Goal: Information Seeking & Learning: Find specific fact

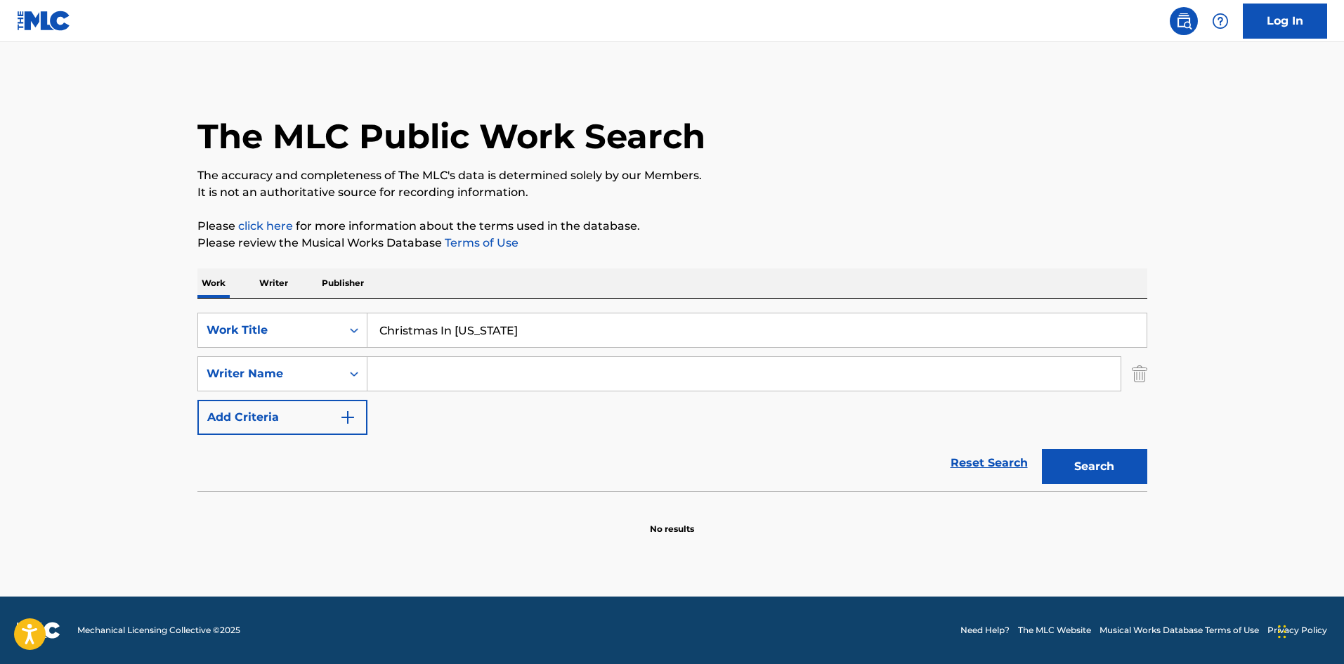
click at [480, 383] on input "Search Form" at bounding box center [743, 374] width 753 height 34
paste input "[PERSON_NAME]"
type input "[PERSON_NAME]"
click at [1085, 453] on button "Search" at bounding box center [1094, 466] width 105 height 35
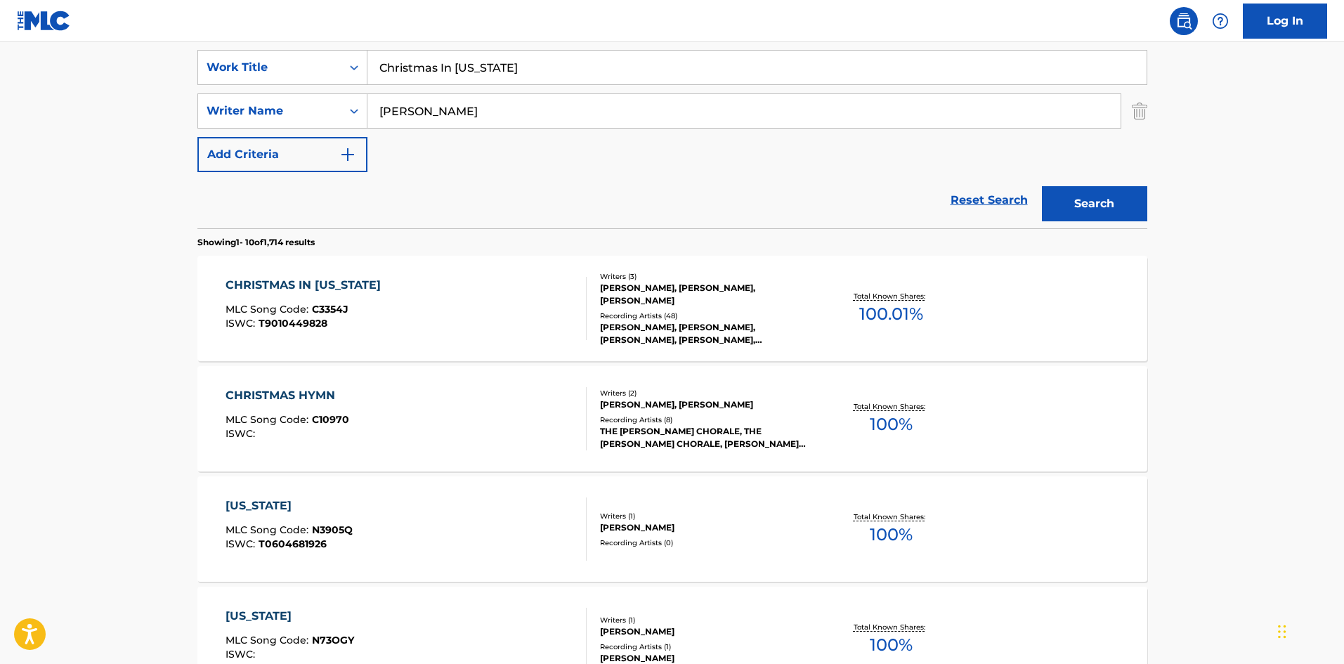
scroll to position [281, 0]
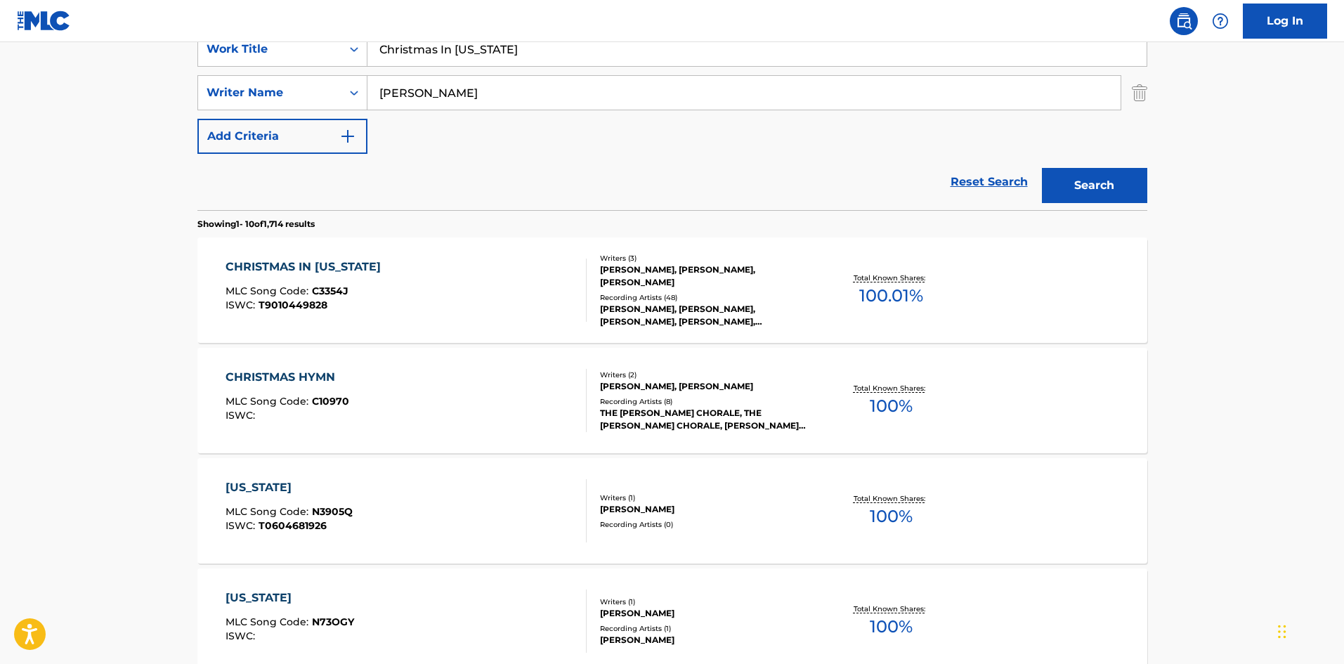
click at [416, 320] on div "CHRISTMAS IN [US_STATE] MLC Song Code : C3354J ISWC : T9010449828" at bounding box center [405, 289] width 361 height 63
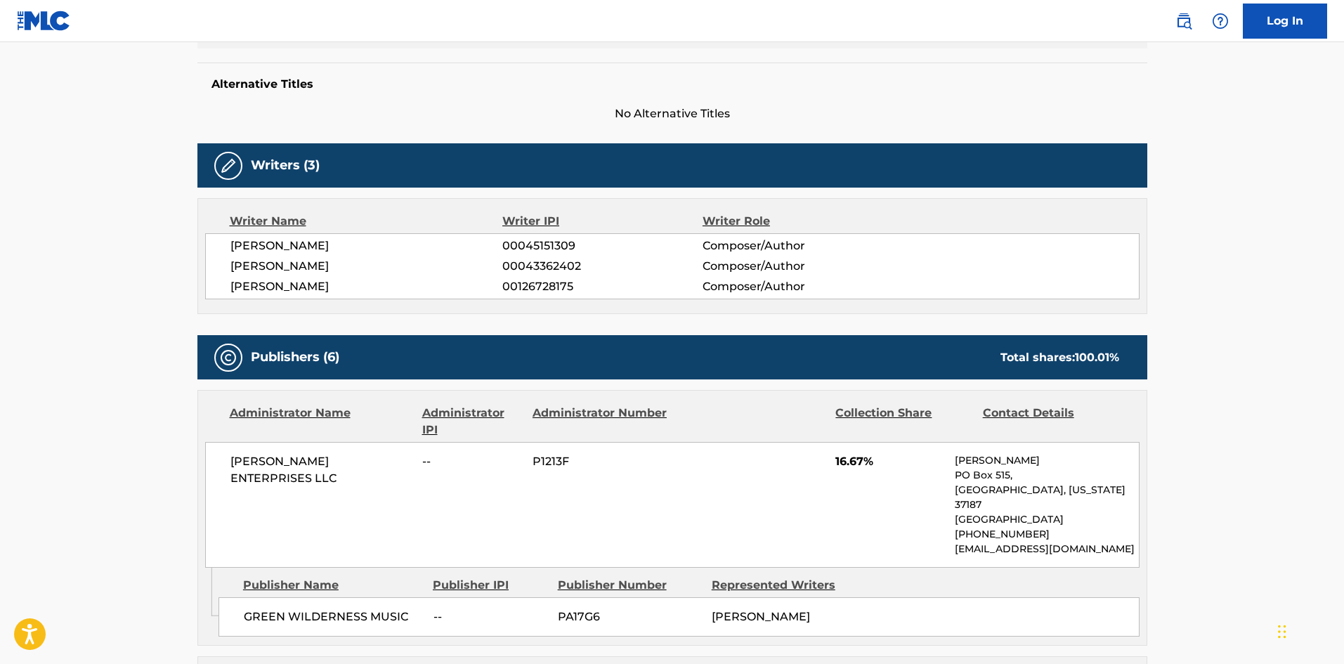
scroll to position [632, 0]
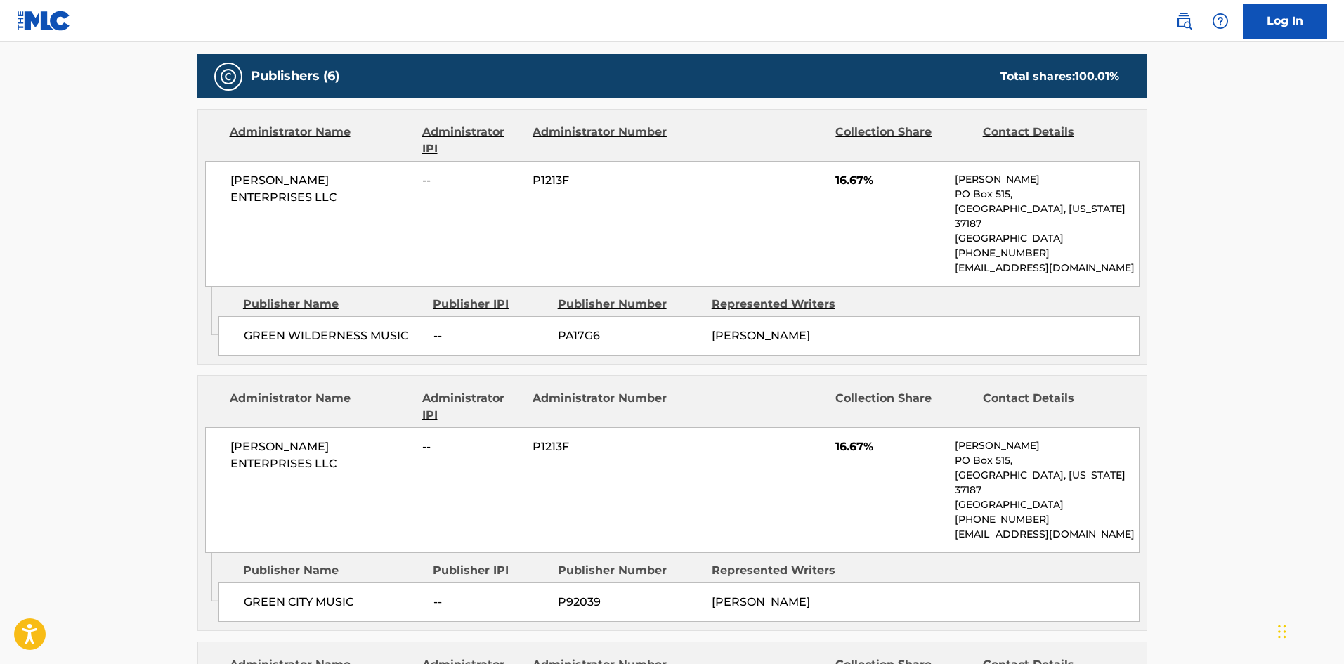
click at [242, 316] on div "GREEN WILDERNESS MUSIC -- PA17G6 [PERSON_NAME]" at bounding box center [678, 335] width 921 height 39
drag, startPoint x: 242, startPoint y: 308, endPoint x: 317, endPoint y: 308, distance: 75.1
click at [317, 316] on div "GREEN WILDERNESS MUSIC -- PA17G6 [PERSON_NAME]" at bounding box center [678, 335] width 921 height 39
copy span "GREEN WILDERNESS"
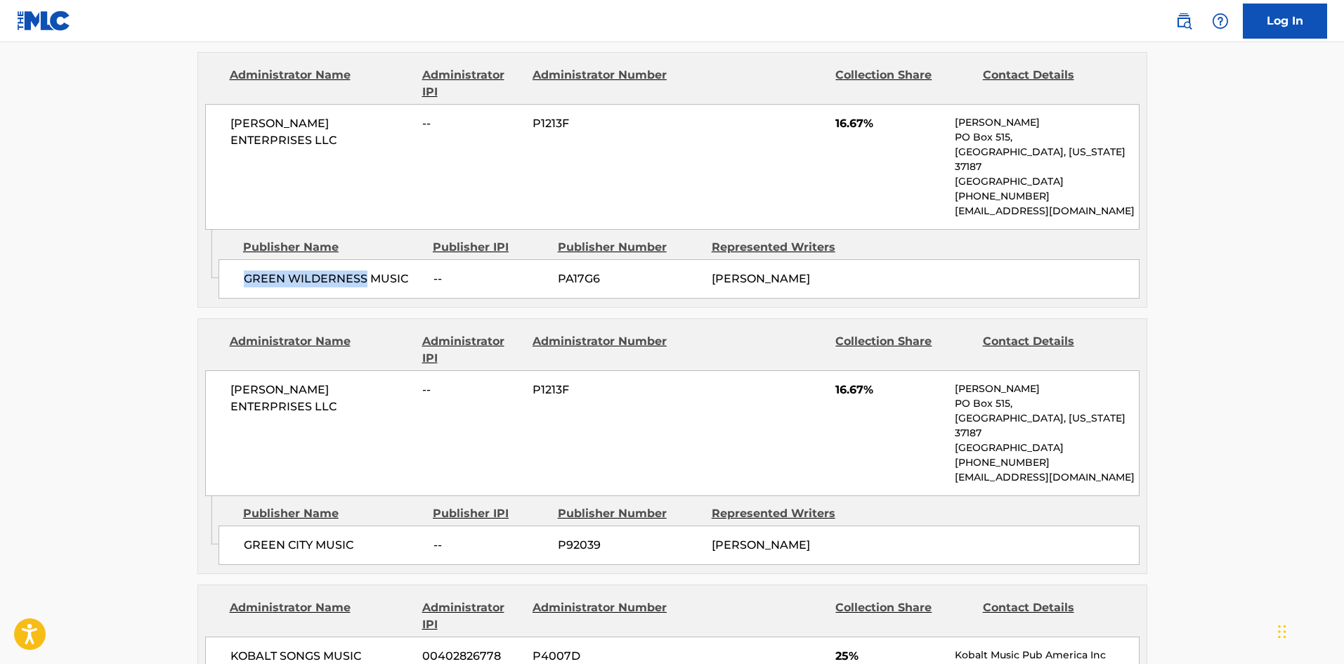
scroll to position [773, 0]
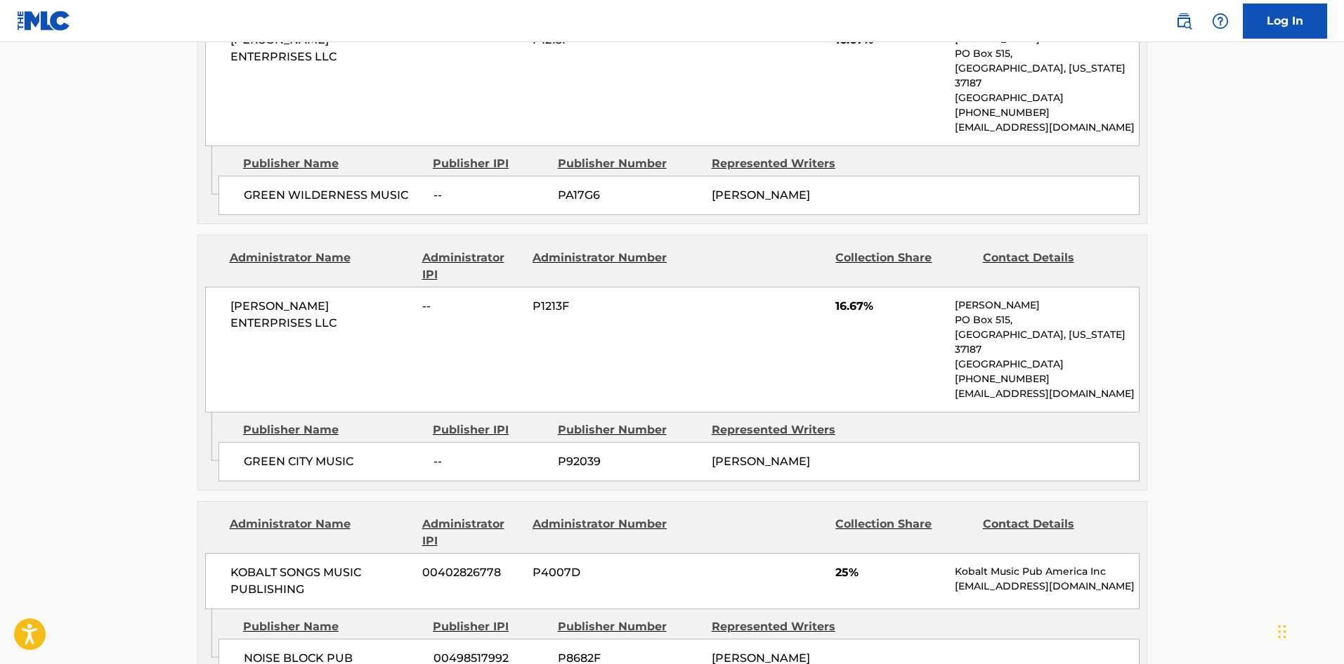
click at [235, 422] on div "Publisher Name Publisher IPI Publisher Number Represented Writers GREEN CITY MU…" at bounding box center [682, 447] width 928 height 70
drag, startPoint x: 235, startPoint y: 422, endPoint x: 294, endPoint y: 433, distance: 60.1
click at [294, 433] on div "Publisher Name Publisher IPI Publisher Number Represented Writers GREEN CITY MU…" at bounding box center [682, 447] width 928 height 70
copy span "[GEOGRAPHIC_DATA]"
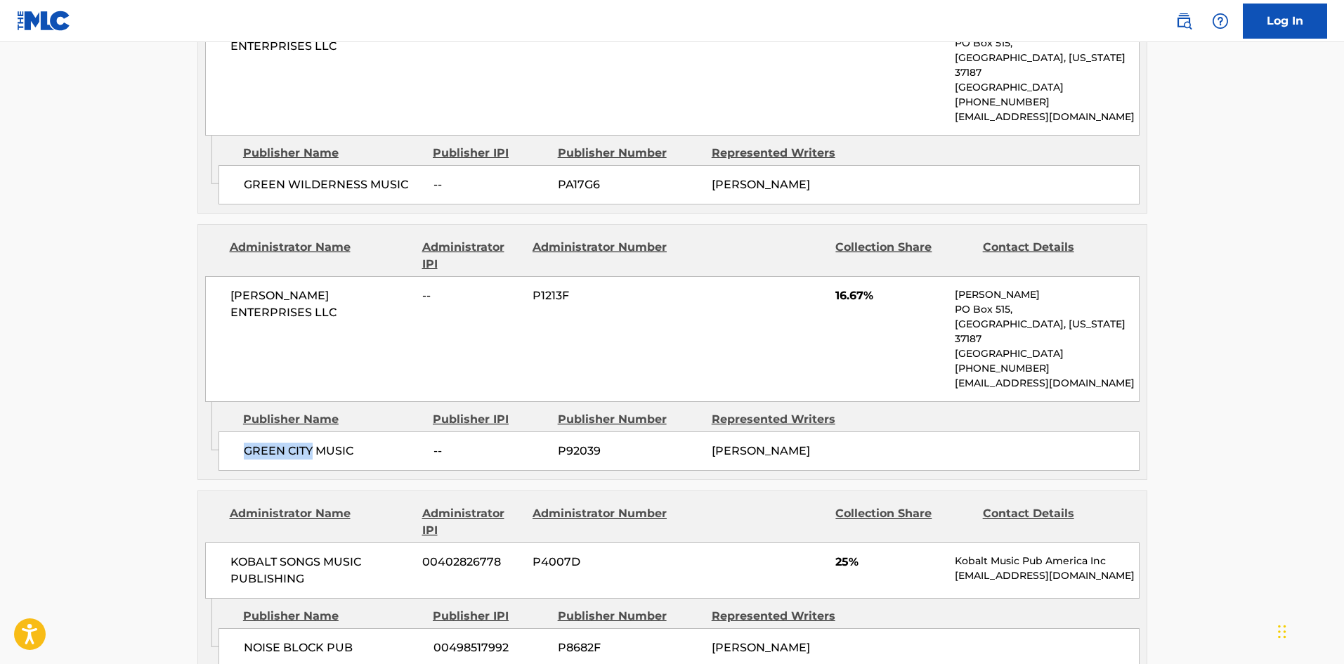
scroll to position [983, 0]
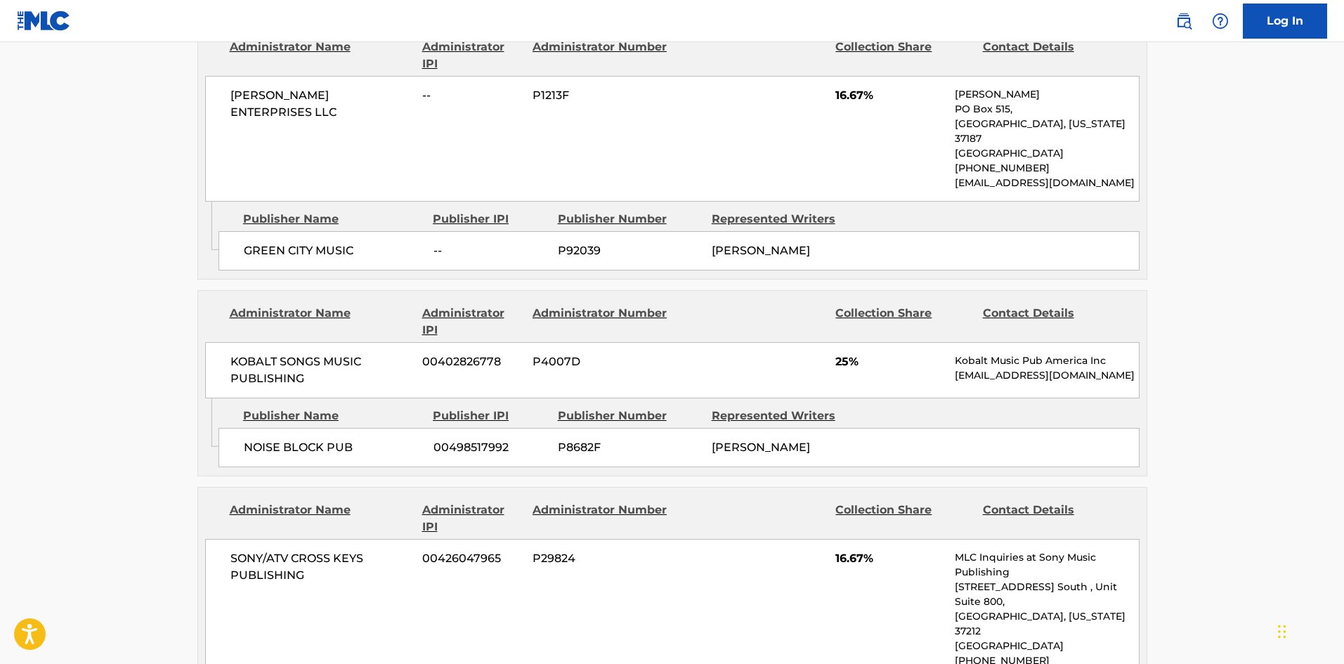
click at [235, 449] on div "NOISE BLOCK PUB 00498517992 P8682F [PERSON_NAME]" at bounding box center [678, 447] width 921 height 39
drag, startPoint x: 235, startPoint y: 449, endPoint x: 284, endPoint y: 442, distance: 49.7
click at [284, 442] on div "NOISE BLOCK PUB 00498517992 P8682F [PERSON_NAME]" at bounding box center [678, 447] width 921 height 39
copy span "NOISE BLOCK"
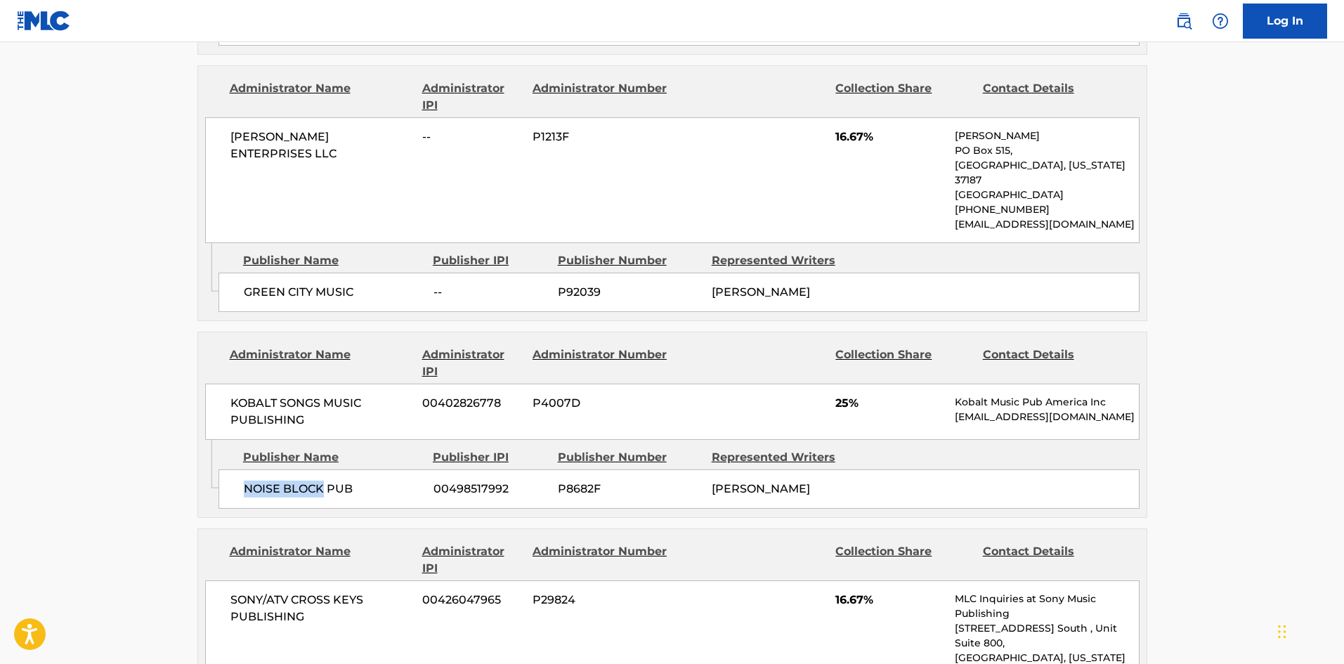
scroll to position [1124, 0]
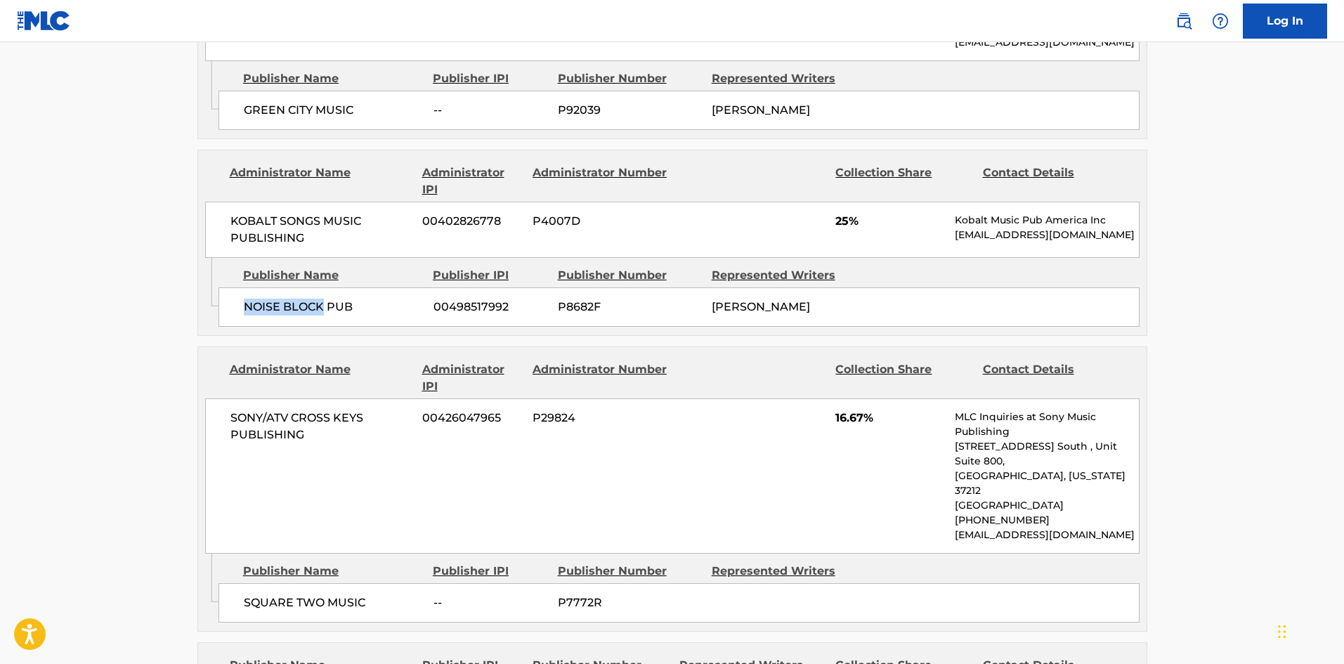
copy span "NOISE BLOCK"
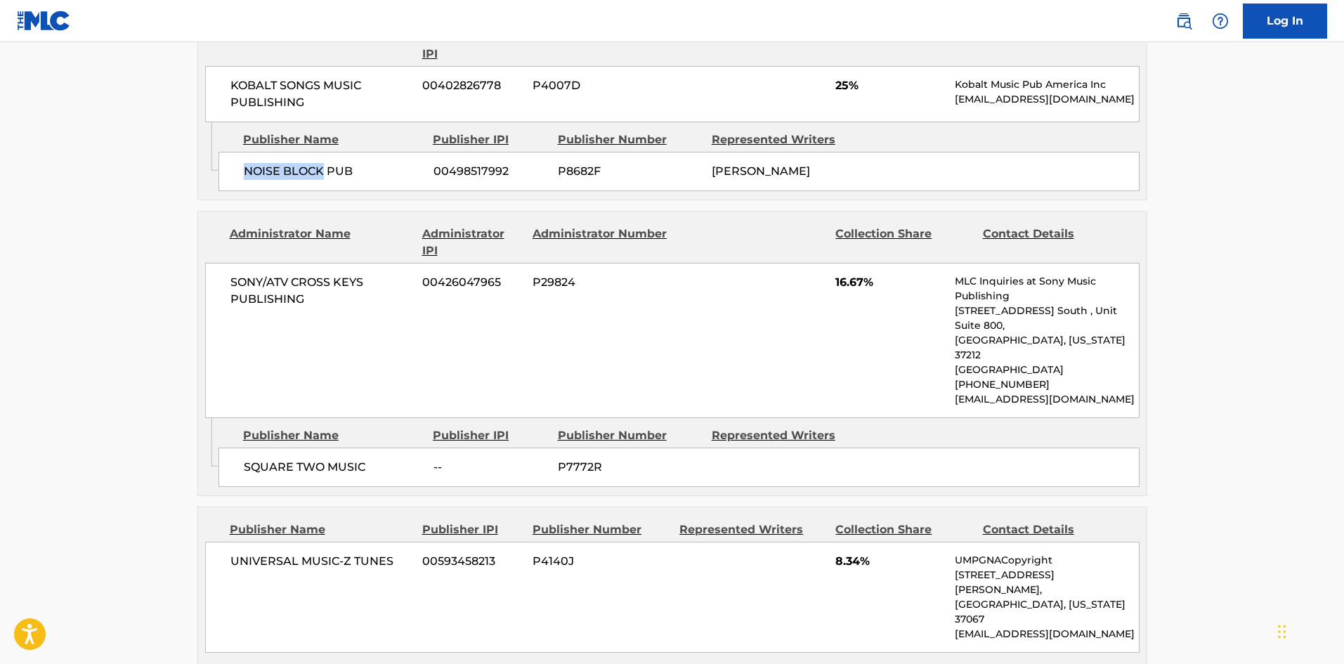
scroll to position [1264, 0]
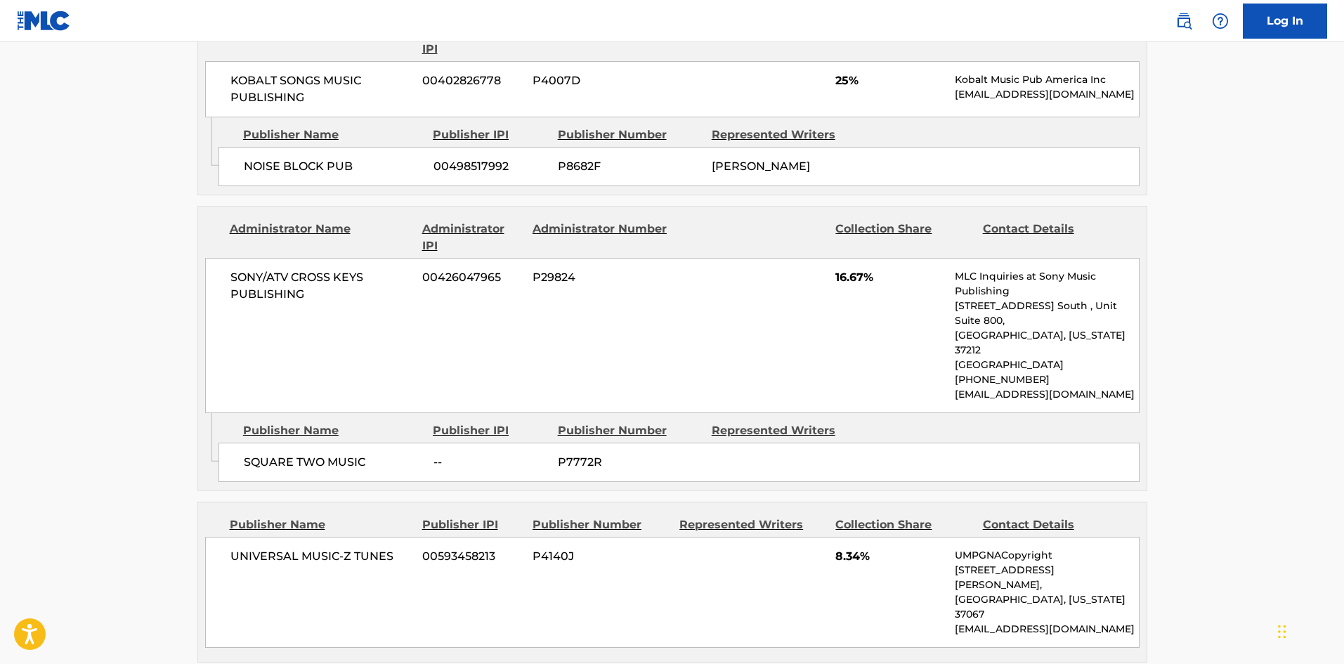
click at [247, 454] on span "SQUARE TWO MUSIC" at bounding box center [333, 462] width 179 height 17
drag, startPoint x: 247, startPoint y: 433, endPoint x: 0, endPoint y: 9, distance: 490.0
click at [308, 454] on span "SQUARE TWO MUSIC" at bounding box center [333, 462] width 179 height 17
copy span "SQUARE TWO"
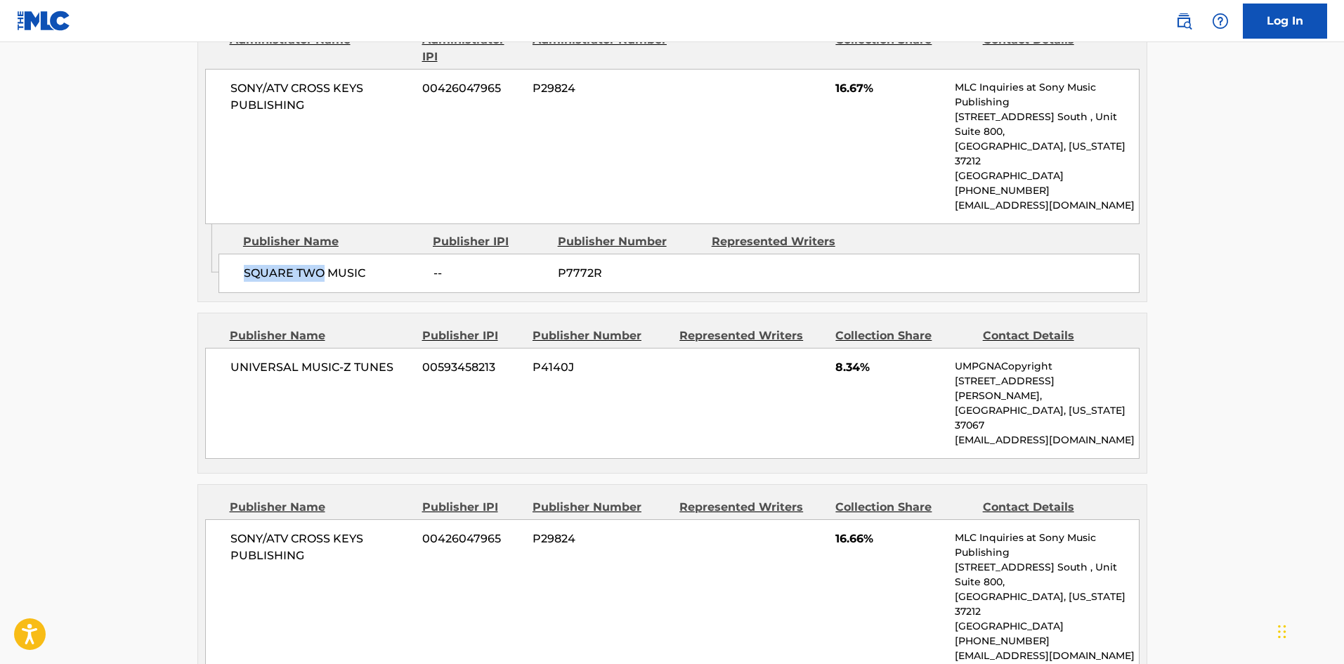
scroll to position [1475, 0]
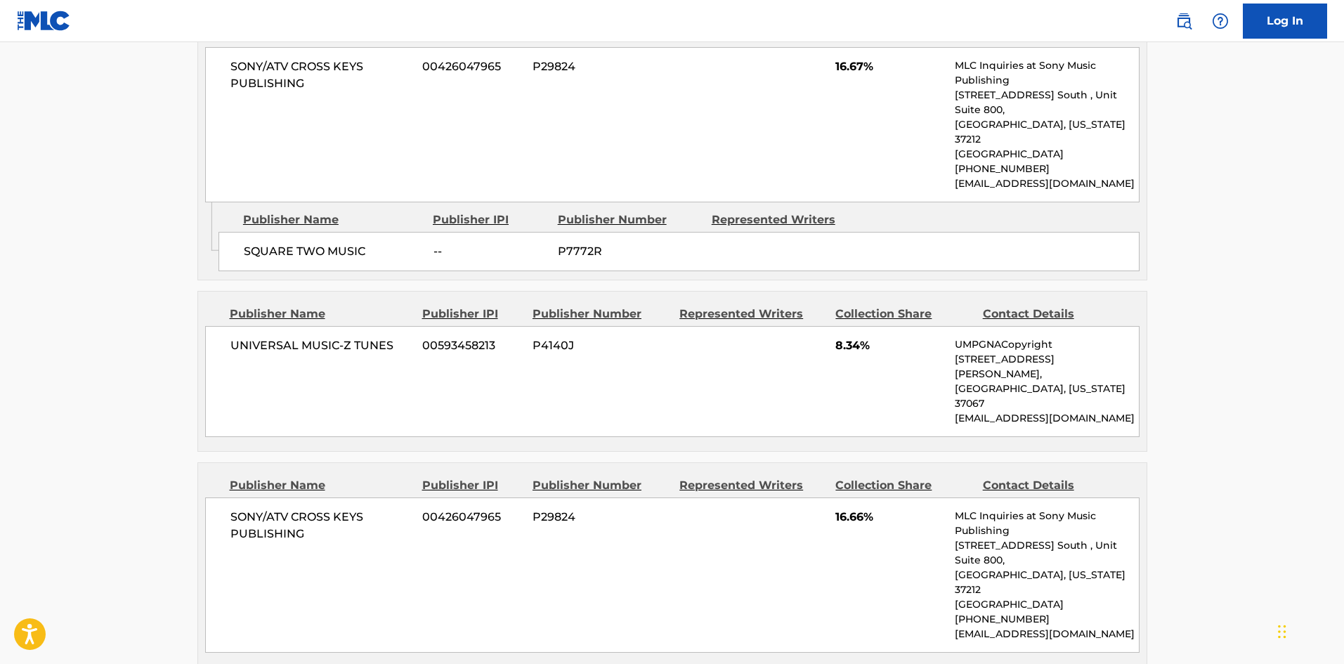
click at [235, 337] on span "UNIVERSAL MUSIC-Z TUNES" at bounding box center [321, 345] width 182 height 17
drag, startPoint x: 235, startPoint y: 317, endPoint x: 372, endPoint y: 311, distance: 137.1
click at [372, 337] on span "UNIVERSAL MUSIC-Z TUNES" at bounding box center [321, 345] width 182 height 17
copy span "UNIVERSAL MUSIC-Z TUNES"
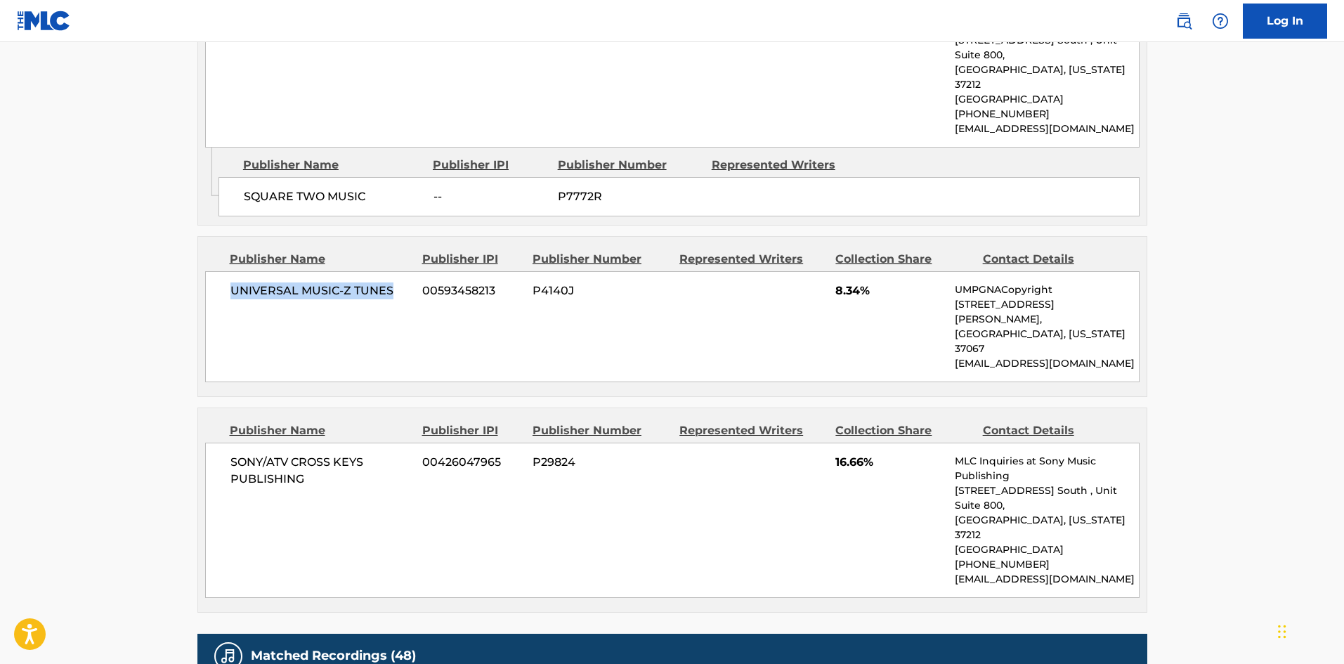
scroll to position [1545, 0]
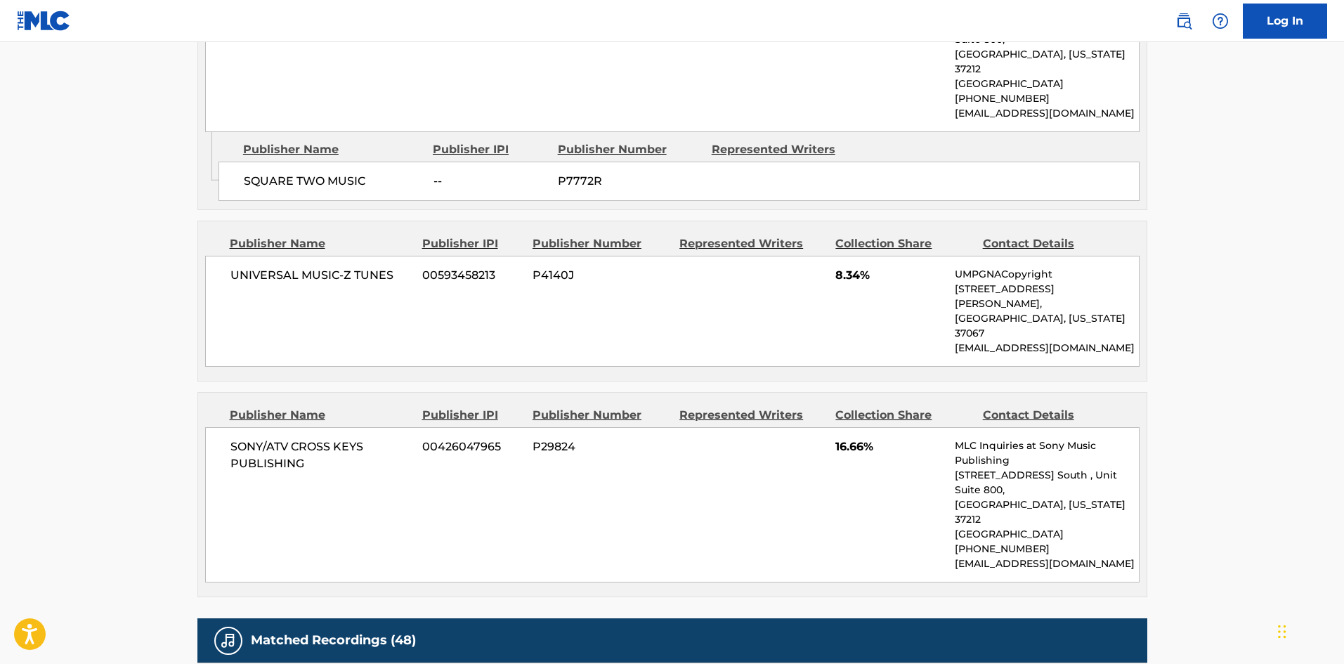
click at [245, 427] on div "SONY/ATV CROSS KEYS PUBLISHING 00426047965 P29824 16.66% MLC Inquiries at Sony …" at bounding box center [672, 504] width 934 height 155
drag, startPoint x: 245, startPoint y: 373, endPoint x: 308, endPoint y: 414, distance: 74.6
click at [308, 427] on div "SONY/ATV CROSS KEYS PUBLISHING 00426047965 P29824 16.66% MLC Inquiries at Sony …" at bounding box center [672, 504] width 934 height 155
copy div "SONY/ATV CROSS KEYS PUBLISHING"
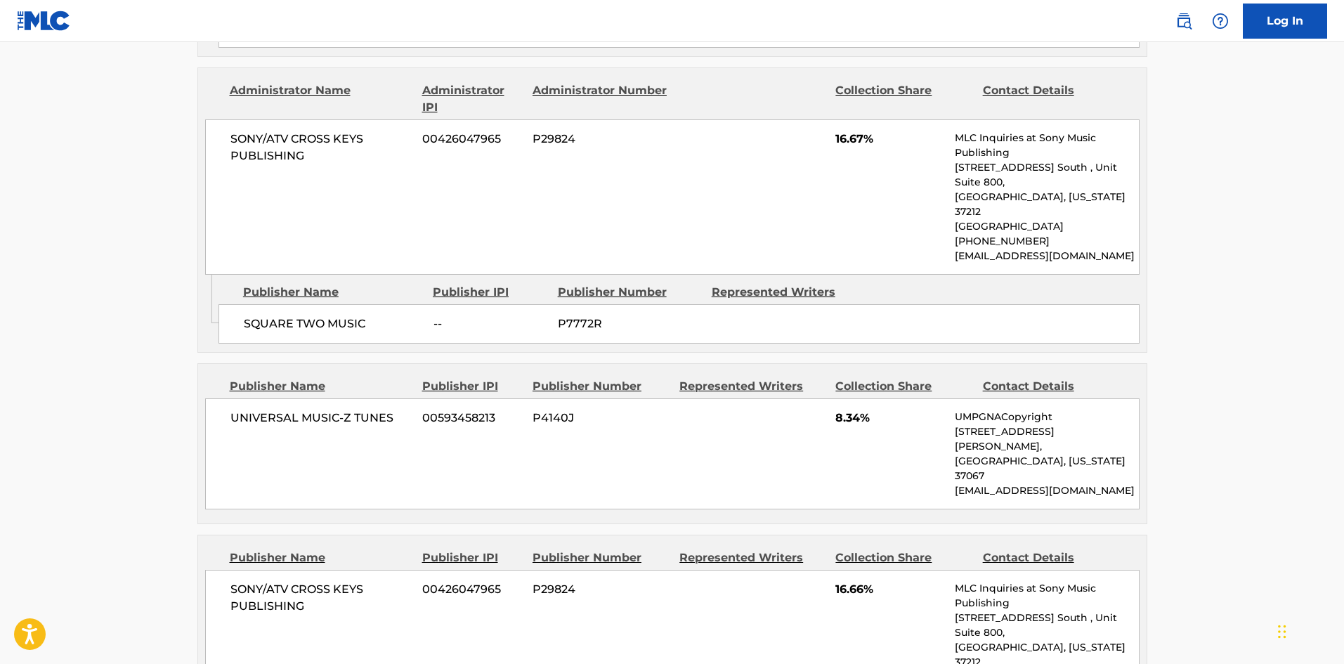
scroll to position [1516, 0]
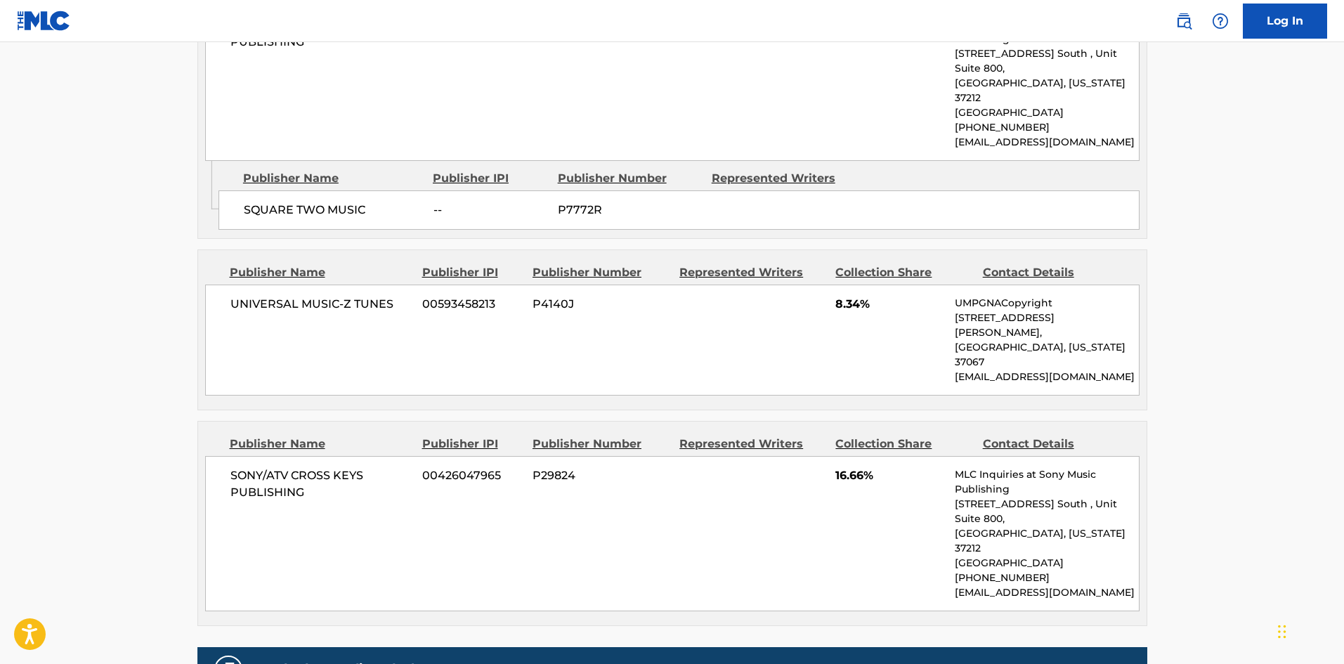
click at [247, 467] on span "SONY/ATV CROSS KEYS PUBLISHING" at bounding box center [321, 484] width 182 height 34
drag, startPoint x: 247, startPoint y: 419, endPoint x: 304, endPoint y: 426, distance: 57.3
click at [304, 467] on span "SONY/ATV CROSS KEYS PUBLISHING" at bounding box center [321, 484] width 182 height 34
copy div "SONY/ATV CROSS KEYS PUBLISHING"
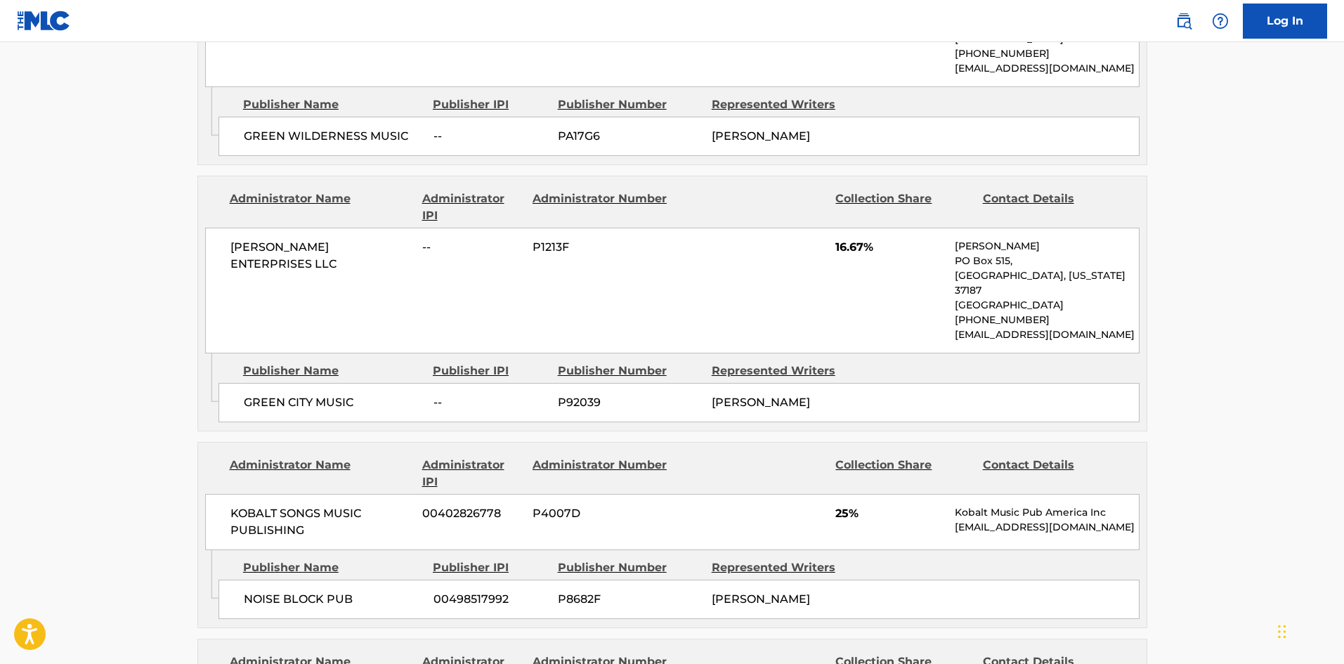
scroll to position [814, 0]
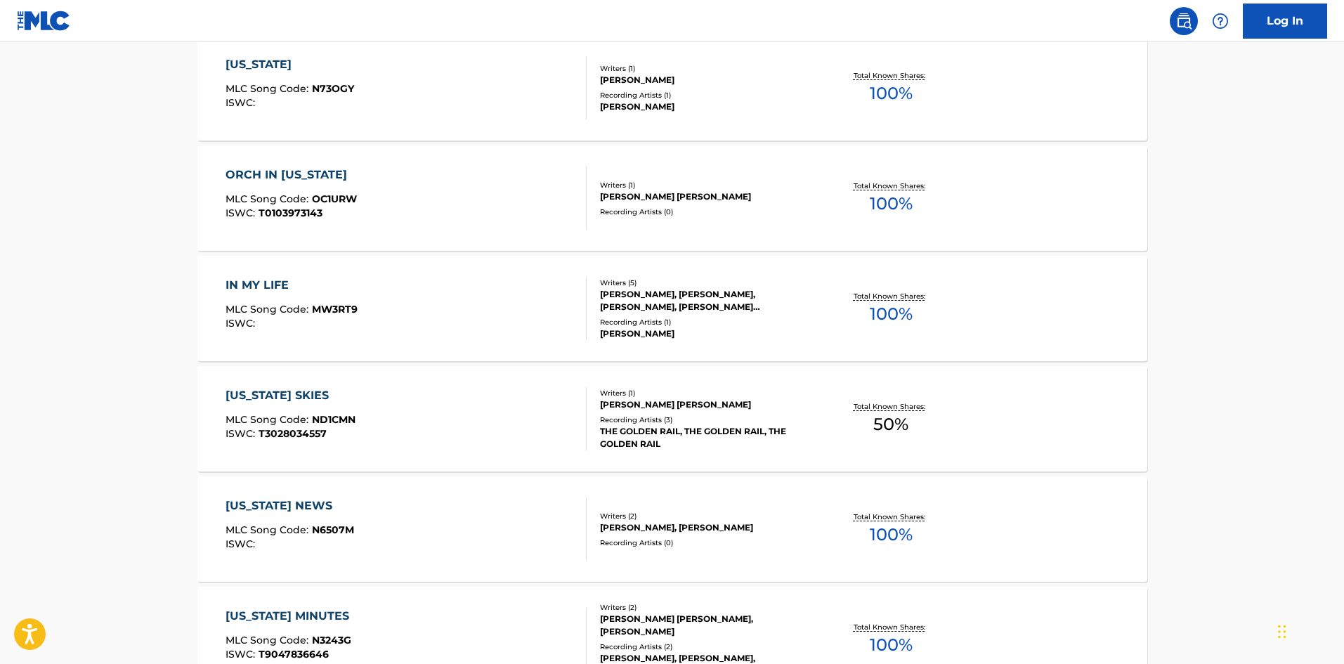
scroll to position [281, 0]
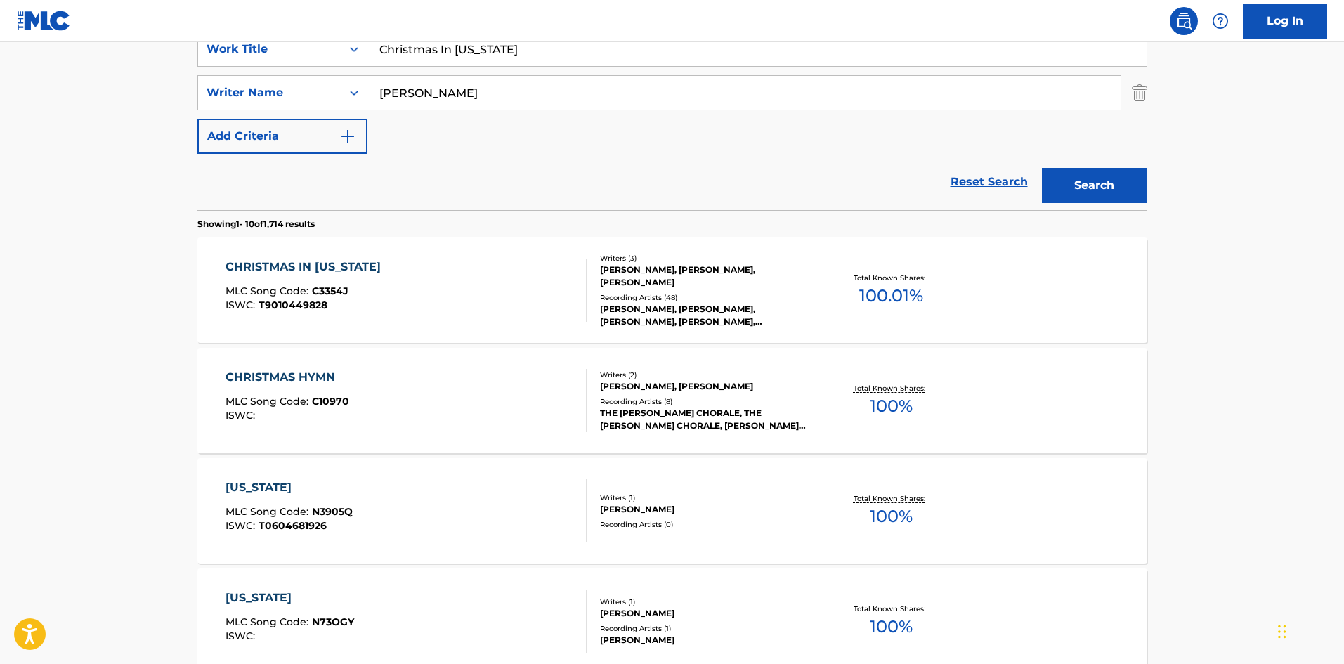
click at [566, 60] on input "Christmas In [US_STATE]" at bounding box center [756, 49] width 779 height 34
paste input "If I Knew Then"
type input "If I Knew Then"
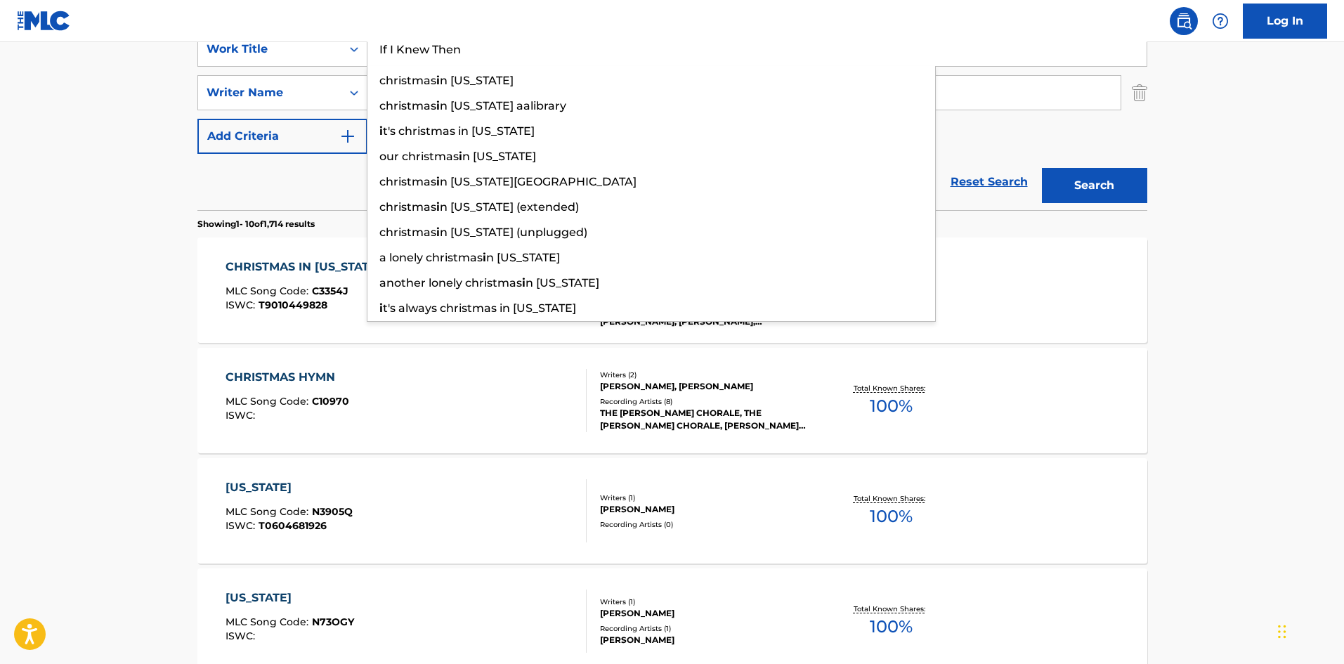
click at [16, 275] on main "The MLC Public Work Search The accuracy and completeness of The MLC's data is d…" at bounding box center [672, 587] width 1344 height 1653
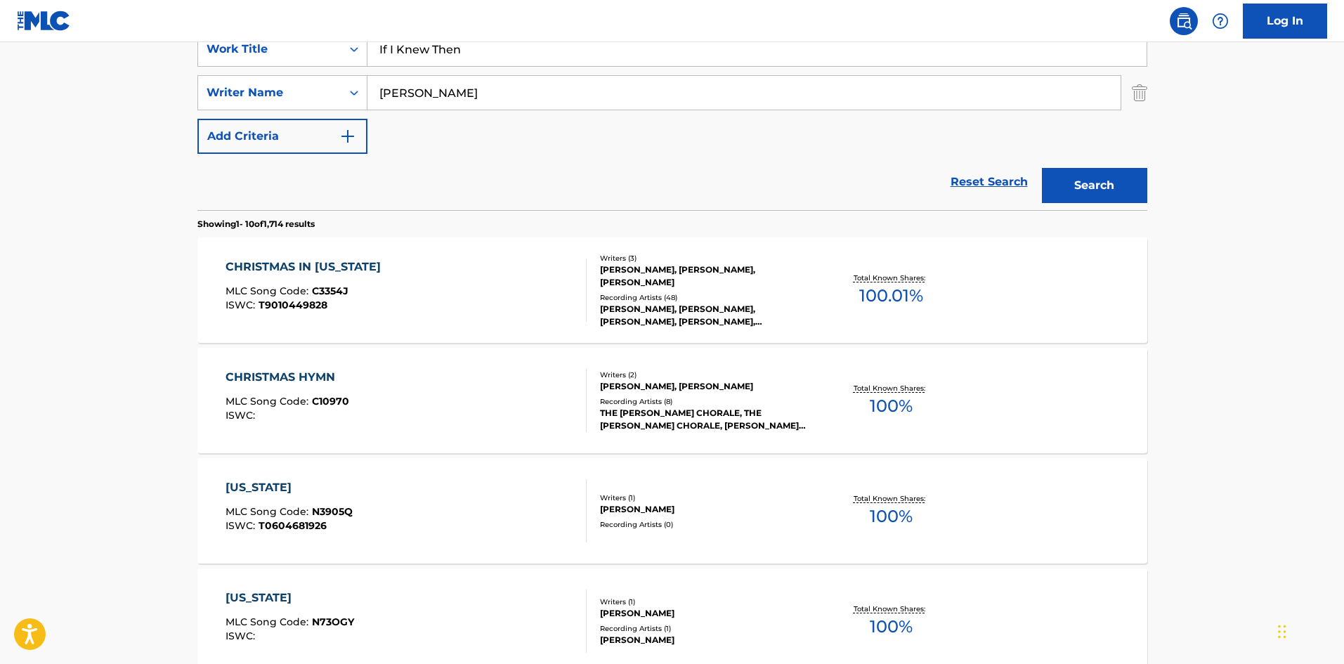
click at [506, 107] on input "[PERSON_NAME]" at bounding box center [743, 93] width 753 height 34
paste input "[PERSON_NAME]"
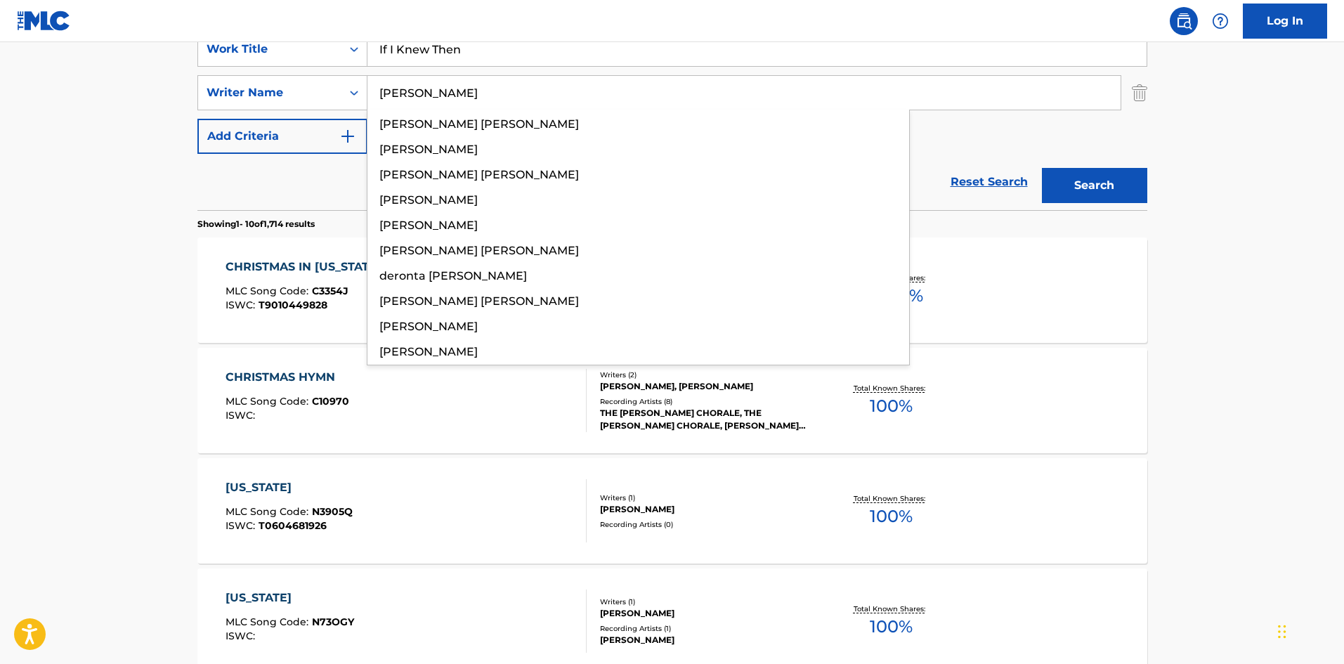
type input "[PERSON_NAME]"
click at [1134, 178] on button "Search" at bounding box center [1094, 185] width 105 height 35
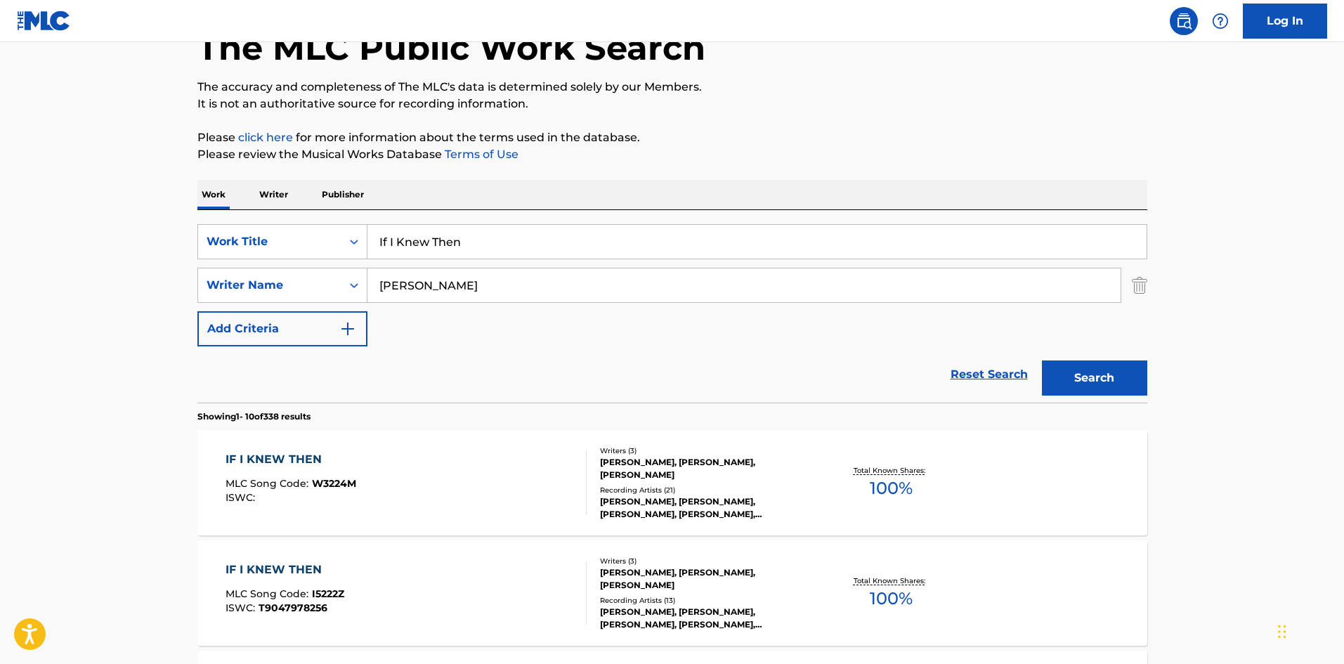
scroll to position [211, 0]
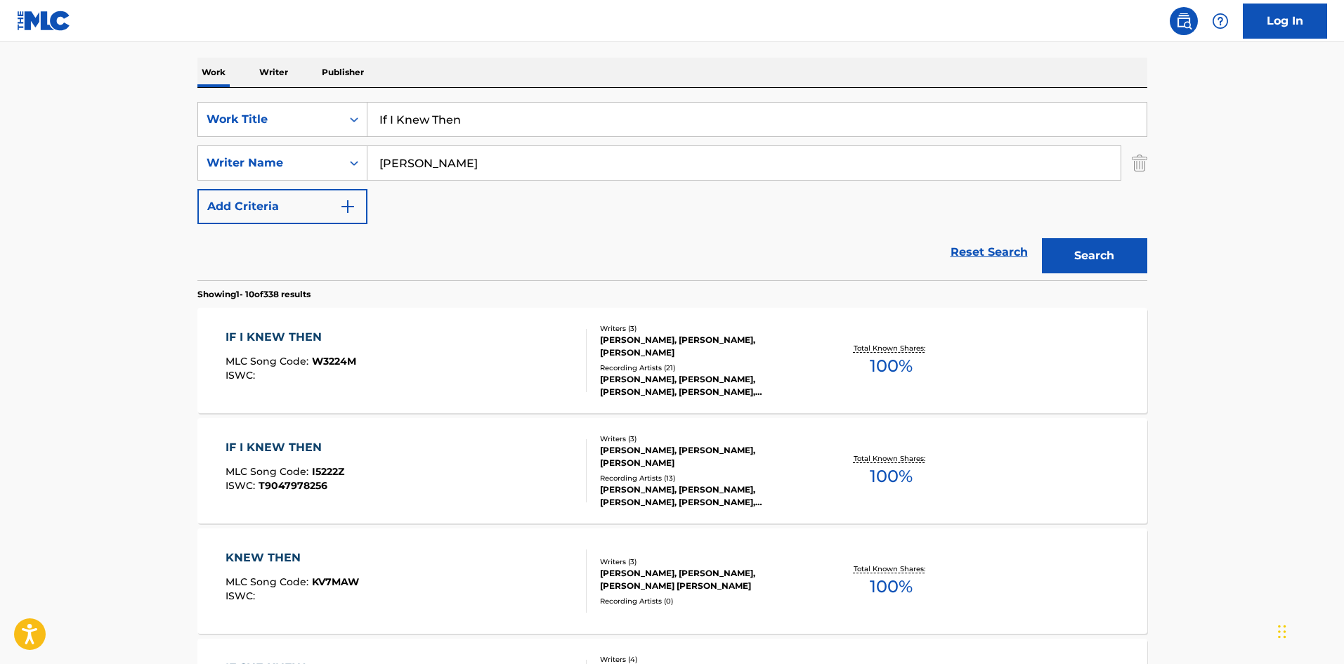
click at [356, 380] on div "IF I KNEW THEN MLC Song Code : W3224M ISWC :" at bounding box center [405, 360] width 361 height 63
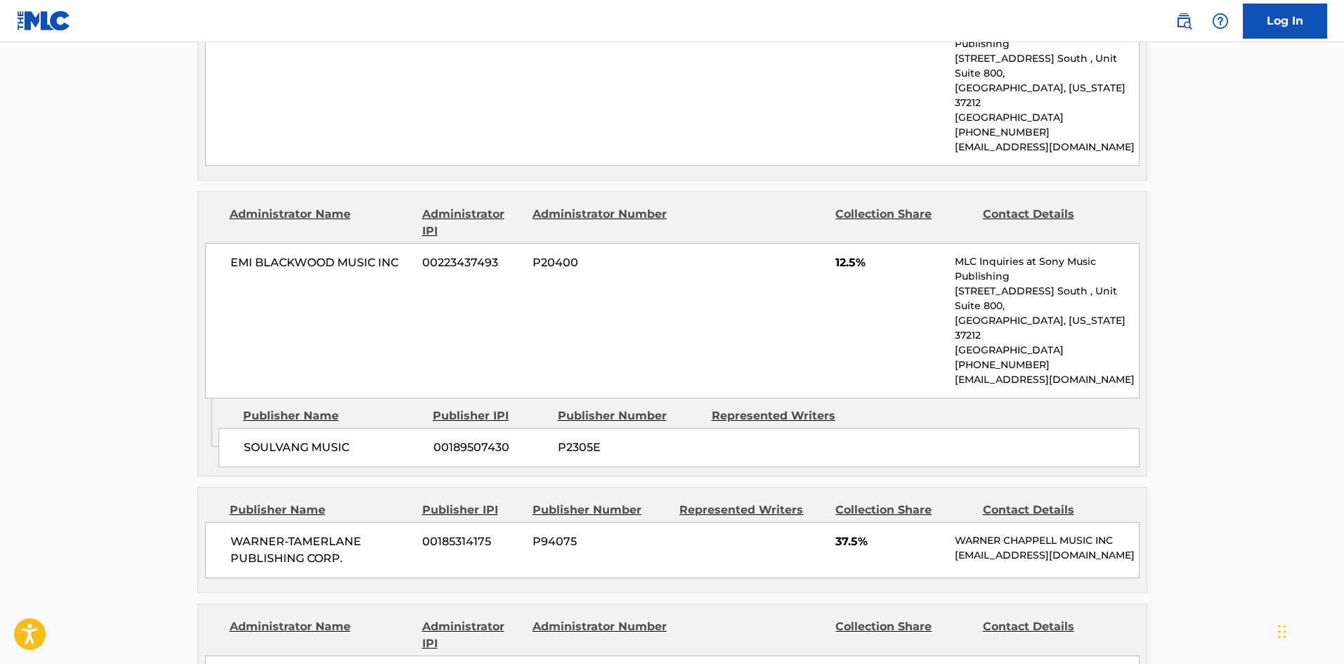
scroll to position [843, 0]
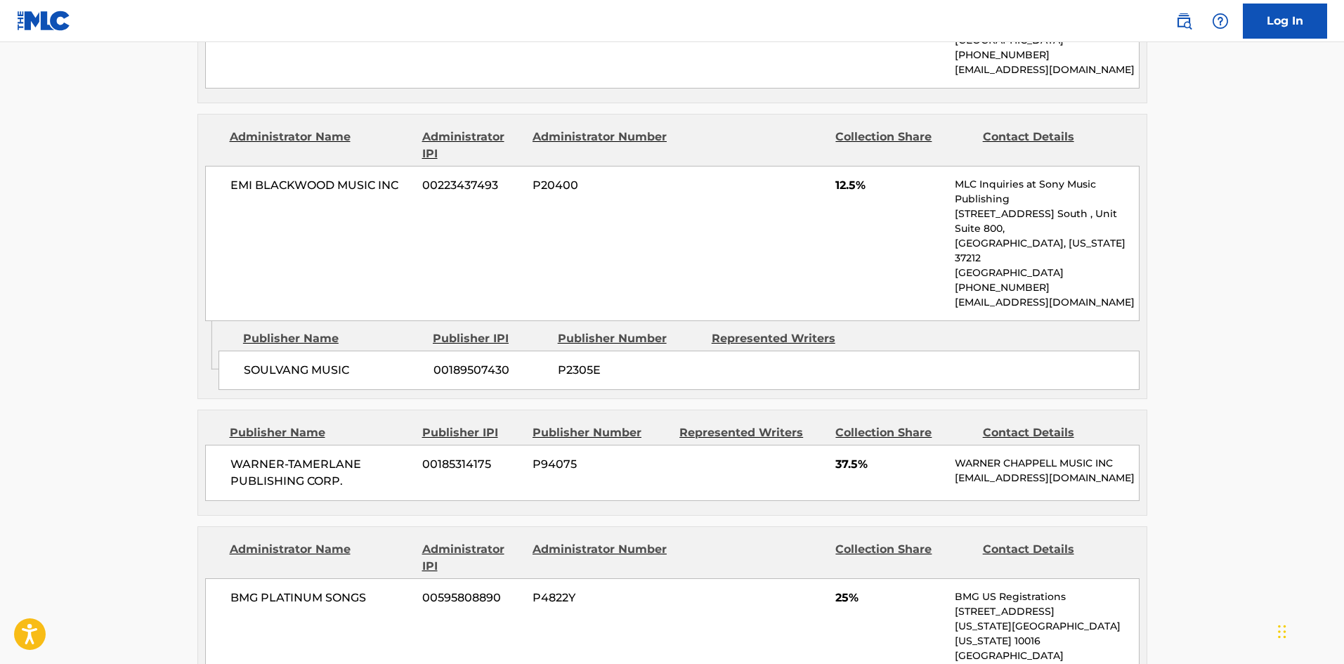
click at [240, 456] on span "WARNER-TAMERLANE PUBLISHING CORP." at bounding box center [321, 473] width 182 height 34
drag, startPoint x: 240, startPoint y: 403, endPoint x: 367, endPoint y: 424, distance: 128.9
click at [367, 456] on span "WARNER-TAMERLANE PUBLISHING CORP." at bounding box center [321, 473] width 182 height 34
copy div "WARNER-TAMERLANE PUBLISHING CORP."
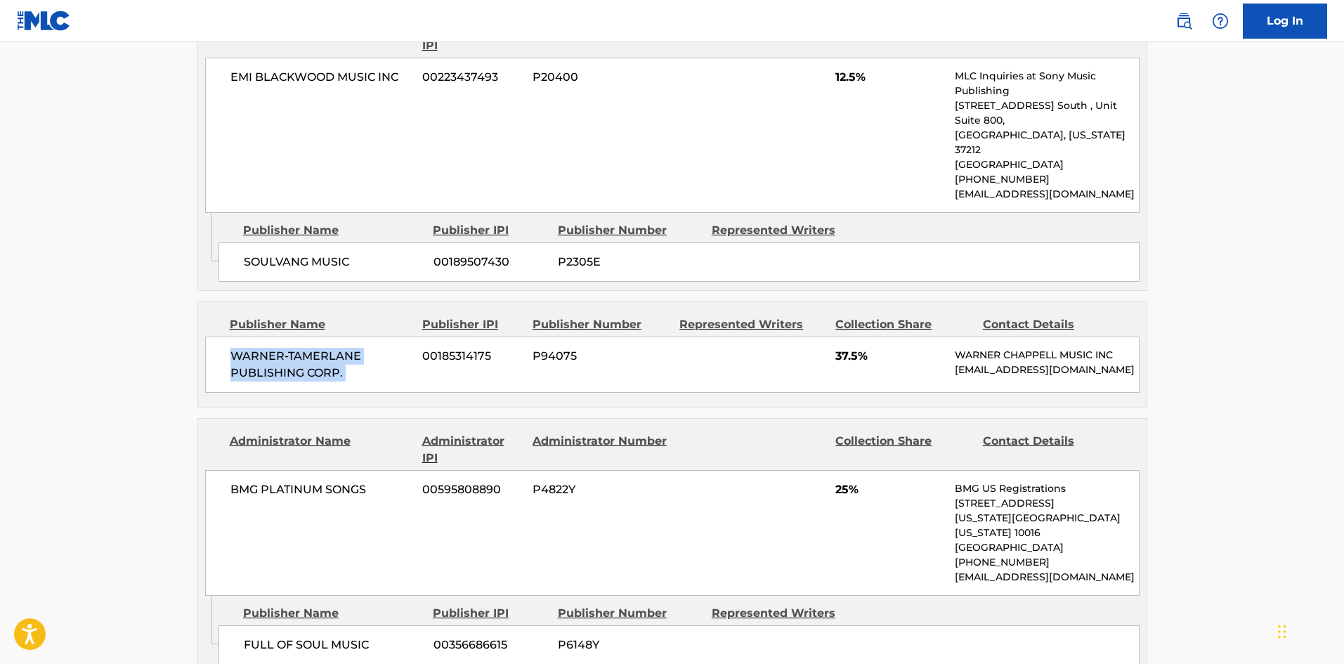
scroll to position [1124, 0]
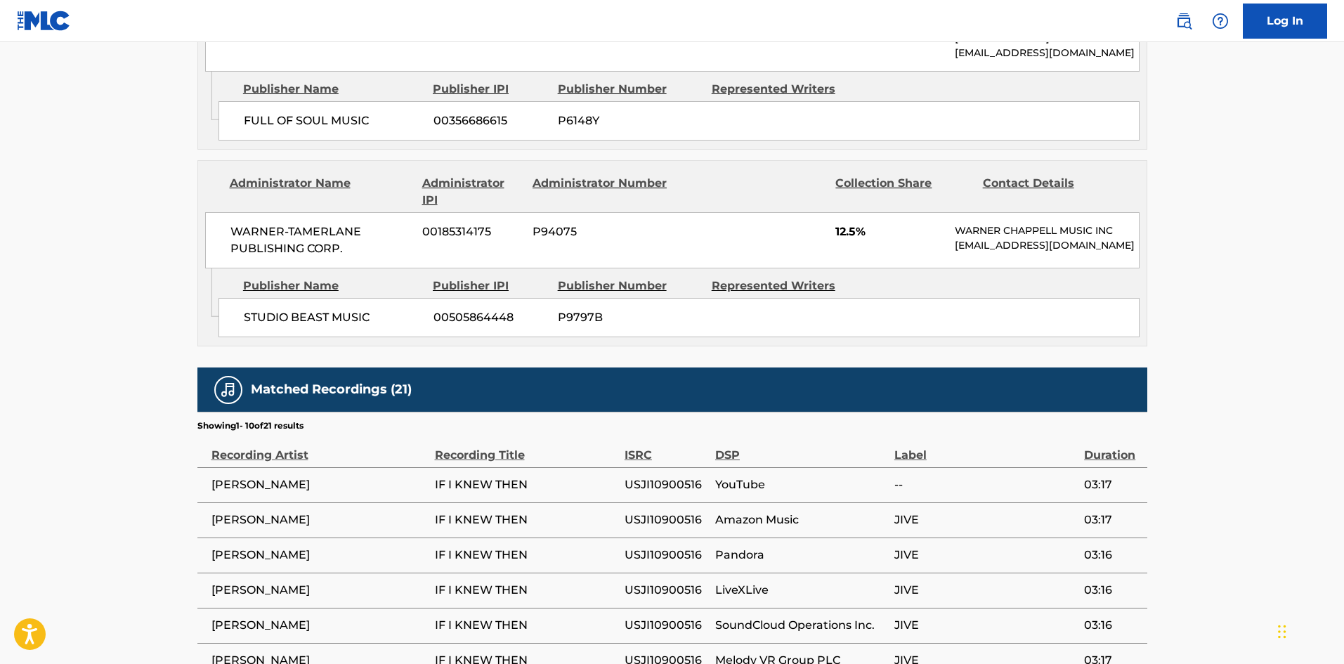
scroll to position [211, 0]
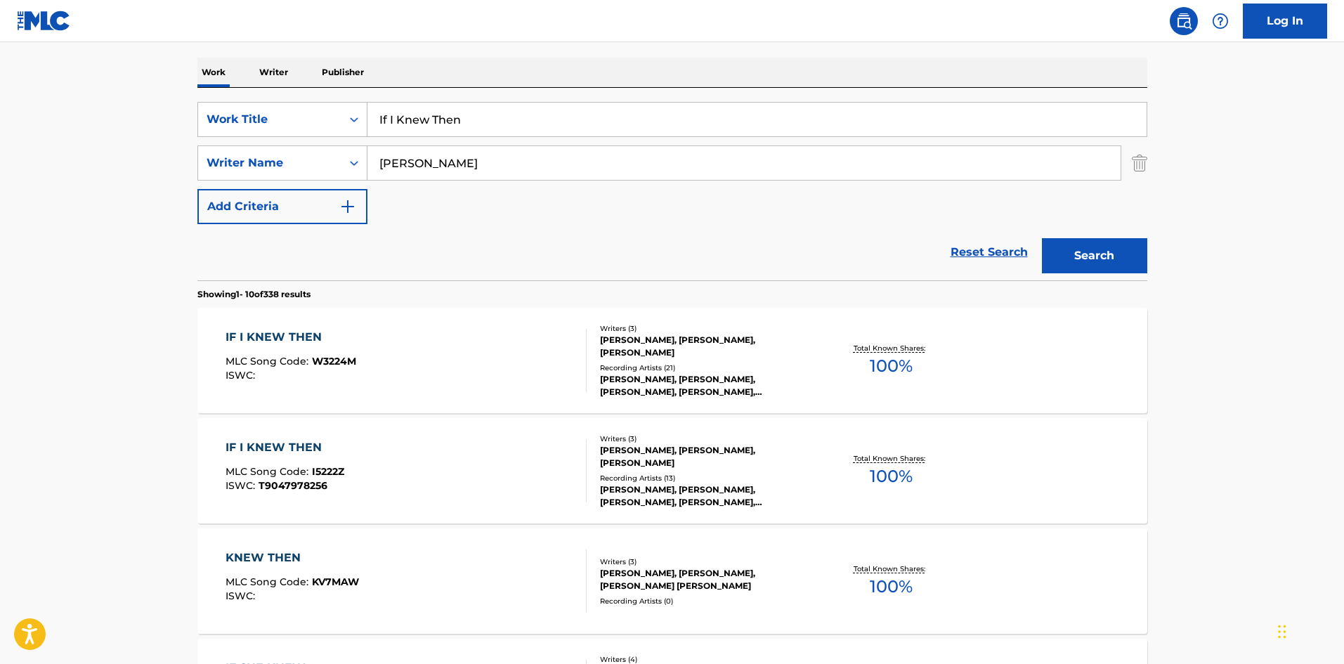
click at [471, 469] on div "IF I KNEW THEN MLC Song Code : I5222Z ISWC : T9047978256" at bounding box center [405, 470] width 361 height 63
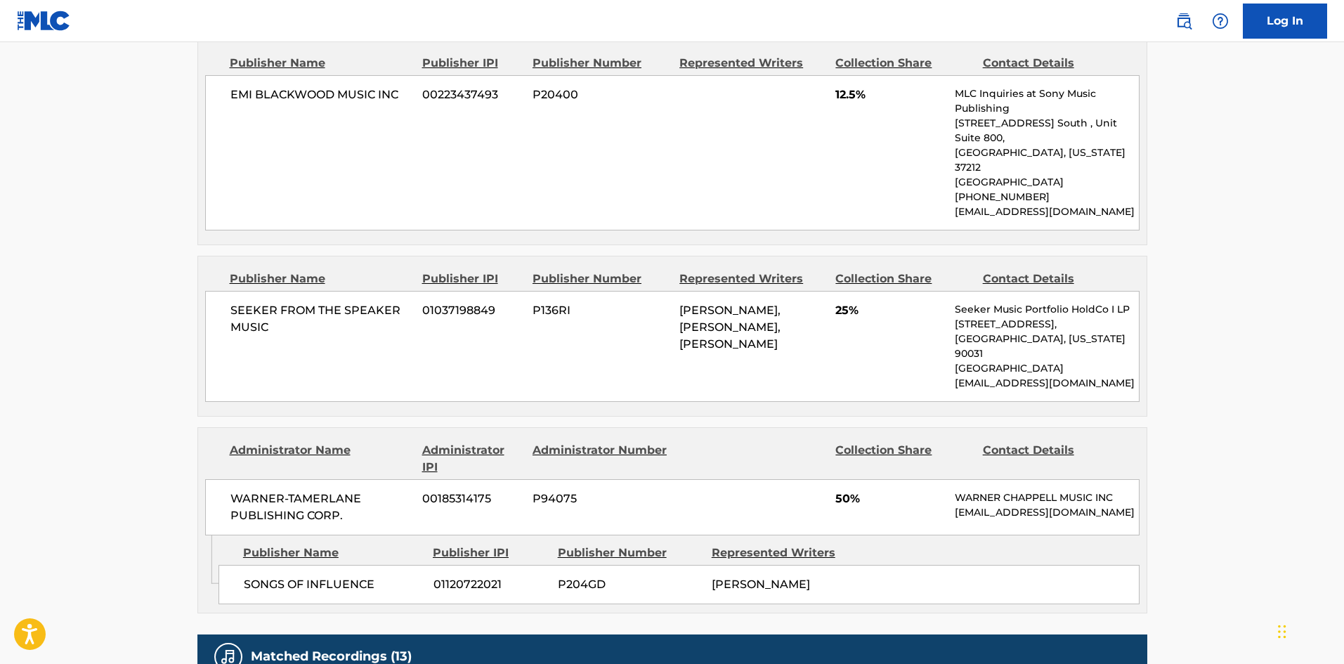
scroll to position [1194, 0]
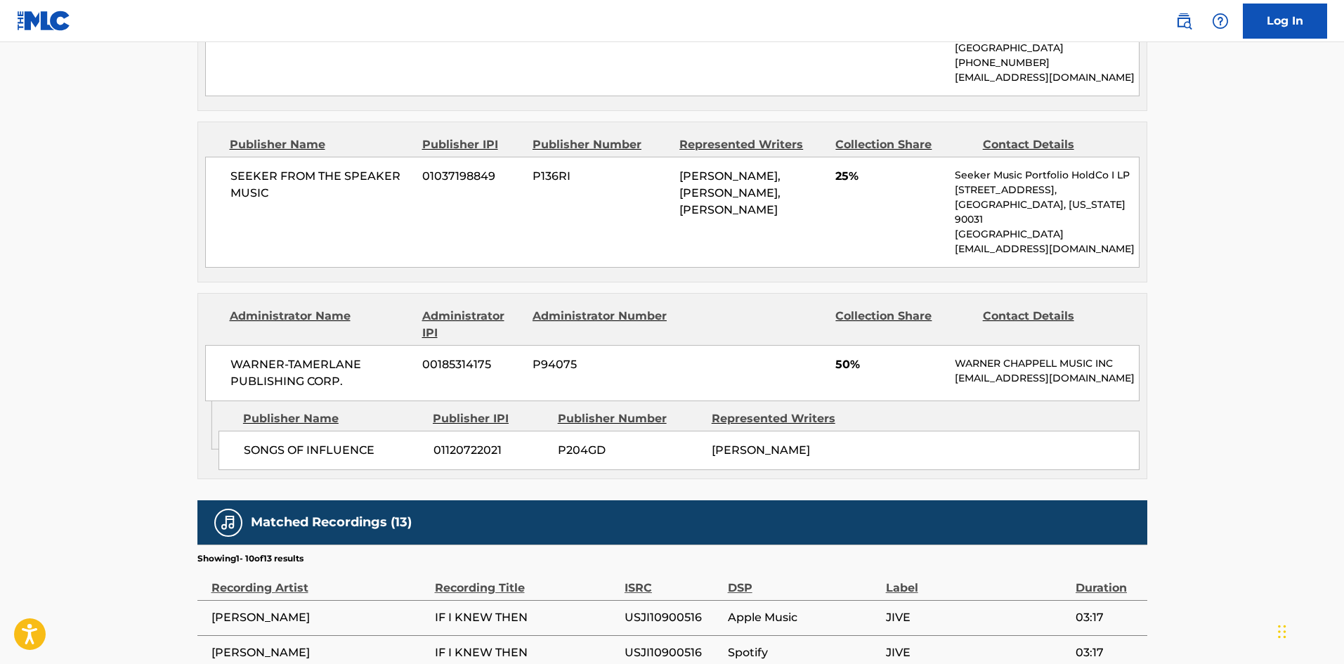
scroll to position [211, 0]
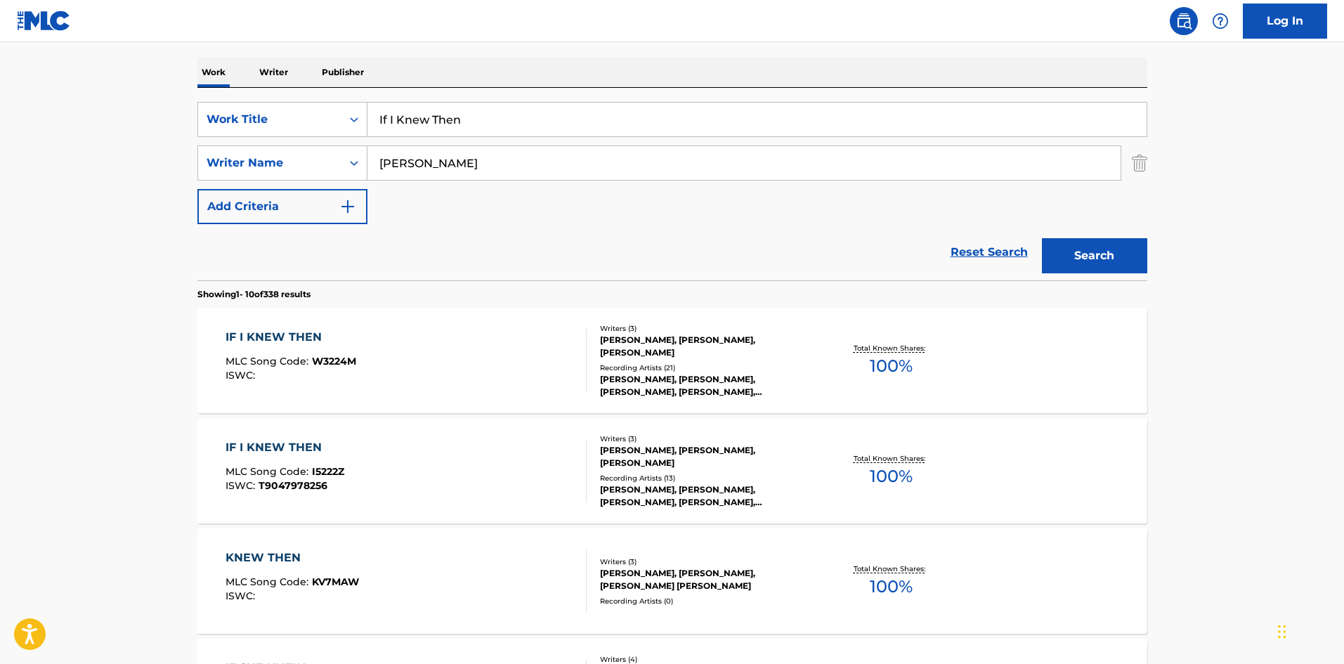
click at [324, 367] on div "MLC Song Code : W3224M" at bounding box center [290, 363] width 131 height 14
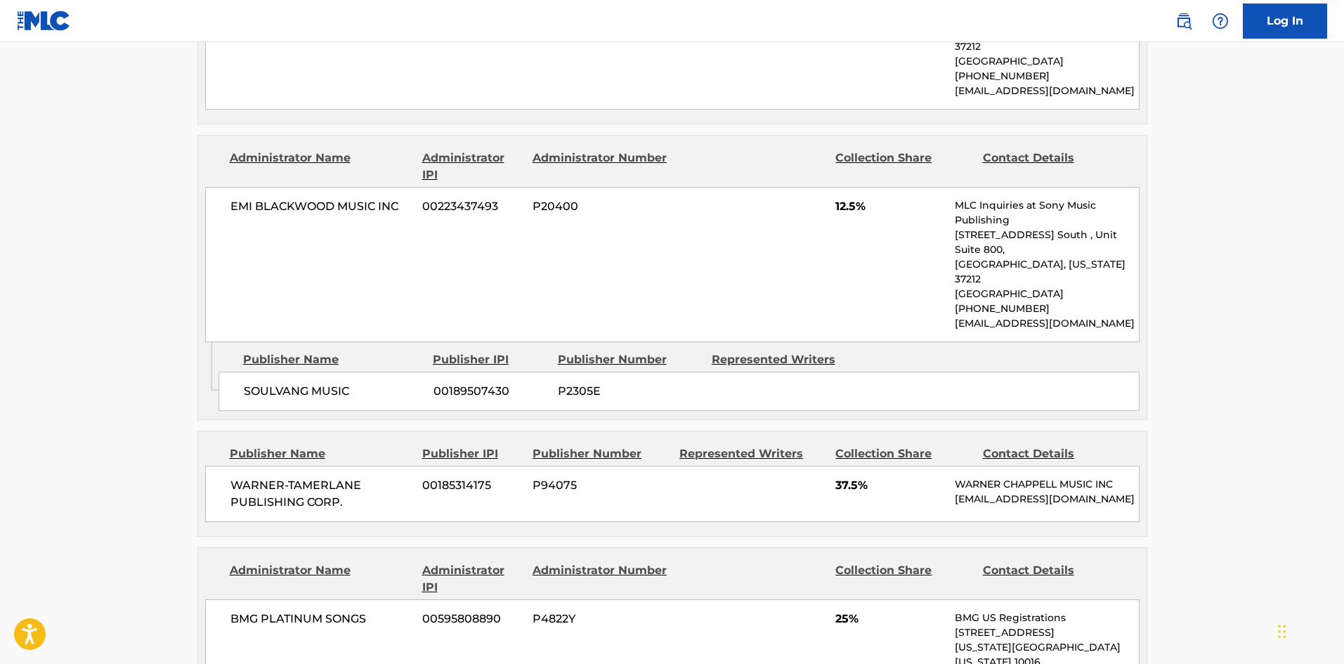
scroll to position [843, 0]
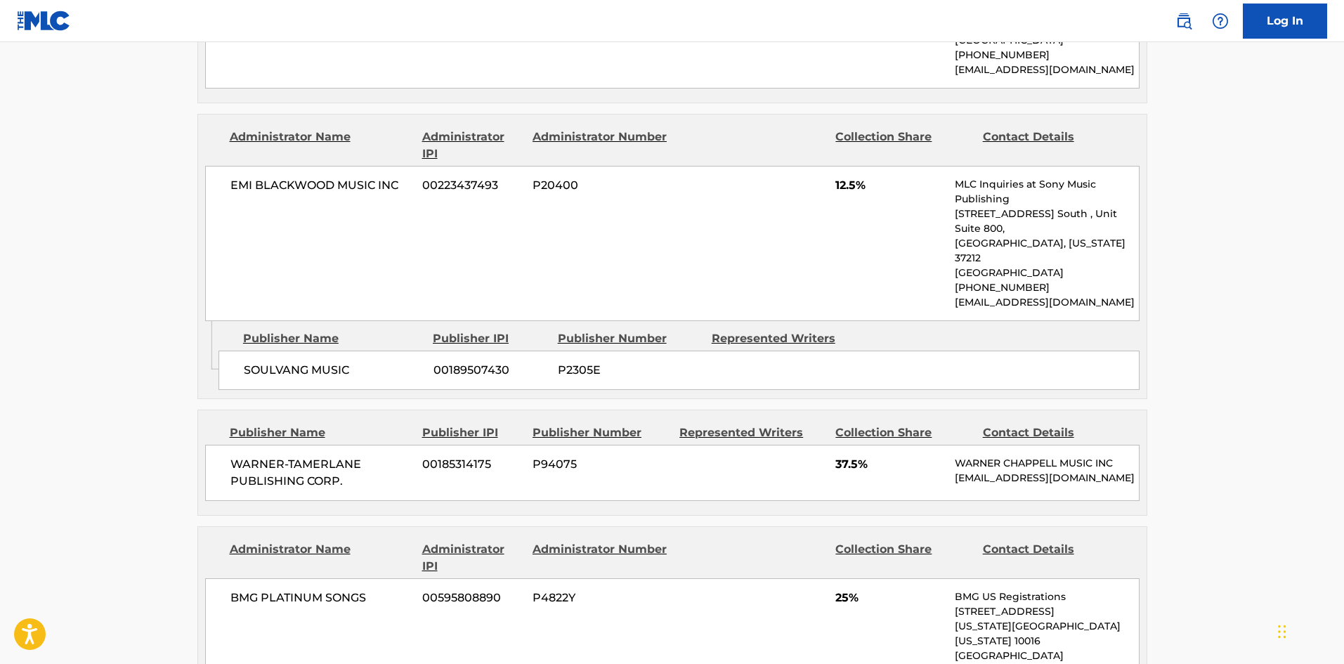
click at [237, 456] on span "WARNER-TAMERLANE PUBLISHING CORP." at bounding box center [321, 473] width 182 height 34
drag, startPoint x: 237, startPoint y: 401, endPoint x: 348, endPoint y: 426, distance: 113.8
click at [348, 456] on span "WARNER-TAMERLANE PUBLISHING CORP." at bounding box center [321, 473] width 182 height 34
copy div "WARNER-TAMERLANE PUBLISHING CORP."
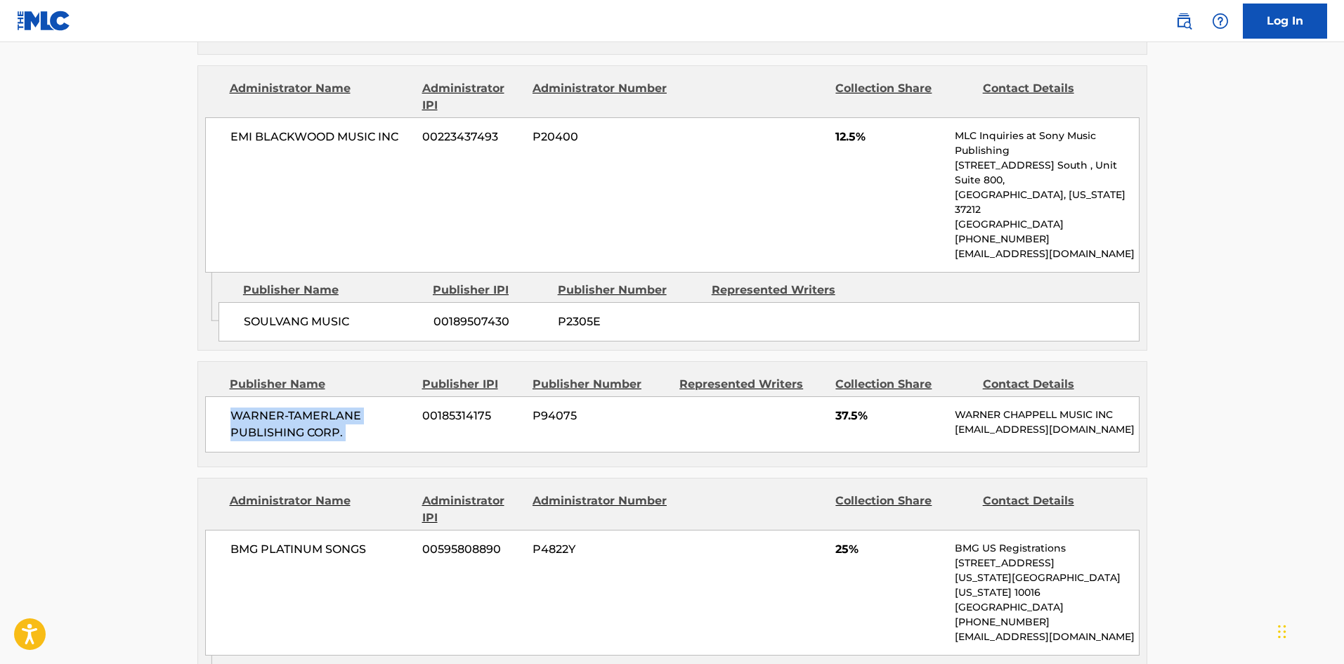
scroll to position [1053, 0]
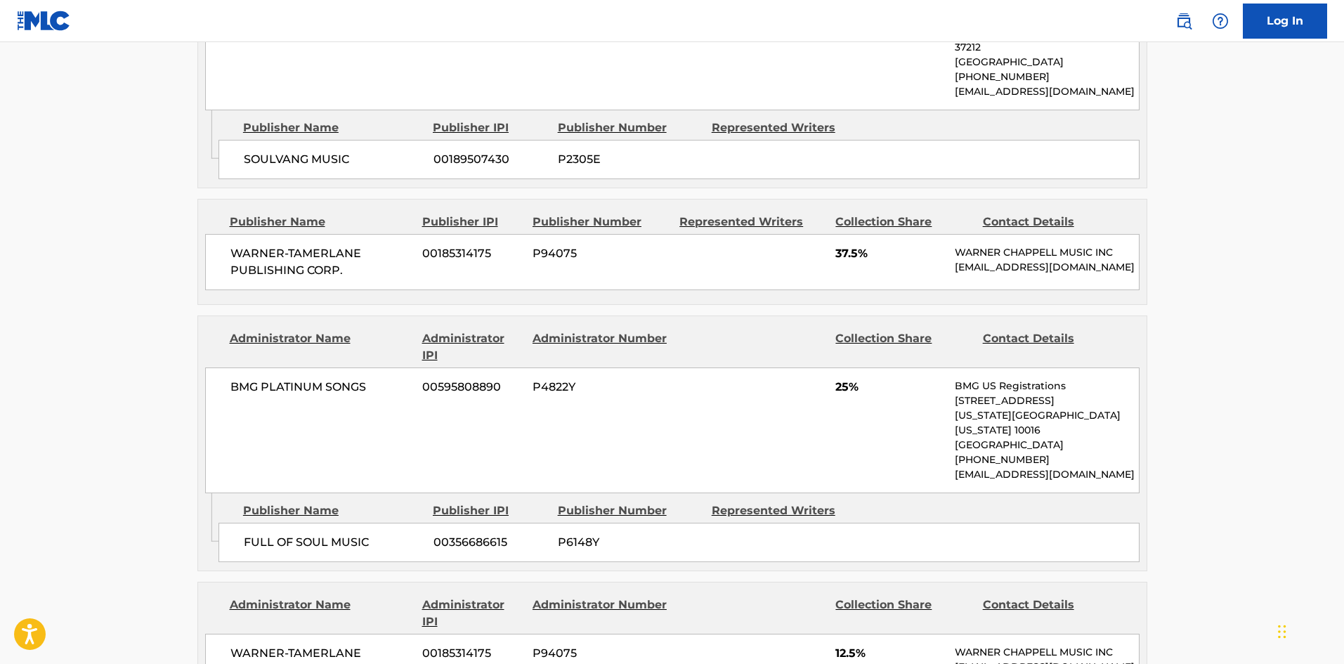
click at [242, 523] on div "FULL OF SOUL MUSIC 00356686615 P6148Y" at bounding box center [678, 542] width 921 height 39
drag, startPoint x: 242, startPoint y: 468, endPoint x: 355, endPoint y: 470, distance: 113.1
click at [355, 523] on div "FULL OF SOUL MUSIC 00356686615 P6148Y" at bounding box center [678, 542] width 921 height 39
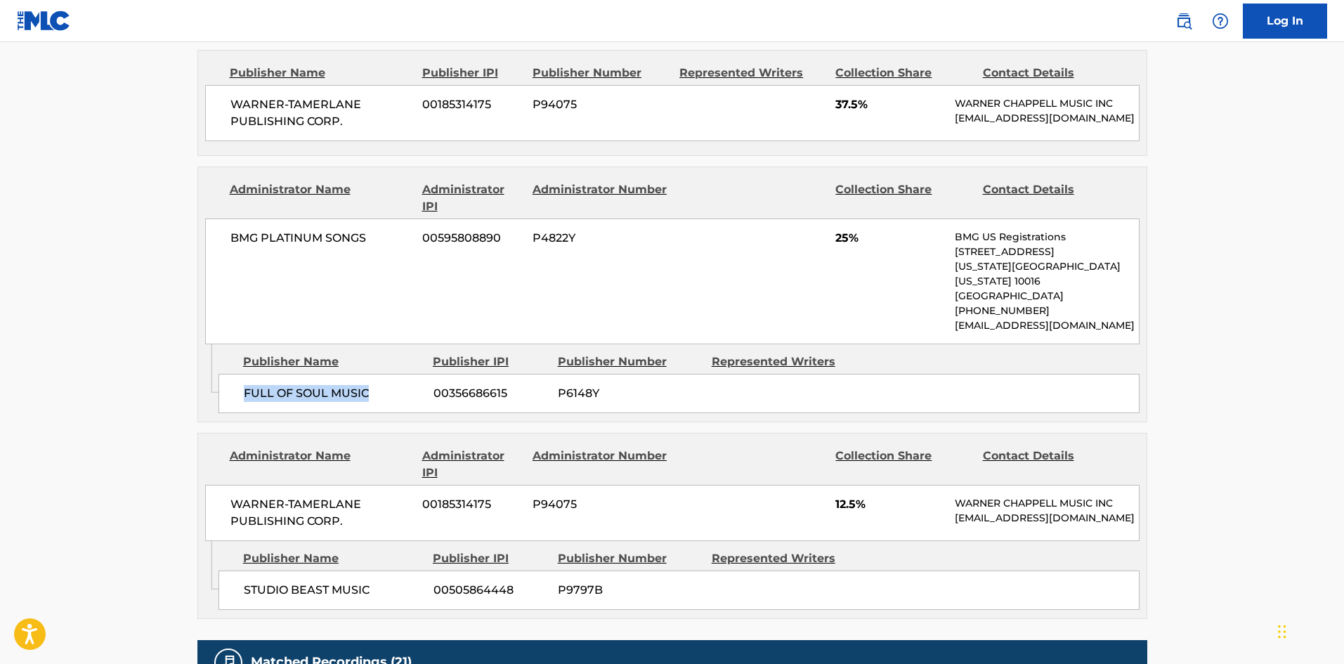
scroll to position [1264, 0]
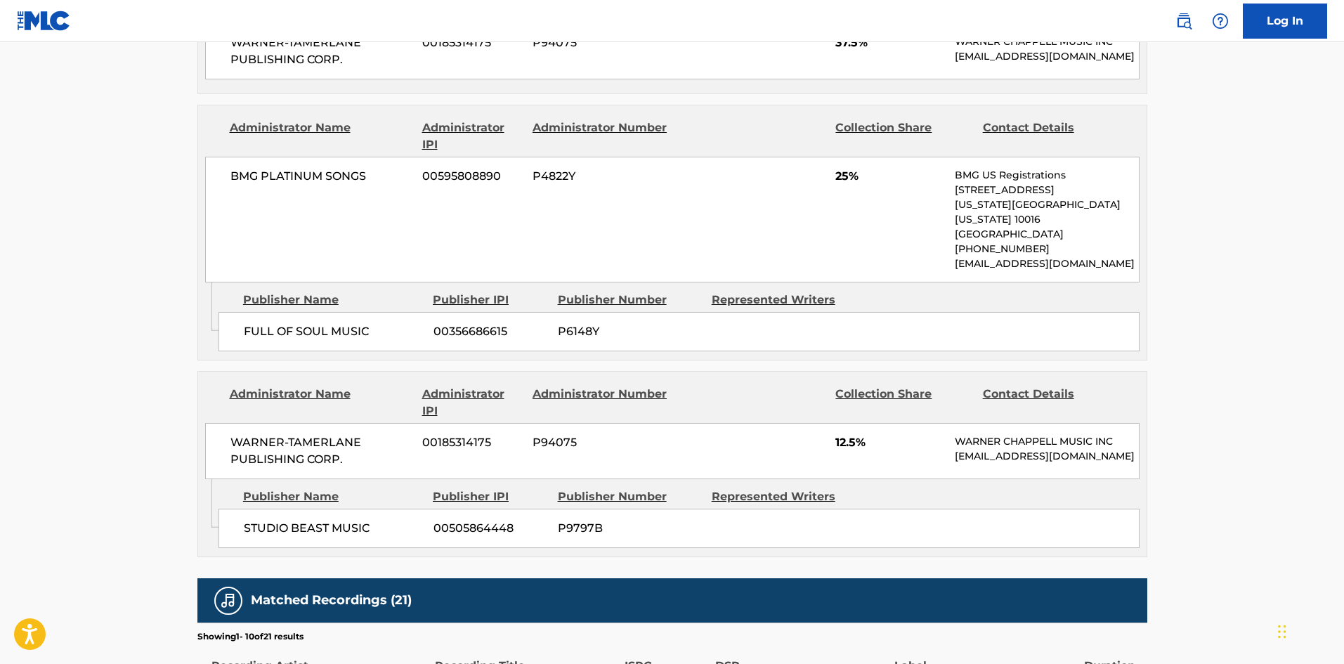
click at [235, 508] on div "STUDIO BEAST MUSIC 00505864448 P9797B" at bounding box center [678, 527] width 921 height 39
drag, startPoint x: 235, startPoint y: 458, endPoint x: 368, endPoint y: 473, distance: 134.3
click at [368, 508] on div "STUDIO BEAST MUSIC 00505864448 P9797B" at bounding box center [678, 527] width 921 height 39
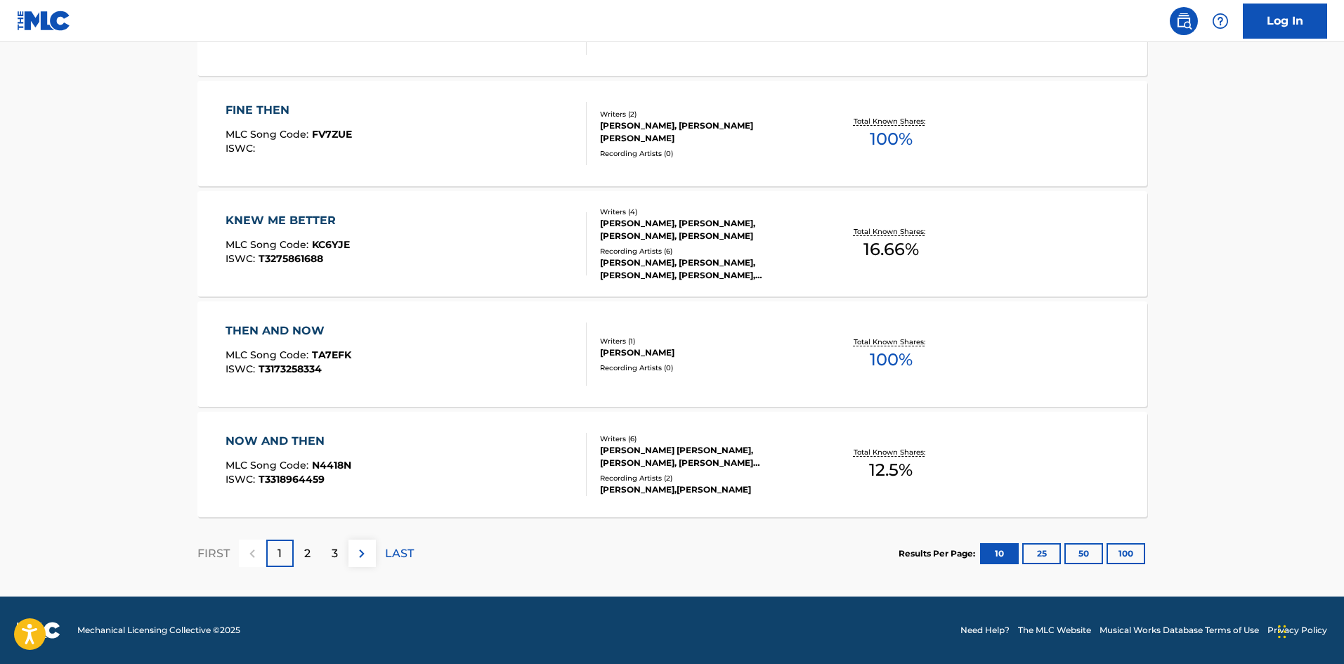
scroll to position [211, 0]
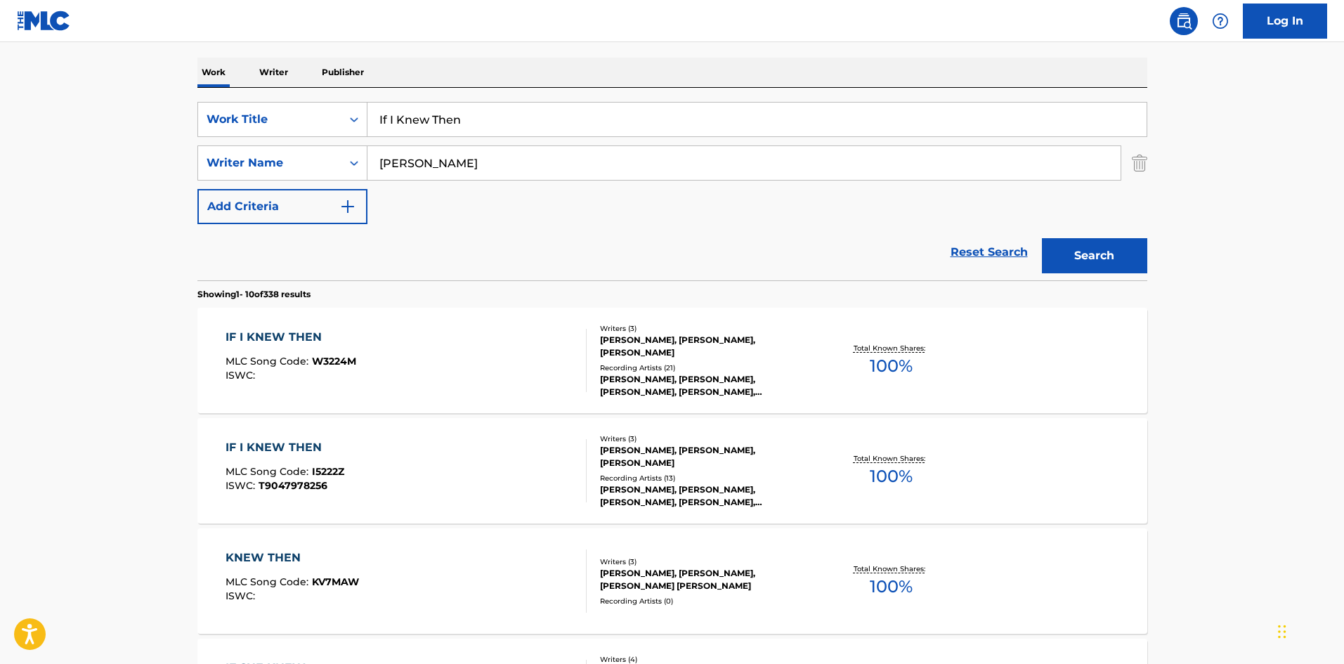
drag, startPoint x: 454, startPoint y: 105, endPoint x: 455, endPoint y: 112, distance: 7.2
click at [455, 112] on input "If I Knew Then" at bounding box center [756, 120] width 779 height 34
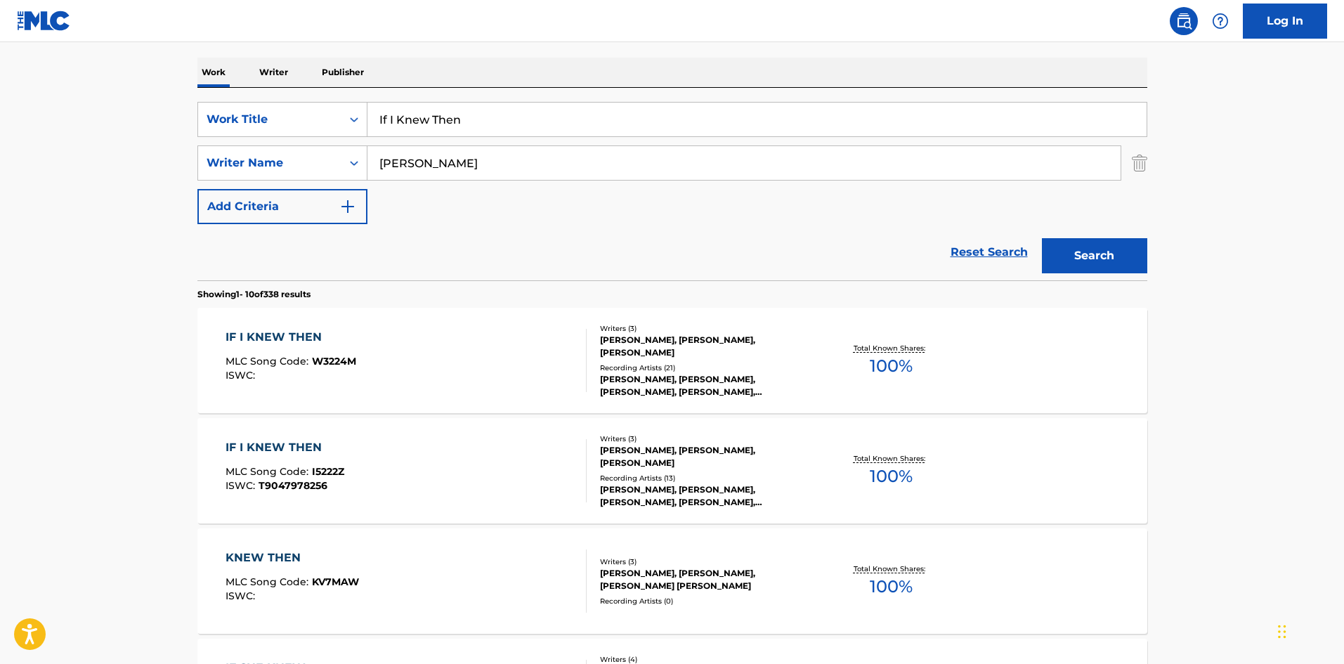
paste input "Let's Have A Party"
type input "Let's Have A Party"
drag, startPoint x: 0, startPoint y: 228, endPoint x: 348, endPoint y: 149, distance: 356.6
click at [1, 228] on main "The MLC Public Work Search The accuracy and completeness of The MLC's data is d…" at bounding box center [672, 657] width 1344 height 1653
click at [441, 180] on div "SearchWithCriteriab1383756-4945-4eff-bdc7-4d282f4a7465 Work Title Let's Have A …" at bounding box center [672, 163] width 950 height 122
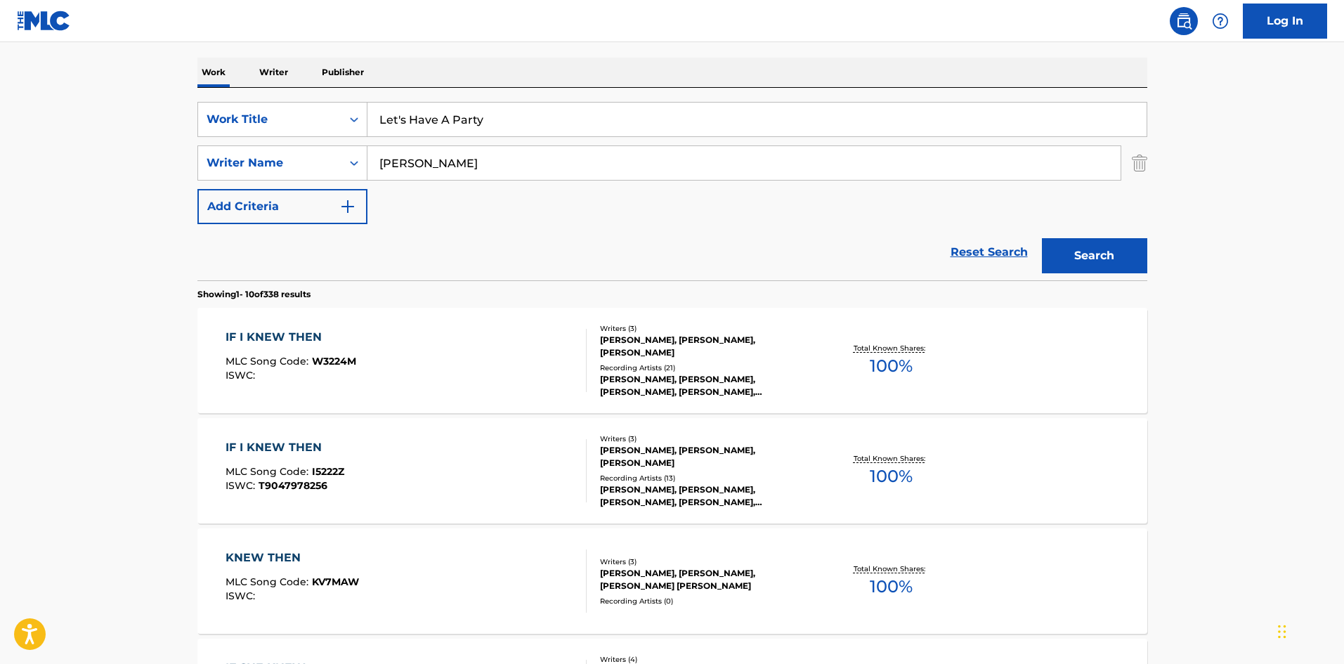
click at [443, 175] on input "[PERSON_NAME]" at bounding box center [743, 163] width 753 height 34
paste input "[PERSON_NAME],SBI AUDIO KARAOKE,STUDIO GROUP,THE TRIBUTE CO.,[PERSON_NAME] RECO…"
drag, startPoint x: 1020, startPoint y: 166, endPoint x: 32, endPoint y: 91, distance: 991.0
click at [32, 91] on main "The MLC Public Work Search The accuracy and completeness of The MLC's data is d…" at bounding box center [672, 657] width 1344 height 1653
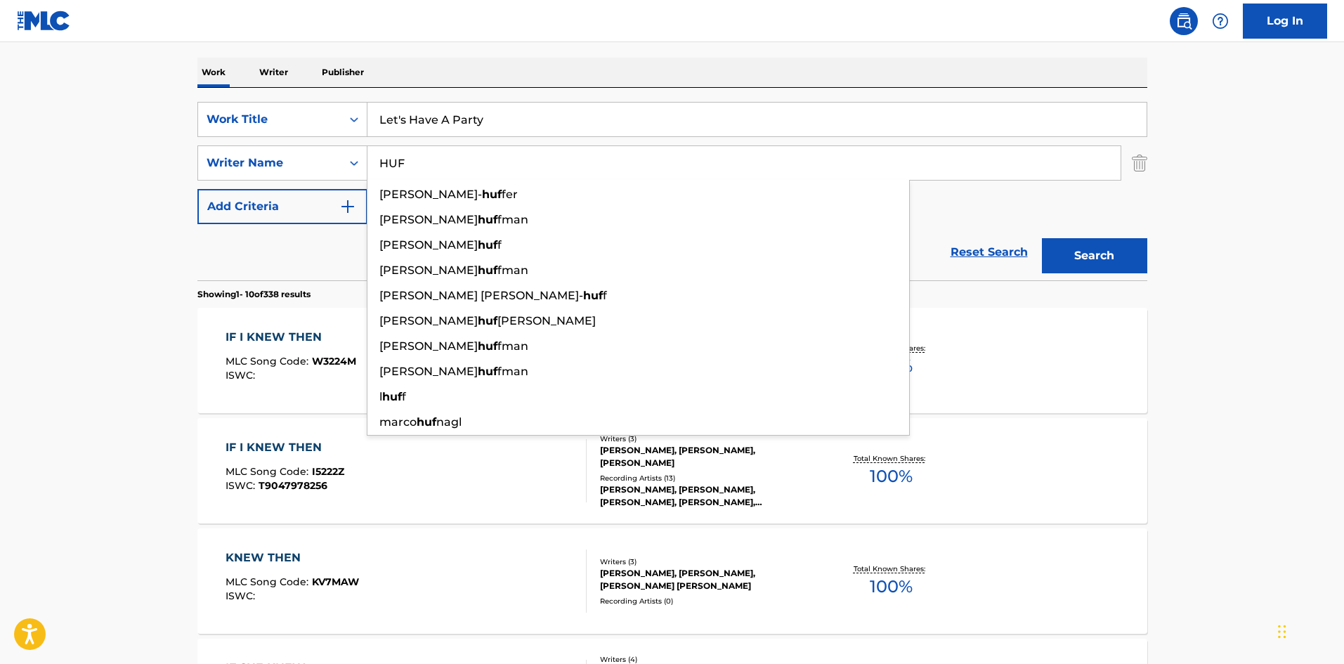
click at [0, 331] on main "The MLC Public Work Search The accuracy and completeness of The MLC's data is d…" at bounding box center [672, 657] width 1344 height 1653
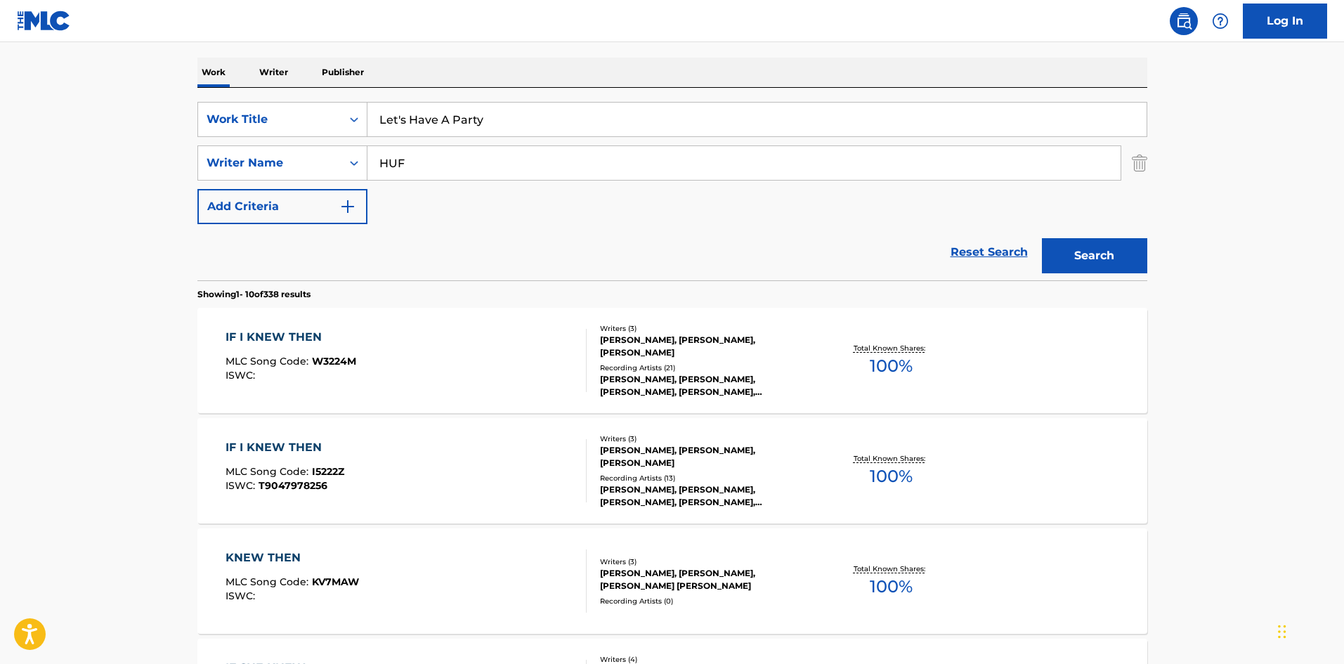
click at [516, 145] on div "SearchWithCriteriab1383756-4945-4eff-bdc7-4d282f4a7465 Work Title Let's Have A …" at bounding box center [672, 163] width 950 height 122
drag, startPoint x: 516, startPoint y: 145, endPoint x: 517, endPoint y: 165, distance: 20.4
click at [516, 145] on div "SearchWithCriteriab1383756-4945-4eff-bdc7-4d282f4a7465 Work Title Let's Have A …" at bounding box center [672, 163] width 950 height 122
click at [517, 165] on input "HUF" at bounding box center [743, 163] width 753 height 34
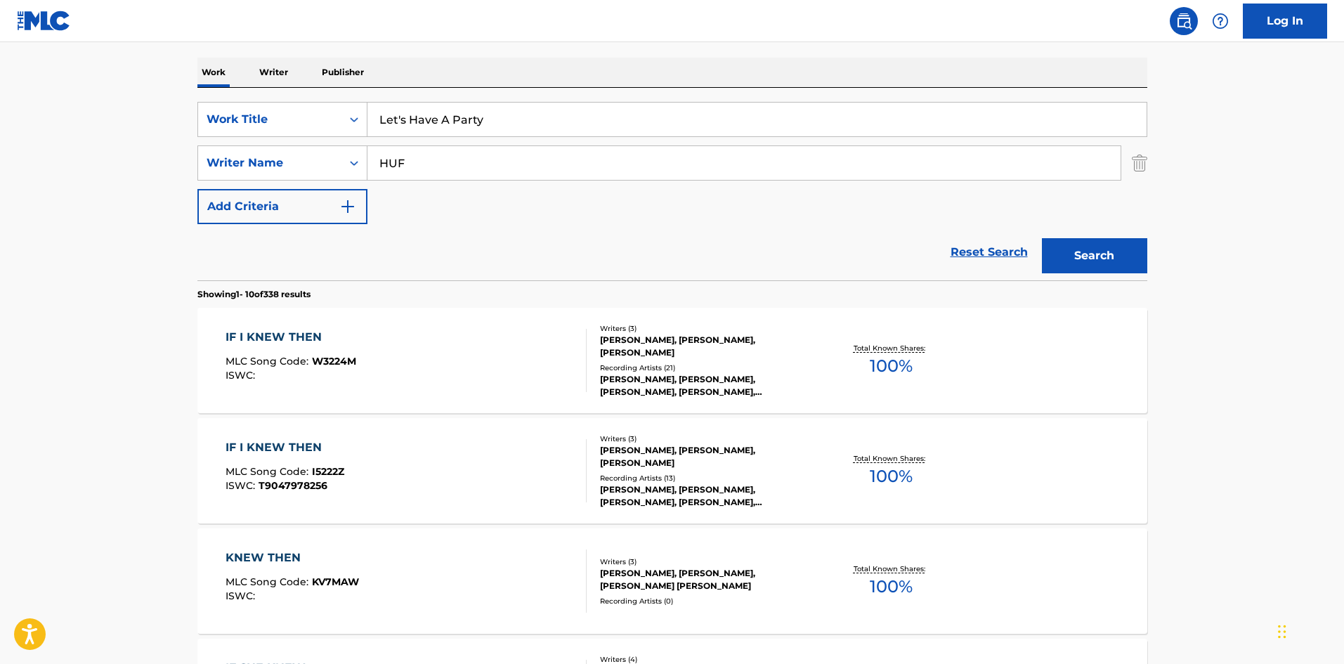
paste input "LATTRIL"
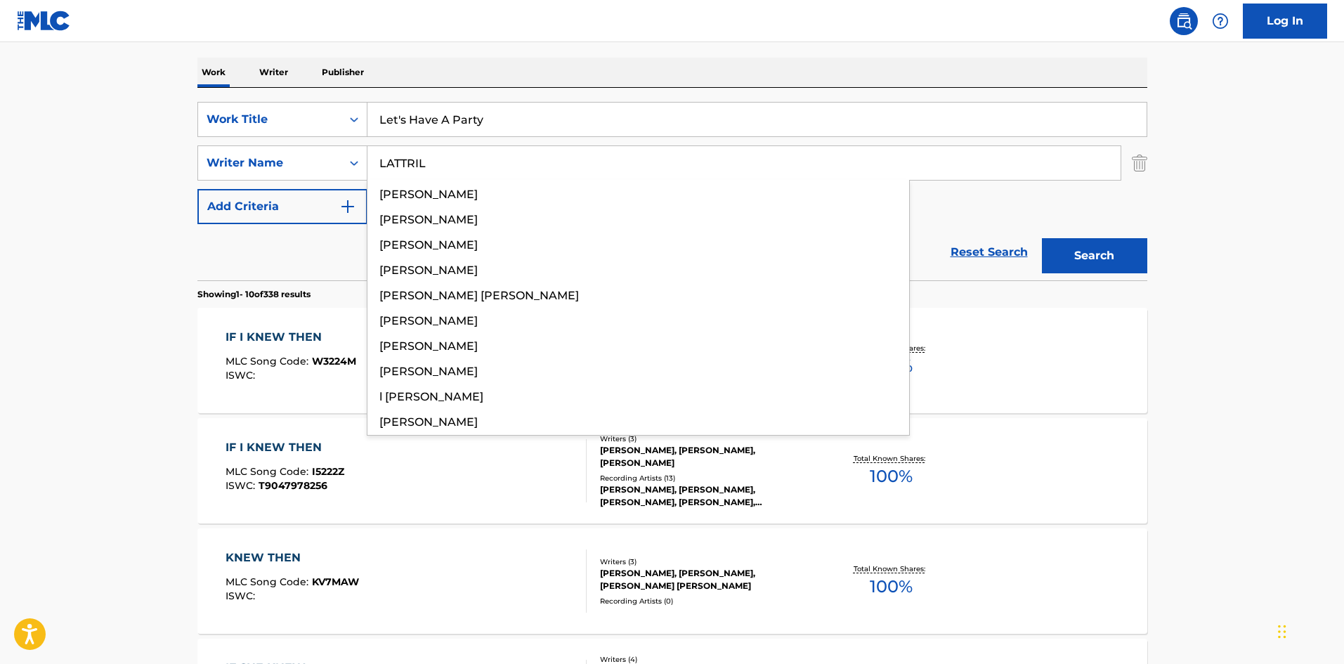
type input "LATTRIL"
click at [1095, 256] on button "Search" at bounding box center [1094, 255] width 105 height 35
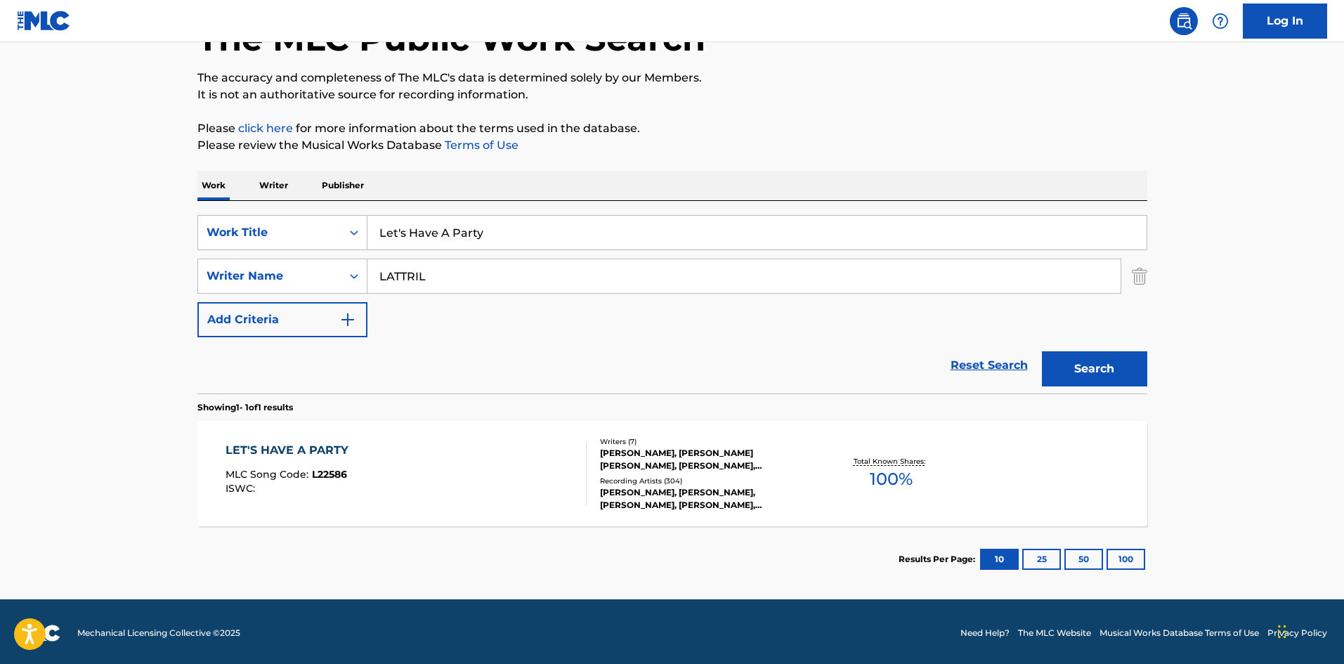
scroll to position [100, 0]
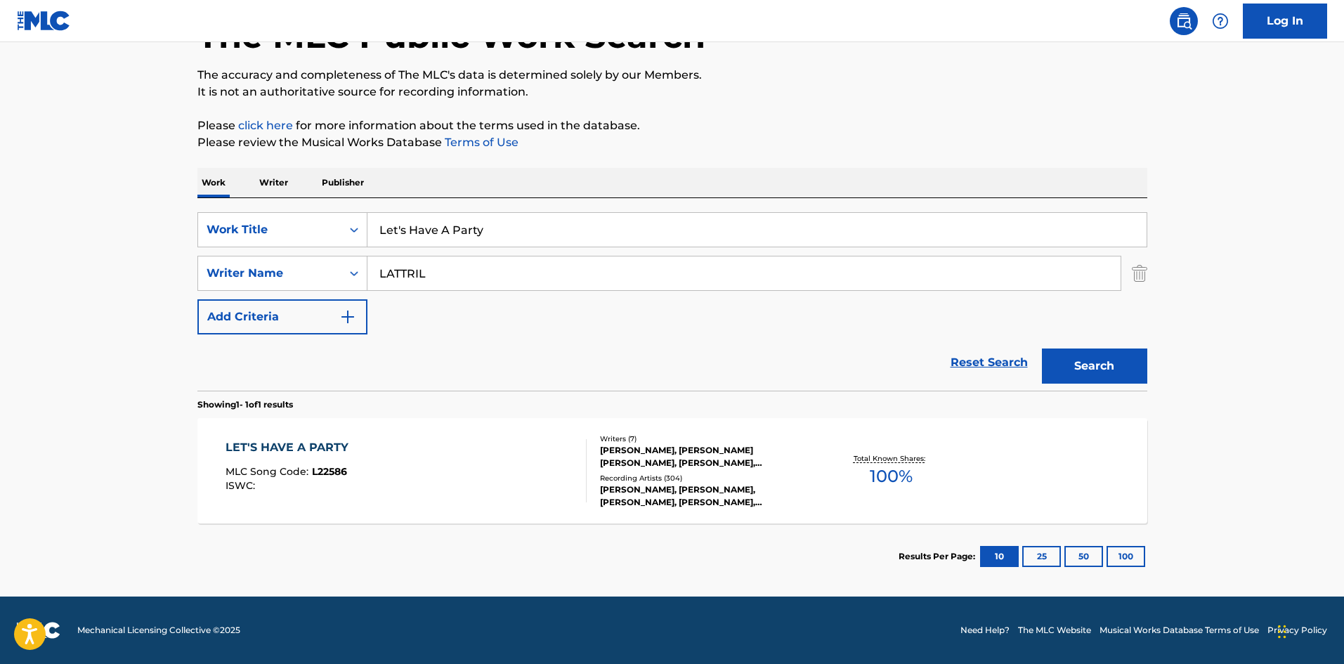
click at [531, 496] on div "LET'S HAVE A PARTY MLC Song Code : L22586 ISWC :" at bounding box center [405, 470] width 361 height 63
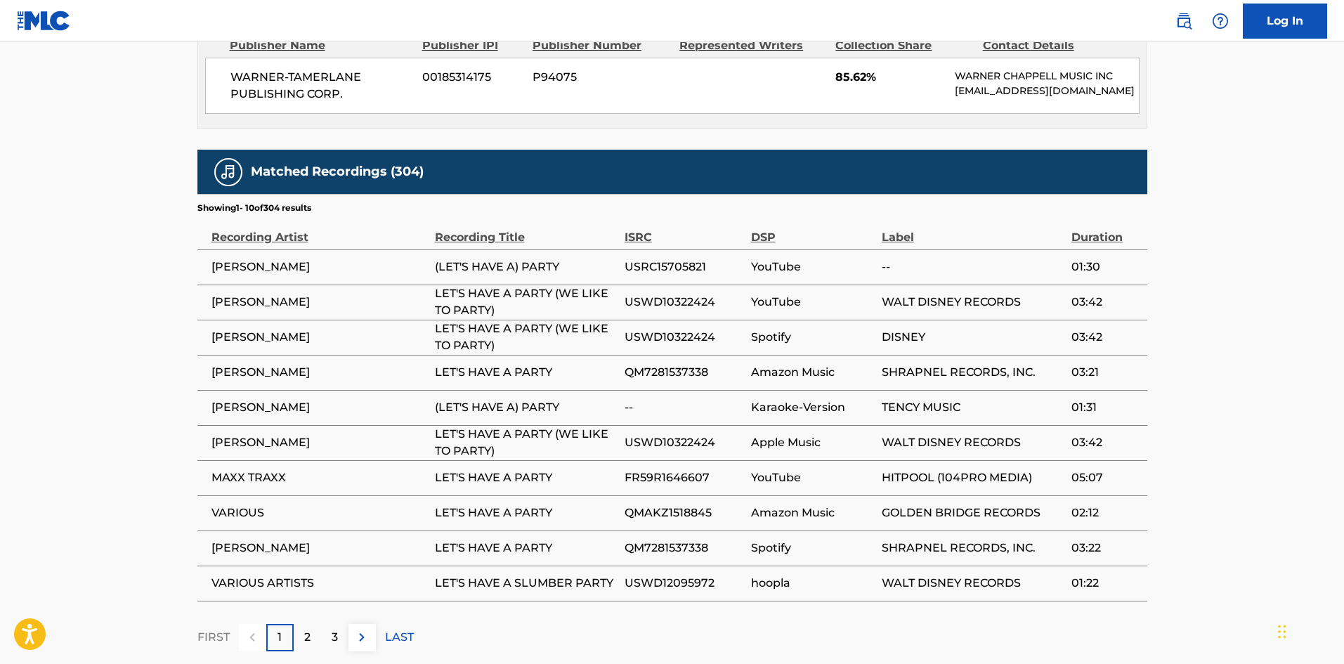
scroll to position [1015, 0]
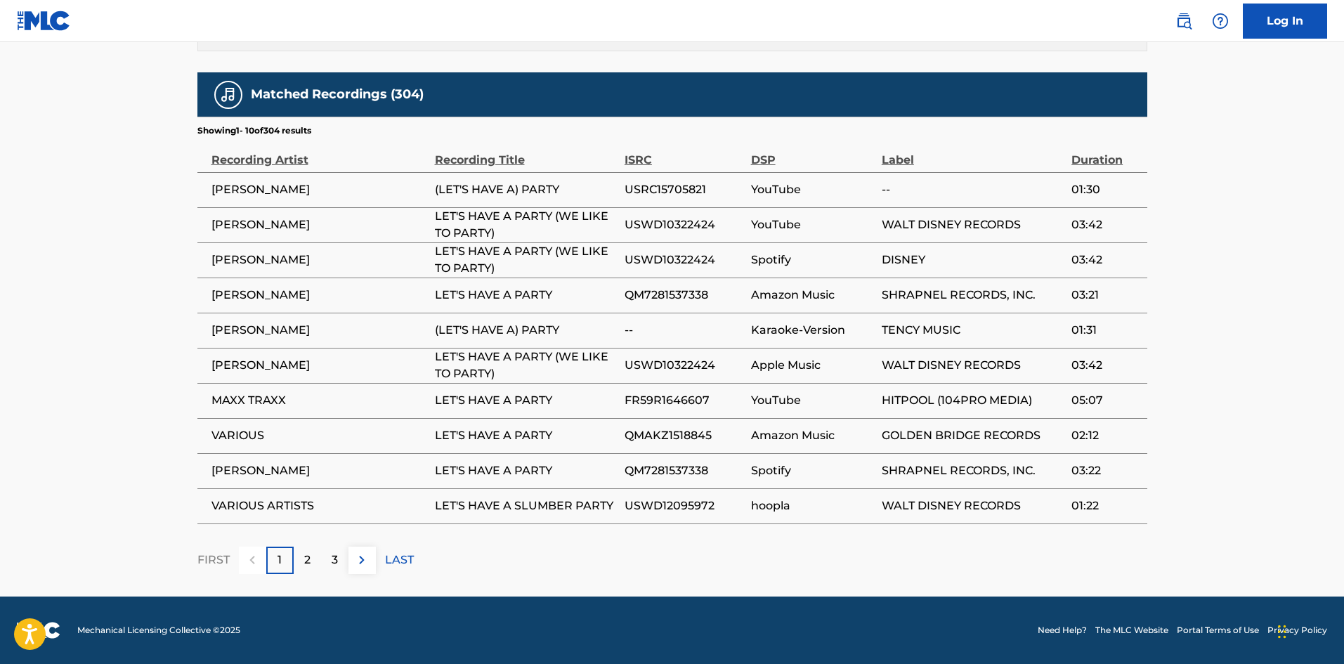
click at [304, 561] on p "2" at bounding box center [307, 559] width 6 height 17
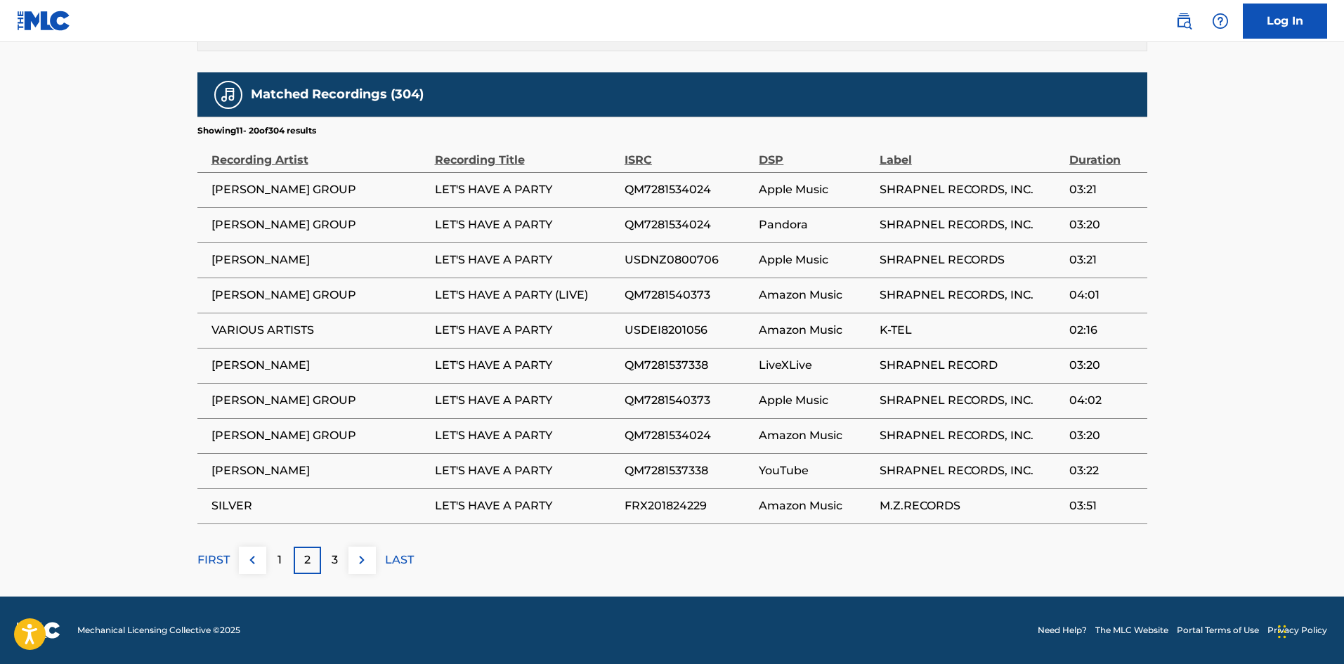
click at [331, 563] on p "3" at bounding box center [334, 559] width 6 height 17
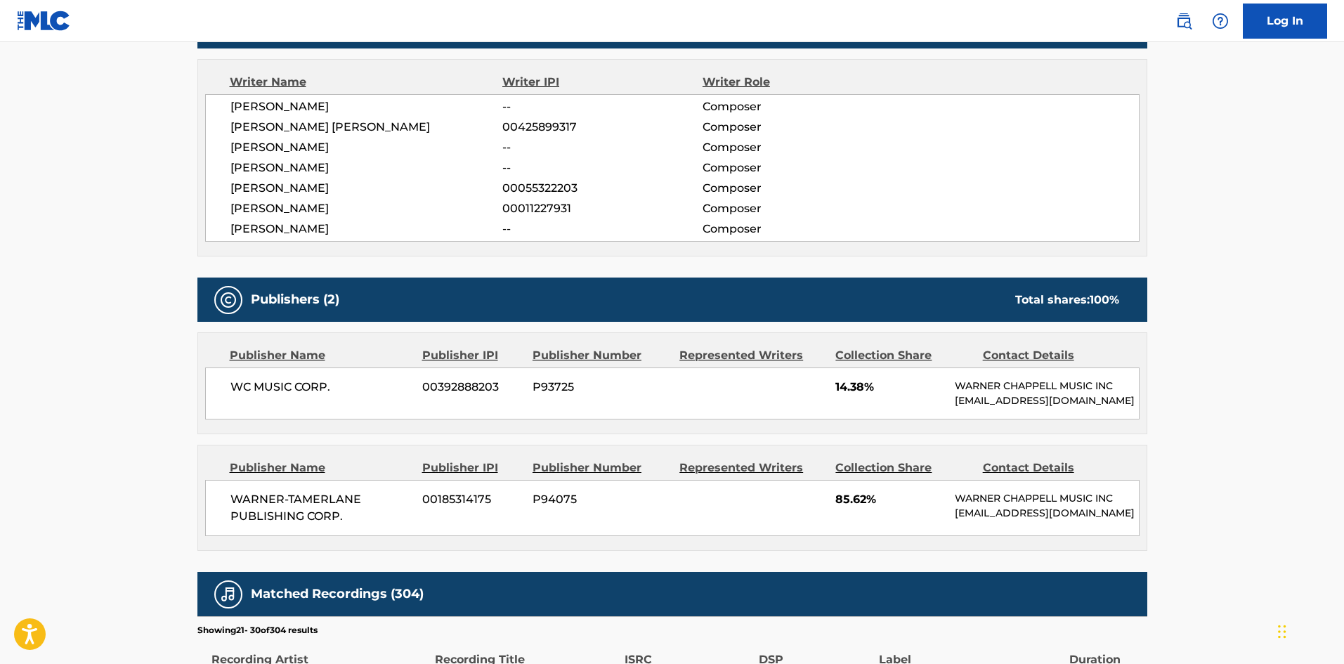
scroll to position [523, 0]
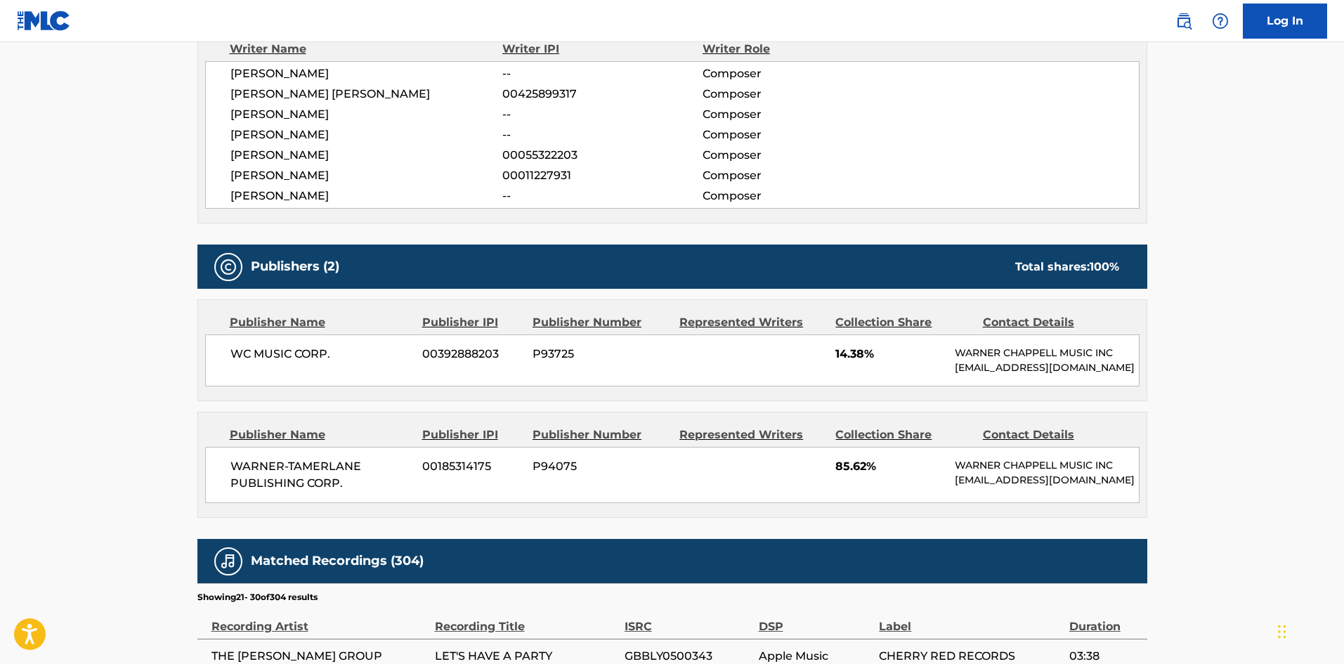
click at [231, 346] on span "WC MUSIC CORP." at bounding box center [321, 354] width 182 height 17
drag, startPoint x: 231, startPoint y: 346, endPoint x: 353, endPoint y: 370, distance: 123.8
click at [353, 370] on div "WC MUSIC CORP. 00392888203 P93725 14.38% [PERSON_NAME] MUSIC INC [EMAIL_ADDRESS…" at bounding box center [672, 360] width 934 height 52
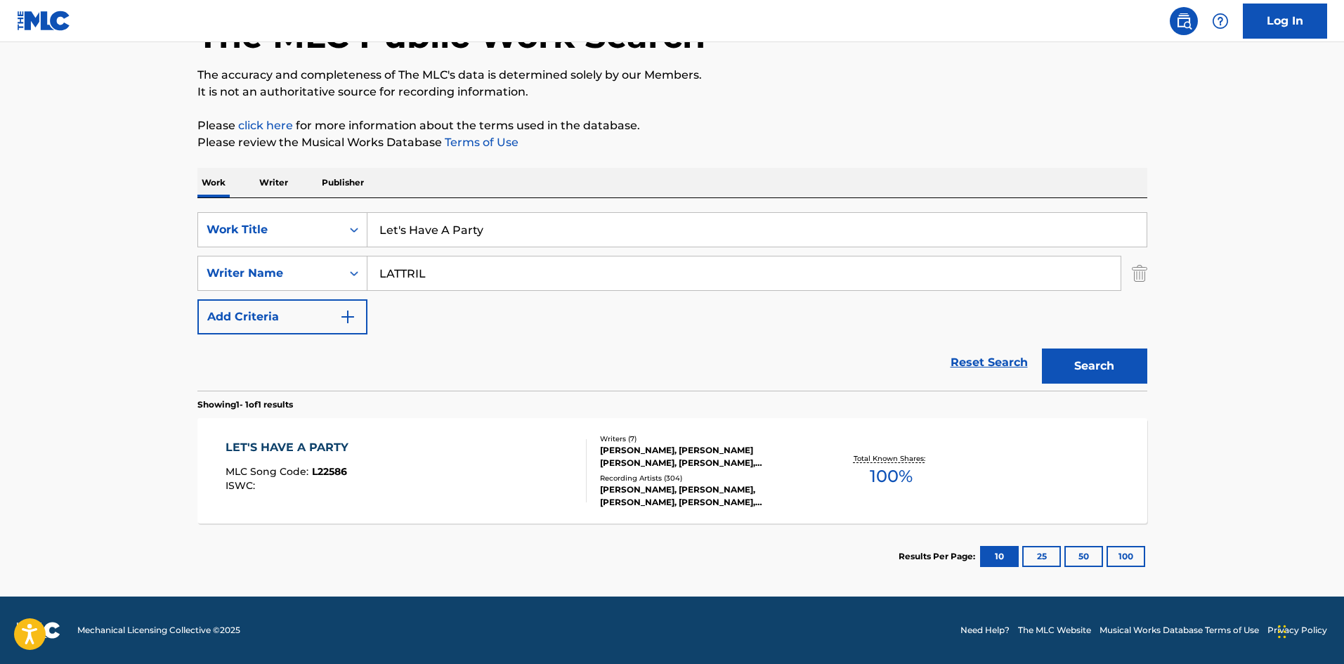
scroll to position [100, 0]
click at [447, 225] on input "Let's Have A Party" at bounding box center [756, 230] width 779 height 34
paste input "Karaoke: Quit Playin' Games (My Heart)"
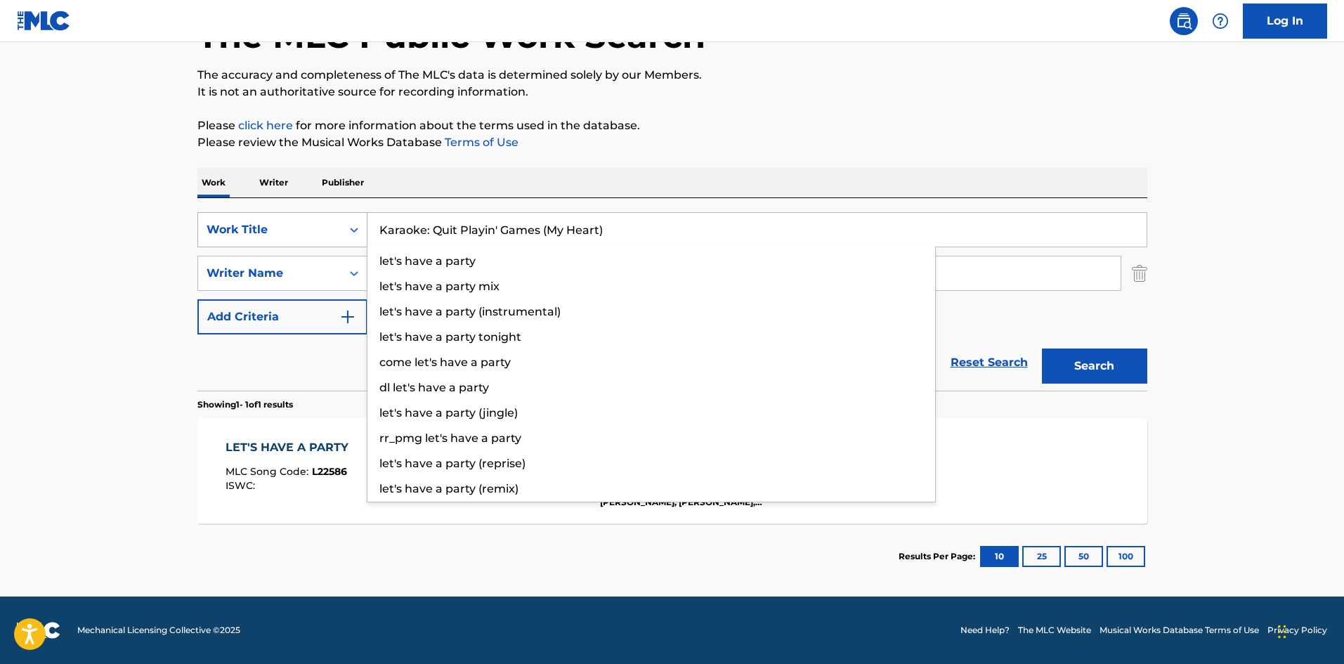
drag, startPoint x: 431, startPoint y: 232, endPoint x: 325, endPoint y: 240, distance: 105.7
click at [326, 237] on div "SearchWithCriteriab1383756-4945-4eff-bdc7-4d282f4a7465 Work Title Karaoke: Quit…" at bounding box center [672, 229] width 950 height 35
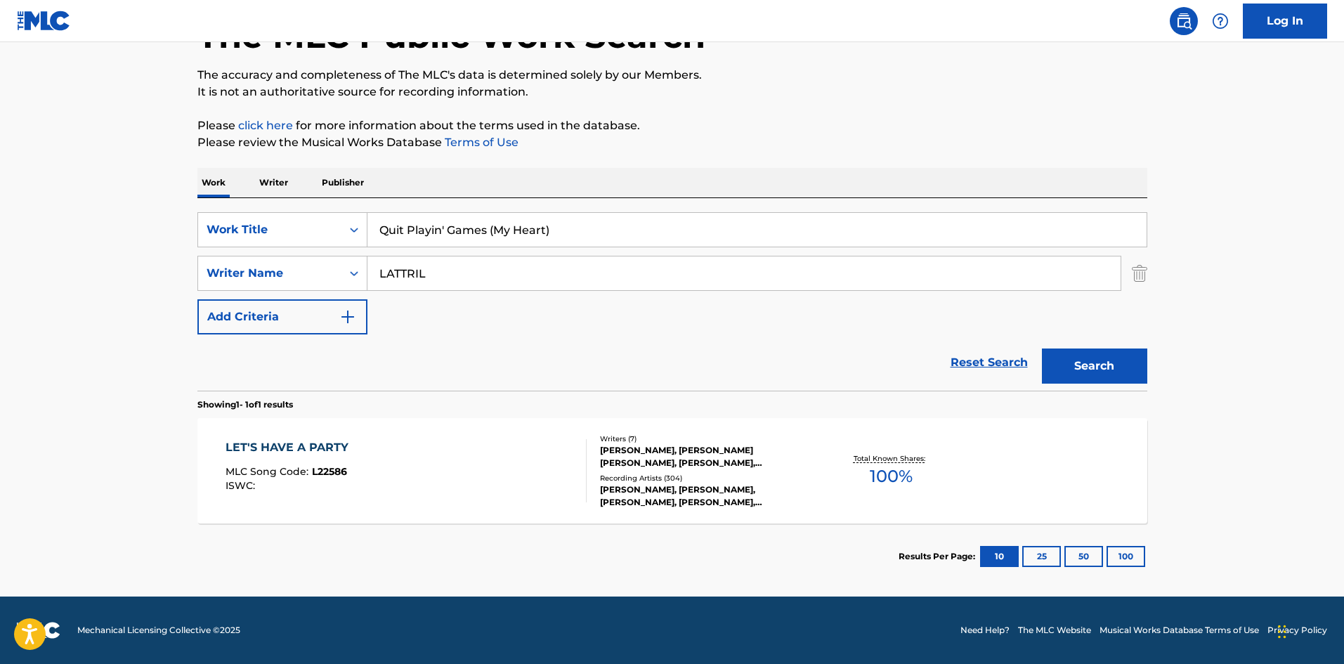
type input "Quit Playin' Games (My Heart)"
click at [398, 279] on input "LATTRIL" at bounding box center [743, 273] width 753 height 34
click at [399, 277] on input "LATTRIL" at bounding box center [743, 273] width 753 height 34
click at [1042, 348] on button "Search" at bounding box center [1094, 365] width 105 height 35
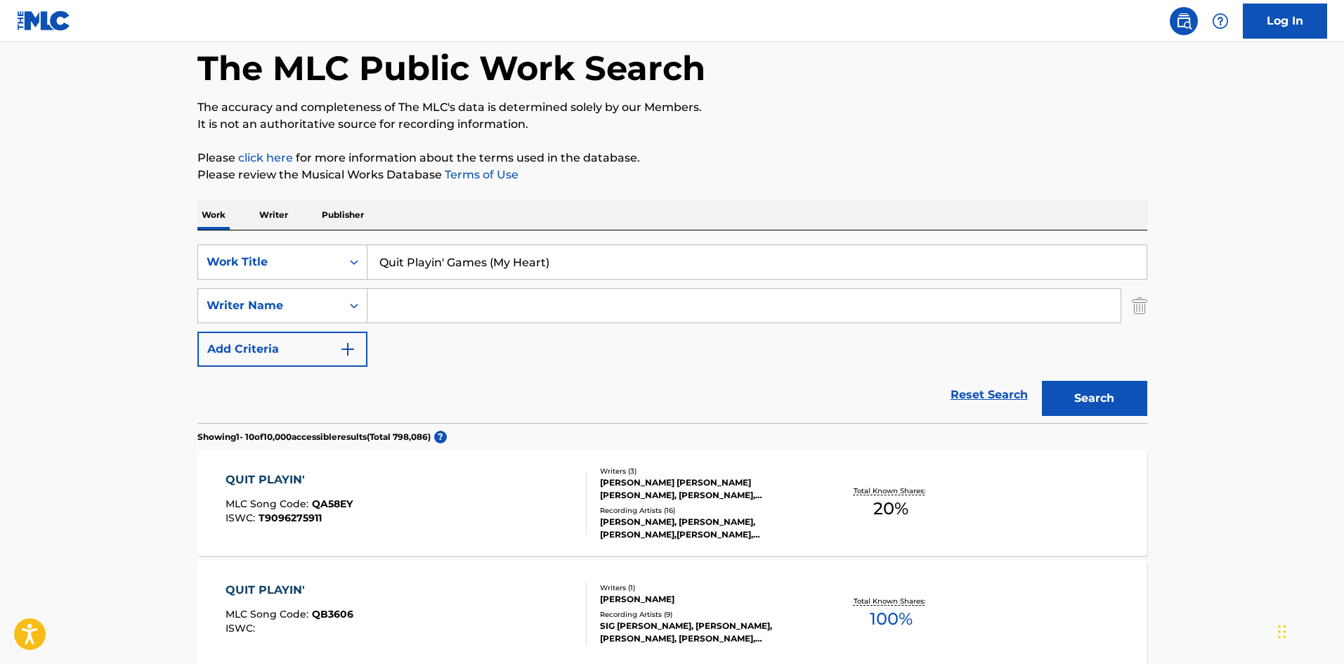
scroll to position [211, 0]
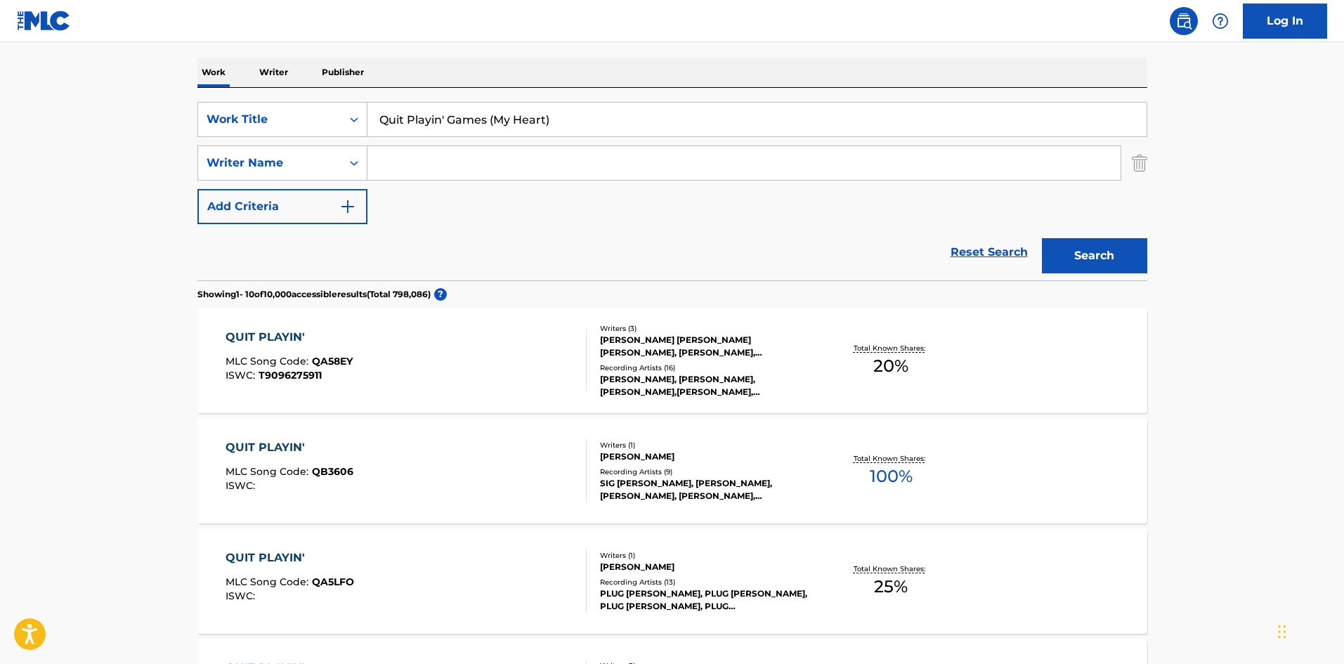
drag, startPoint x: 489, startPoint y: 117, endPoint x: 857, endPoint y: 105, distance: 368.2
click at [857, 105] on input "Quit Playin' Games (My Heart)" at bounding box center [756, 120] width 779 height 34
type input "Quit Playin' Games"
click at [1042, 238] on button "Search" at bounding box center [1094, 255] width 105 height 35
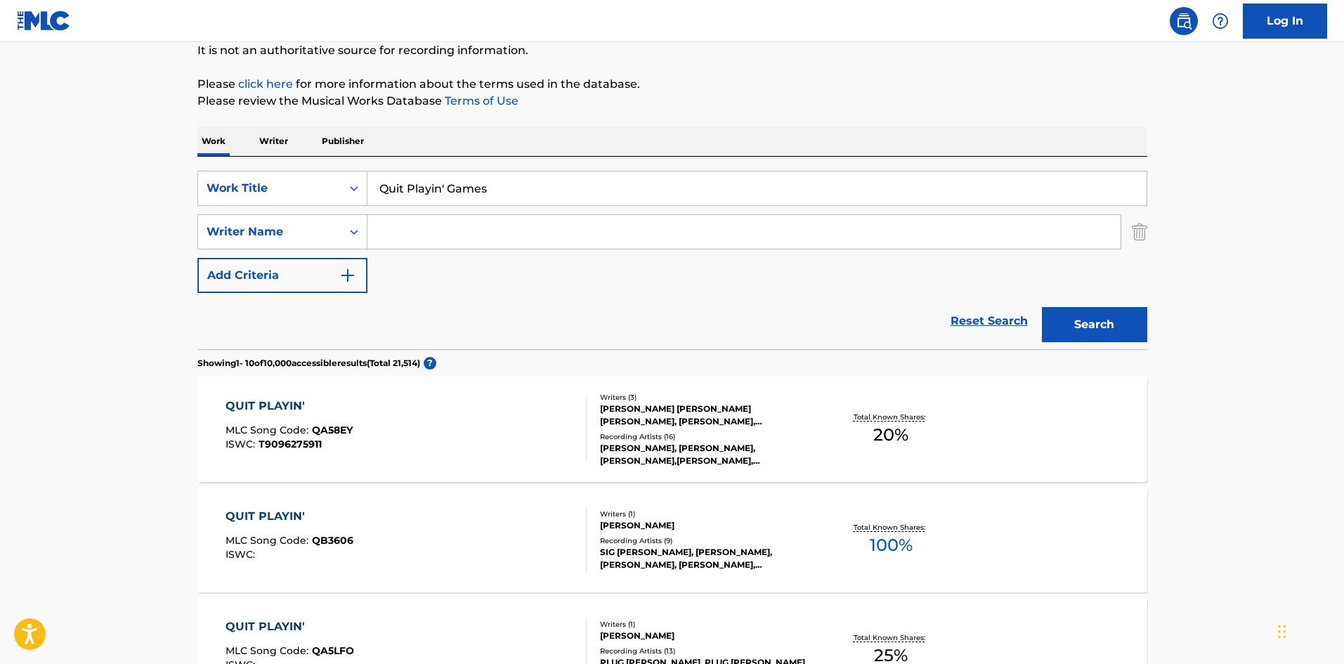
scroll to position [0, 0]
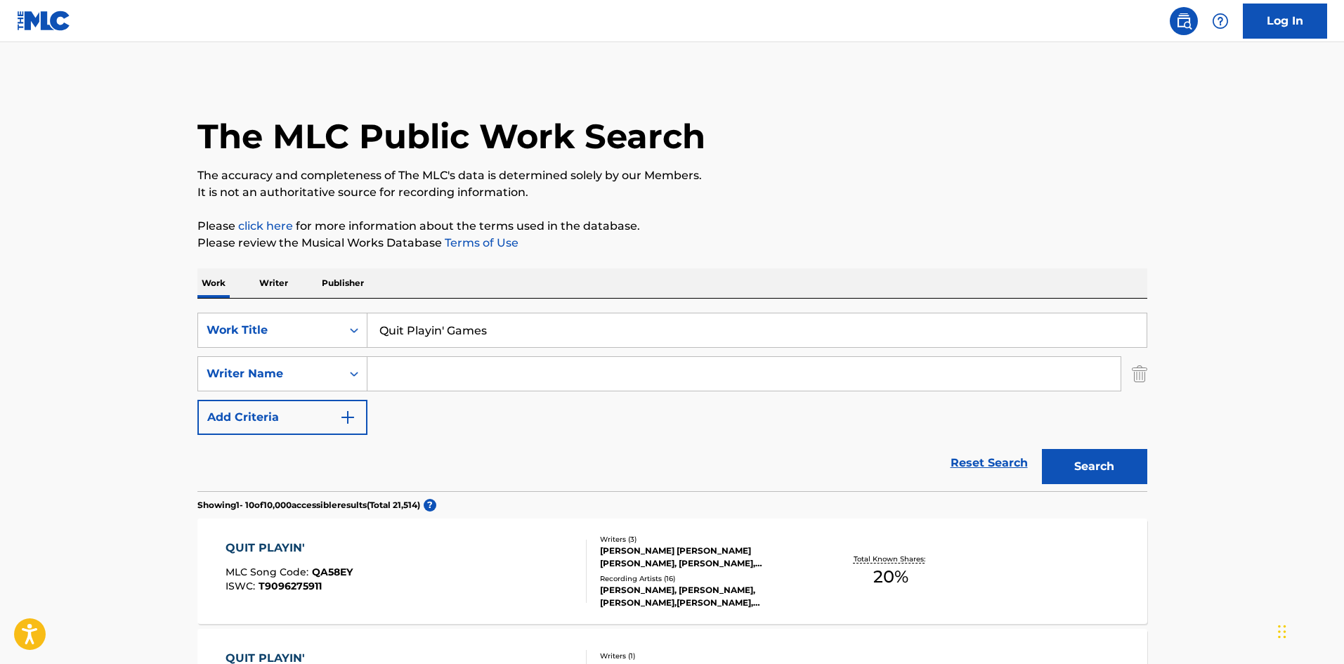
click at [1118, 458] on button "Search" at bounding box center [1094, 466] width 105 height 35
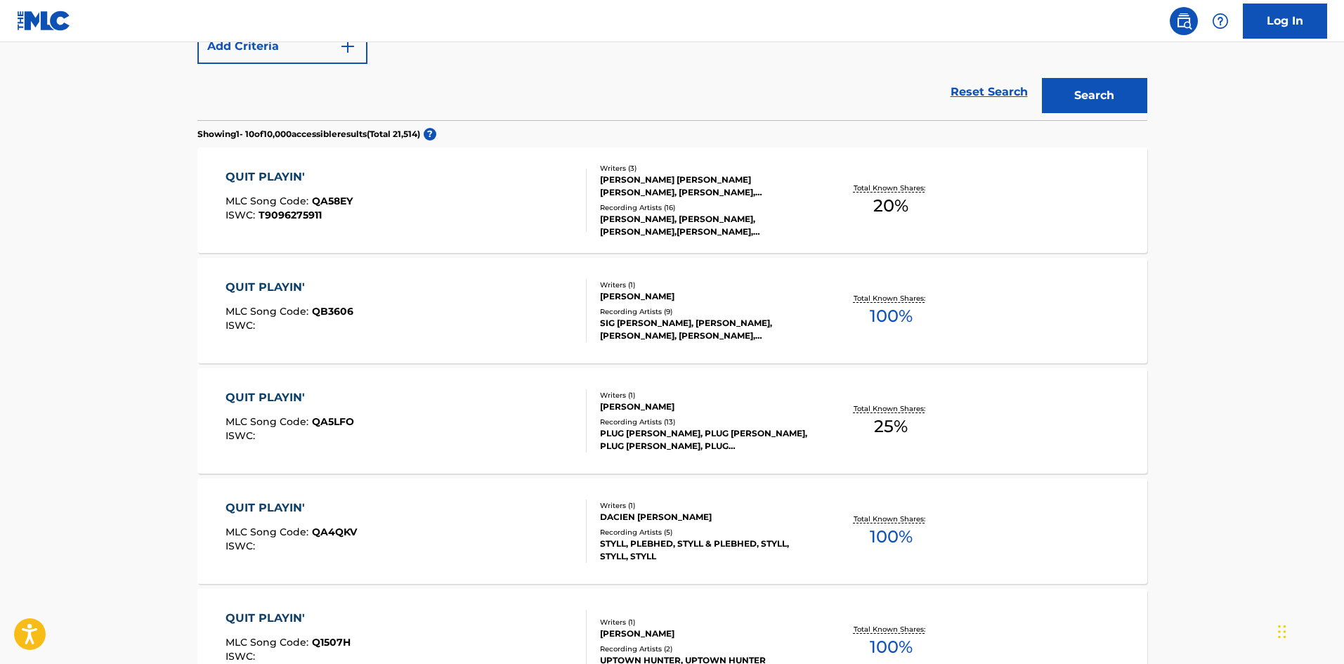
scroll to position [186, 0]
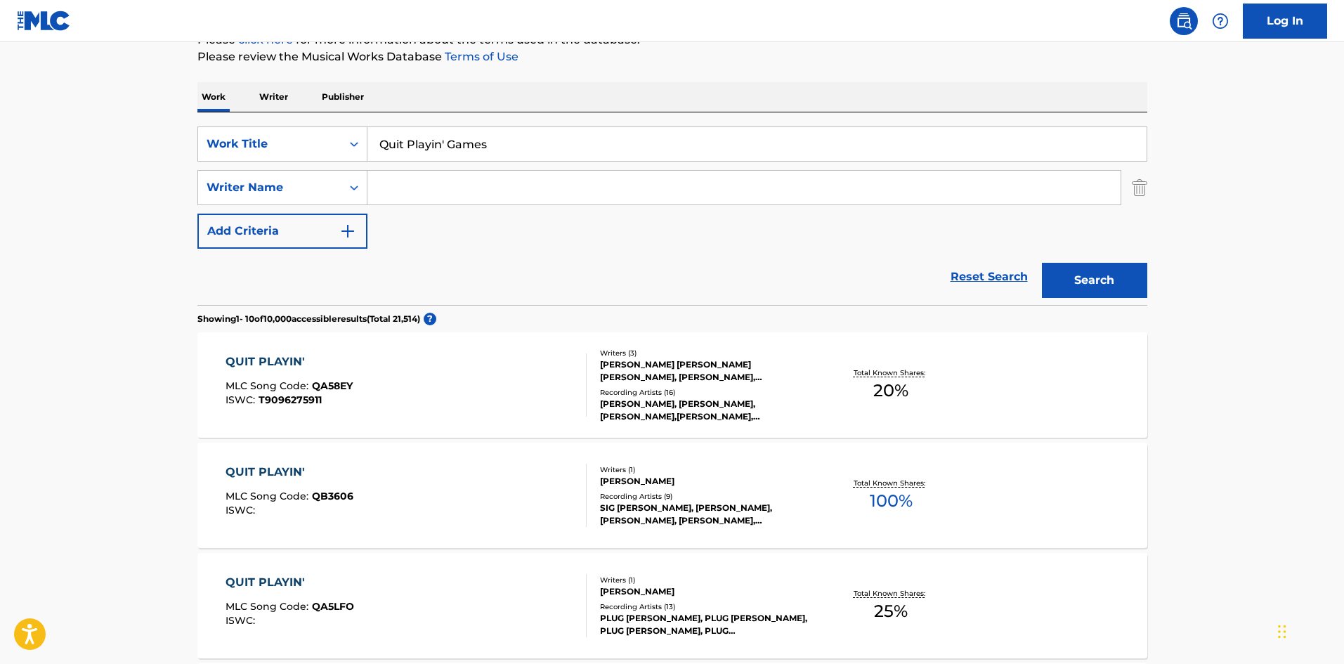
click at [401, 186] on input "Search Form" at bounding box center [743, 188] width 753 height 34
paste input "[PERSON_NAME]"
type input "[PERSON_NAME]"
click at [1122, 249] on div "Search" at bounding box center [1091, 277] width 112 height 56
click at [1115, 284] on button "Search" at bounding box center [1094, 280] width 105 height 35
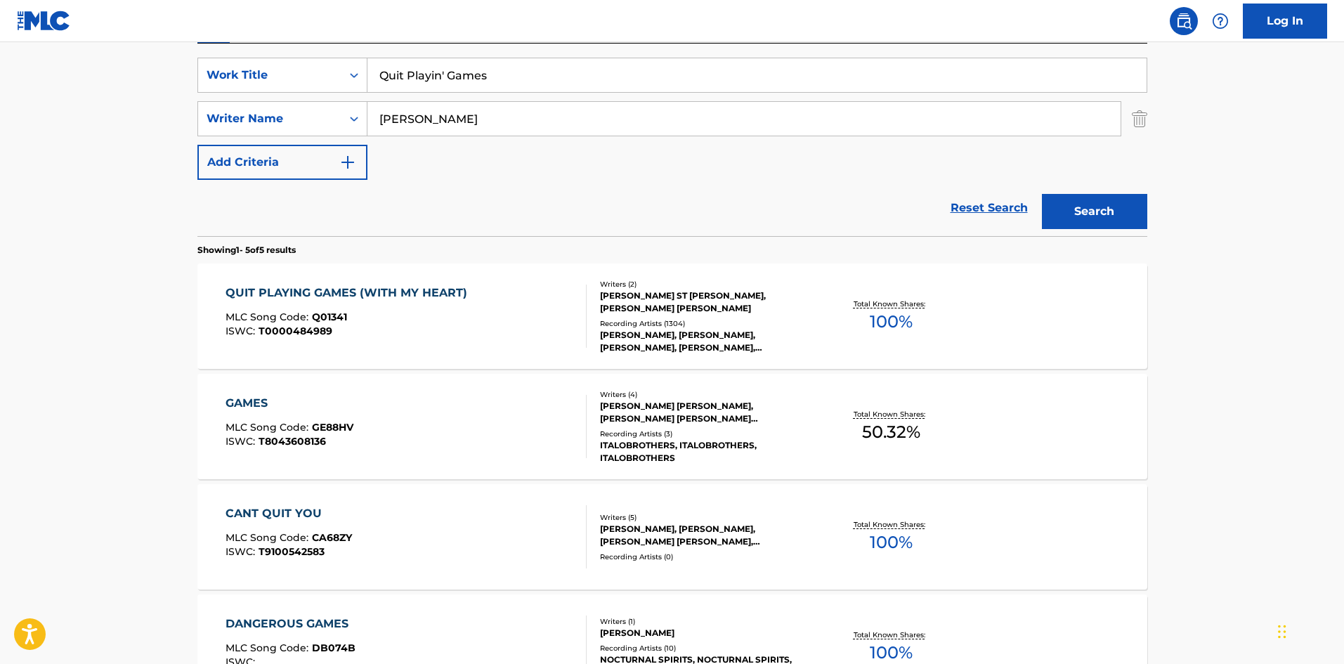
scroll to position [281, 0]
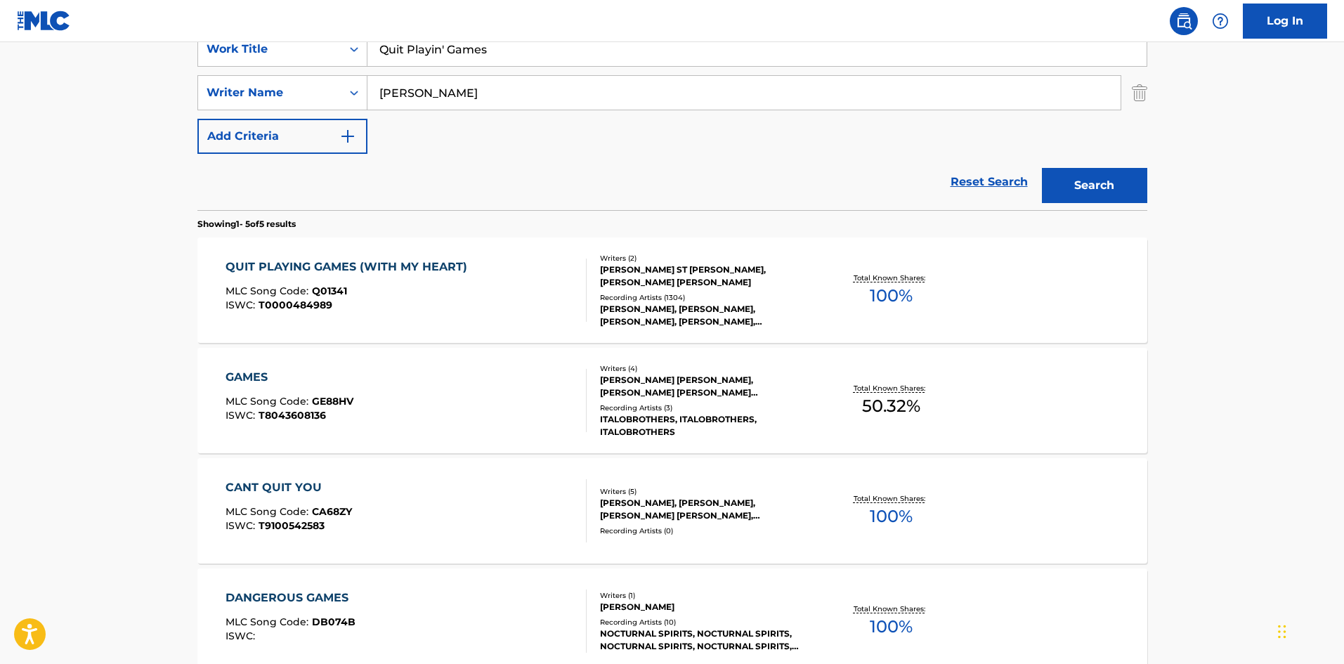
click at [356, 309] on div "ISWC : T0000484989" at bounding box center [349, 305] width 249 height 11
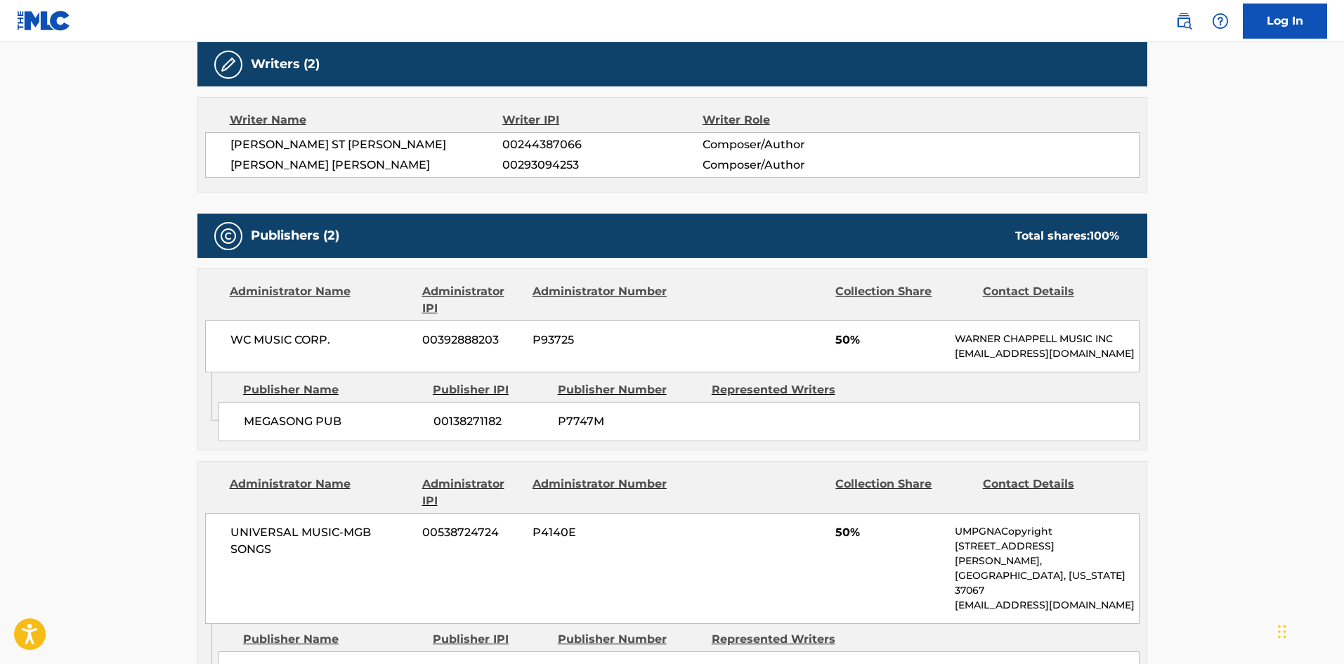
scroll to position [1262, 0]
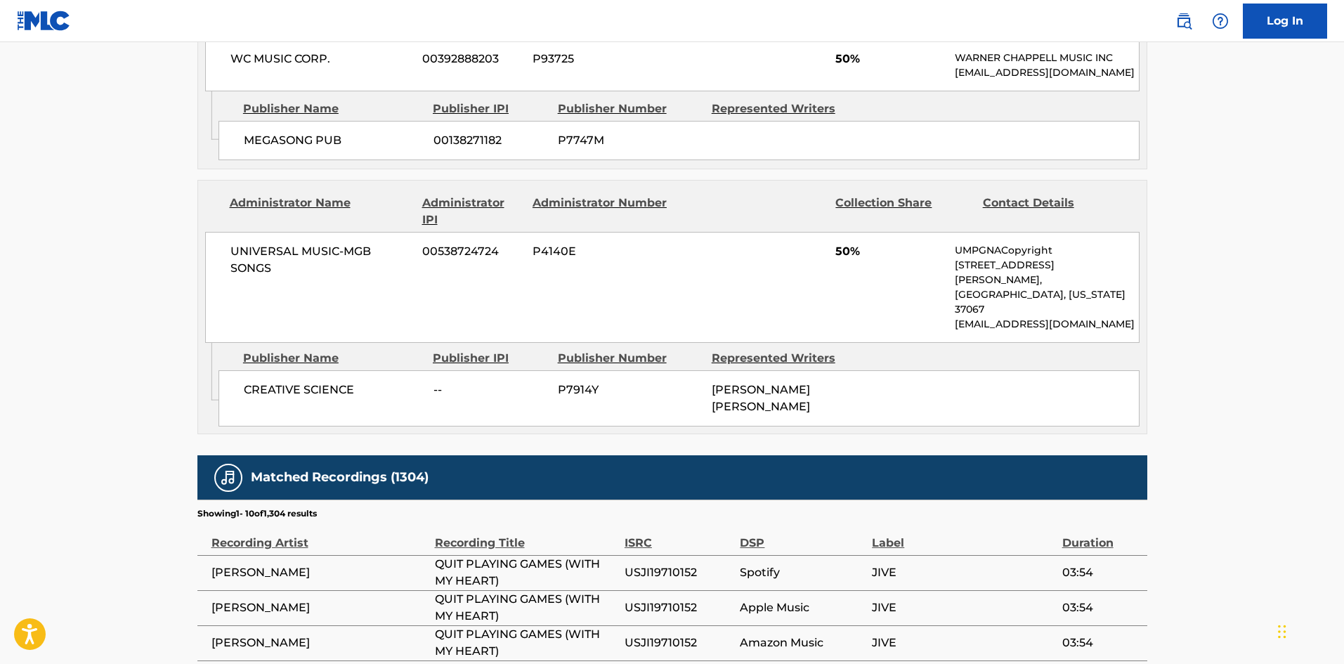
scroll to position [281, 0]
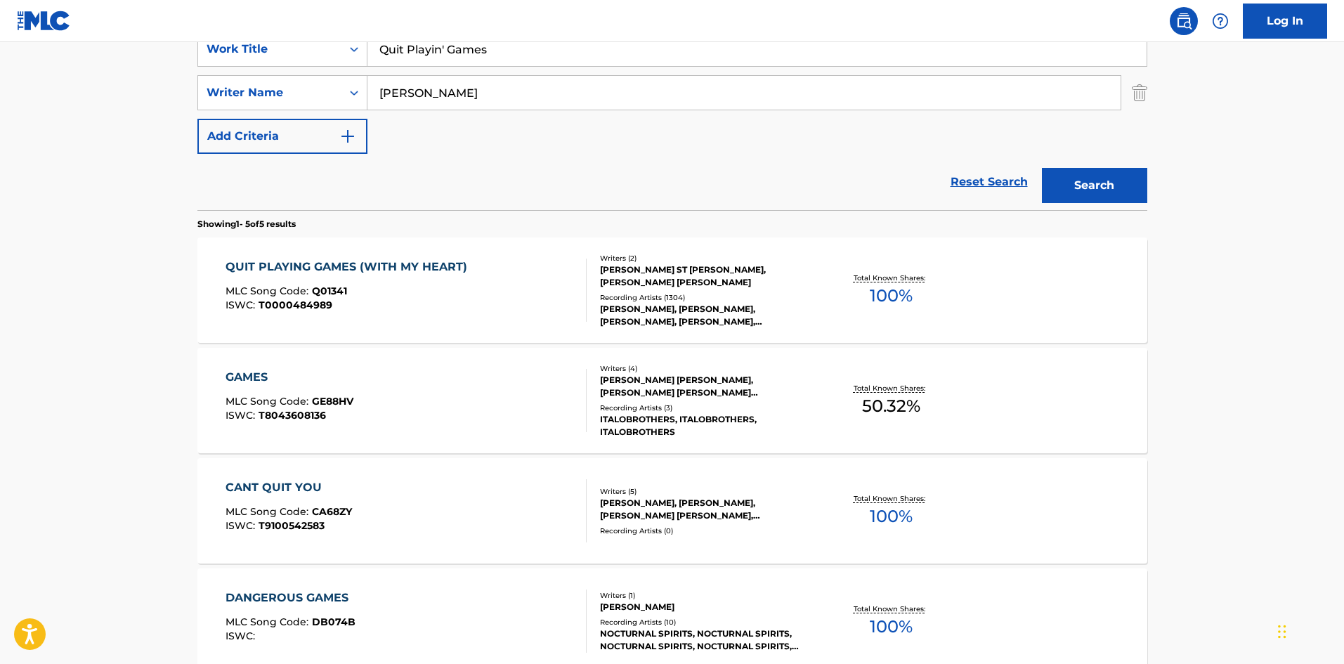
click at [517, 65] on input "Quit Playin' Games" at bounding box center [756, 49] width 779 height 34
paste input "Shape Of My Heart"
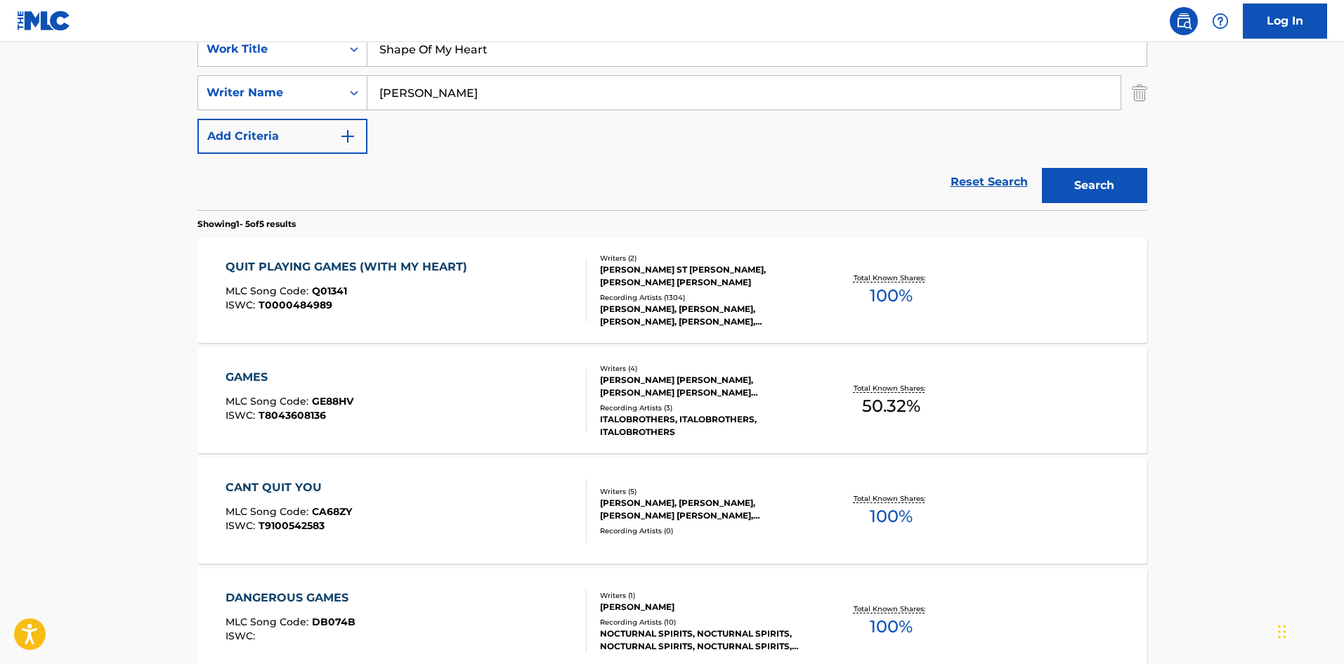
type input "Shape Of My Heart"
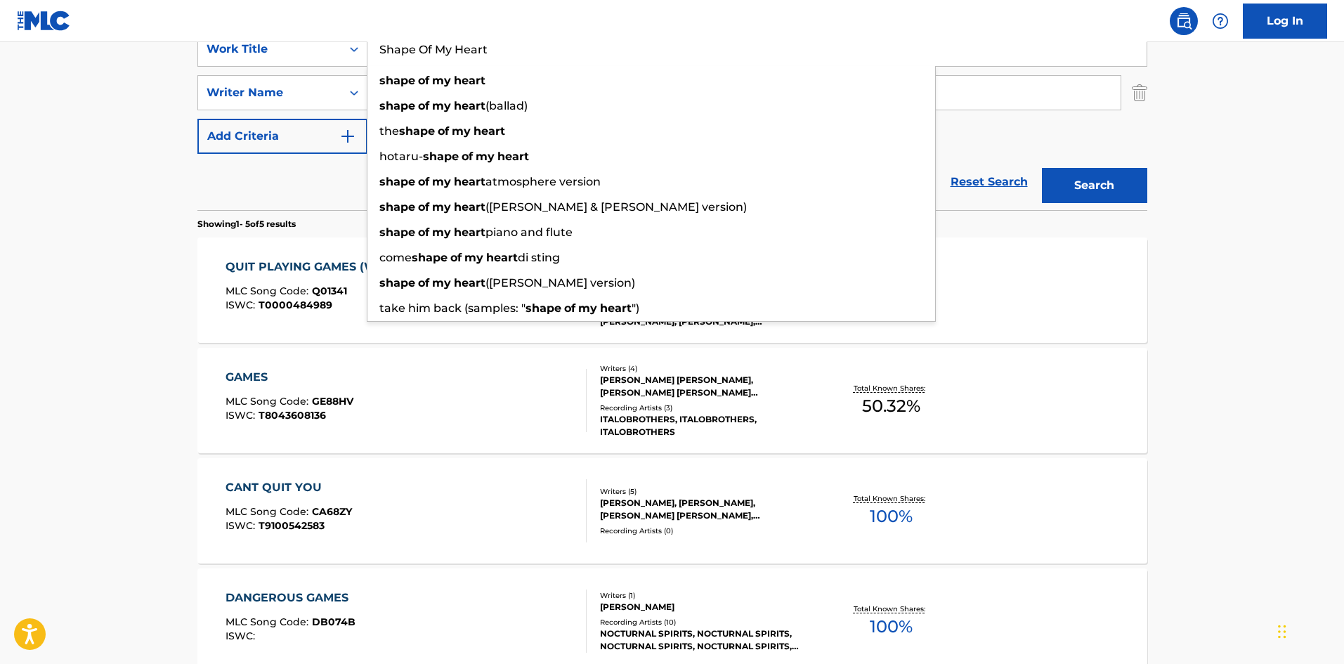
click at [8, 283] on main "The MLC Public Work Search The accuracy and completeness of The MLC's data is d…" at bounding box center [672, 309] width 1344 height 1096
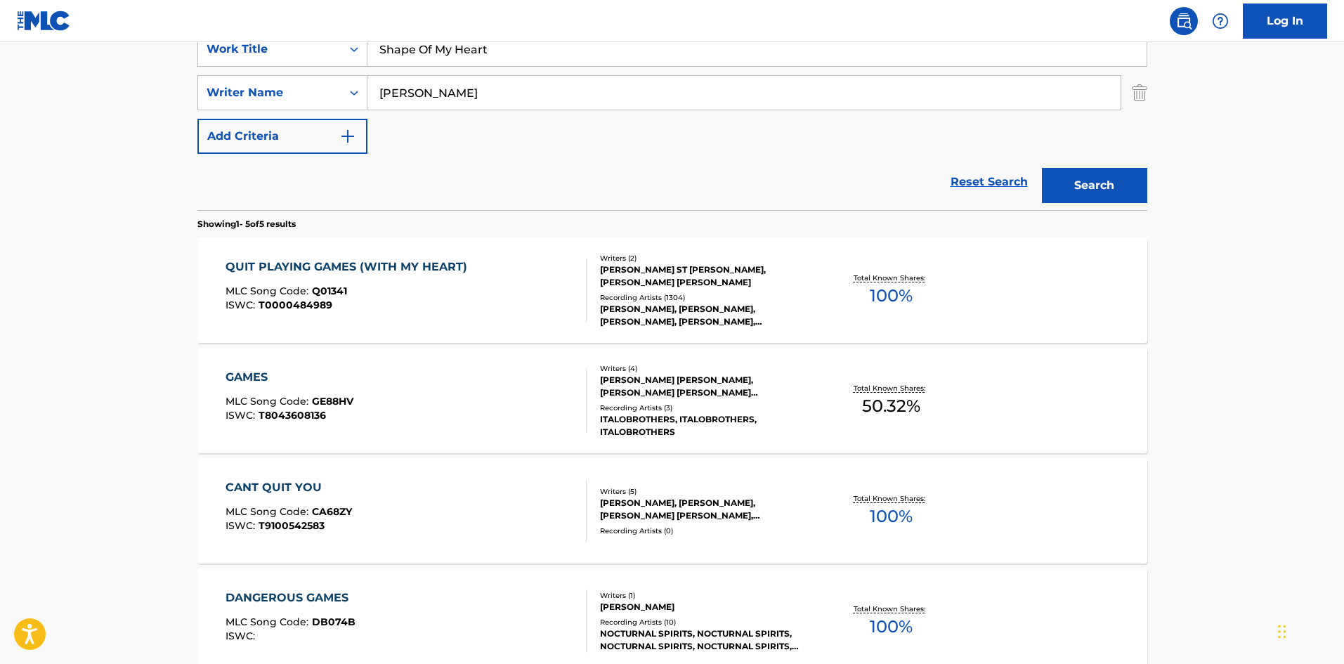
click at [431, 102] on input "[PERSON_NAME]" at bounding box center [743, 93] width 753 height 34
paste input "[PERSON_NAME]"
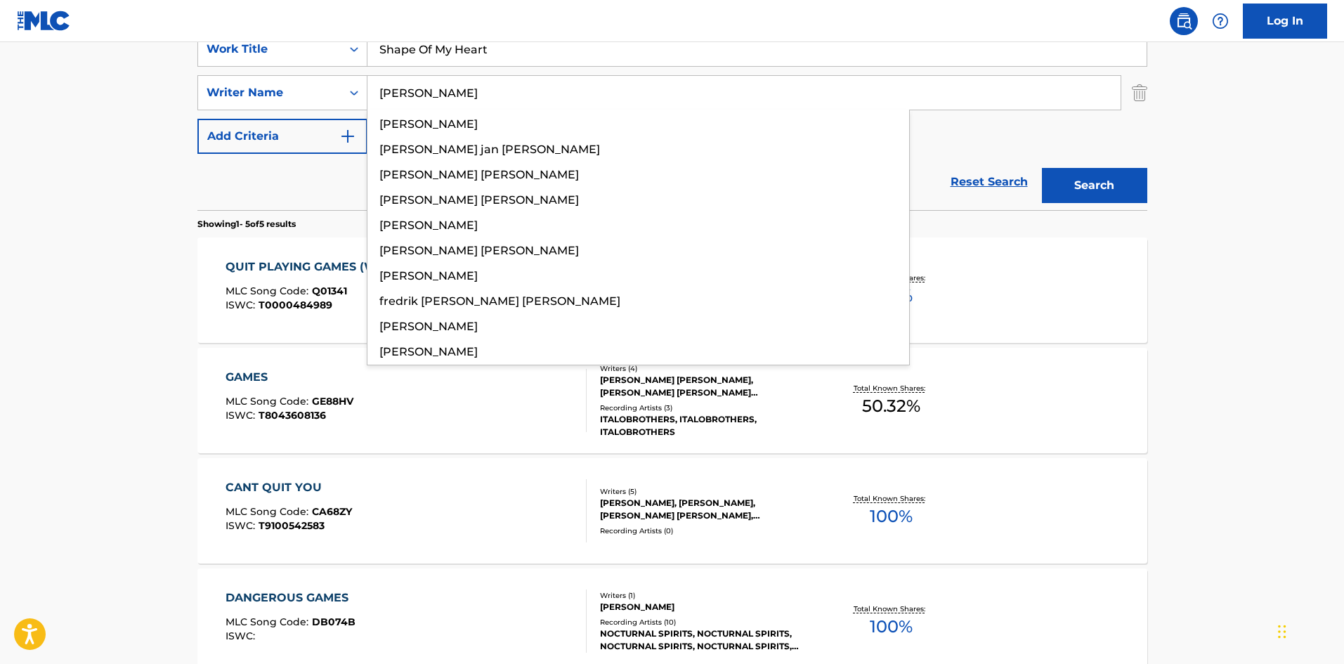
type input "[PERSON_NAME]"
click at [1109, 169] on button "Search" at bounding box center [1094, 185] width 105 height 35
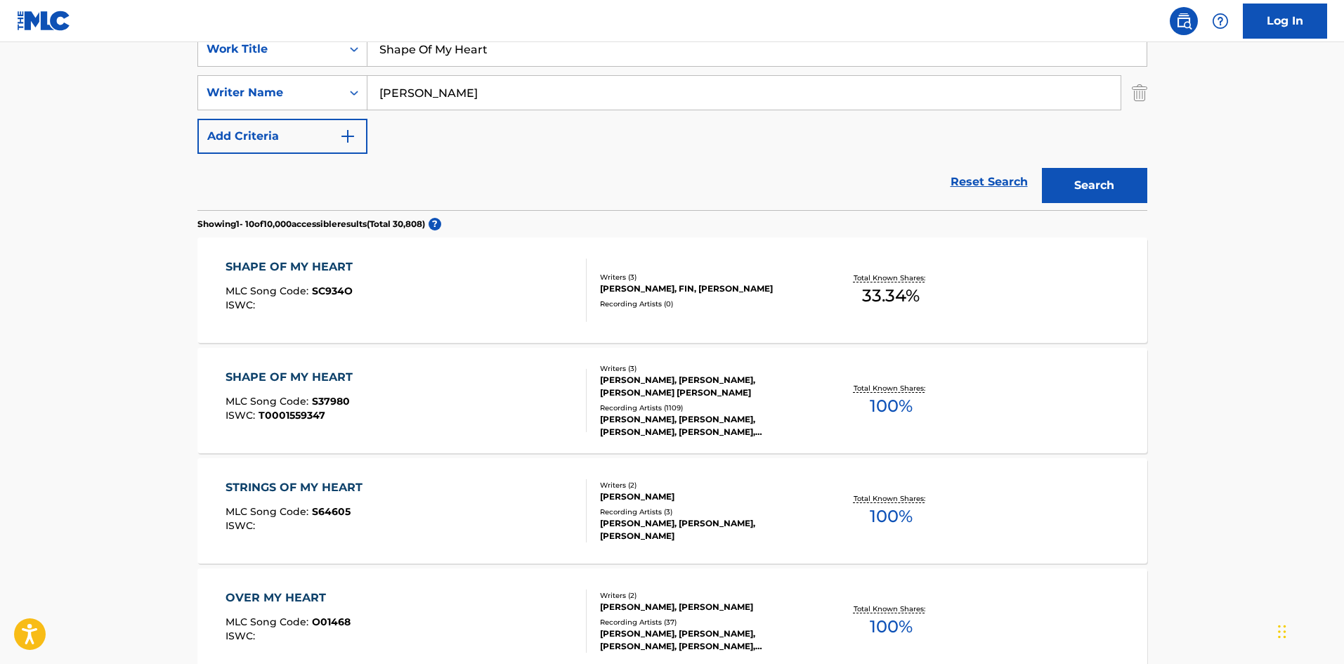
click at [371, 409] on div "SHAPE OF MY HEART MLC Song Code : S37980 ISWC : T0001559347" at bounding box center [405, 400] width 361 height 63
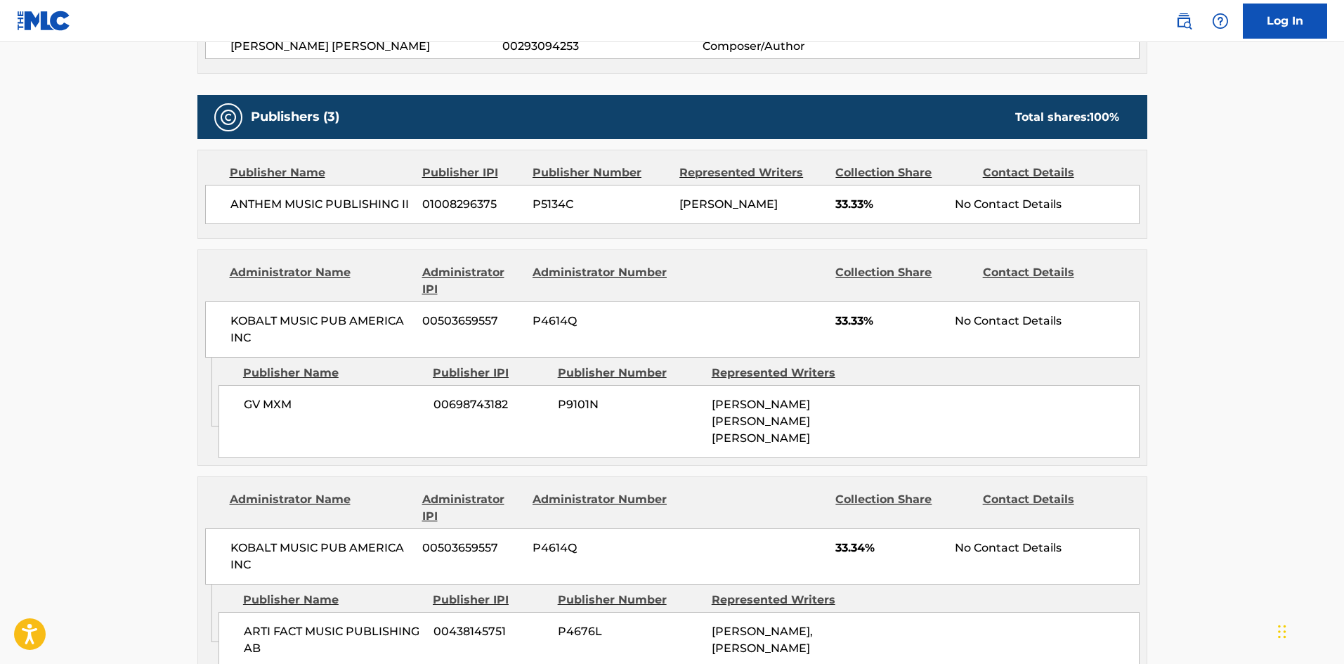
scroll to position [492, 0]
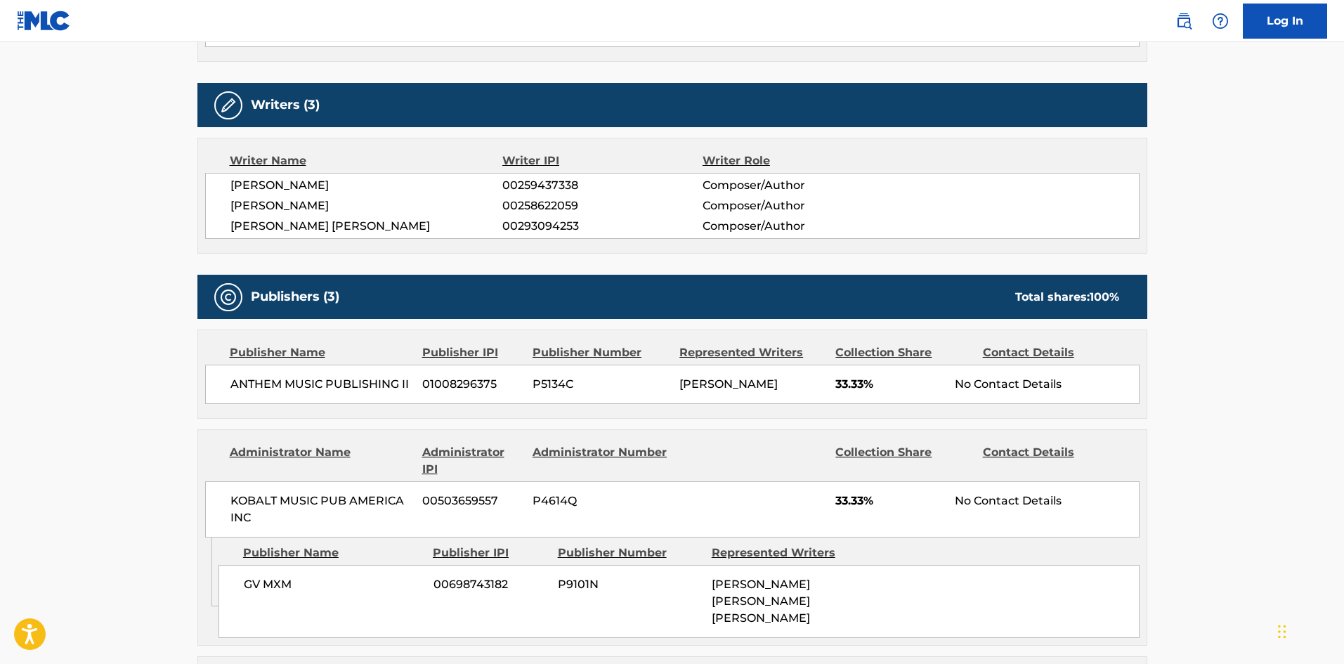
click at [240, 388] on span "ANTHEM MUSIC PUBLISHING II" at bounding box center [321, 384] width 182 height 17
drag, startPoint x: 240, startPoint y: 388, endPoint x: 336, endPoint y: 63, distance: 339.8
click at [405, 378] on span "ANTHEM MUSIC PUBLISHING II" at bounding box center [321, 384] width 182 height 17
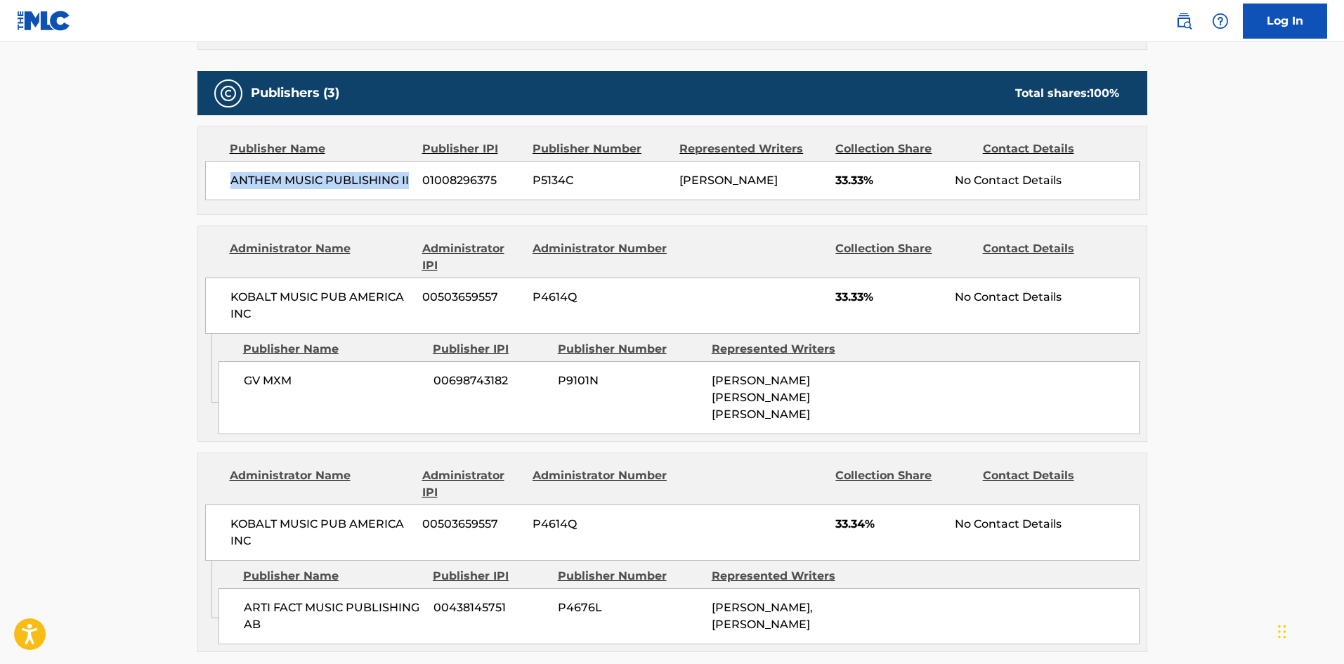
scroll to position [702, 0]
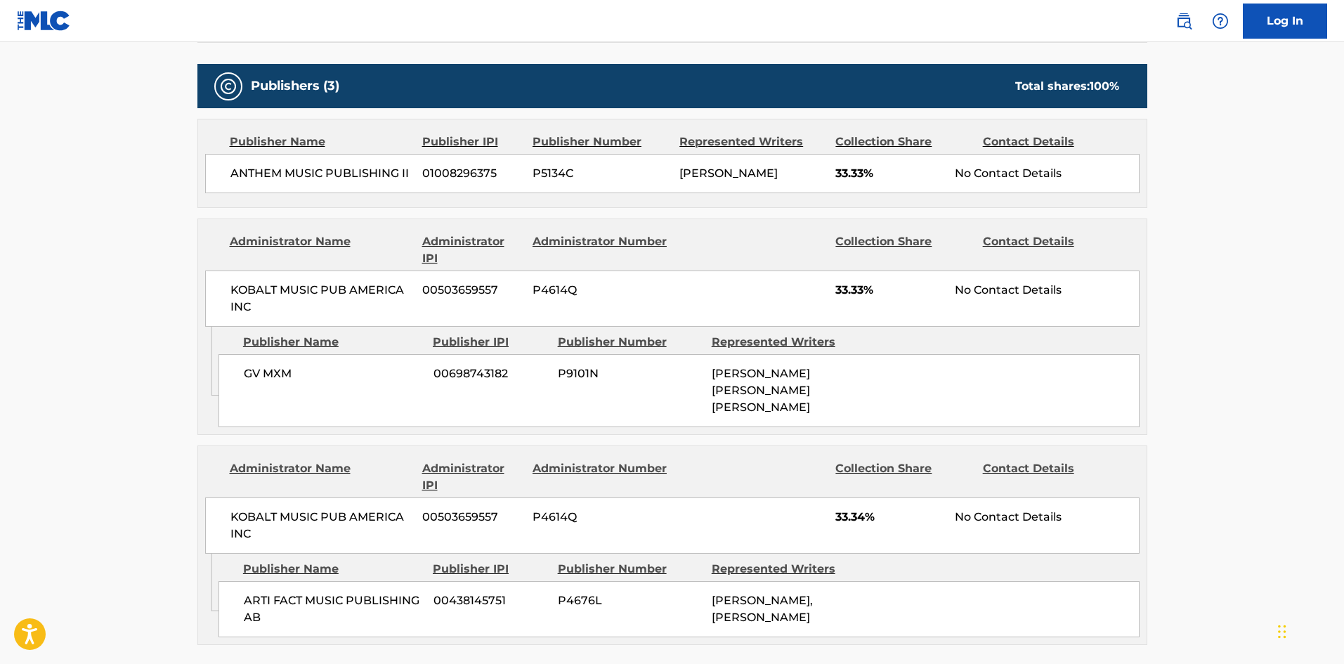
click at [244, 377] on span "GV MXM" at bounding box center [333, 373] width 179 height 17
drag, startPoint x: 243, startPoint y: 377, endPoint x: 276, endPoint y: 369, distance: 34.1
click at [276, 369] on span "GV MXM" at bounding box center [333, 373] width 179 height 17
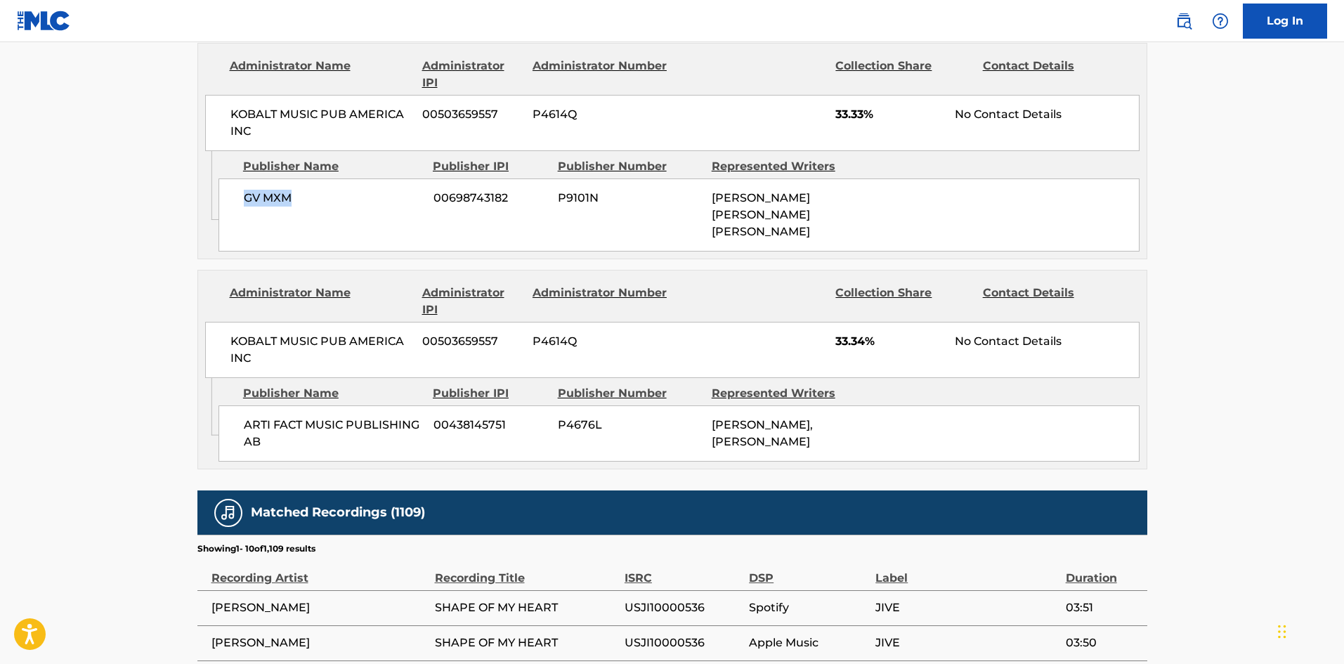
scroll to position [913, 0]
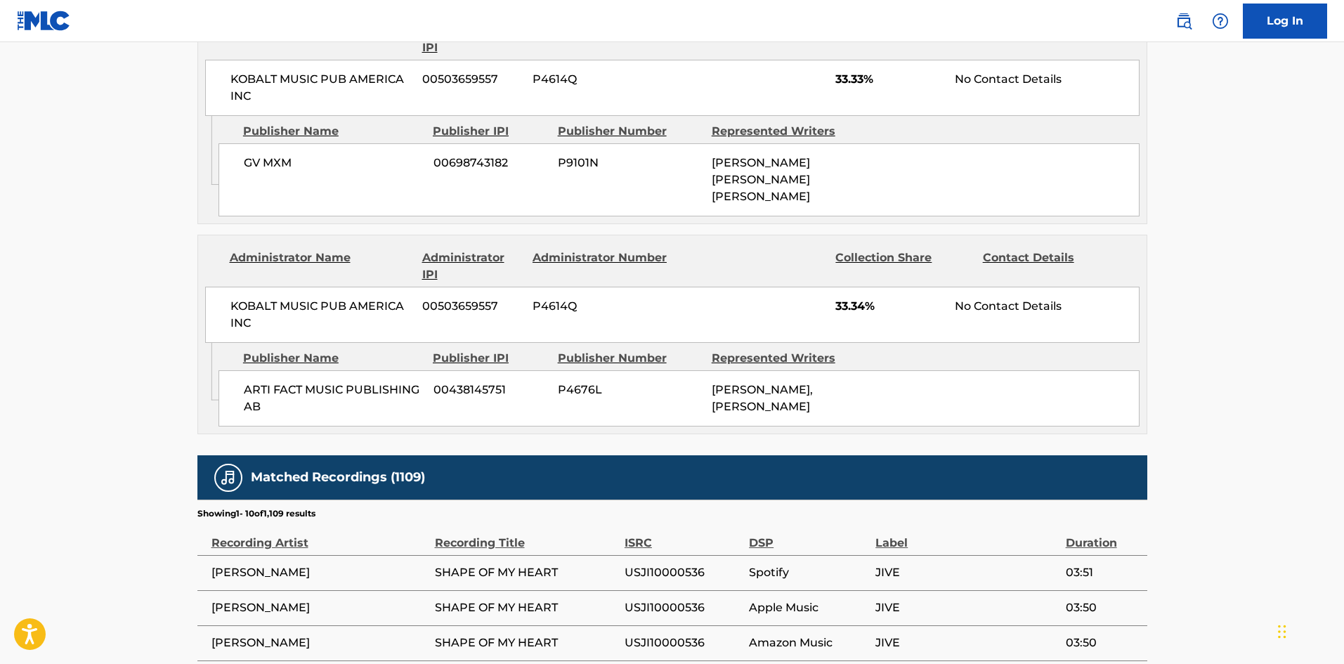
click at [247, 383] on span "ARTI FACT MUSIC PUBLISHING AB" at bounding box center [333, 398] width 179 height 34
drag, startPoint x: 247, startPoint y: 383, endPoint x: 277, endPoint y: 238, distance: 147.7
click at [270, 412] on span "ARTI FACT MUSIC PUBLISHING AB" at bounding box center [333, 398] width 179 height 34
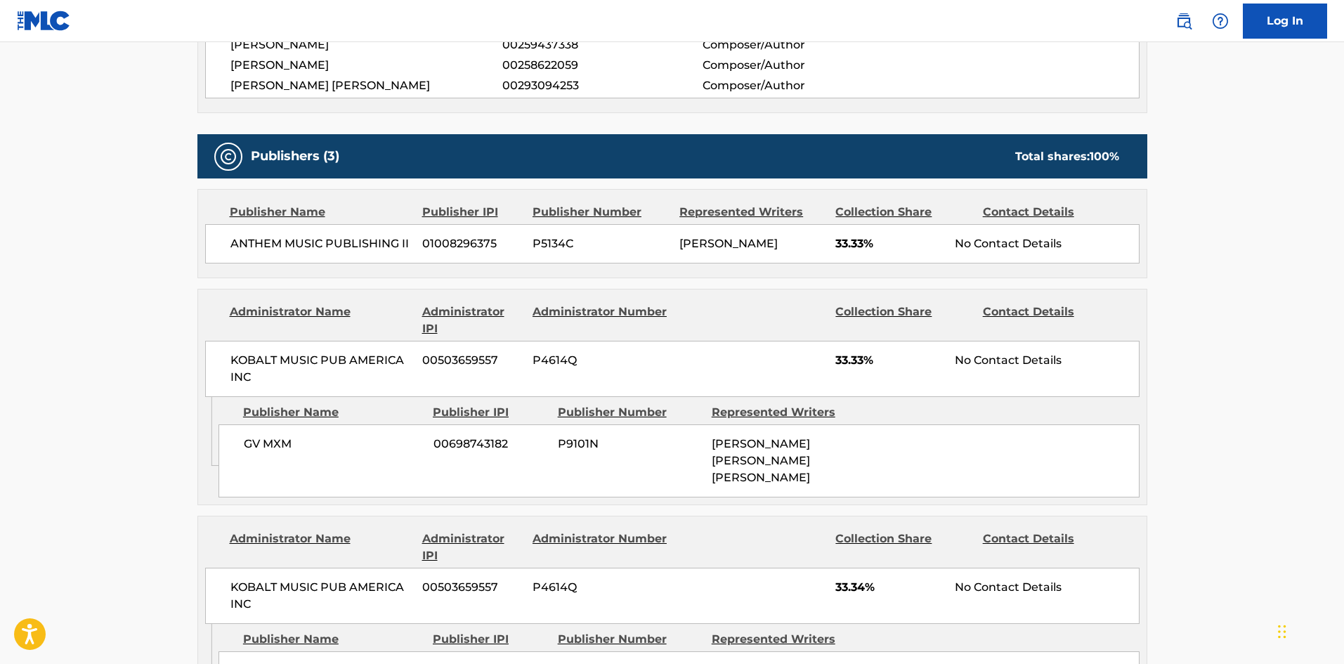
scroll to position [843, 0]
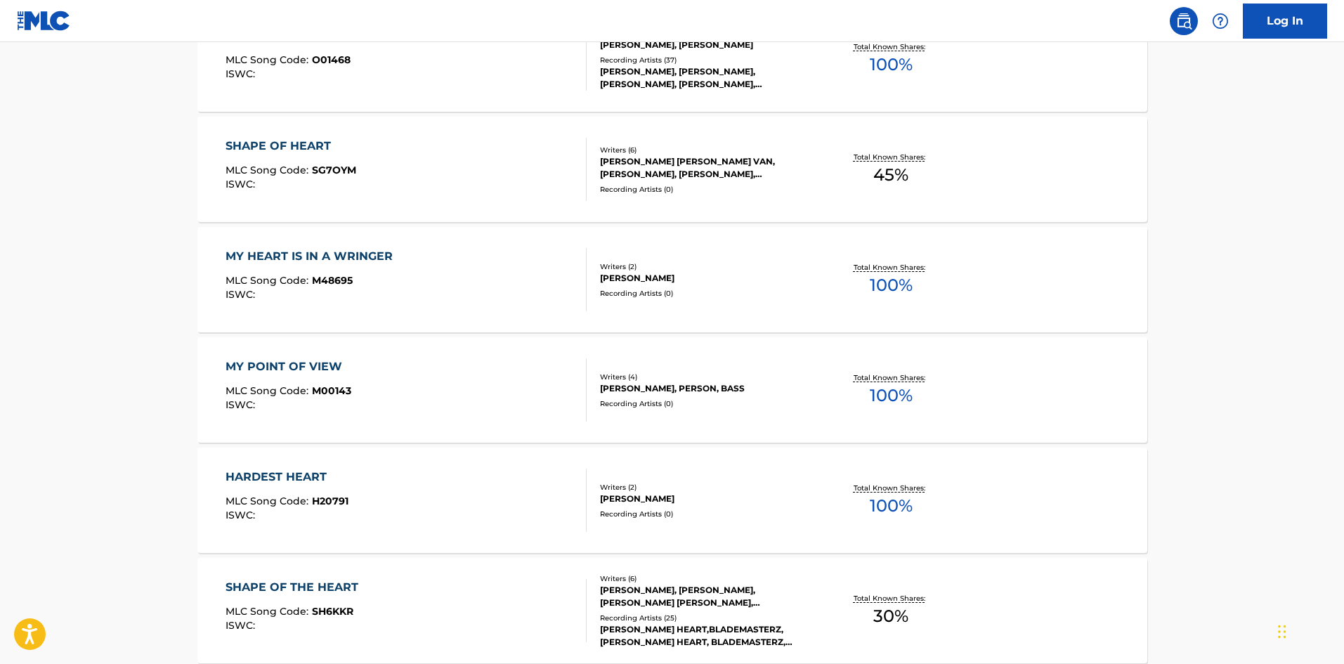
scroll to position [281, 0]
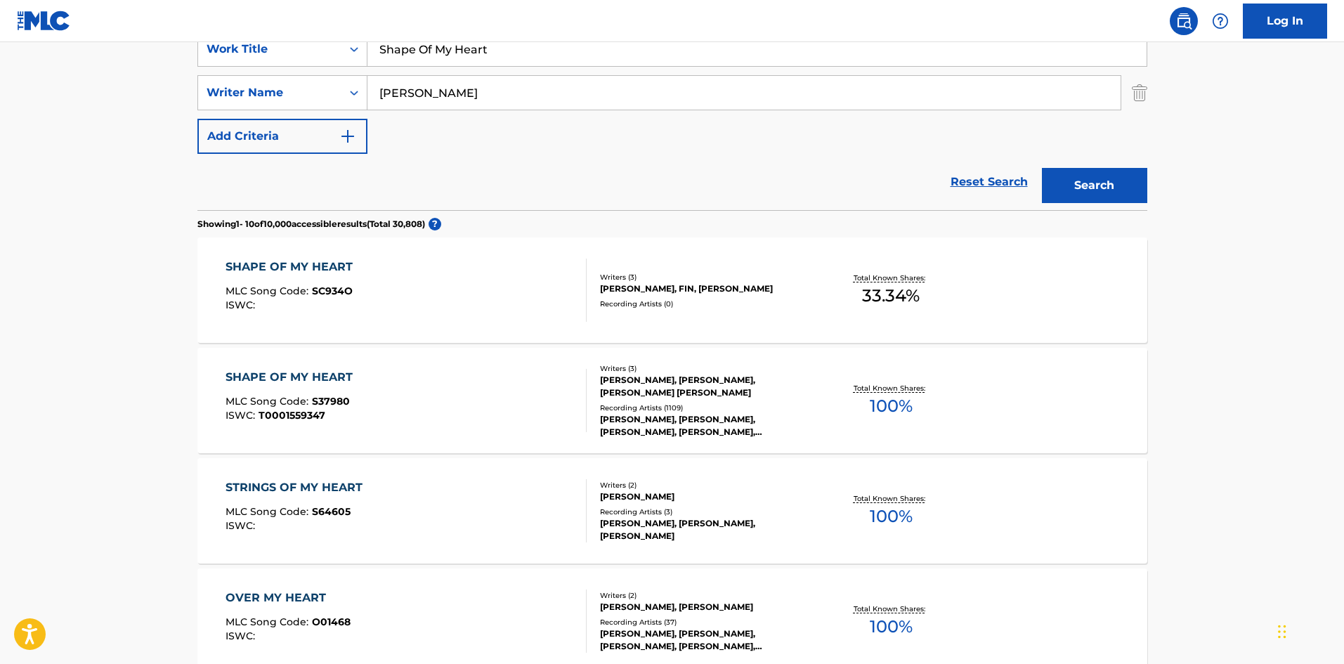
click at [421, 55] on input "Shape Of My Heart" at bounding box center [756, 49] width 779 height 34
paste input "The Call"
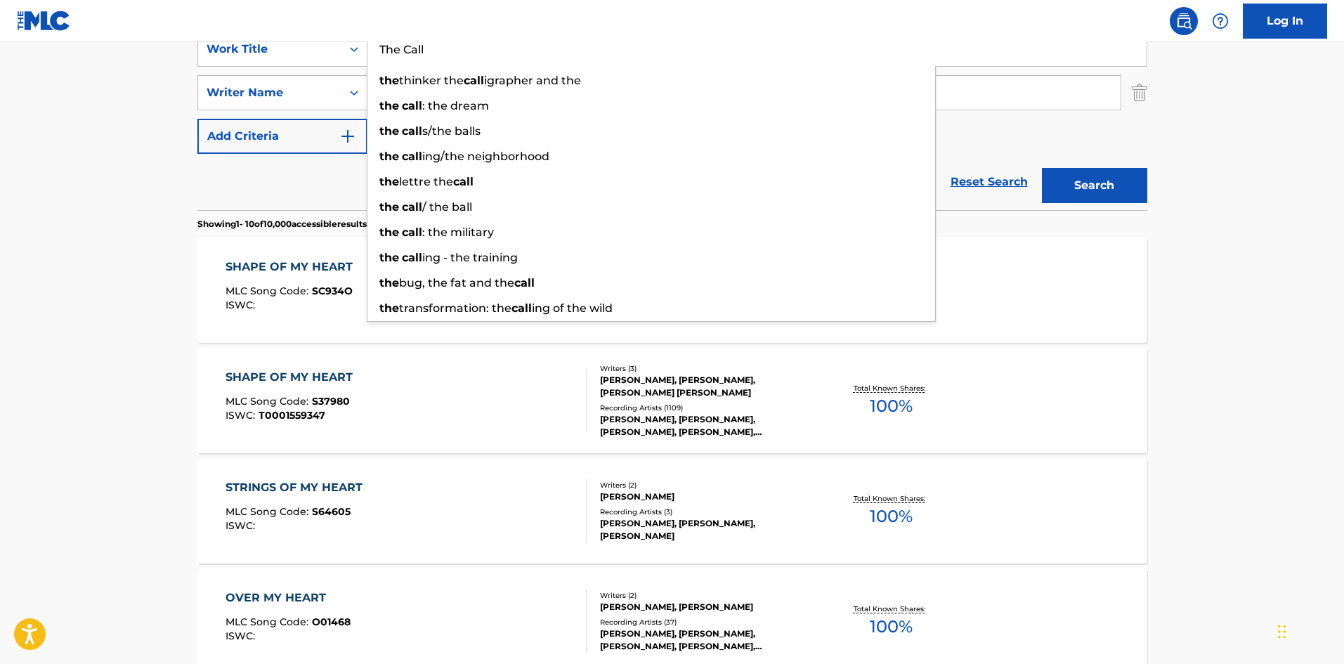
drag, startPoint x: 382, startPoint y: 45, endPoint x: 252, endPoint y: 41, distance: 130.0
click at [252, 41] on div "Log In The MLC Public Work Search The accuracy and completeness of The MLC's da…" at bounding box center [672, 600] width 1344 height 1763
click at [464, 92] on div "the thinker the call igrapher and the" at bounding box center [650, 80] width 567 height 25
type input "the thinker the calligrapher and the"
click at [464, 92] on input "[PERSON_NAME]" at bounding box center [743, 93] width 753 height 34
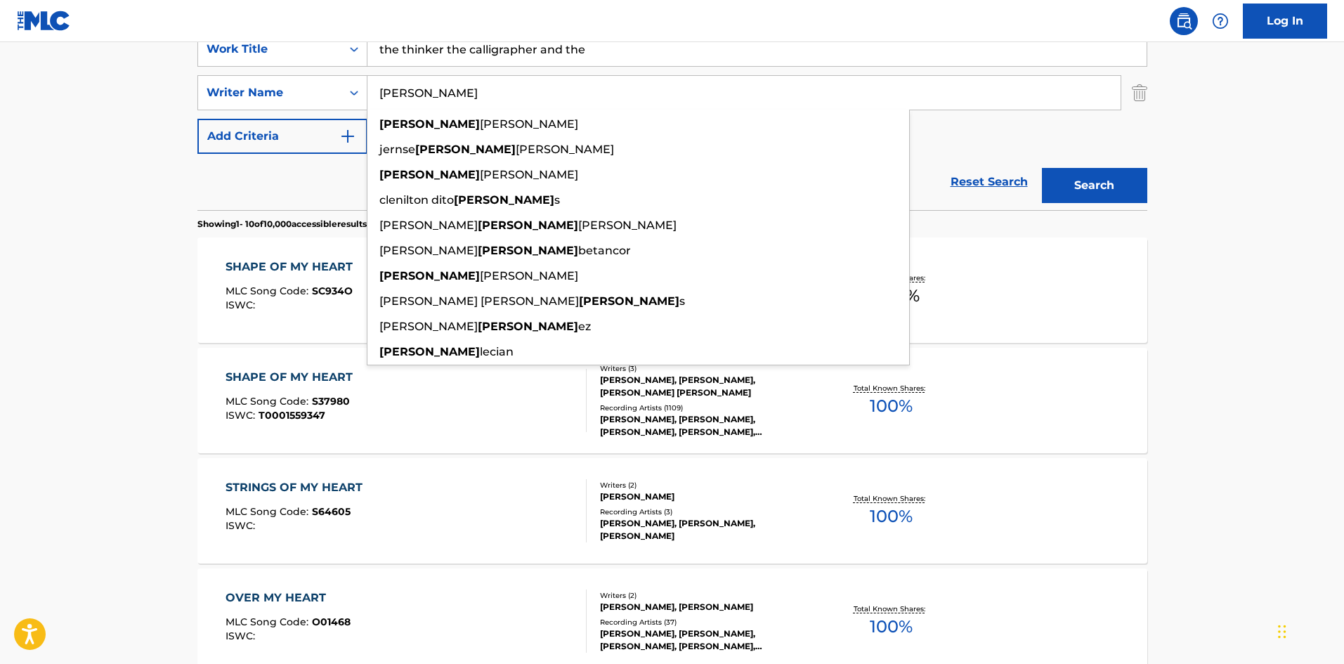
click at [465, 110] on div "[PERSON_NAME] jernse [PERSON_NAME] [PERSON_NAME] segerstrale clenilton [PERSON_…" at bounding box center [638, 238] width 543 height 256
click at [475, 100] on input "[PERSON_NAME]" at bounding box center [743, 93] width 753 height 34
paste input "[PERSON_NAME]"
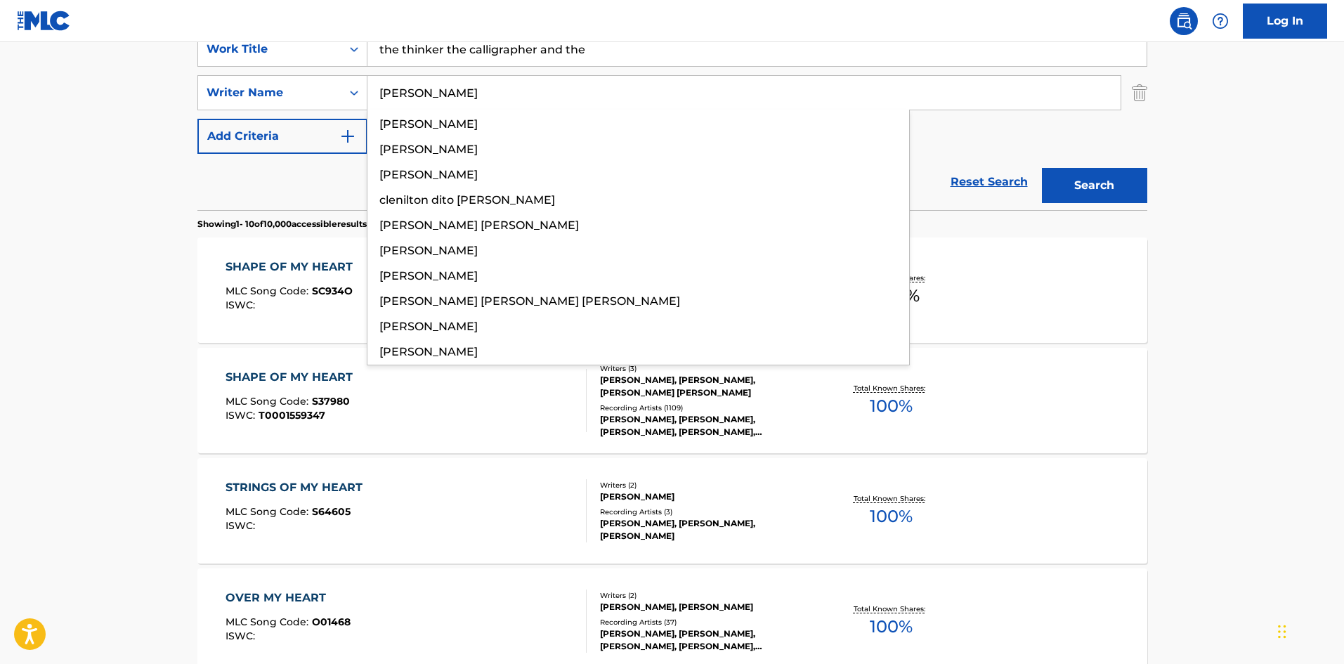
type input "[PERSON_NAME]"
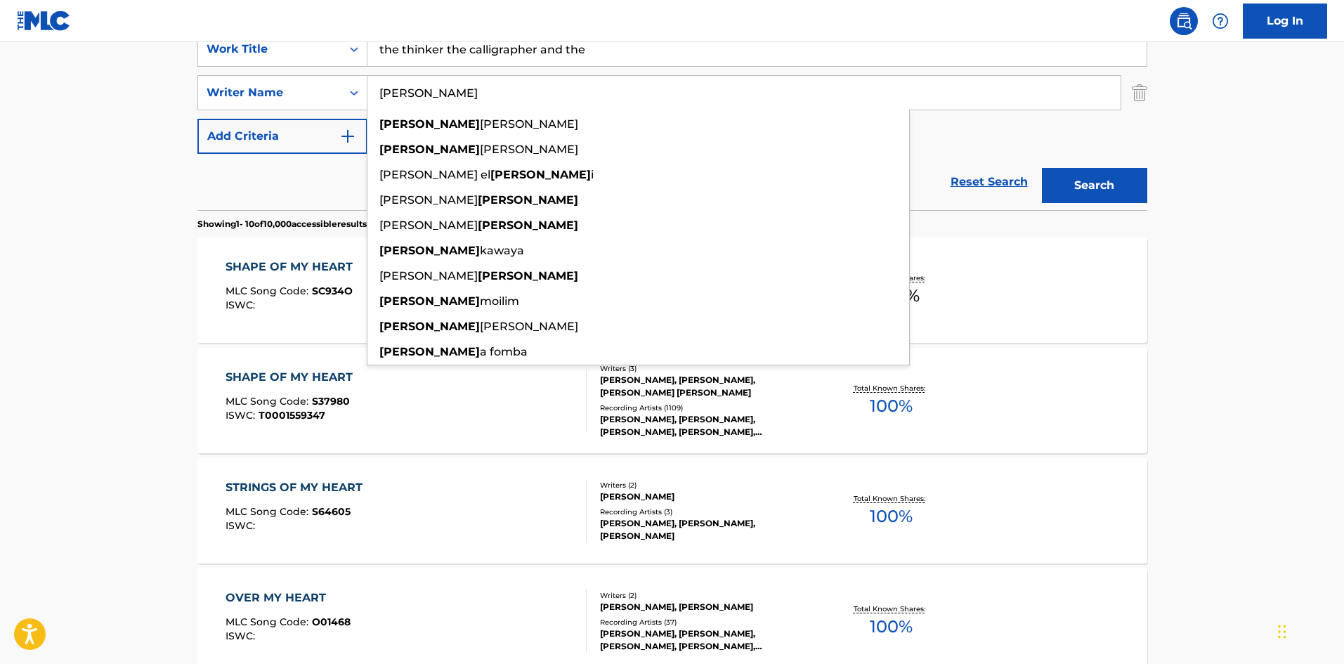
click at [544, 53] on input "the thinker the calligrapher and the" at bounding box center [756, 49] width 779 height 34
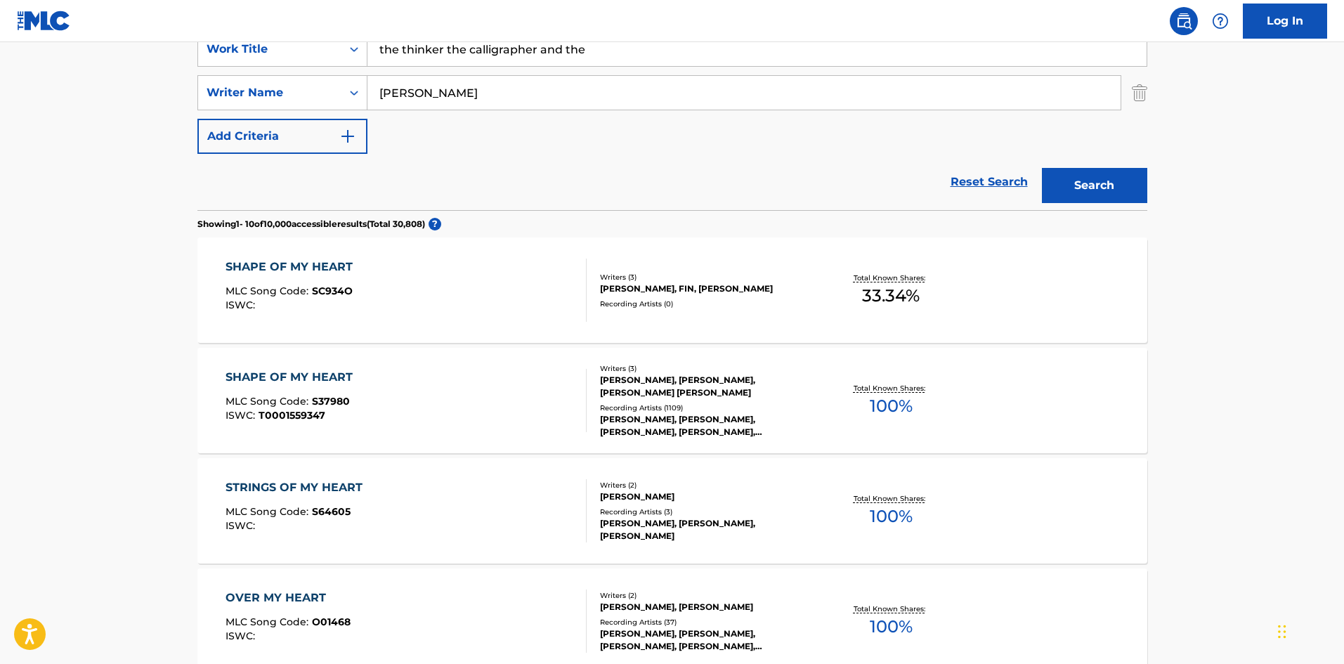
click at [544, 53] on input "the thinker the calligrapher and the" at bounding box center [756, 49] width 779 height 34
paste input "The Call"
type input "The Call"
click at [1095, 184] on button "Search" at bounding box center [1094, 185] width 105 height 35
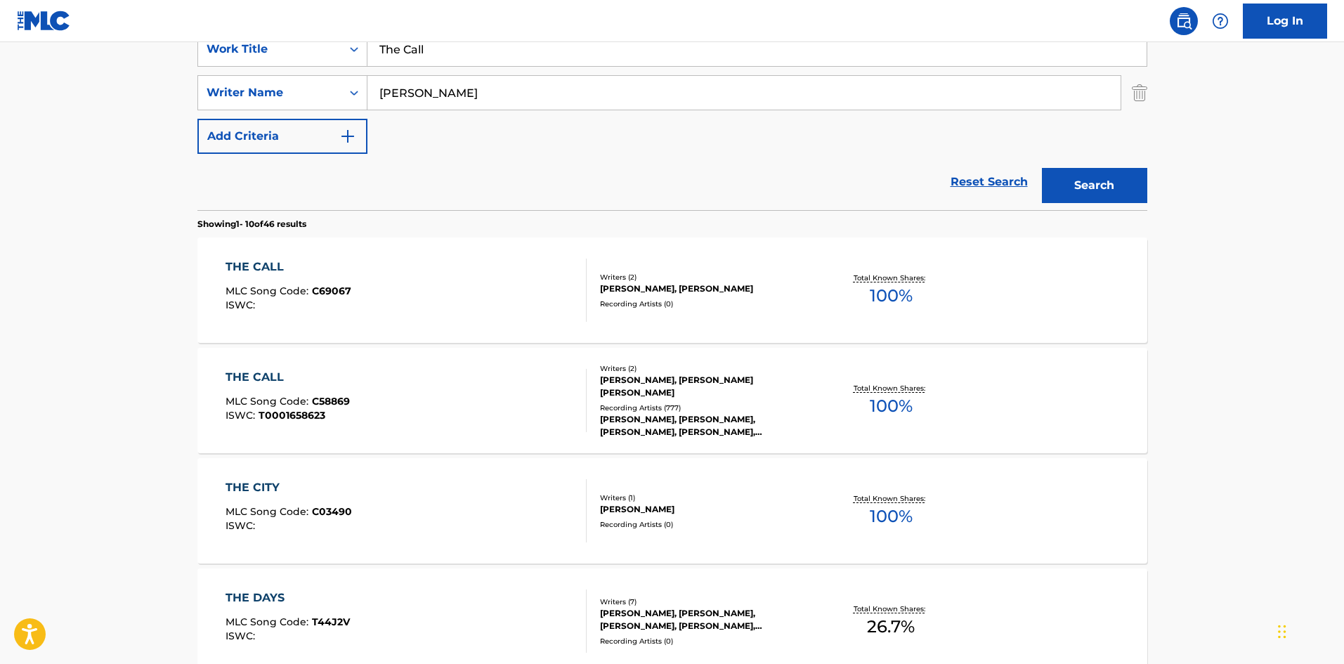
click at [392, 414] on div "THE CALL MLC Song Code : C58869 ISWC : T0001658623" at bounding box center [405, 400] width 361 height 63
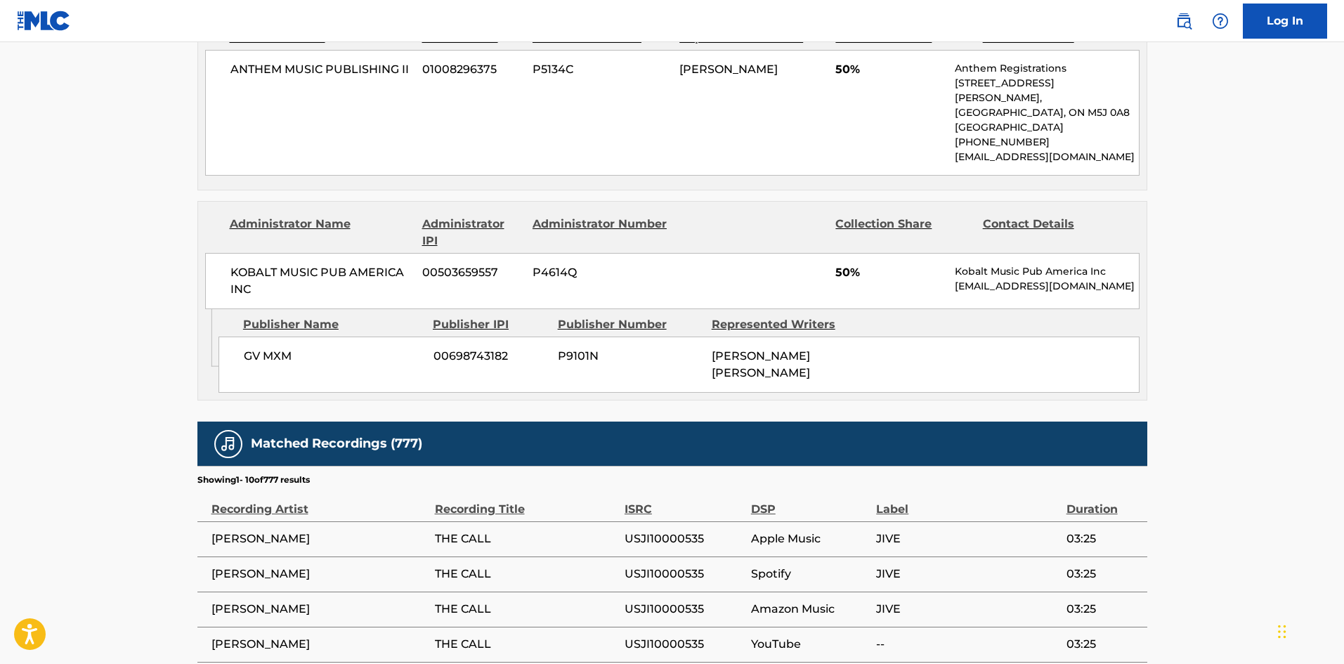
scroll to position [913, 0]
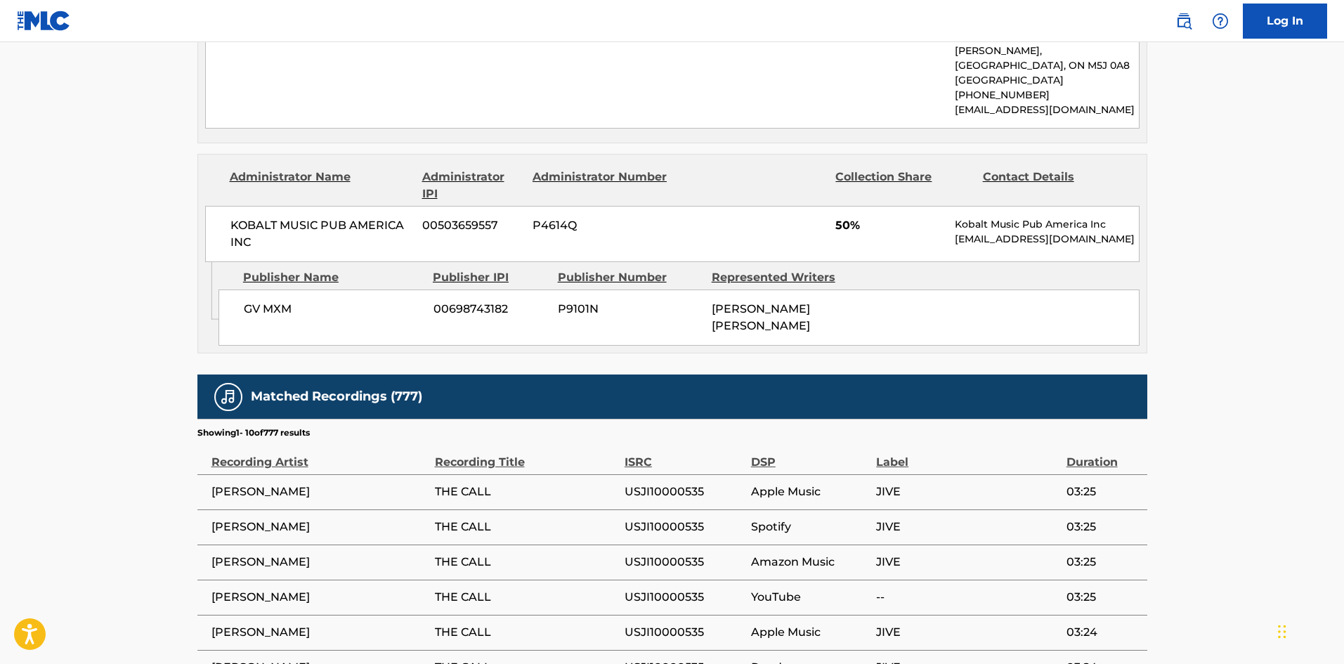
scroll to position [281, 0]
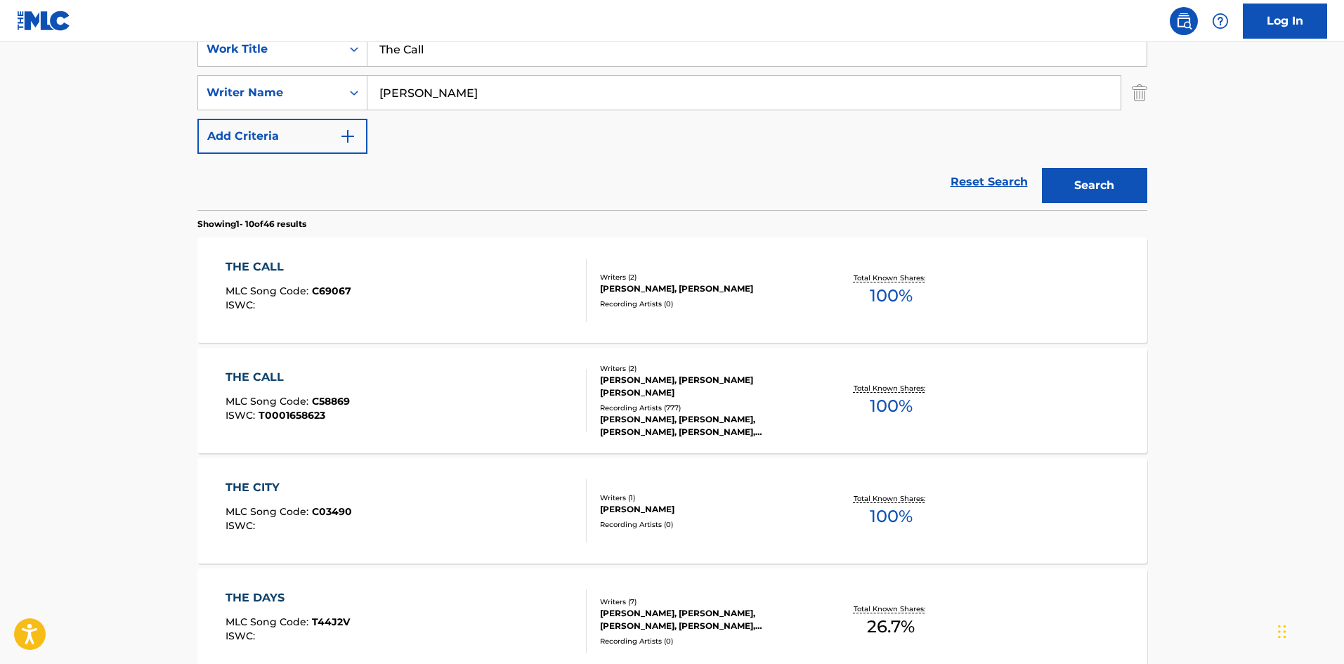
click at [402, 55] on input "The Call" at bounding box center [756, 49] width 779 height 34
paste input "Karaoke: The One (Demonstration Vocal Track)"
drag, startPoint x: 433, startPoint y: 53, endPoint x: 282, endPoint y: 53, distance: 151.0
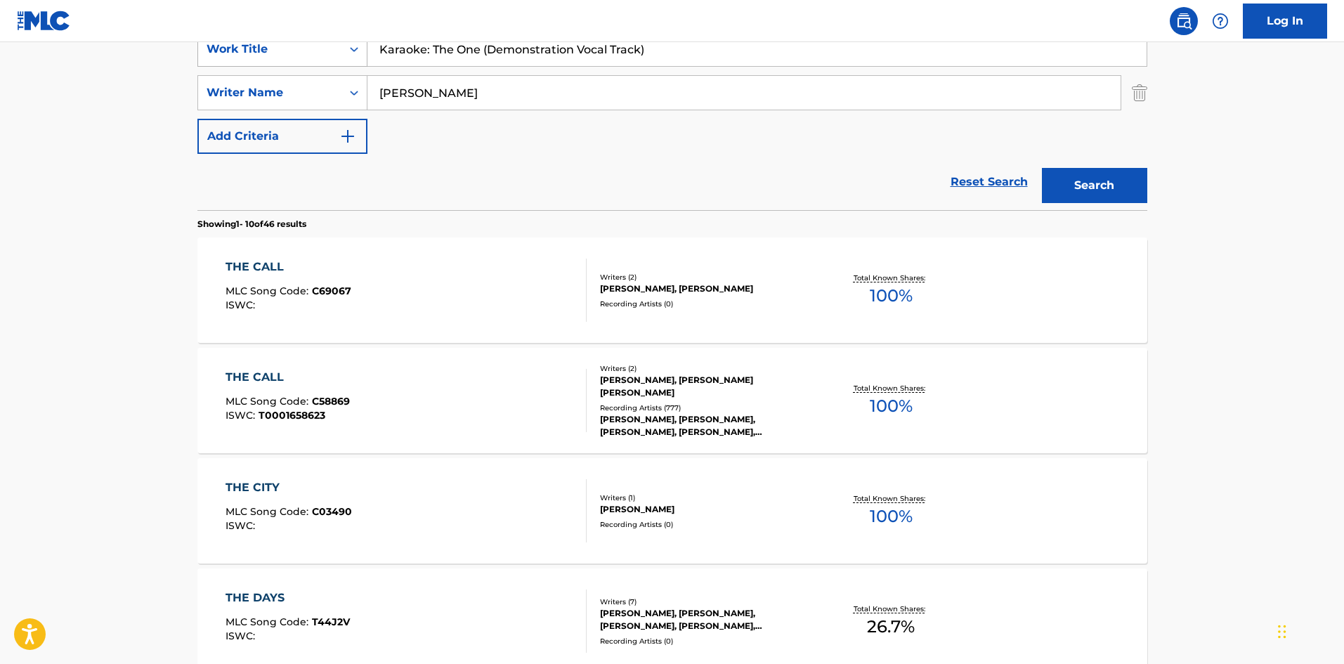
click at [282, 53] on div "SearchWithCriteriab1383756-4945-4eff-bdc7-4d282f4a7465 Work Title Karaoke: The …" at bounding box center [672, 49] width 950 height 35
drag, startPoint x: 426, startPoint y: 53, endPoint x: 1087, endPoint y: 77, distance: 661.3
click at [1087, 77] on div "SearchWithCriteriab1383756-4945-4eff-bdc7-4d282f4a7465 Work Title The One (Demo…" at bounding box center [672, 93] width 950 height 122
type input "The One"
click at [1042, 168] on button "Search" at bounding box center [1094, 185] width 105 height 35
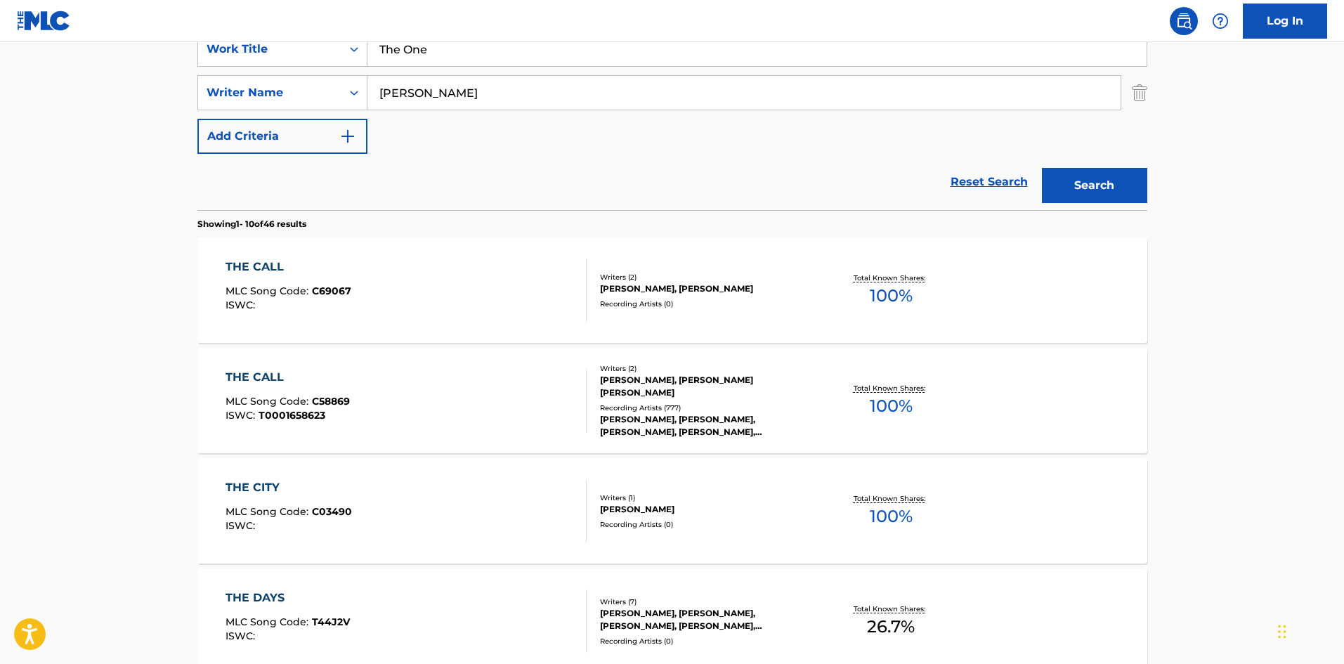
scroll to position [0, 0]
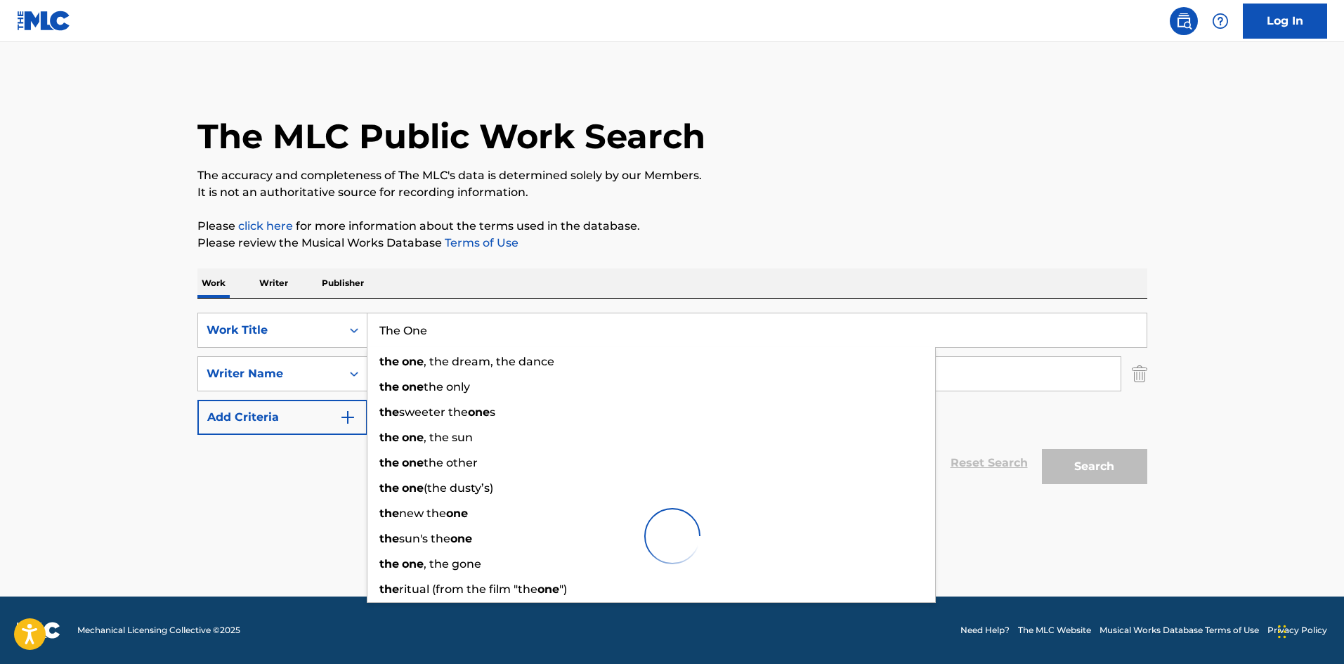
click at [2, 369] on main "The MLC Public Work Search The accuracy and completeness of The MLC's data is d…" at bounding box center [672, 319] width 1344 height 554
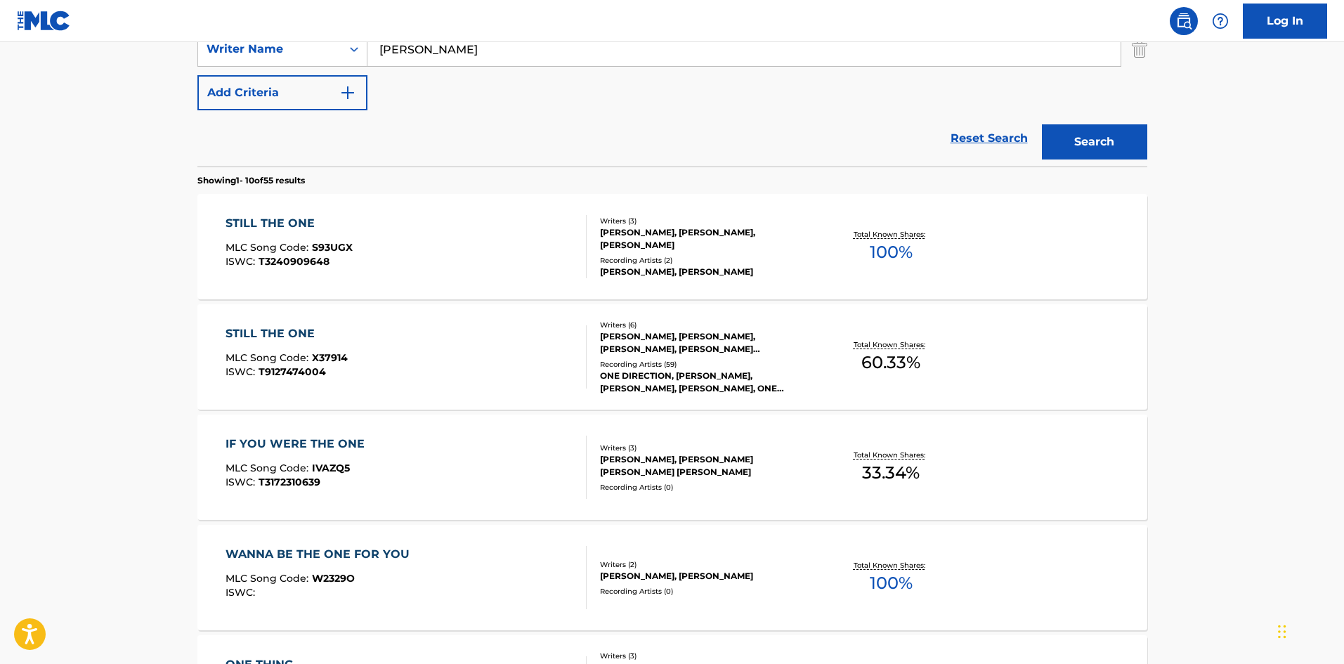
scroll to position [116, 0]
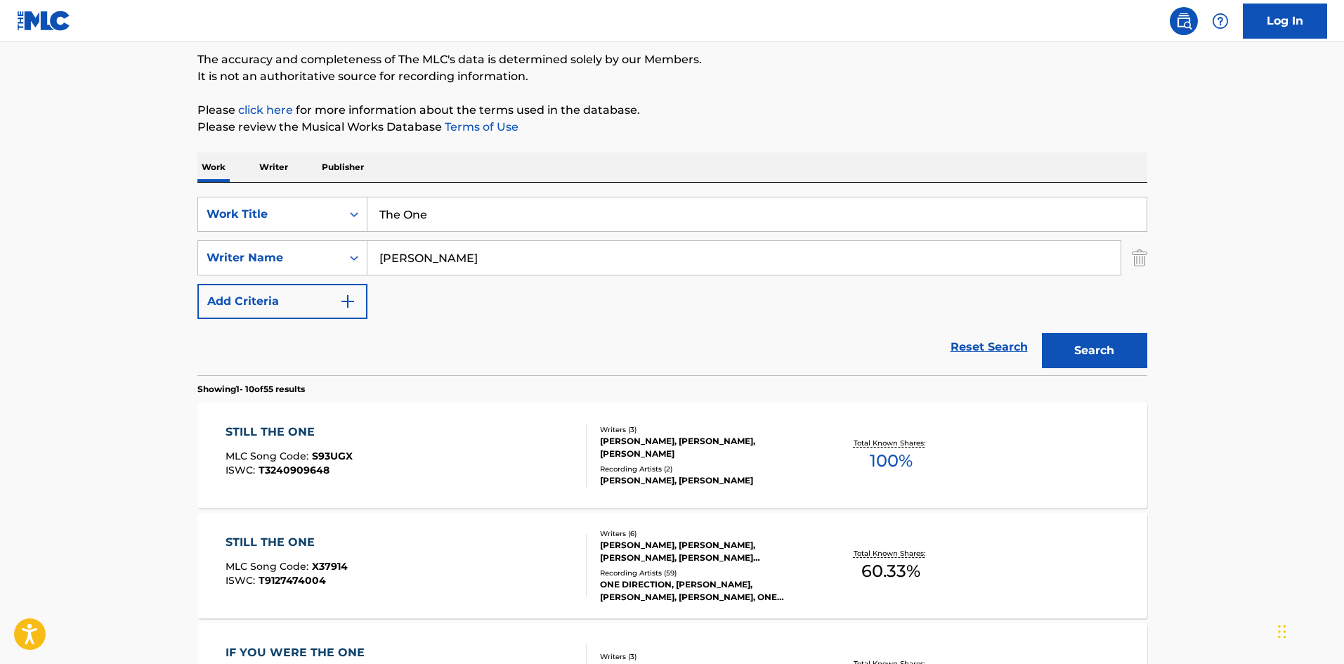
click at [543, 251] on input "[PERSON_NAME]" at bounding box center [743, 258] width 753 height 34
paste input "S,[PERSON_NAME],CHARLY RECORDS PRESENTS,COUNTDOWN SINGERS,KARAOKE LIBRARY,PARTY…"
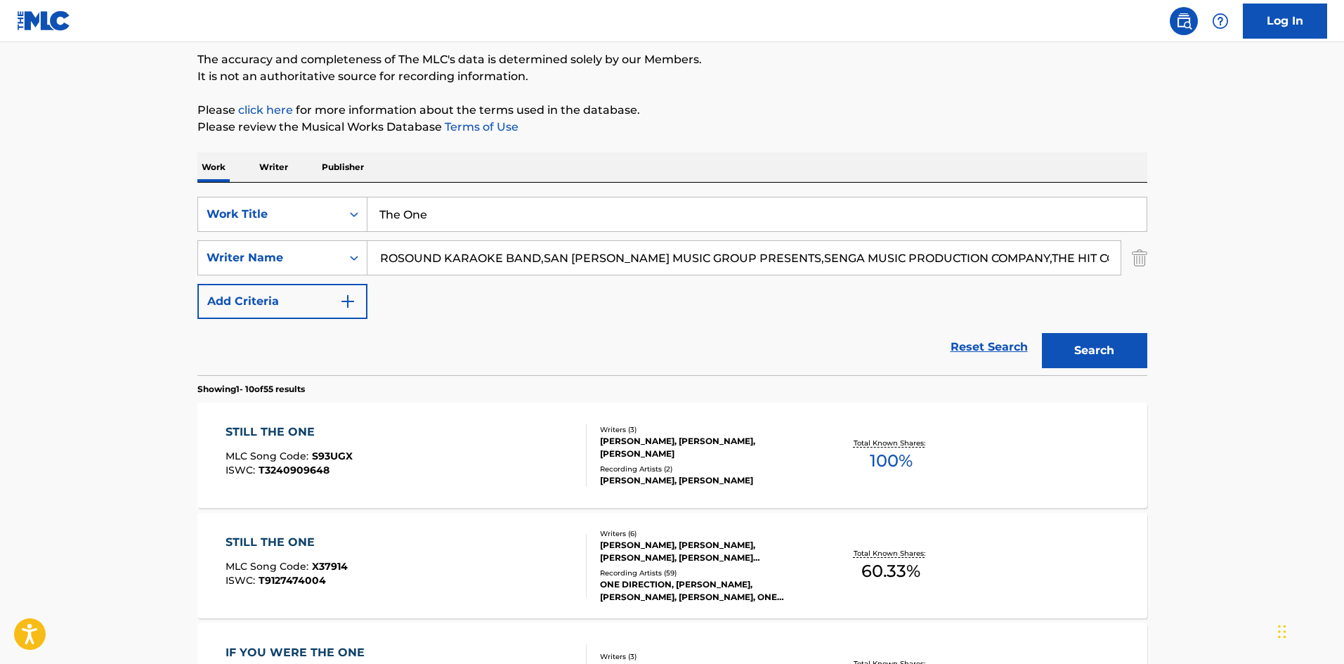
scroll to position [0, 0]
drag, startPoint x: 1063, startPoint y: 260, endPoint x: 277, endPoint y: 284, distance: 787.0
click at [277, 284] on div "SearchWithCriteriab1383756-4945-4eff-bdc7-4d282f4a7465 Work Title The One Searc…" at bounding box center [672, 258] width 950 height 122
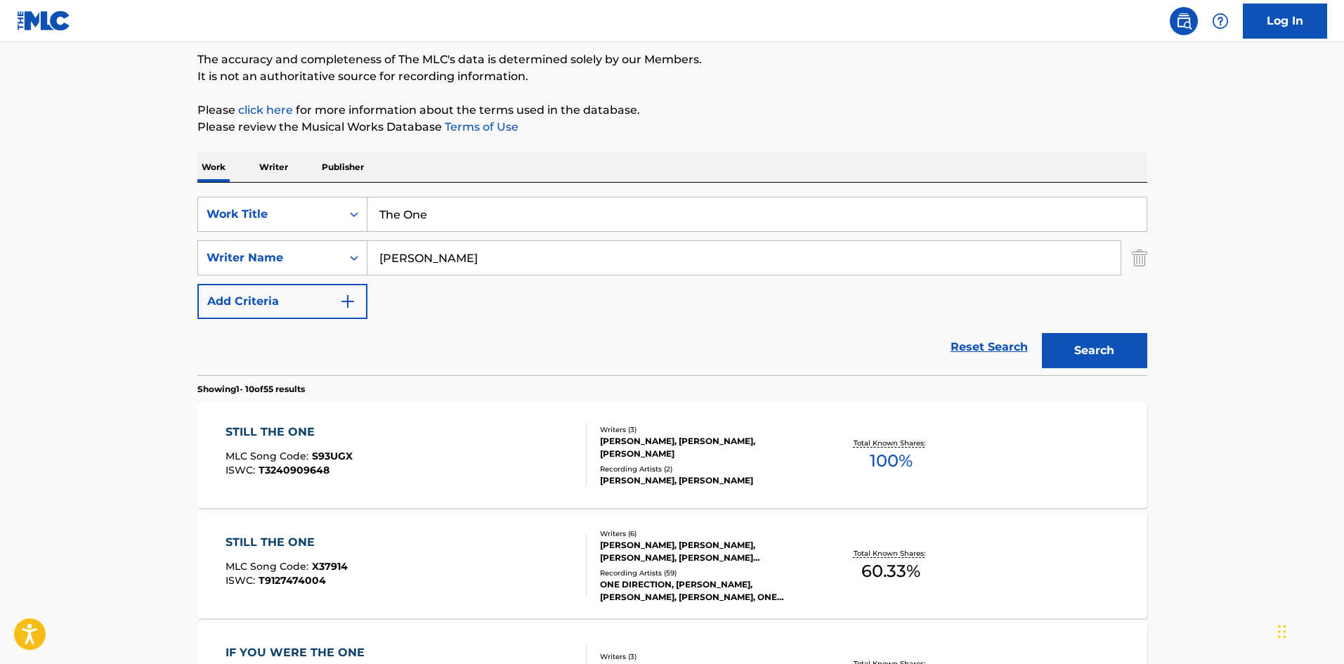
click at [1042, 333] on button "Search" at bounding box center [1094, 350] width 105 height 35
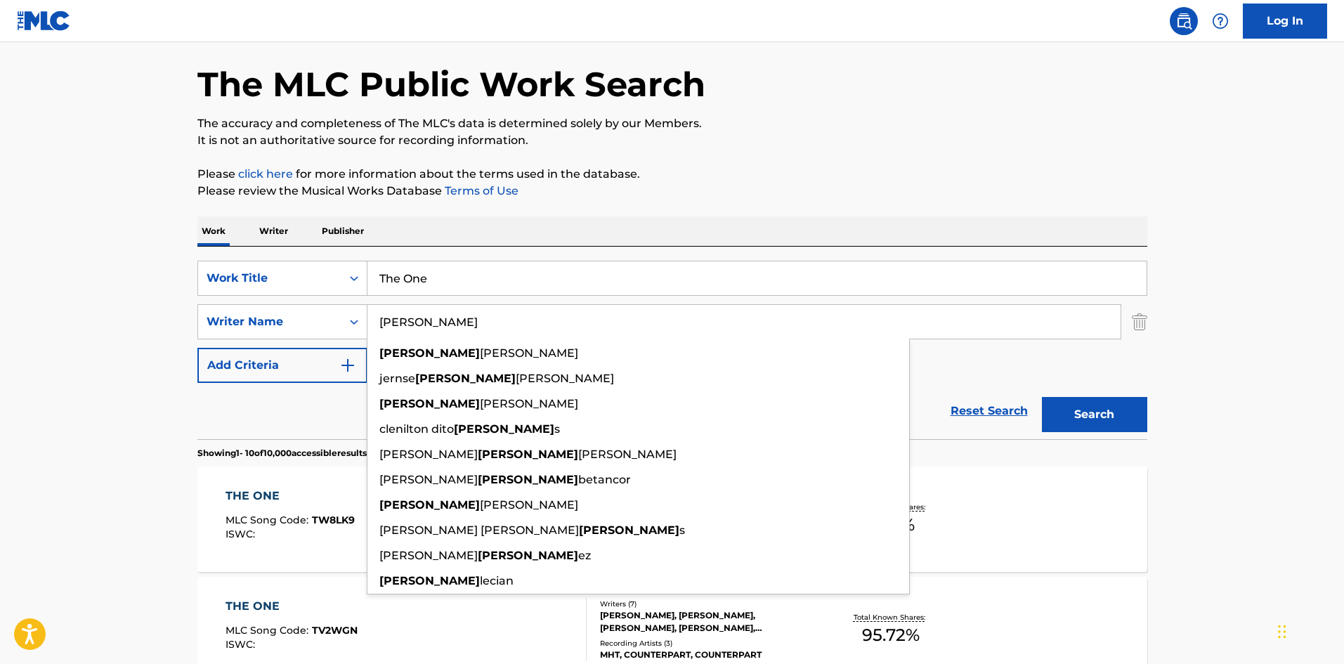
scroll to position [211, 0]
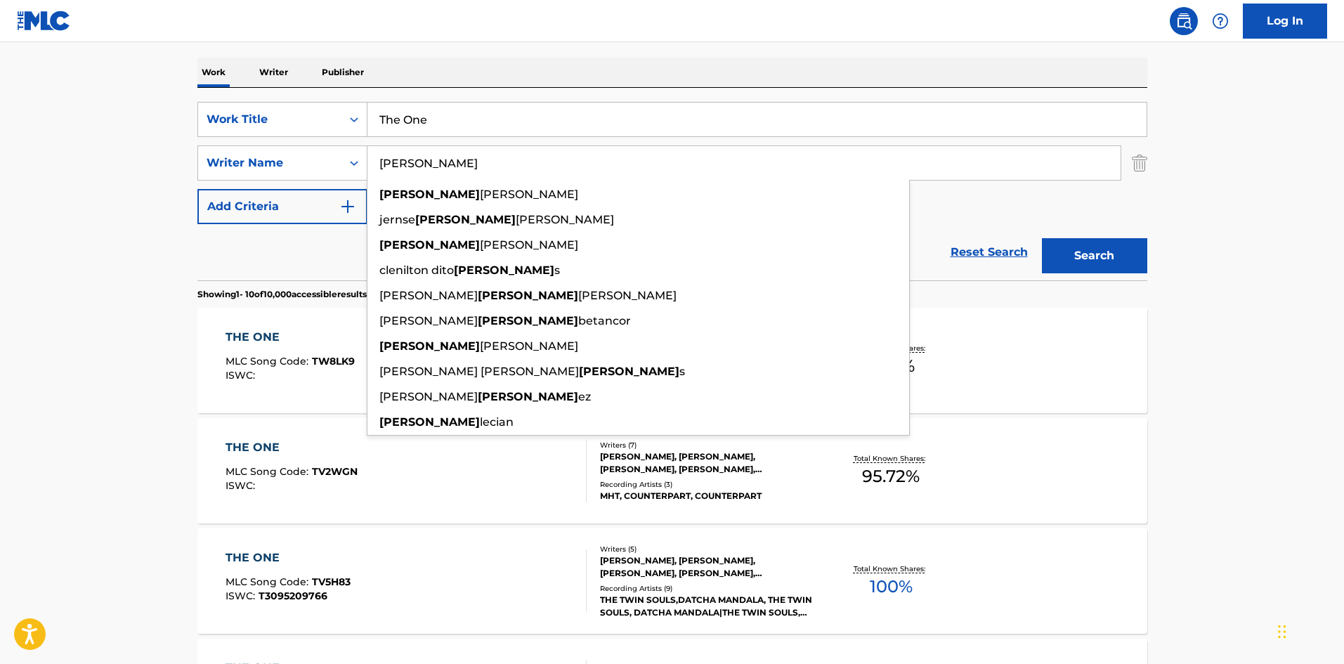
click at [40, 424] on main "The MLC Public Work Search The accuracy and completeness of The MLC's data is d…" at bounding box center [672, 657] width 1344 height 1653
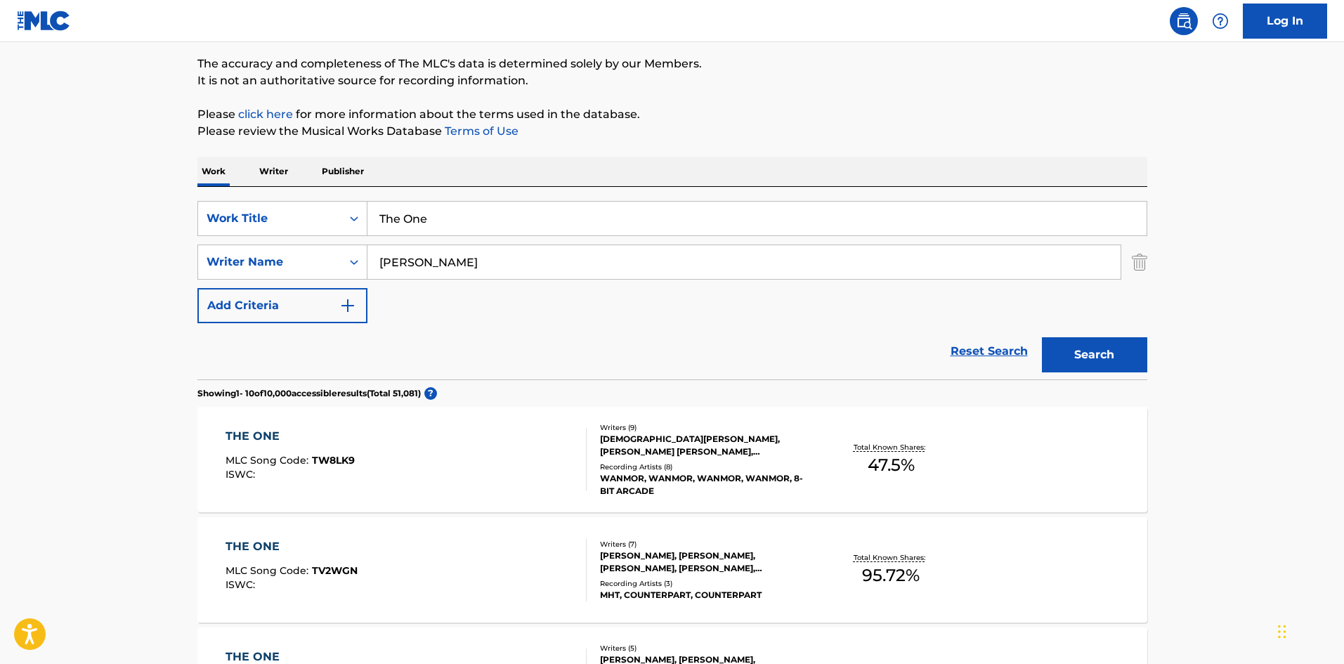
scroll to position [0, 0]
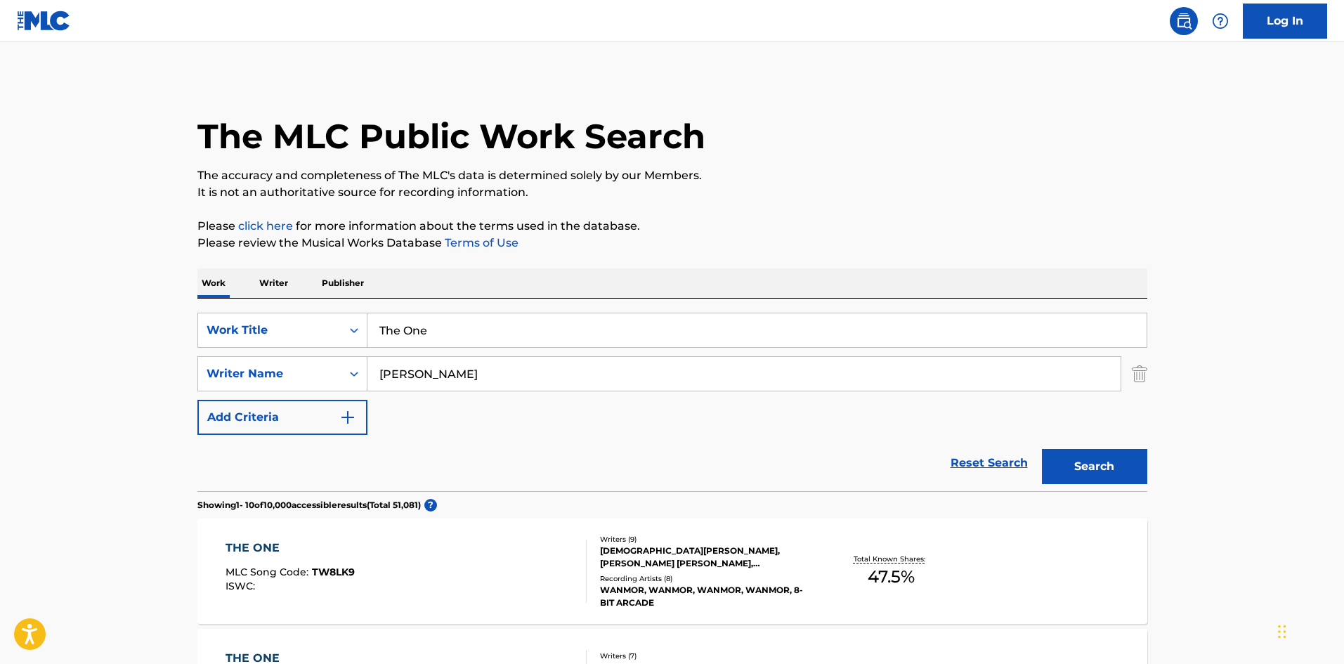
click at [487, 381] on input "[PERSON_NAME]" at bounding box center [743, 374] width 753 height 34
paste input "[PERSON_NAME]"
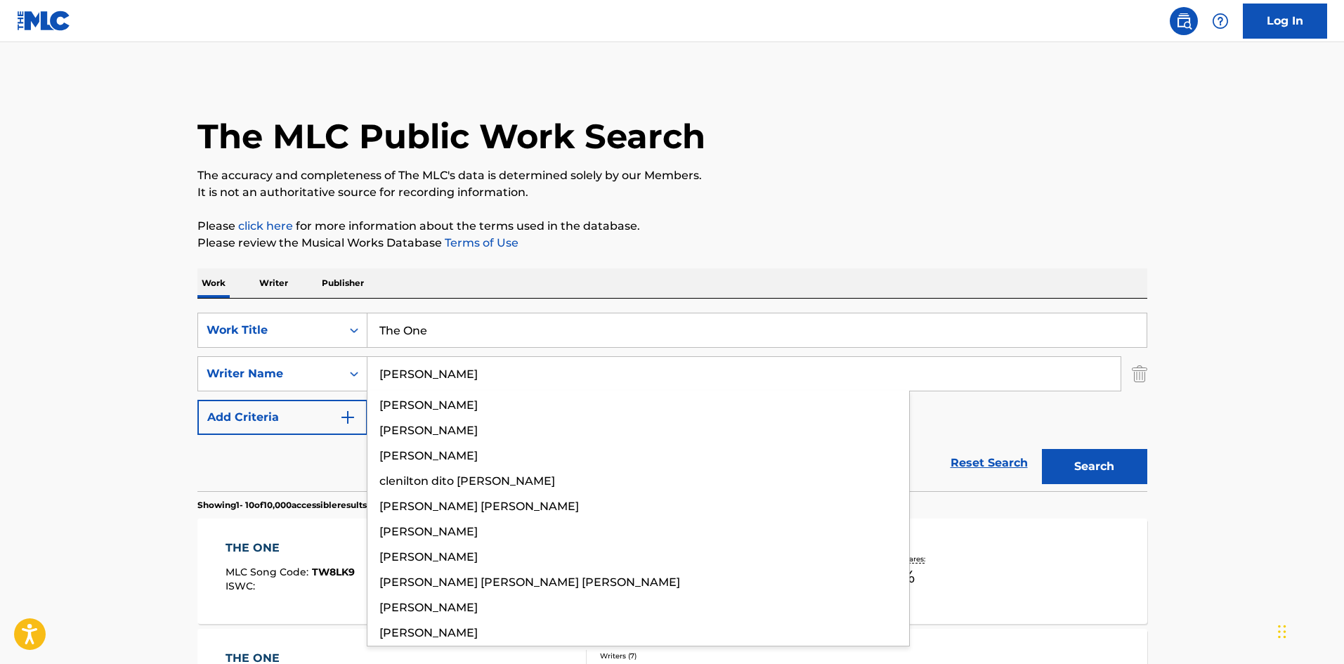
type input "[PERSON_NAME]"
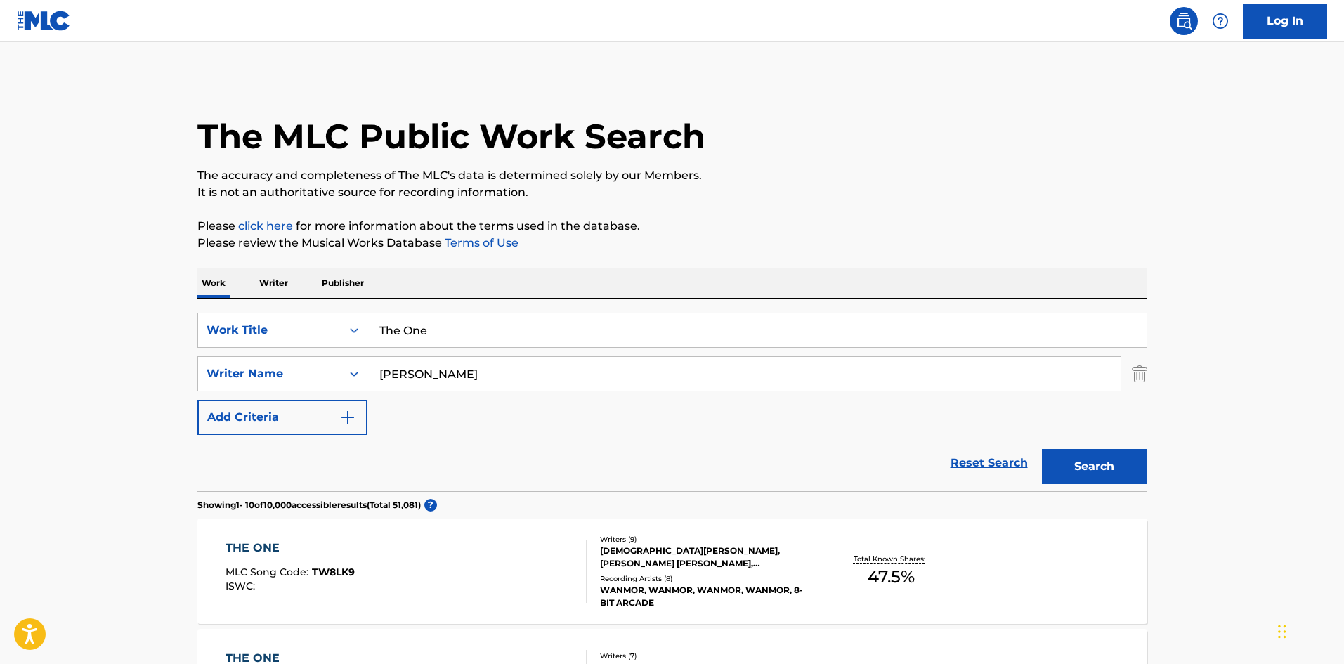
click at [1073, 475] on button "Search" at bounding box center [1094, 466] width 105 height 35
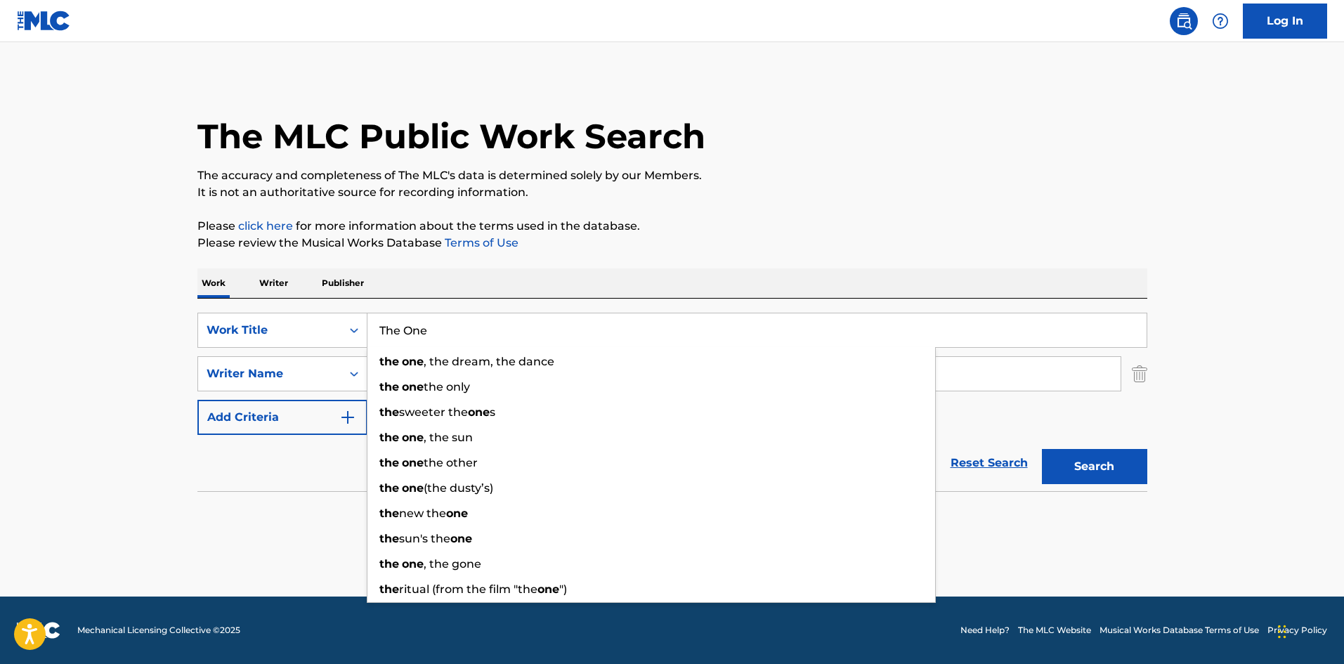
drag, startPoint x: 402, startPoint y: 324, endPoint x: 0, endPoint y: 237, distance: 411.6
click at [0, 237] on main "The MLC Public Work Search The accuracy and completeness of The MLC's data is d…" at bounding box center [672, 319] width 1344 height 554
click at [1042, 449] on button "Search" at bounding box center [1094, 466] width 105 height 35
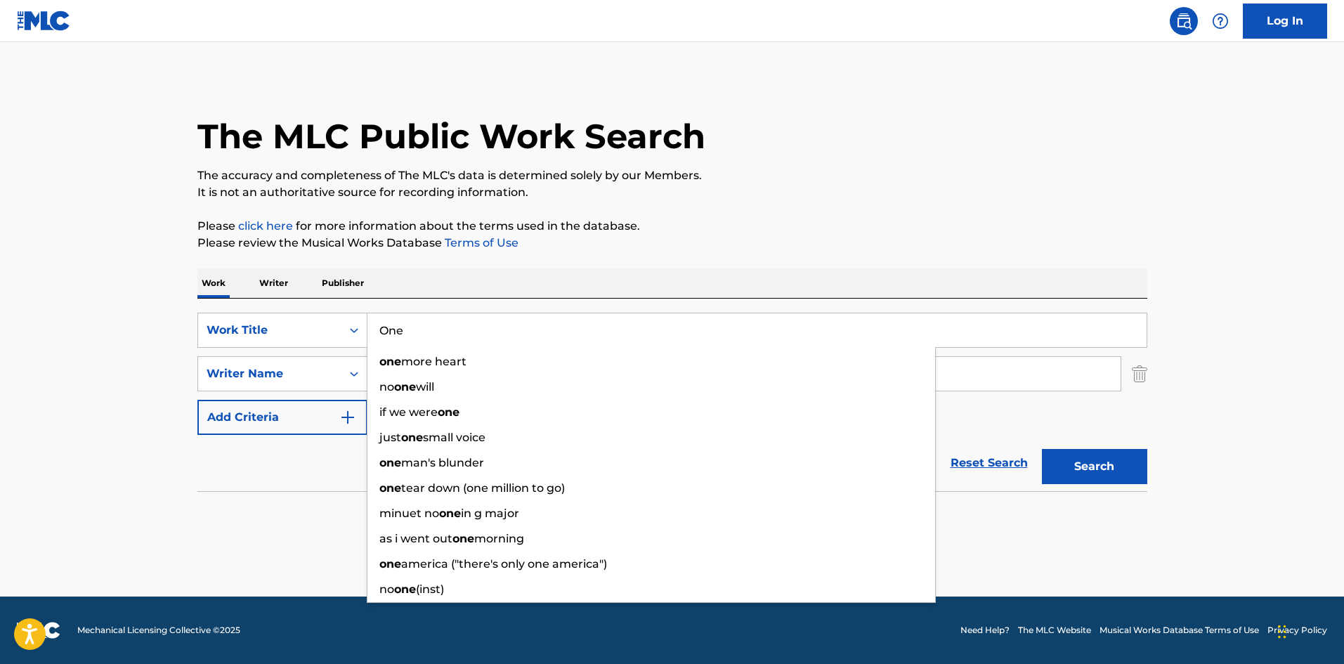
click at [93, 396] on main "The MLC Public Work Search The accuracy and completeness of The MLC's data is d…" at bounding box center [672, 319] width 1344 height 554
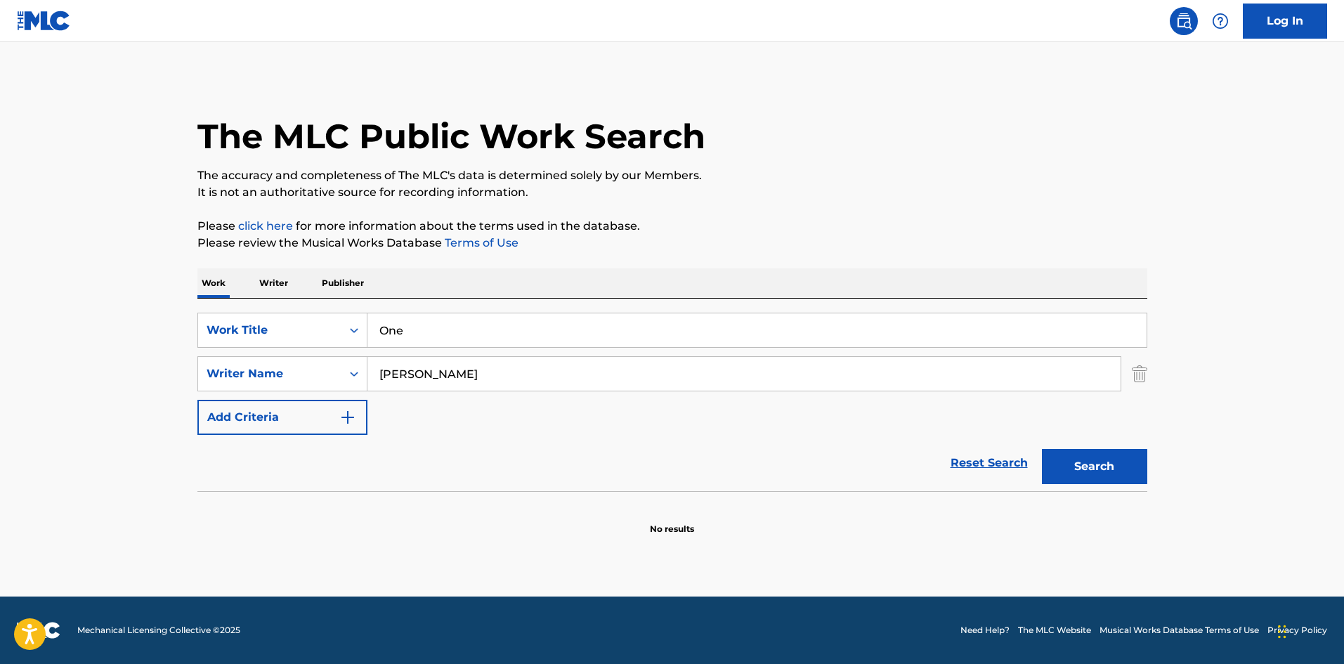
click at [1115, 461] on button "Search" at bounding box center [1094, 466] width 105 height 35
click at [381, 320] on input "One" at bounding box center [756, 330] width 779 height 34
paste input "The"
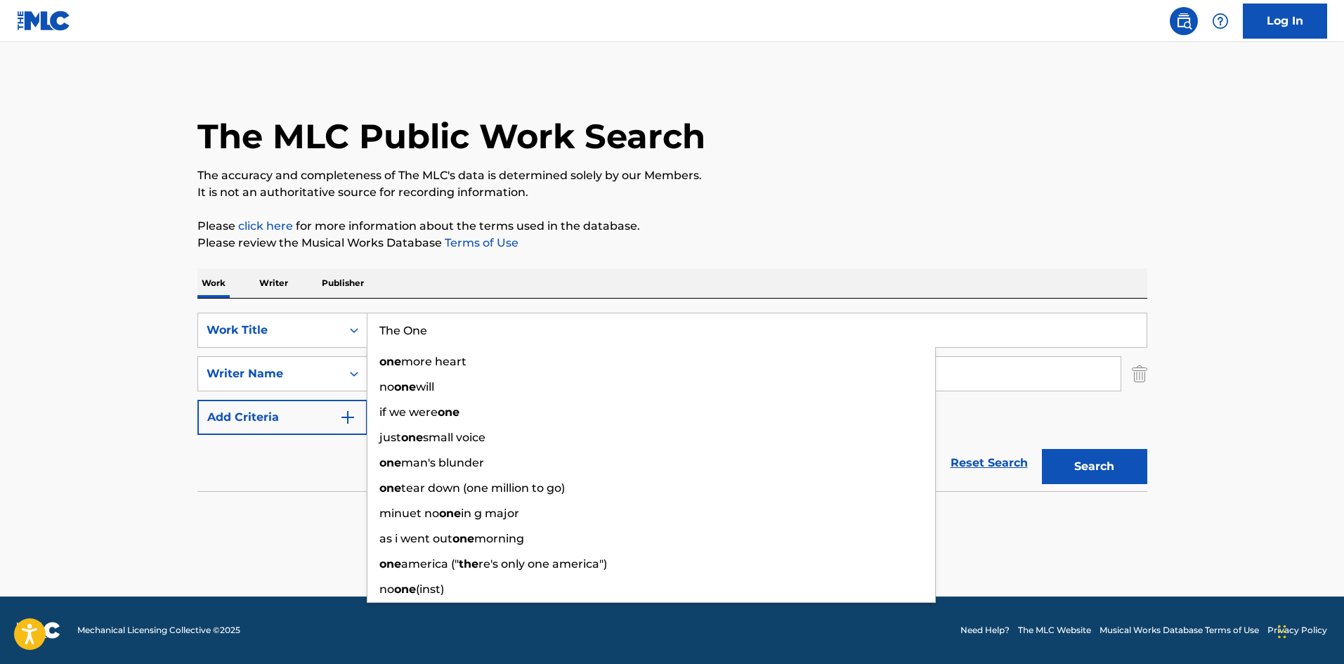
type input "The One"
click at [1126, 478] on button "Search" at bounding box center [1094, 466] width 105 height 35
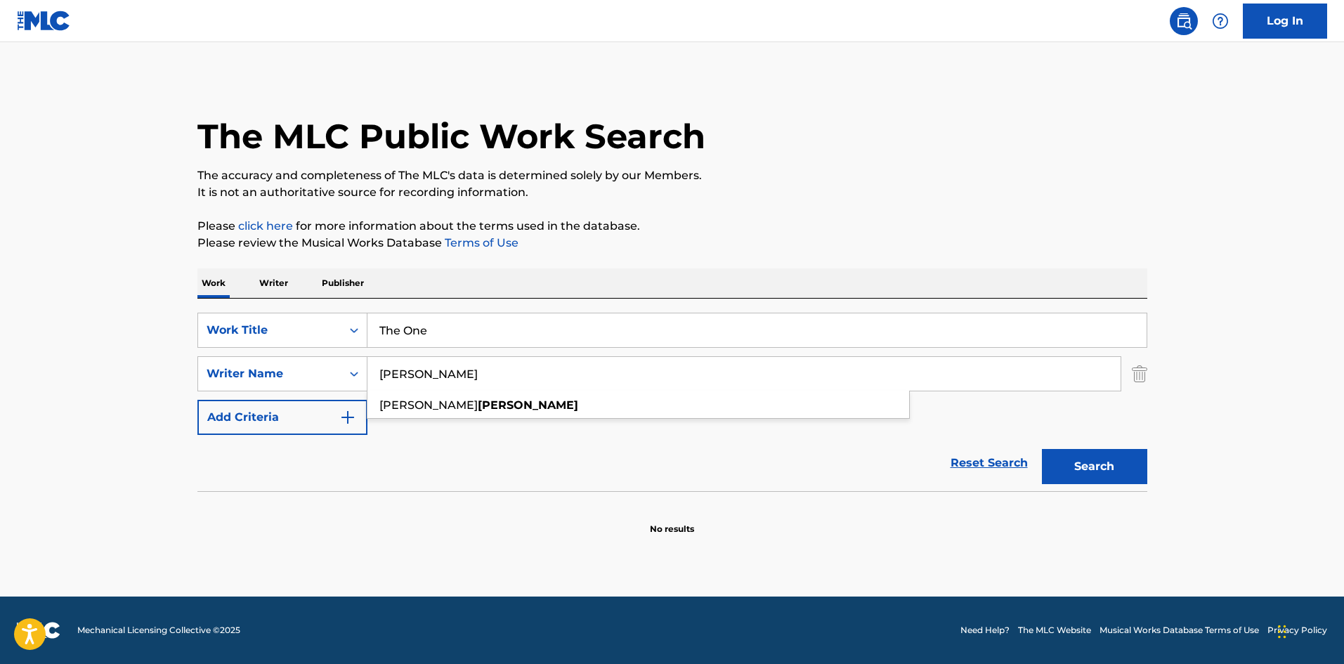
click at [421, 372] on input "[PERSON_NAME]" at bounding box center [743, 374] width 753 height 34
paste input "[PERSON_NAME]"
type input "[PERSON_NAME]"
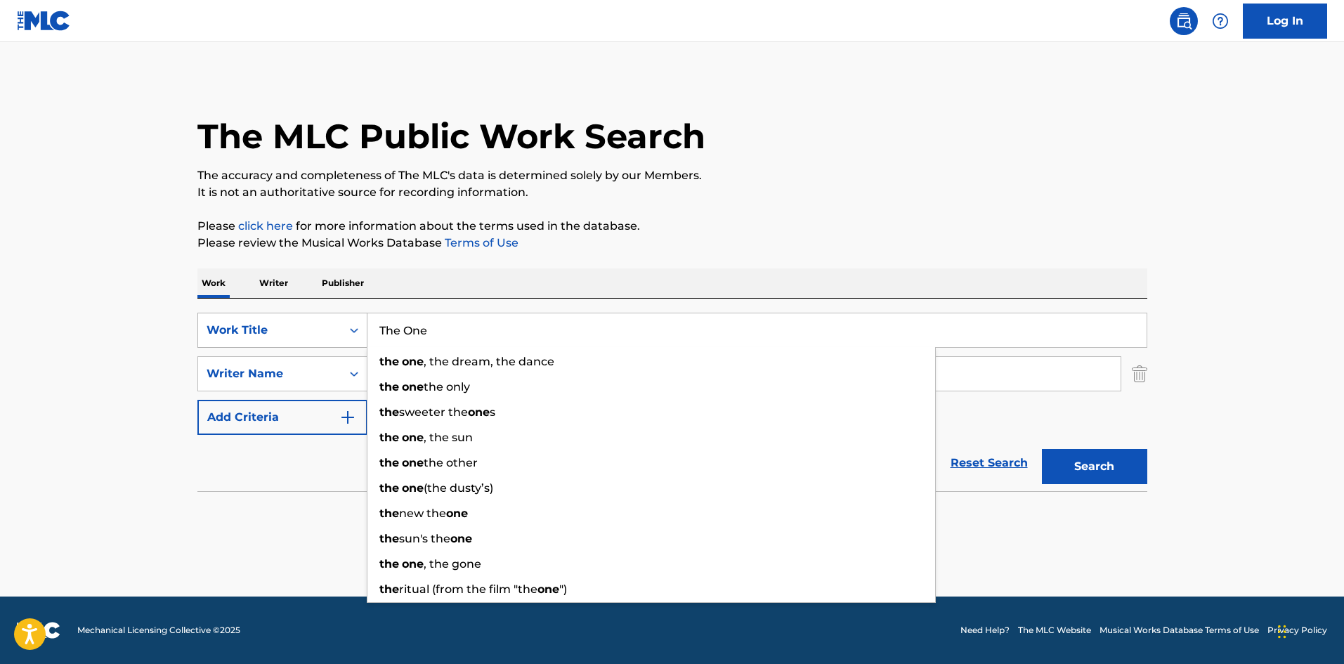
drag, startPoint x: 405, startPoint y: 334, endPoint x: 275, endPoint y: 336, distance: 129.9
click at [275, 336] on div "SearchWithCriteriab1383756-4945-4eff-bdc7-4d282f4a7465 Work Title The One the o…" at bounding box center [672, 330] width 950 height 35
click at [1042, 449] on button "Search" at bounding box center [1094, 466] width 105 height 35
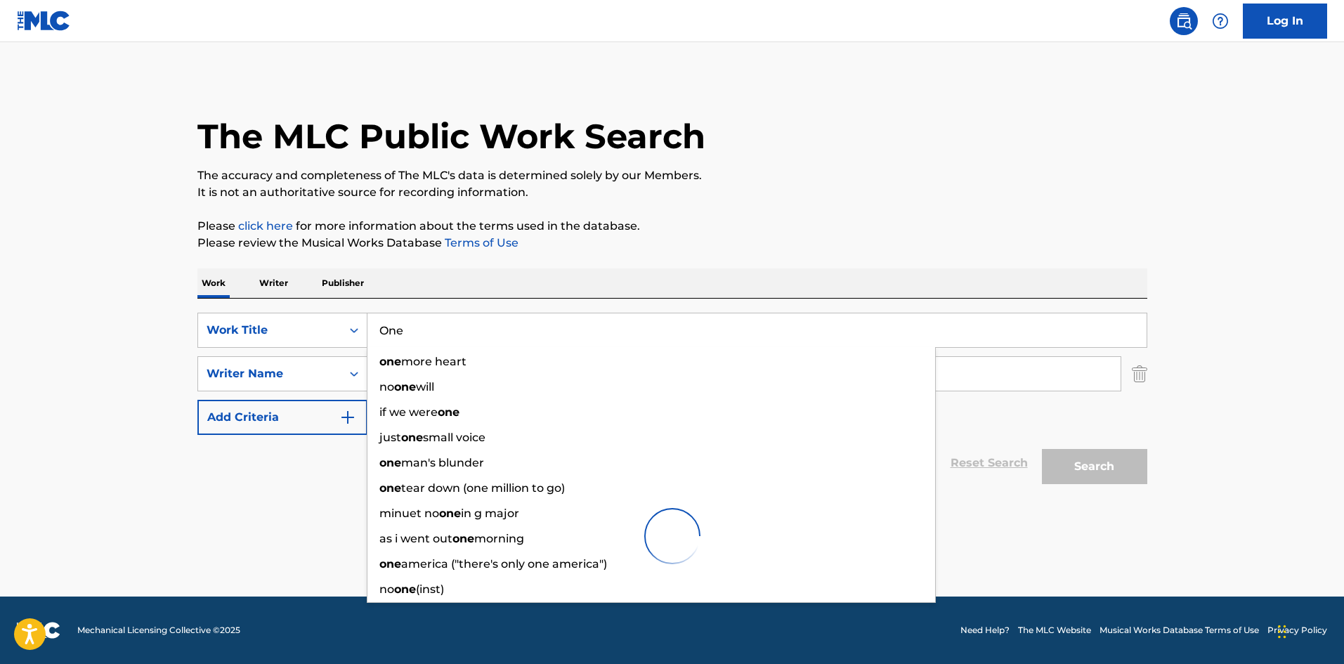
click at [104, 368] on main "The MLC Public Work Search The accuracy and completeness of The MLC's data is d…" at bounding box center [672, 319] width 1344 height 554
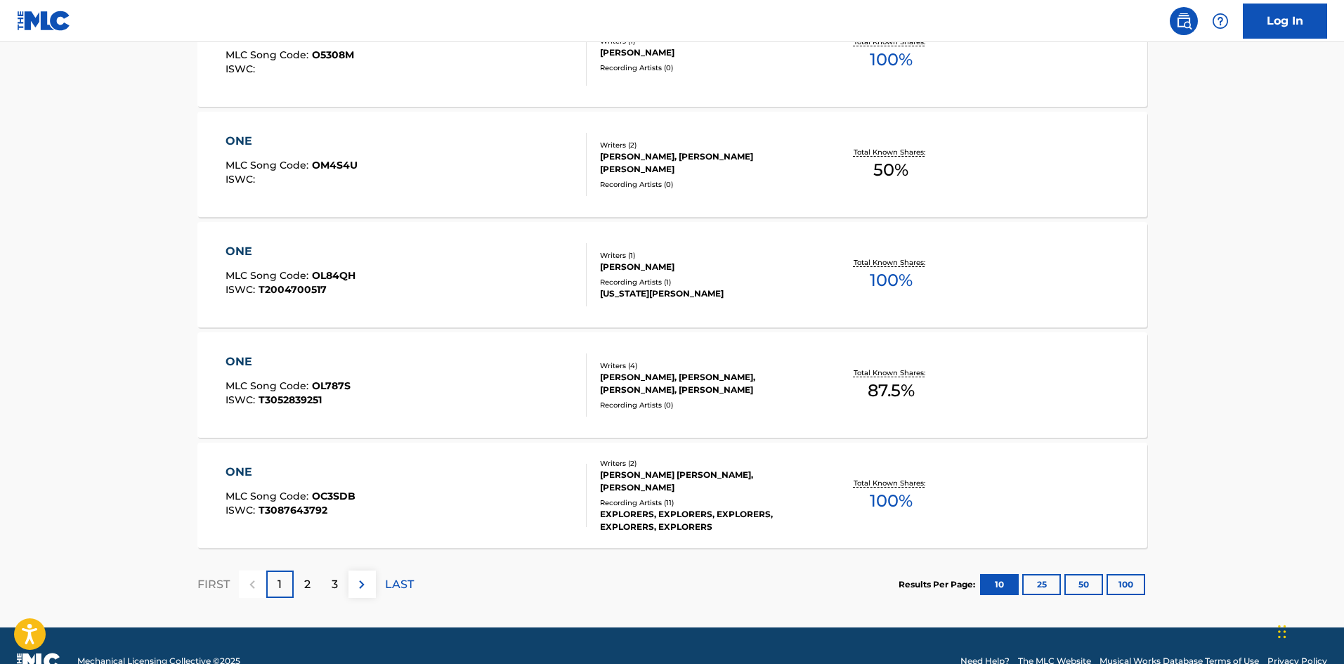
scroll to position [1099, 0]
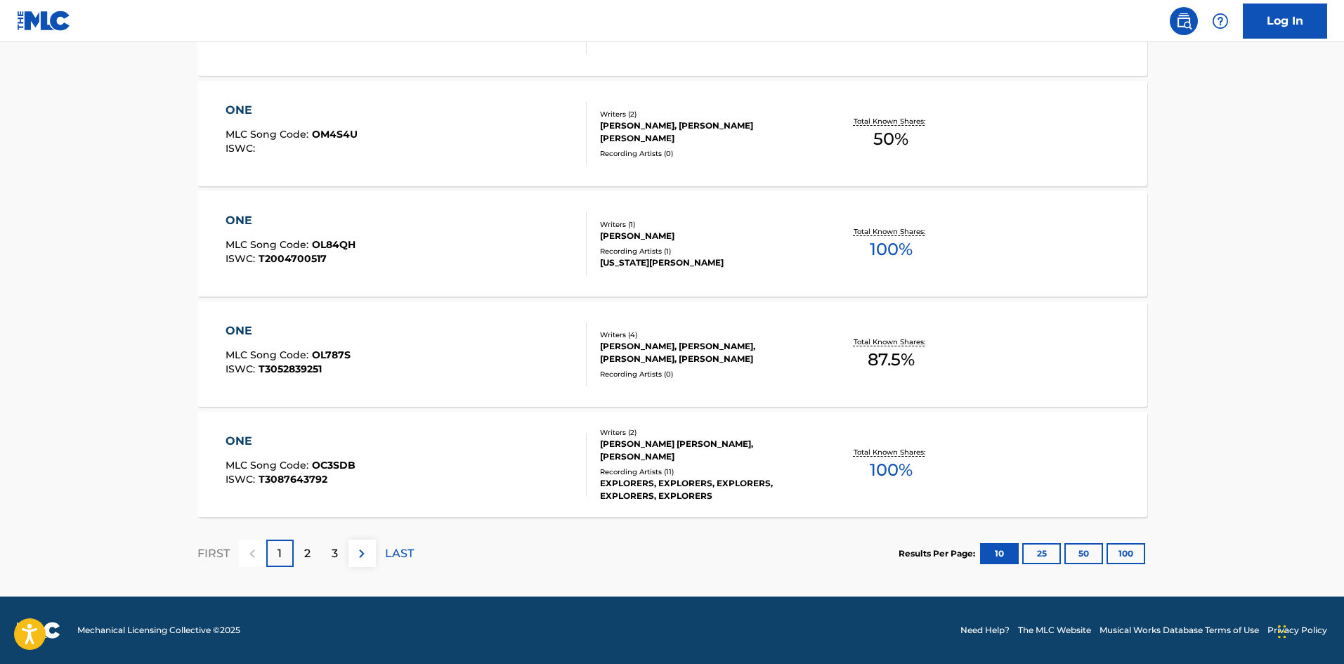
click at [306, 549] on p "2" at bounding box center [307, 553] width 6 height 17
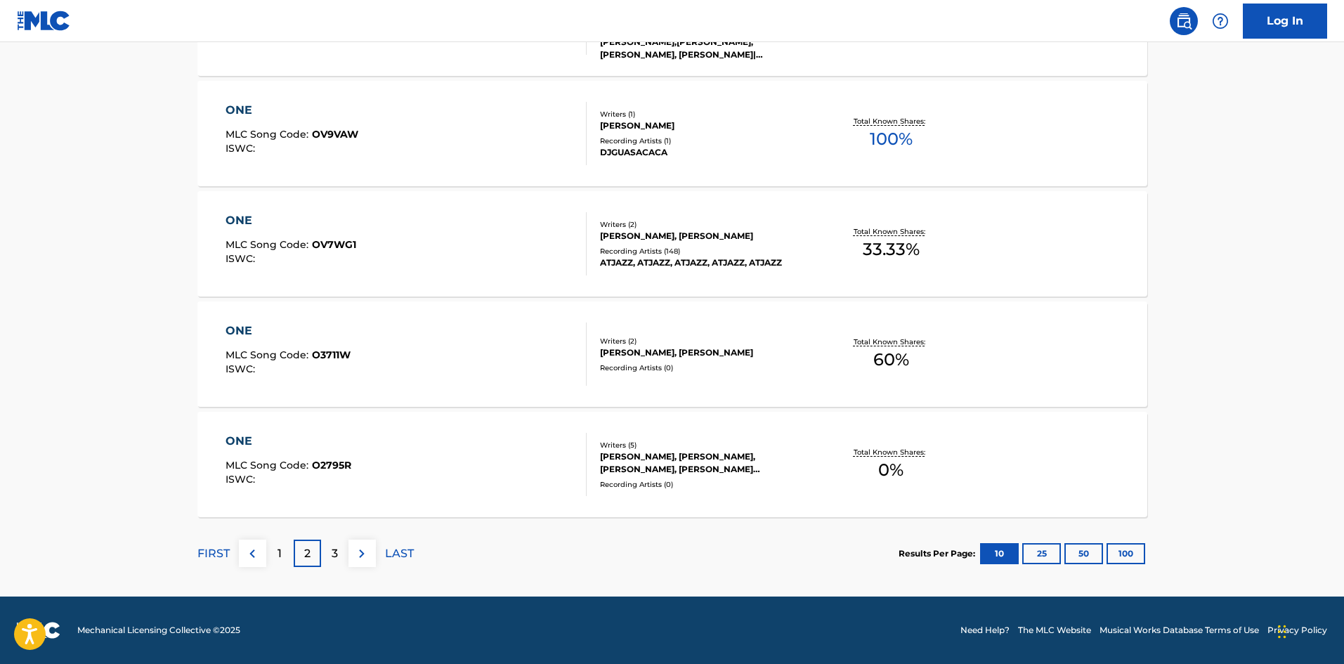
click at [333, 551] on p "3" at bounding box center [334, 553] width 6 height 17
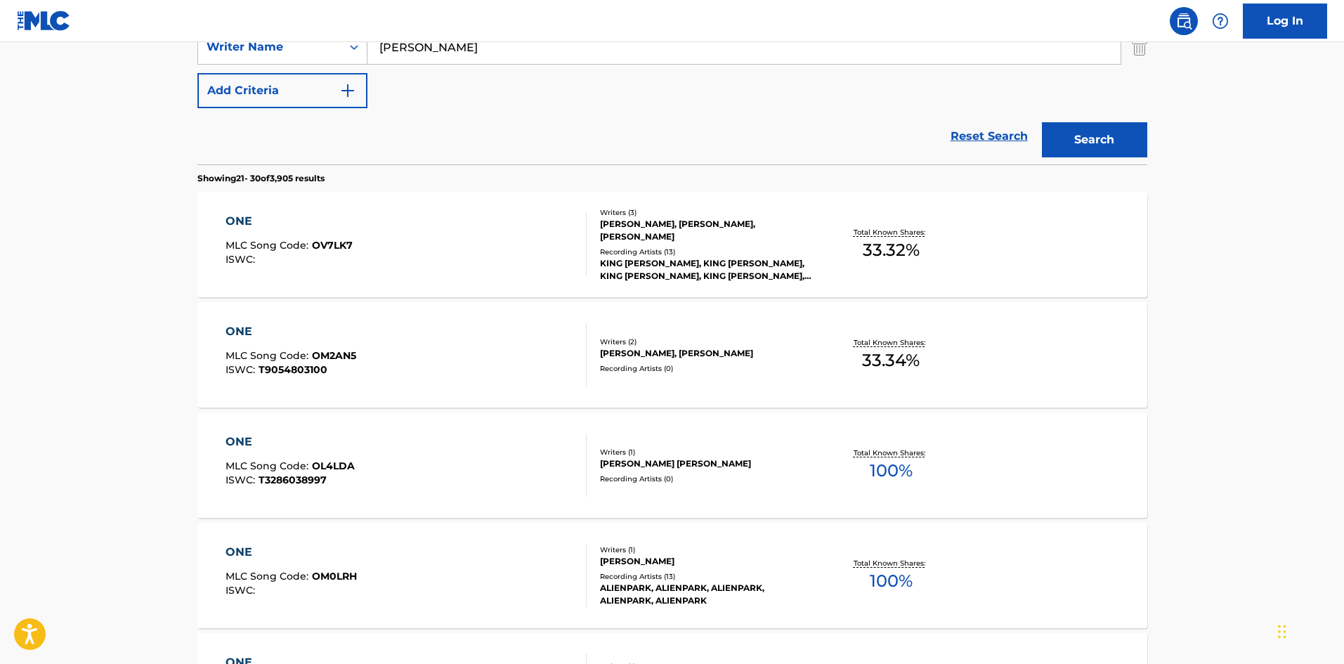
scroll to position [0, 0]
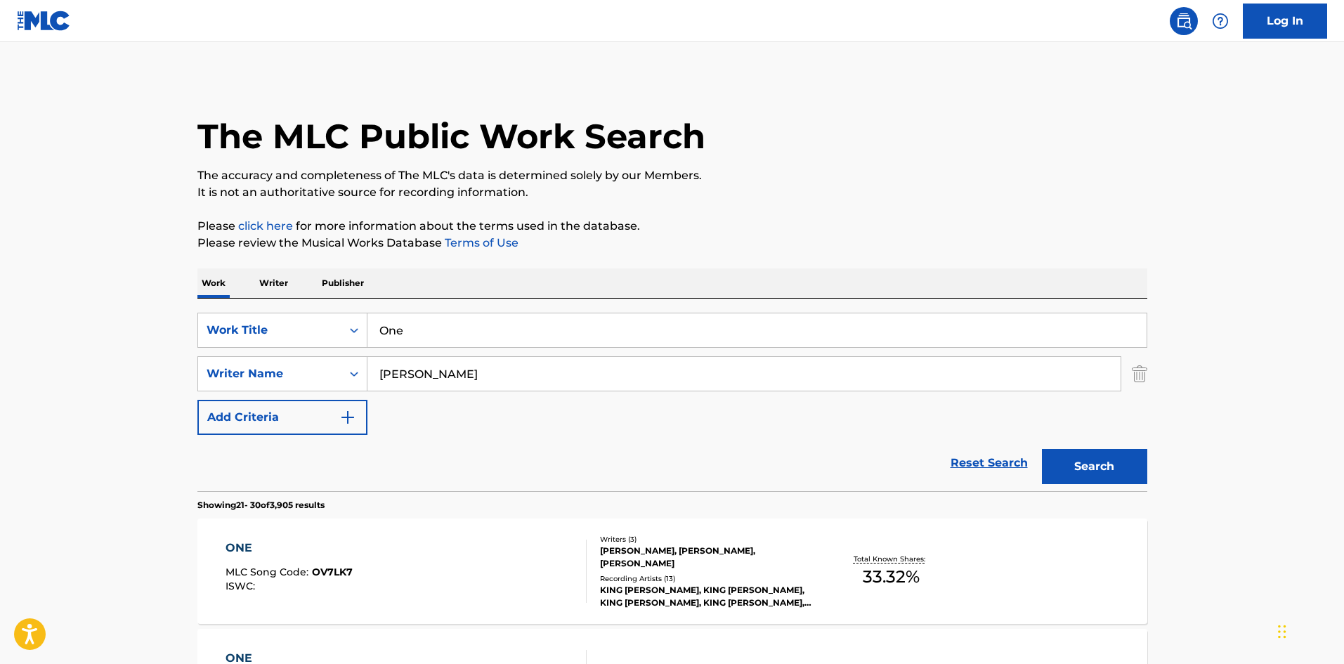
click at [388, 327] on input "One" at bounding box center [756, 330] width 779 height 34
paste input "The"
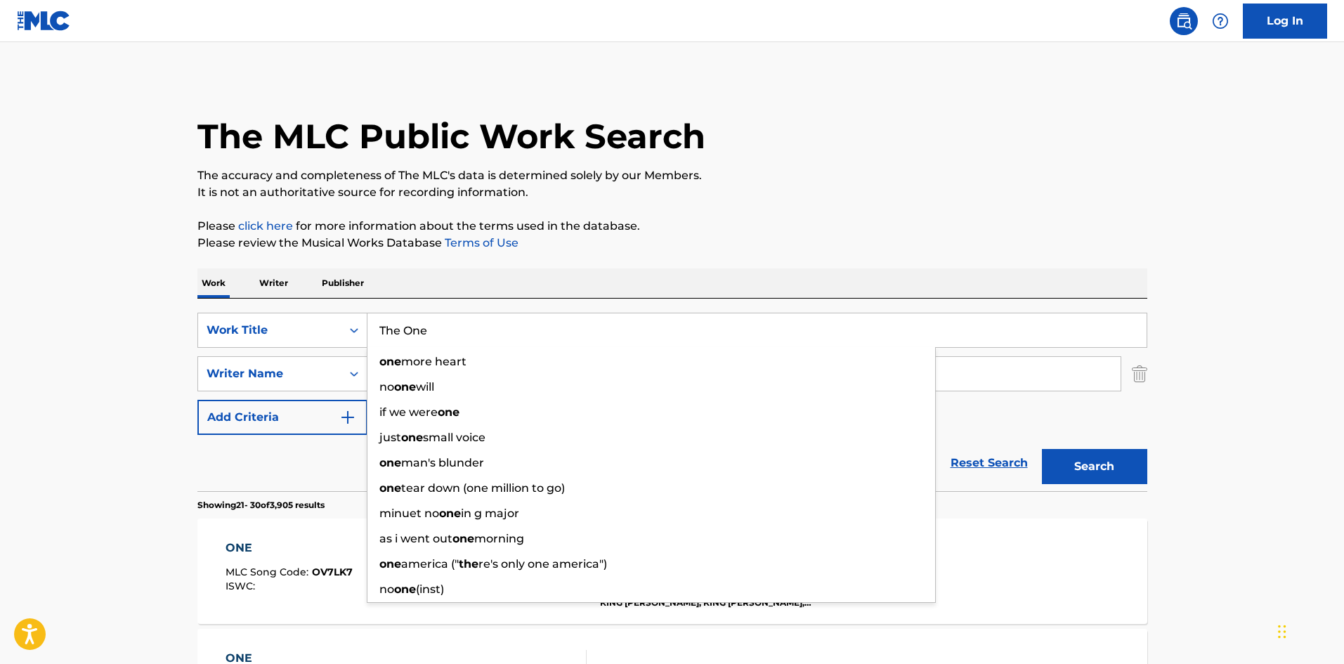
type input "The One"
click at [1100, 454] on button "Search" at bounding box center [1094, 466] width 105 height 35
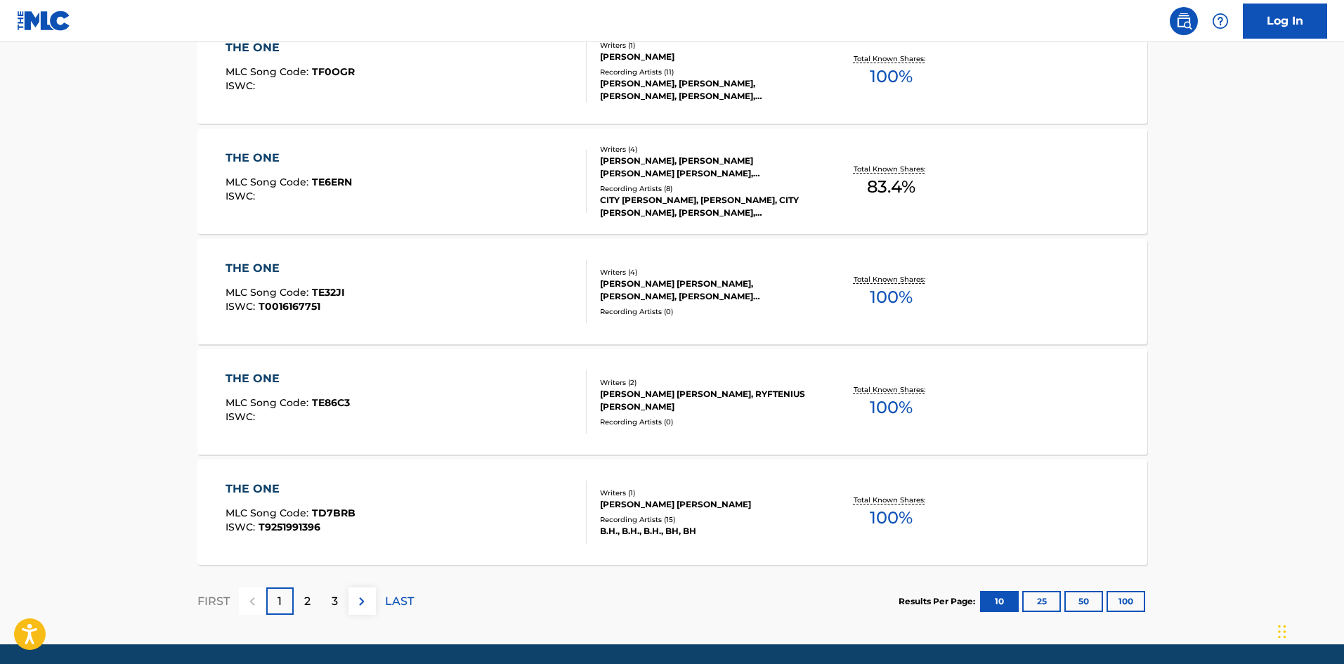
scroll to position [1053, 0]
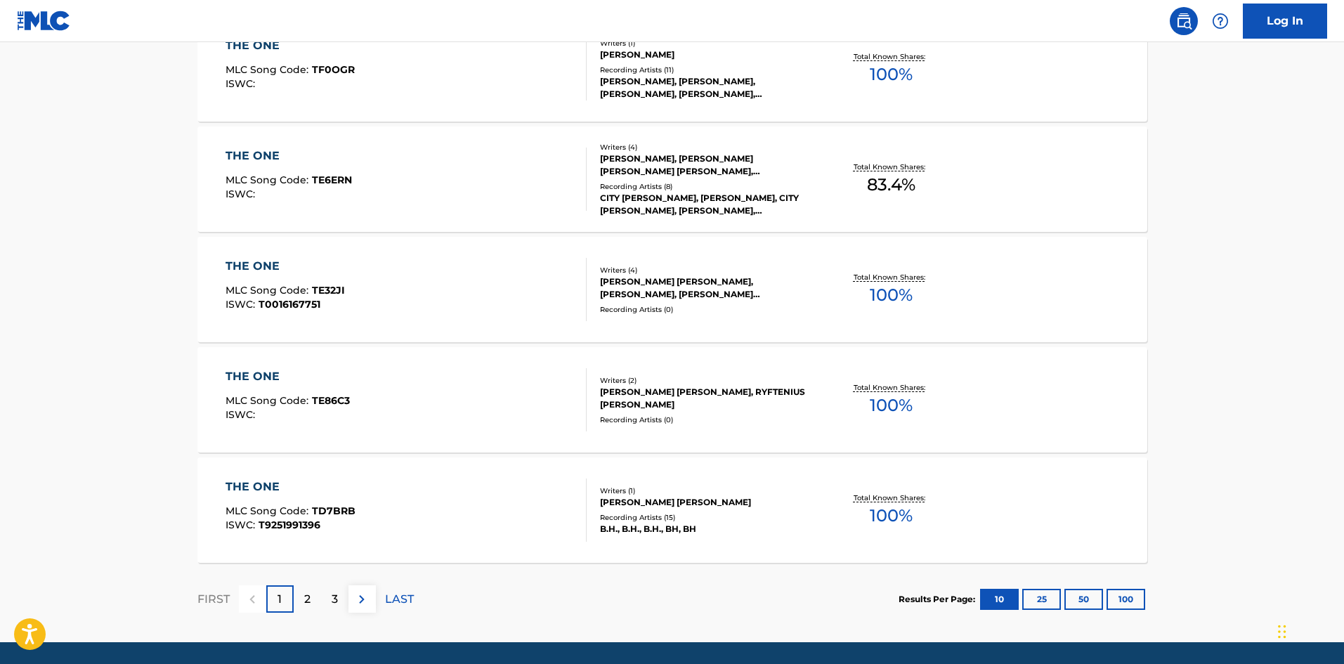
click at [310, 605] on p "2" at bounding box center [307, 599] width 6 height 17
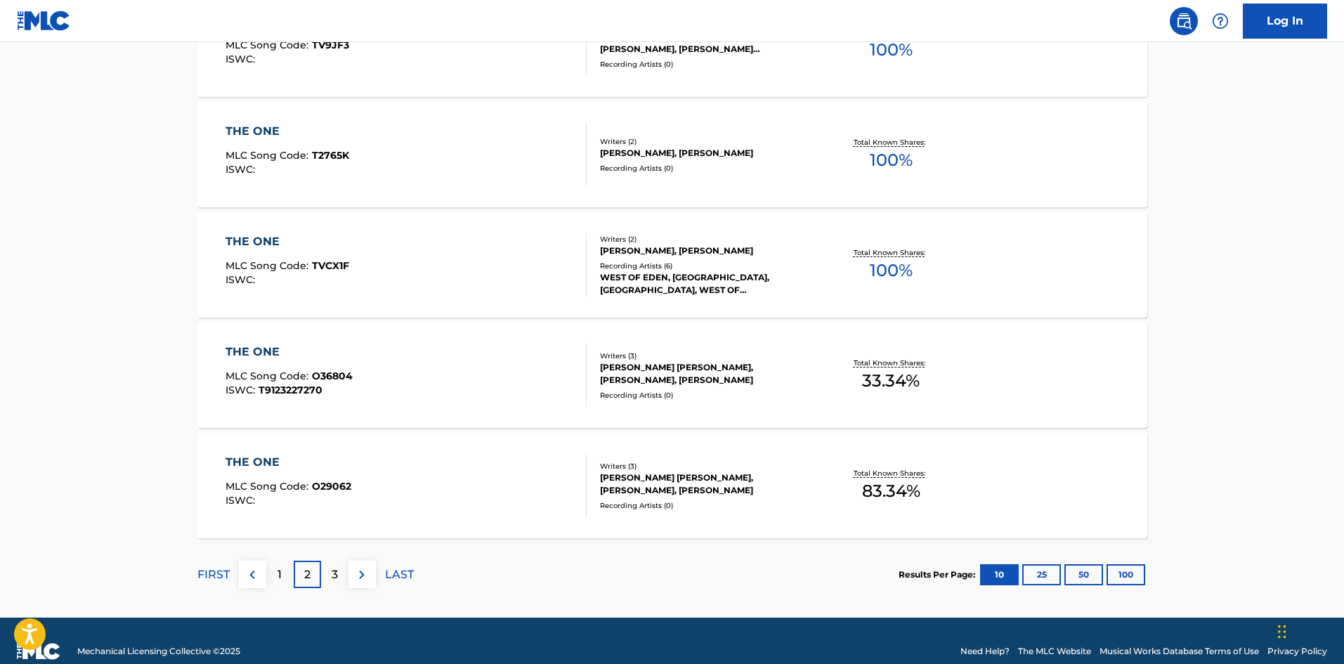
scroll to position [1099, 0]
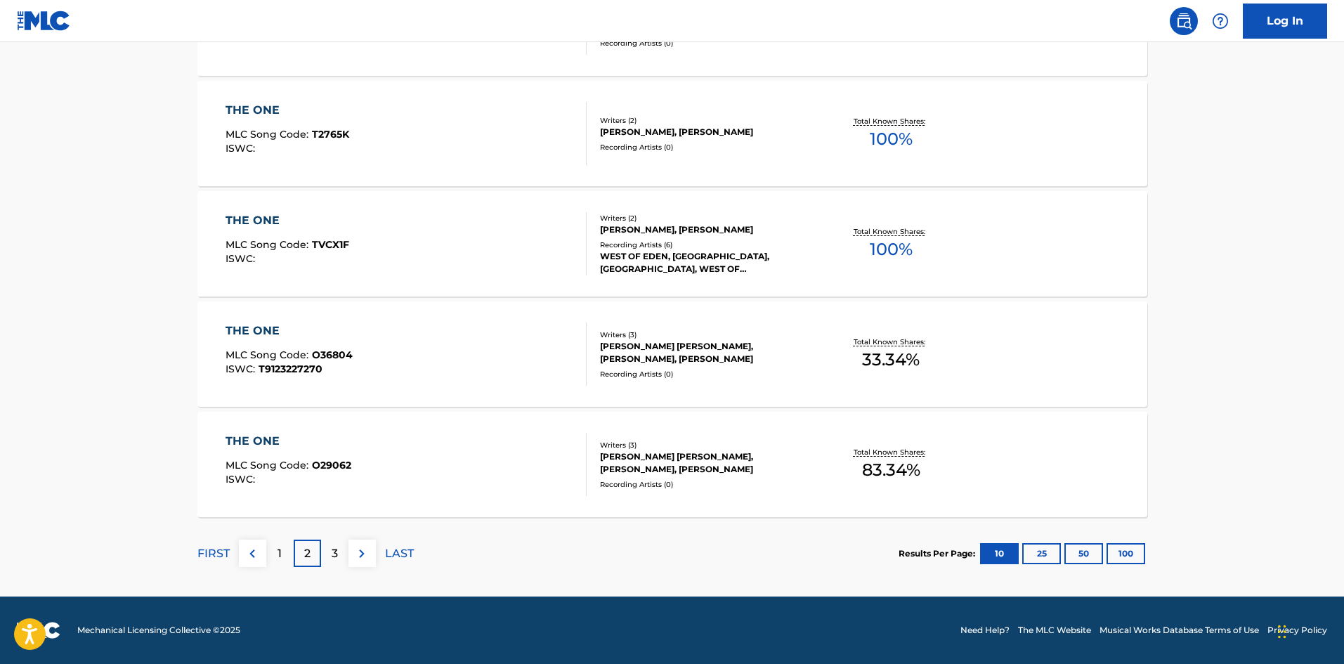
click at [343, 541] on div "3" at bounding box center [334, 552] width 27 height 27
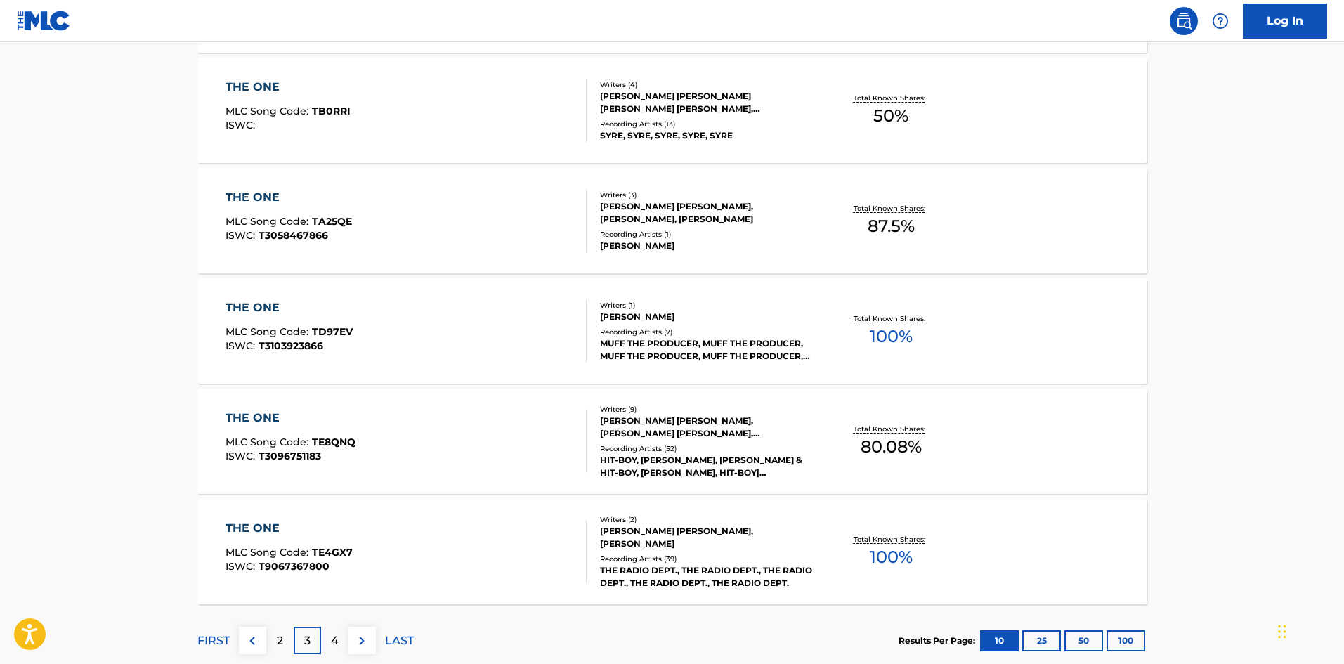
scroll to position [1053, 0]
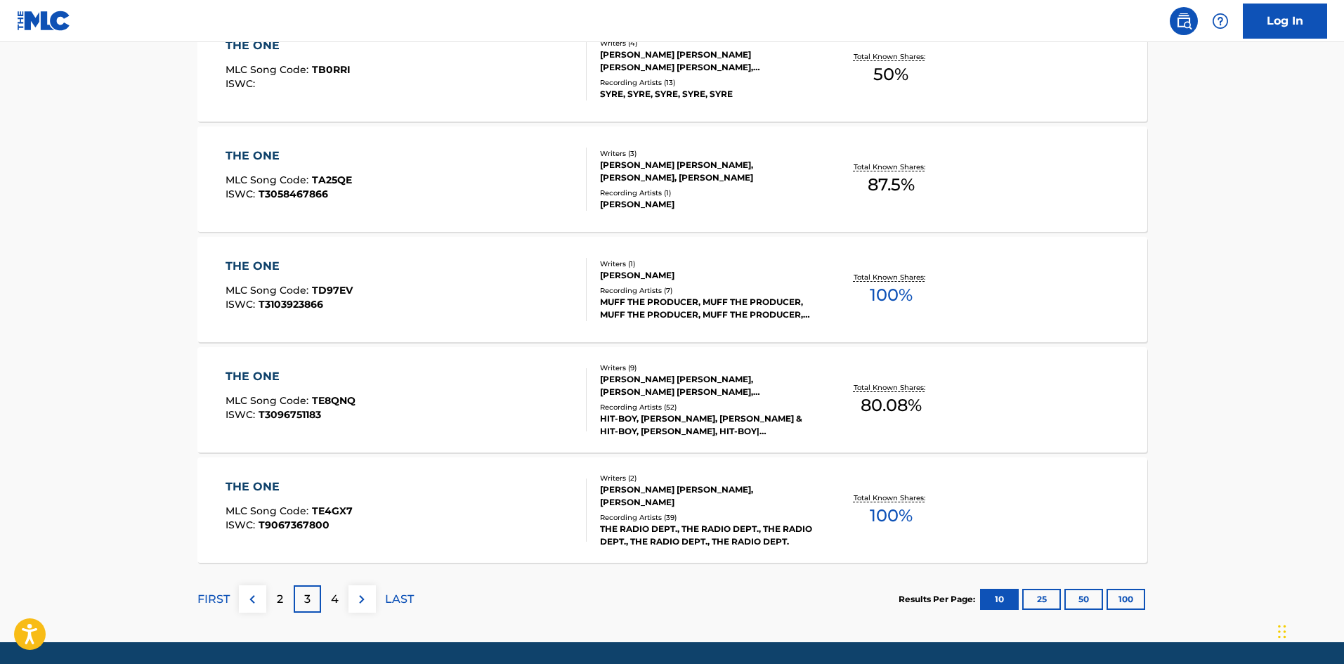
click at [339, 606] on div "4" at bounding box center [334, 598] width 27 height 27
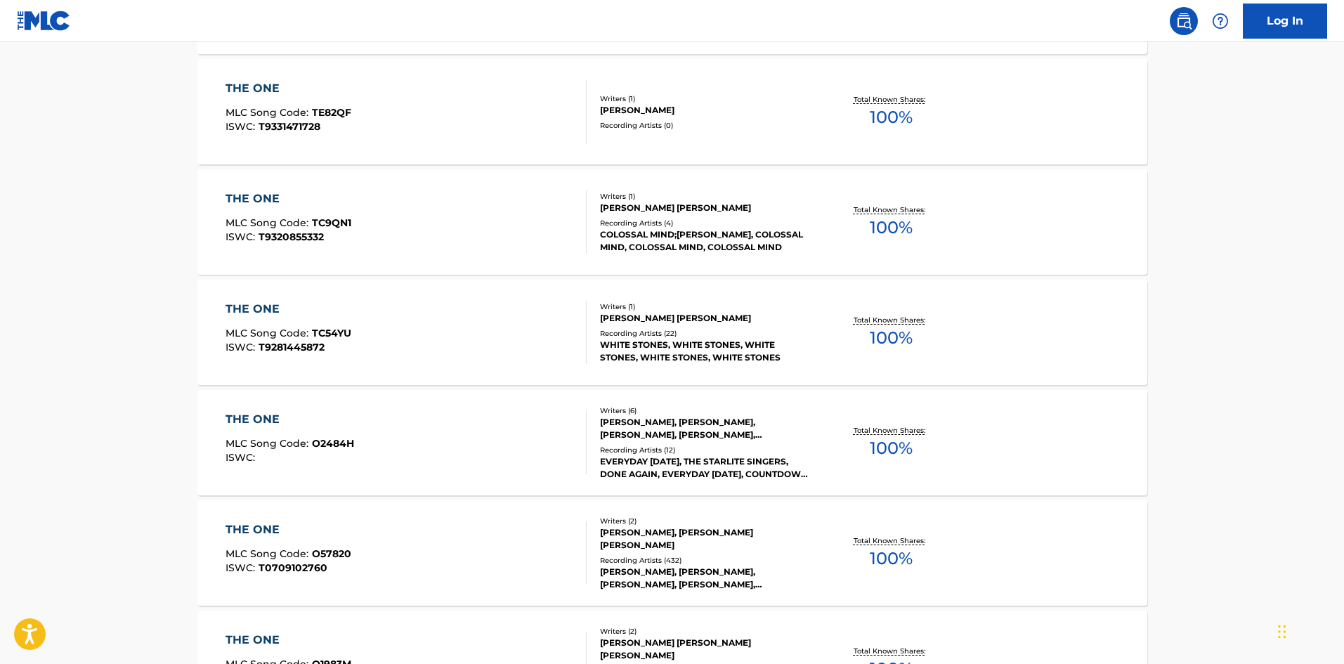
scroll to position [913, 0]
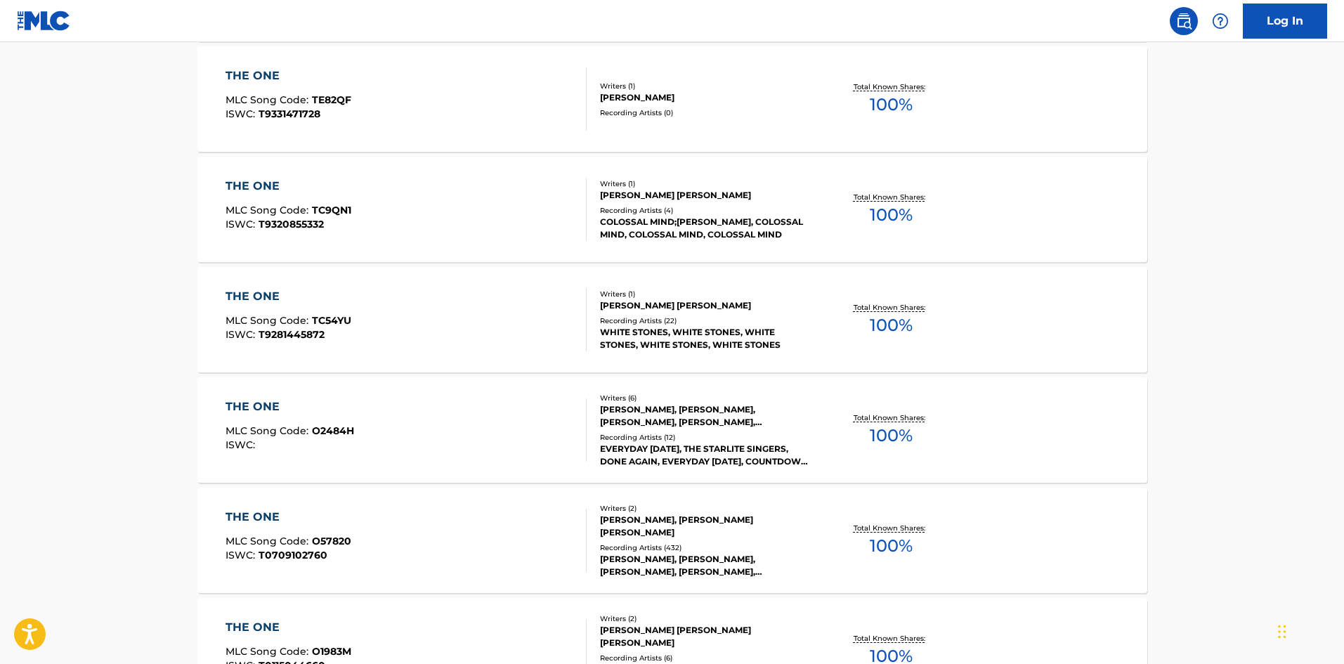
click at [312, 539] on span "O57820" at bounding box center [331, 540] width 39 height 13
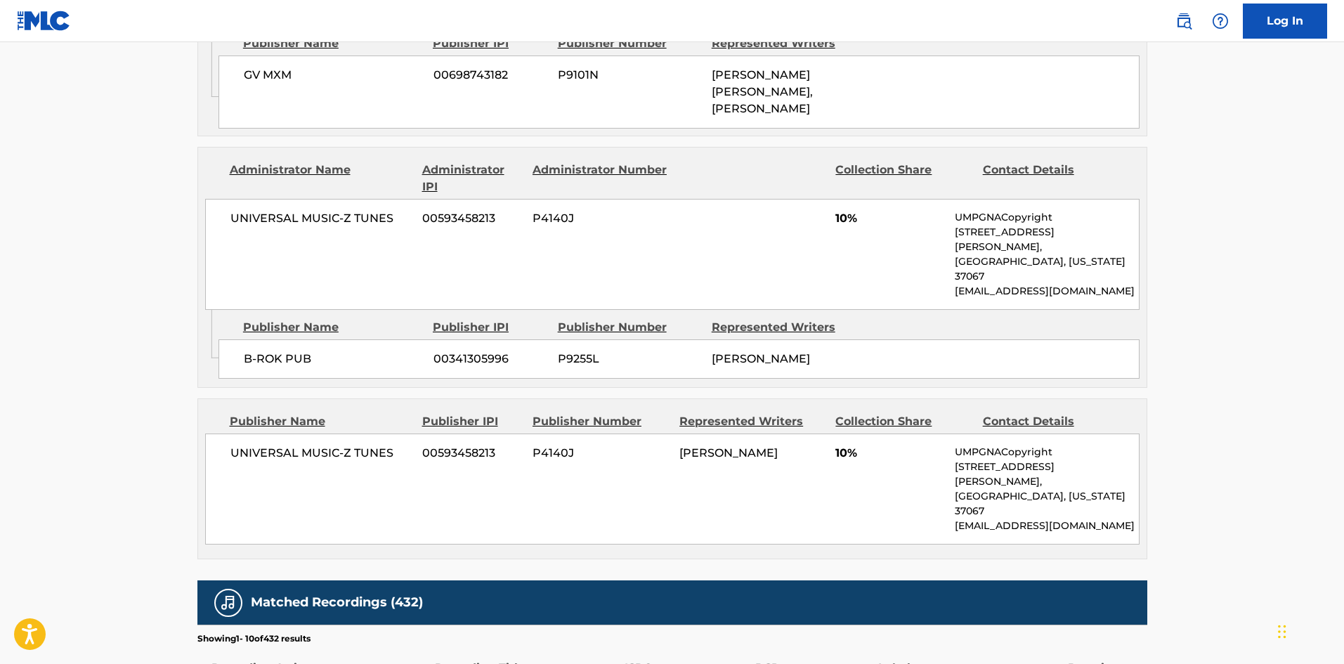
scroll to position [913, 0]
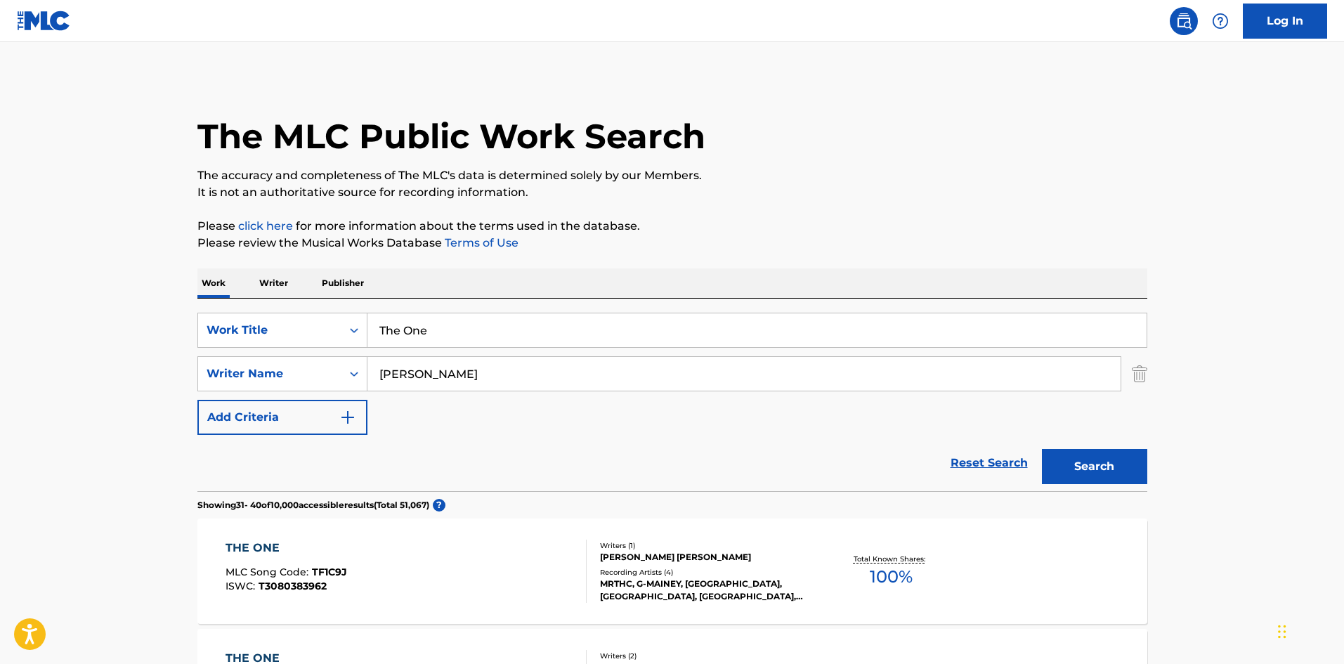
click at [393, 321] on input "The One" at bounding box center [756, 330] width 779 height 34
paste input "Waiting For Lov"
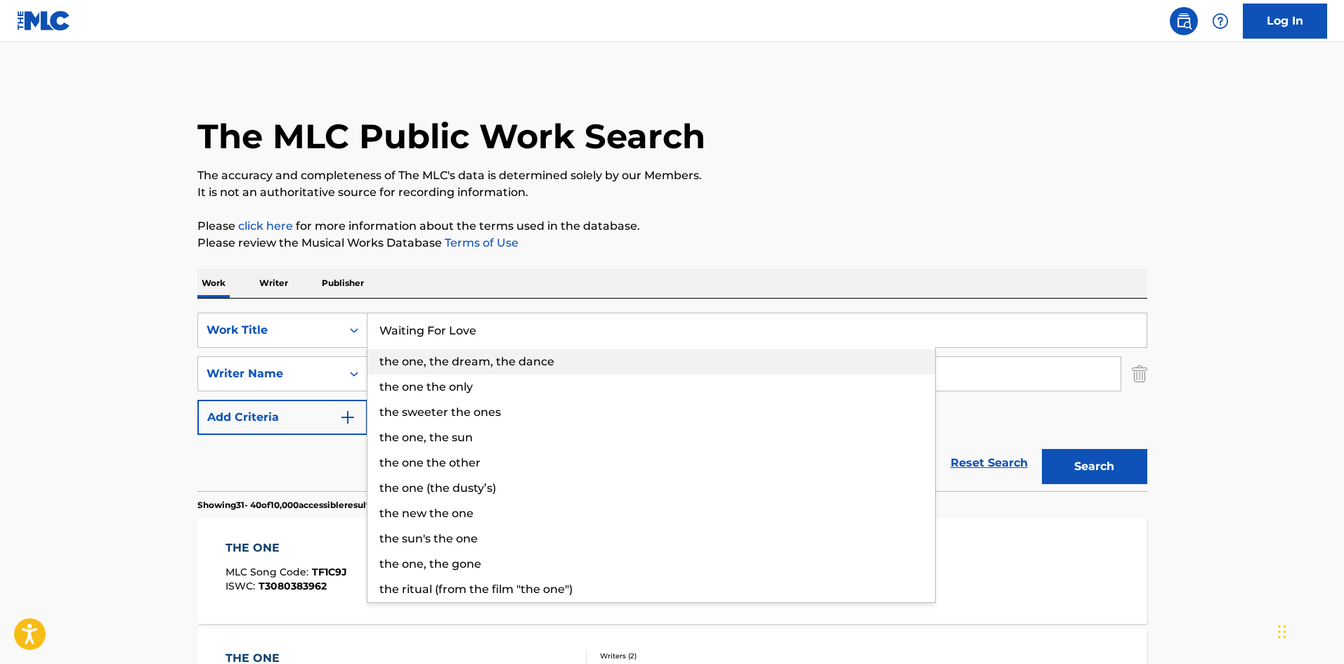
click at [414, 371] on div "the one, the dream, the dance" at bounding box center [650, 361] width 567 height 25
type input "the one, the dream, the dance"
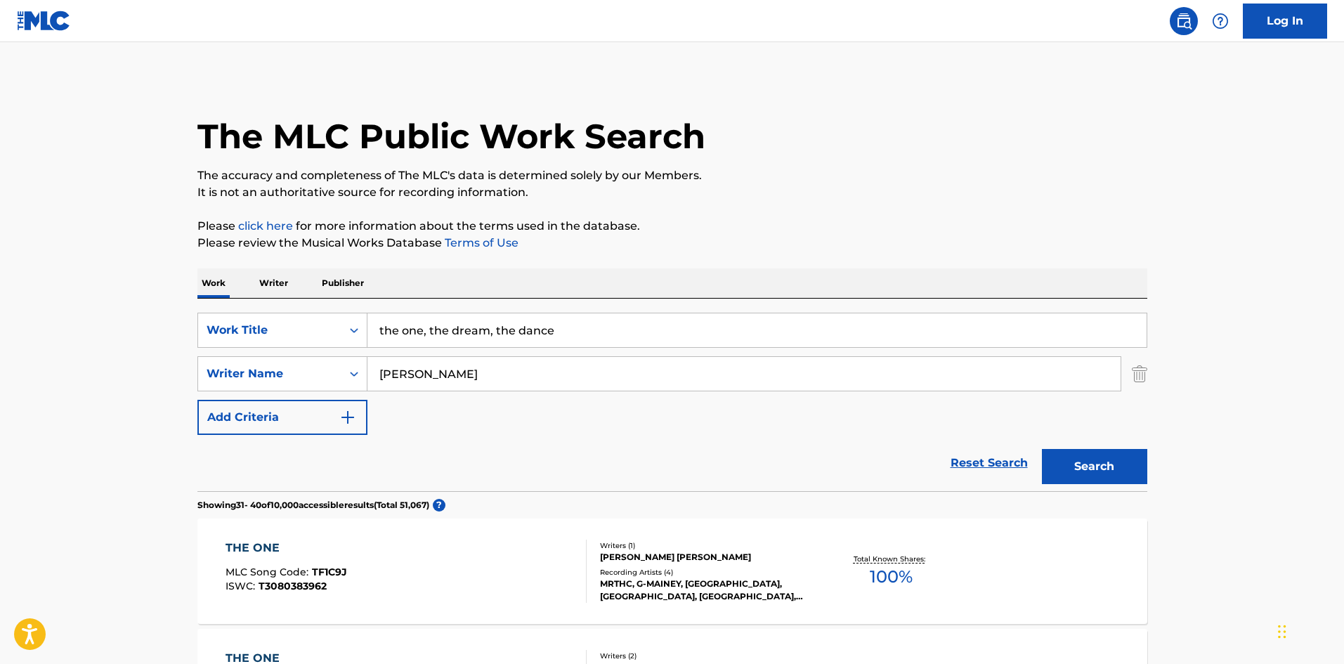
click at [480, 353] on div "SearchWithCriteriab1383756-4945-4eff-bdc7-4d282f4a7465 Work Title the one, the …" at bounding box center [672, 374] width 950 height 122
click at [469, 371] on input "[PERSON_NAME]" at bounding box center [743, 374] width 753 height 34
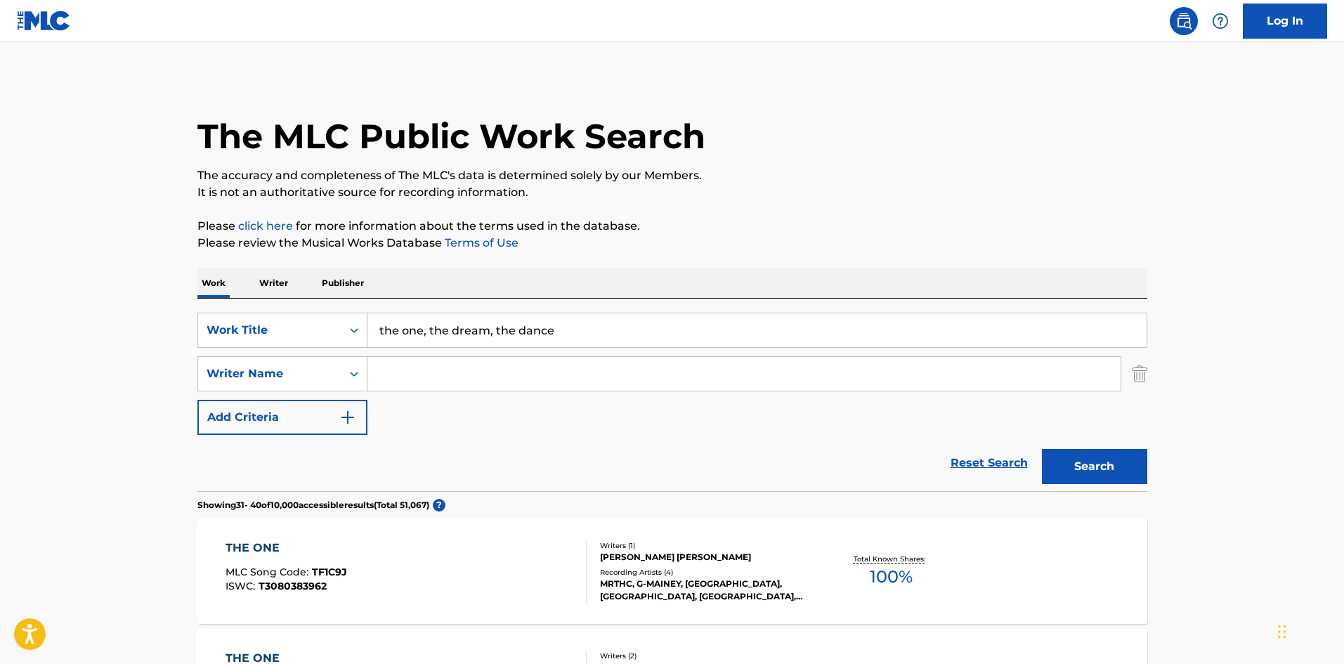
click at [468, 329] on input "the one, the dream, the dance" at bounding box center [756, 330] width 779 height 34
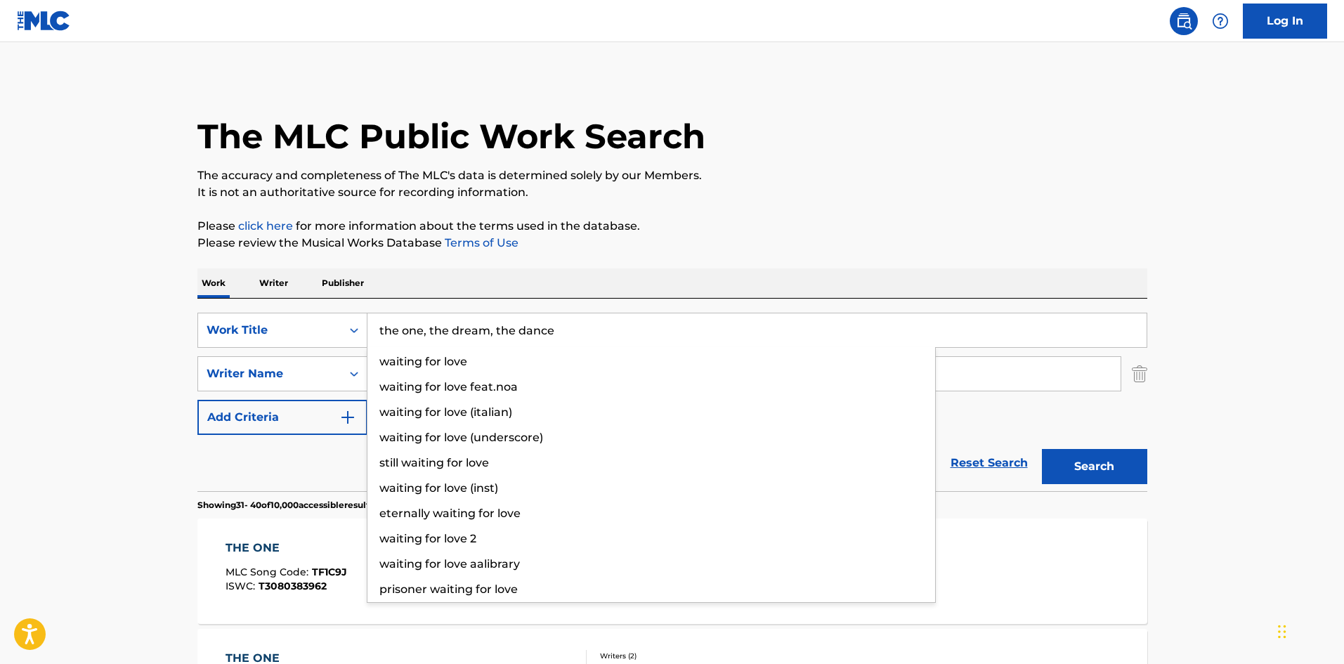
click at [468, 329] on input "the one, the dream, the dance" at bounding box center [756, 330] width 779 height 34
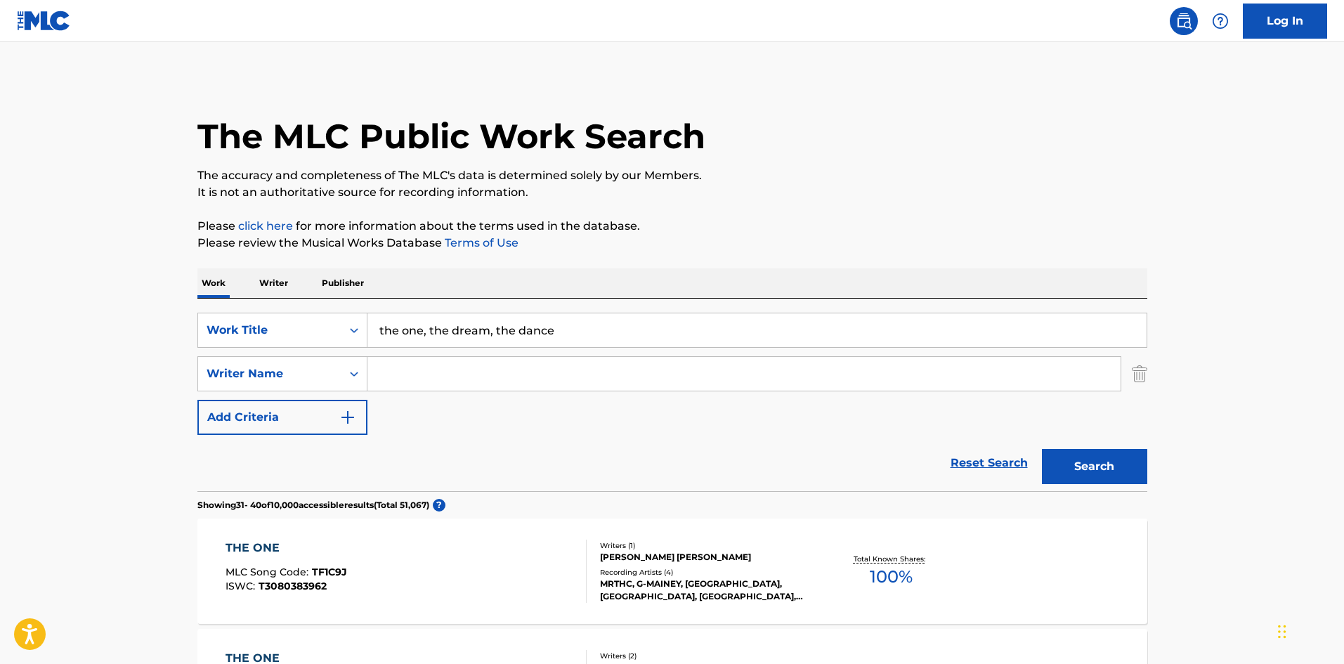
paste input "Waiting For Lov"
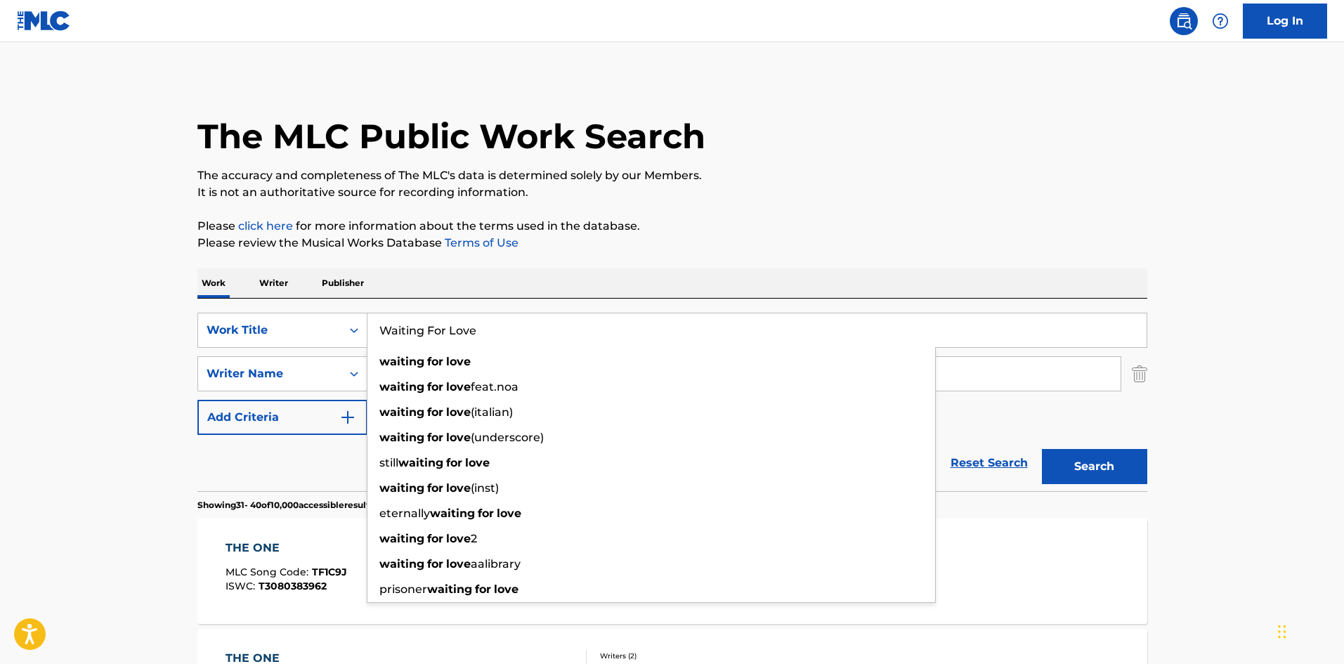
click at [1104, 460] on button "Search" at bounding box center [1094, 466] width 105 height 35
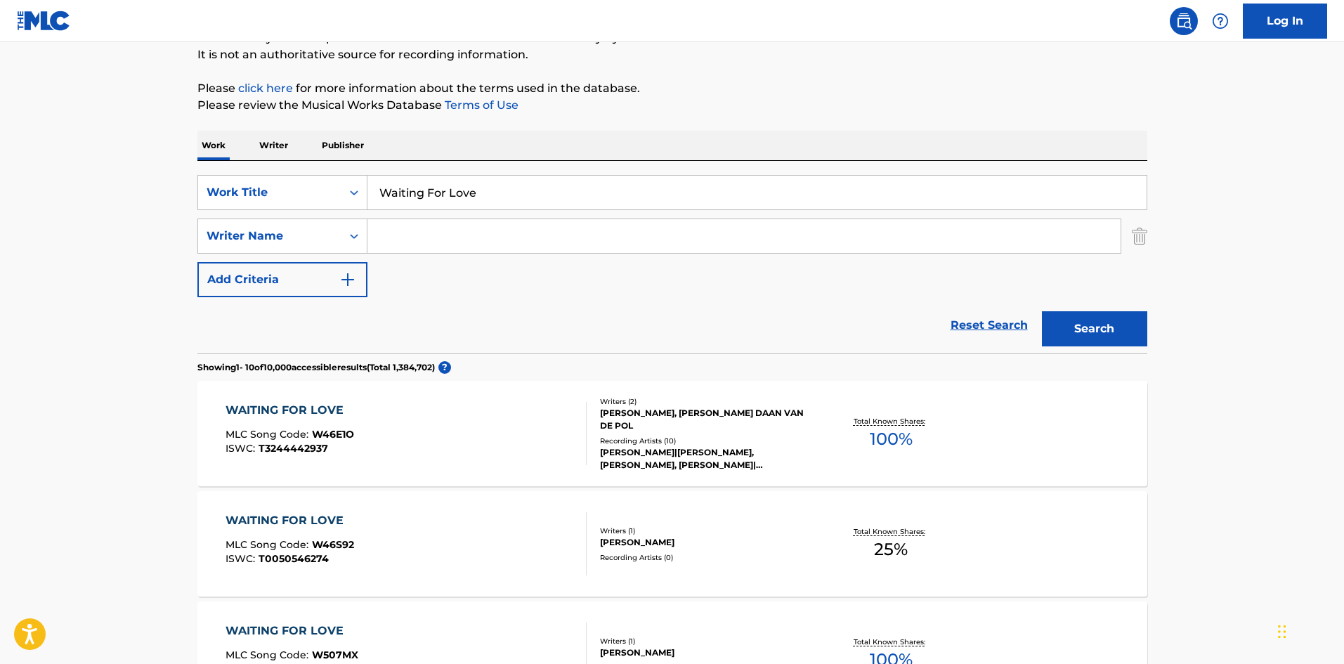
scroll to position [70, 0]
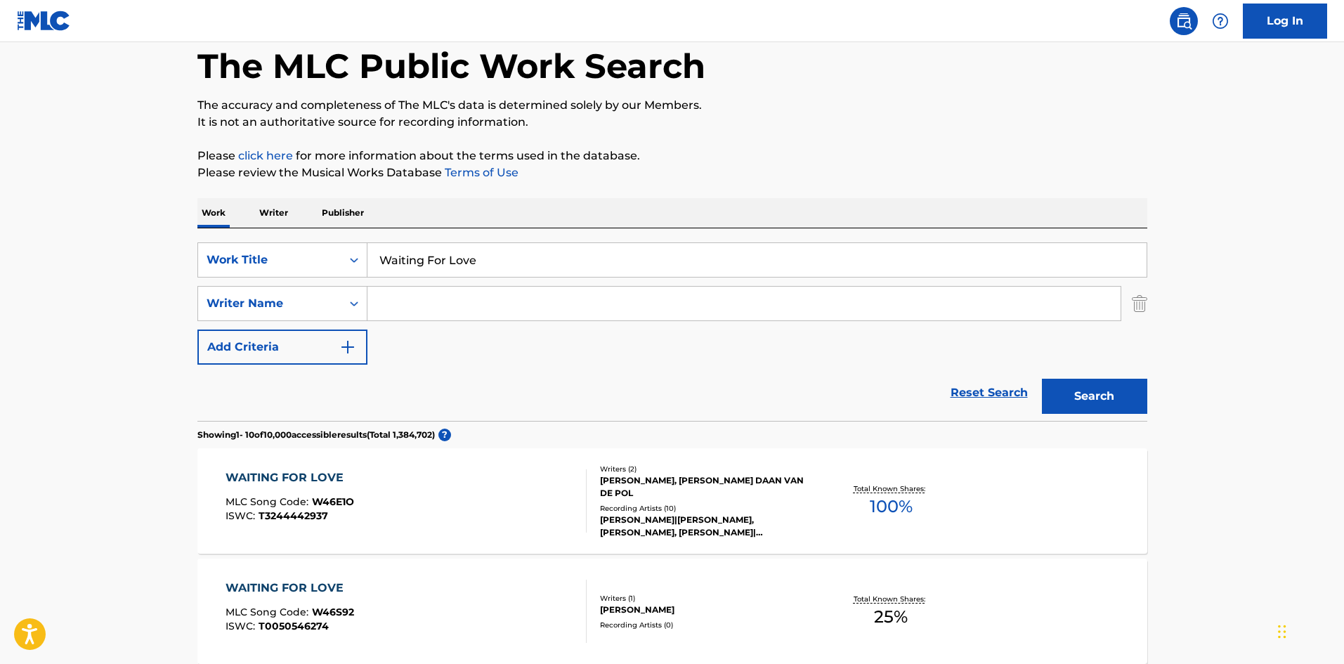
click at [524, 261] on input "Waiting For Love" at bounding box center [756, 260] width 779 height 34
paste input "e’ve Got It Going On"
type input "We’ve Got It Going On"
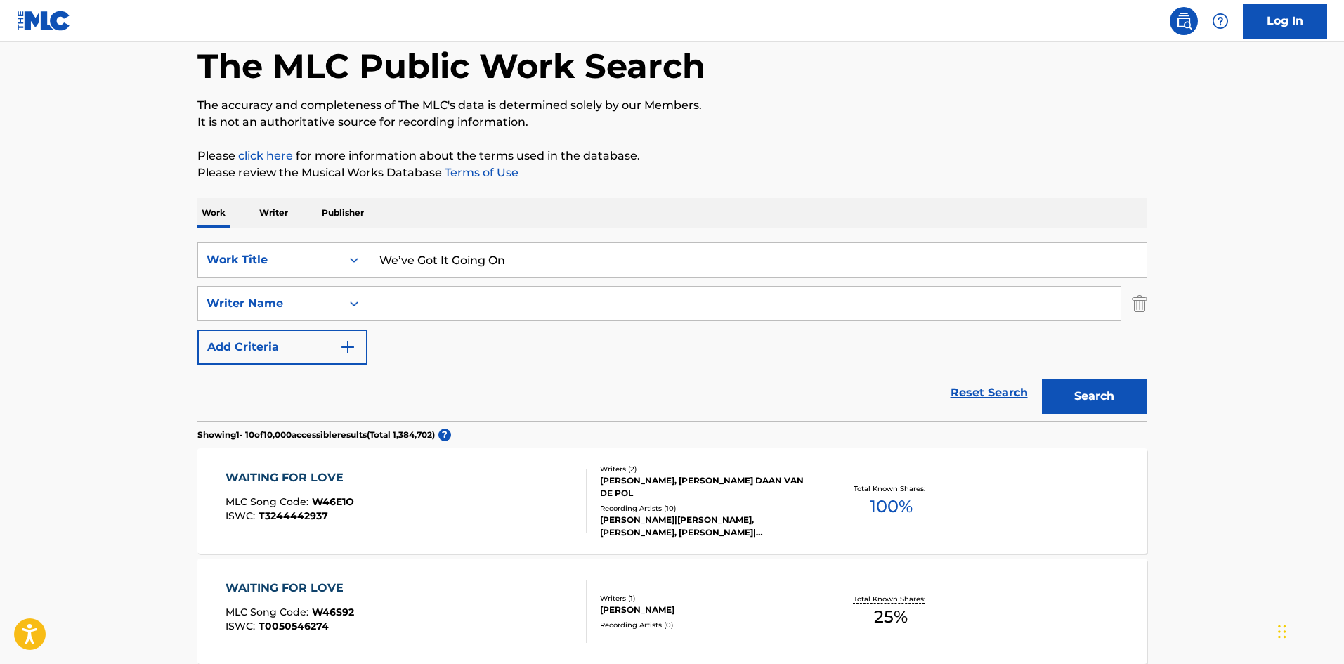
click at [1113, 404] on button "Search" at bounding box center [1094, 396] width 105 height 35
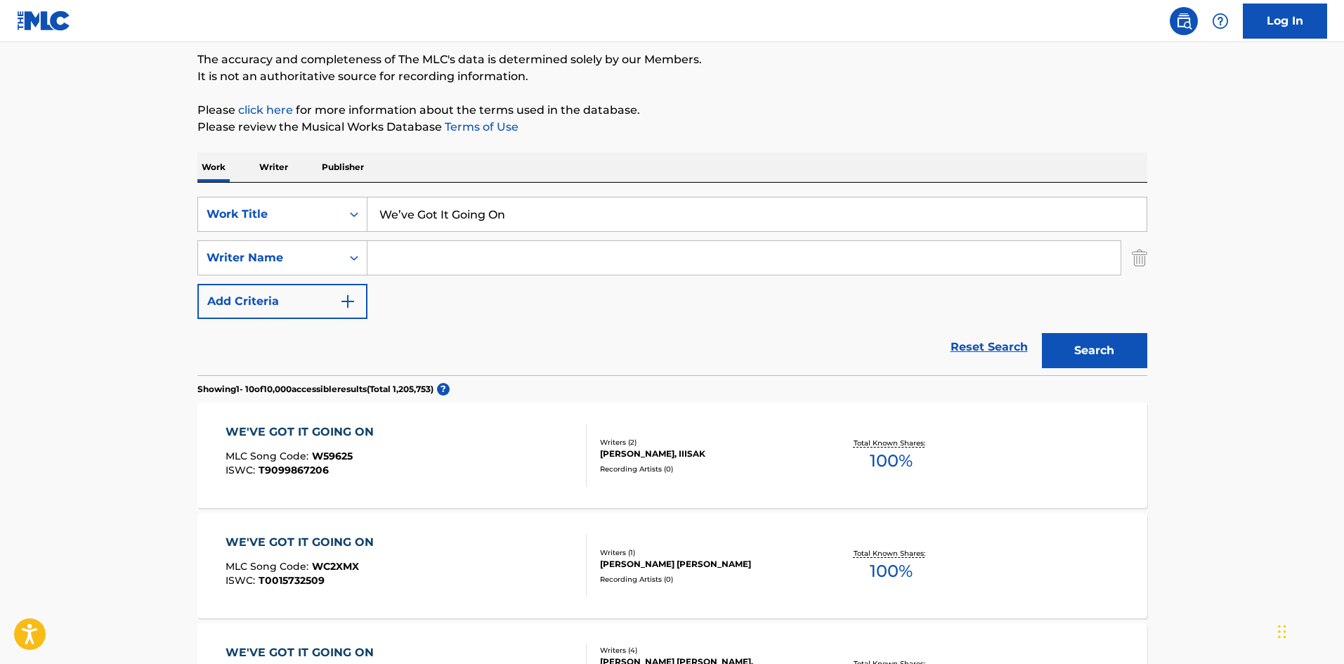
scroll to position [46, 0]
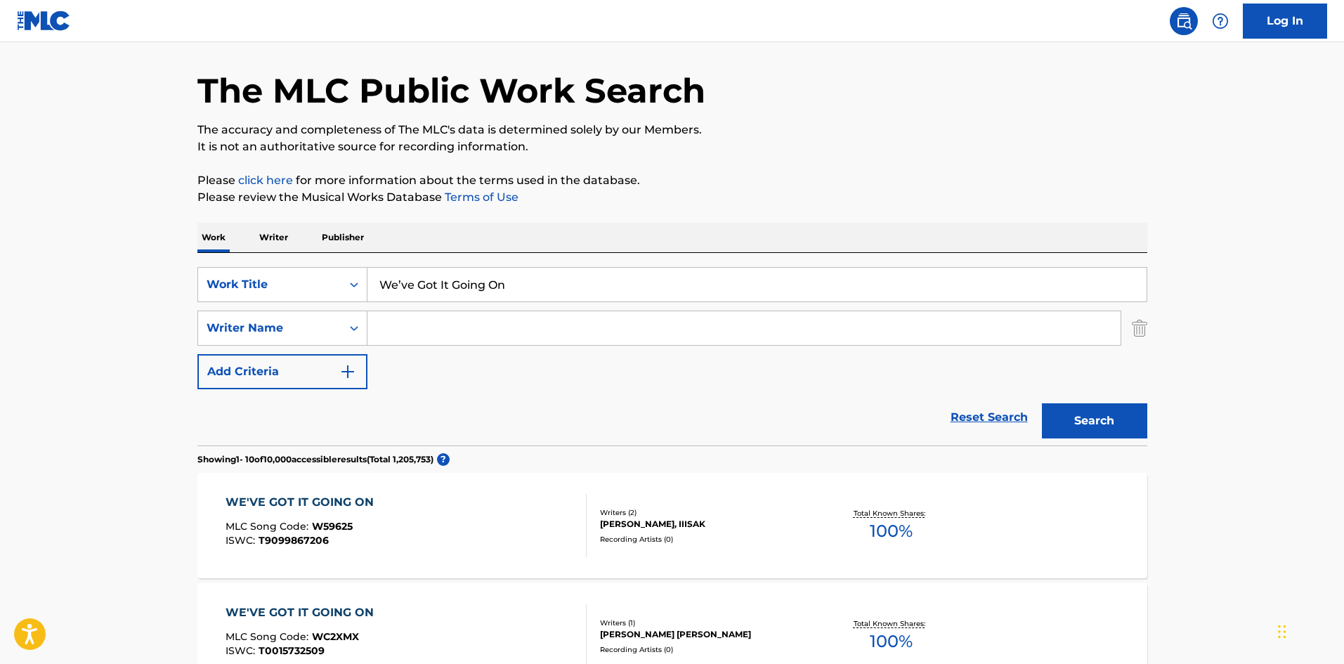
click at [445, 329] on input "Search Form" at bounding box center [743, 328] width 753 height 34
paste input "OYS,BLACKSWEET BOYZ [PERSON_NAME]"
drag, startPoint x: 588, startPoint y: 327, endPoint x: 324, endPoint y: 291, distance: 266.5
click at [324, 291] on div "SearchWithCriteriab1383756-4945-4eff-bdc7-4d282f4a7465 Work Title We’ve Got It …" at bounding box center [672, 328] width 950 height 122
click at [509, 323] on input "OYS,BLACKSWEET BOYZ [PERSON_NAME]" at bounding box center [743, 328] width 753 height 34
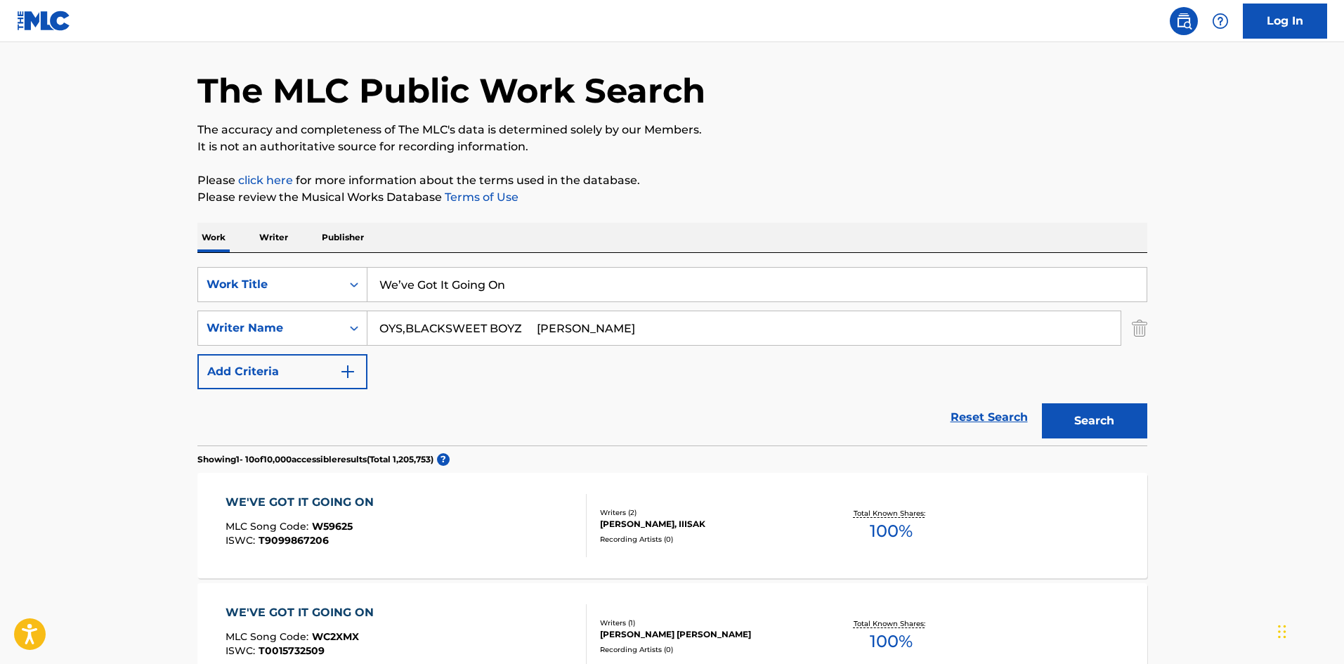
drag, startPoint x: 584, startPoint y: 325, endPoint x: 27, endPoint y: 129, distance: 590.4
type input "[PERSON_NAME]"
click at [1042, 403] on button "Search" at bounding box center [1094, 420] width 105 height 35
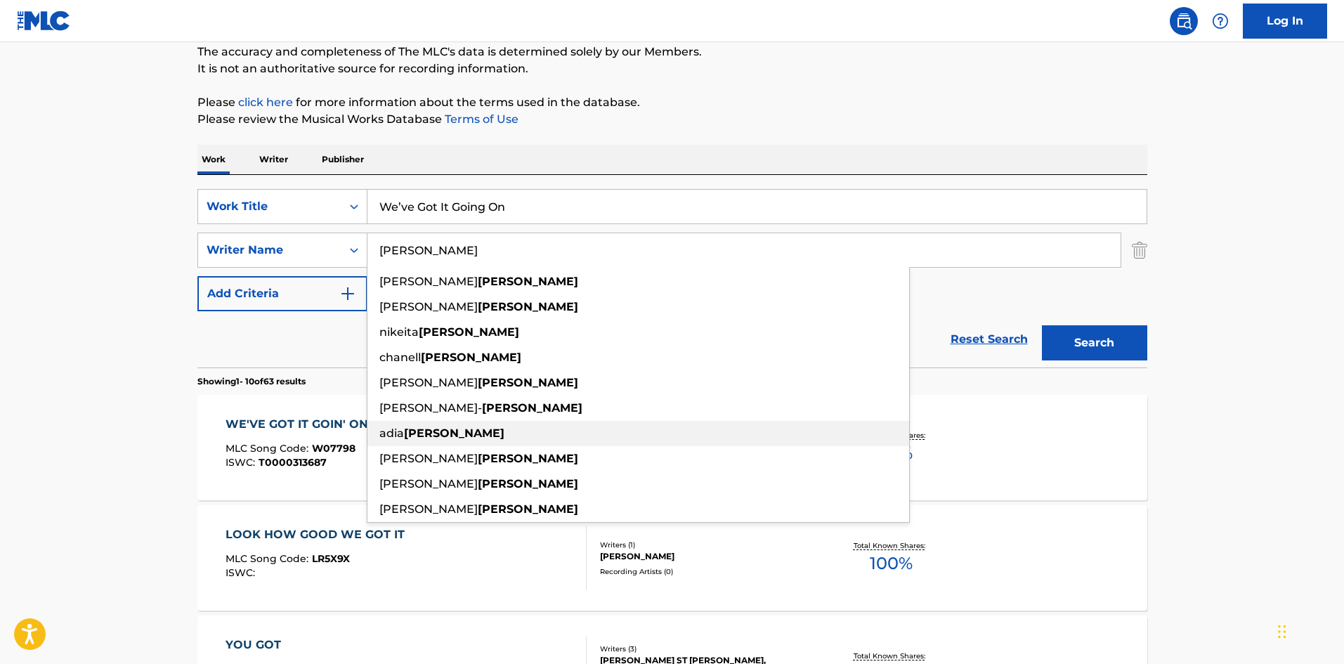
scroll to position [281, 0]
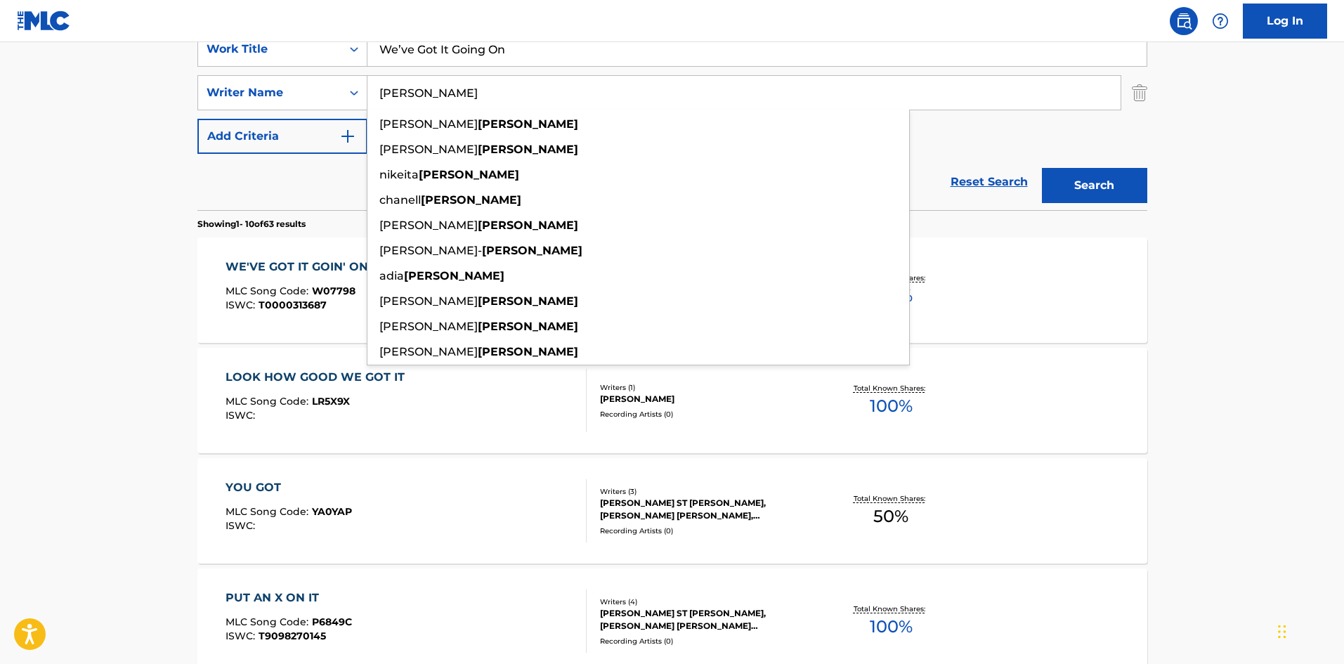
click at [11, 395] on main "The MLC Public Work Search The accuracy and completeness of The MLC's data is d…" at bounding box center [672, 587] width 1344 height 1653
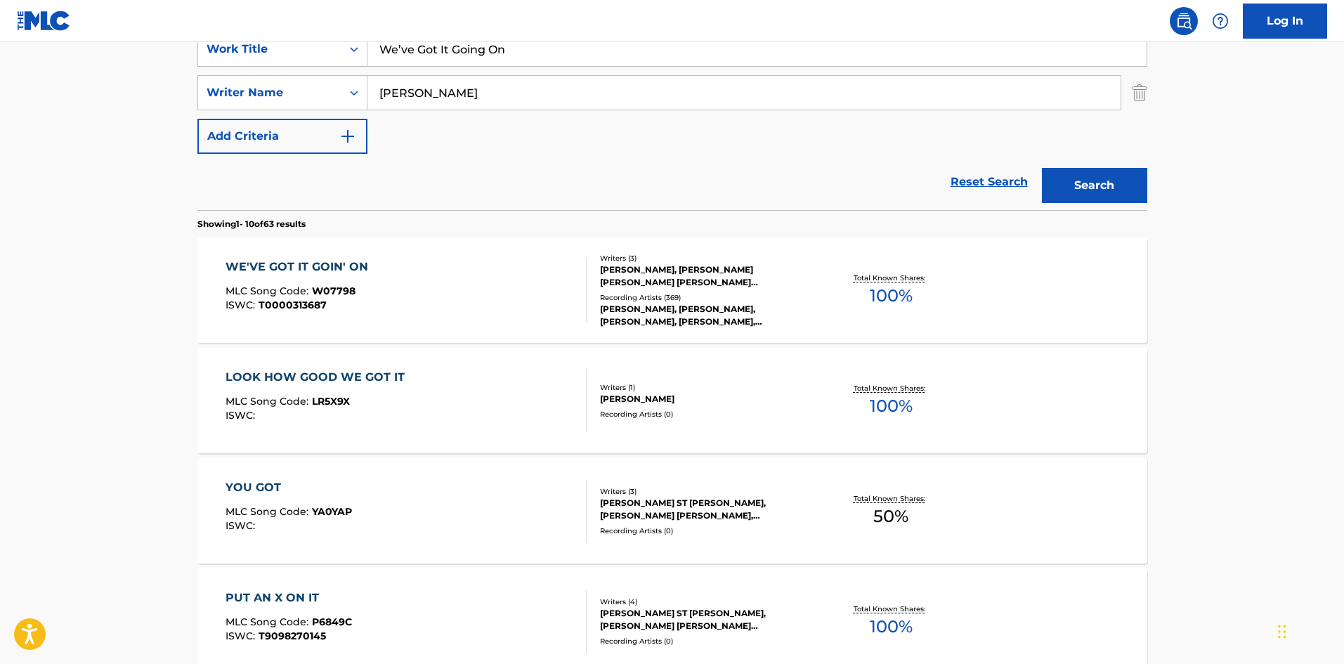
click at [270, 287] on span "MLC Song Code :" at bounding box center [268, 290] width 86 height 13
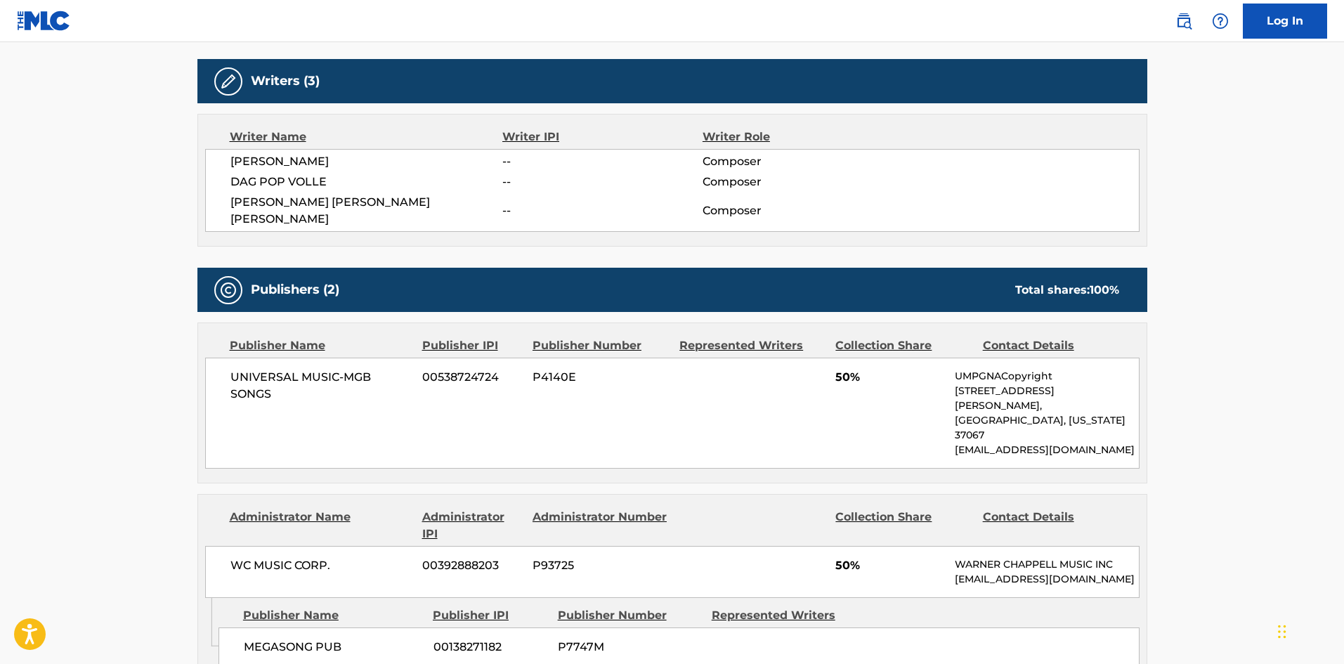
scroll to position [702, 0]
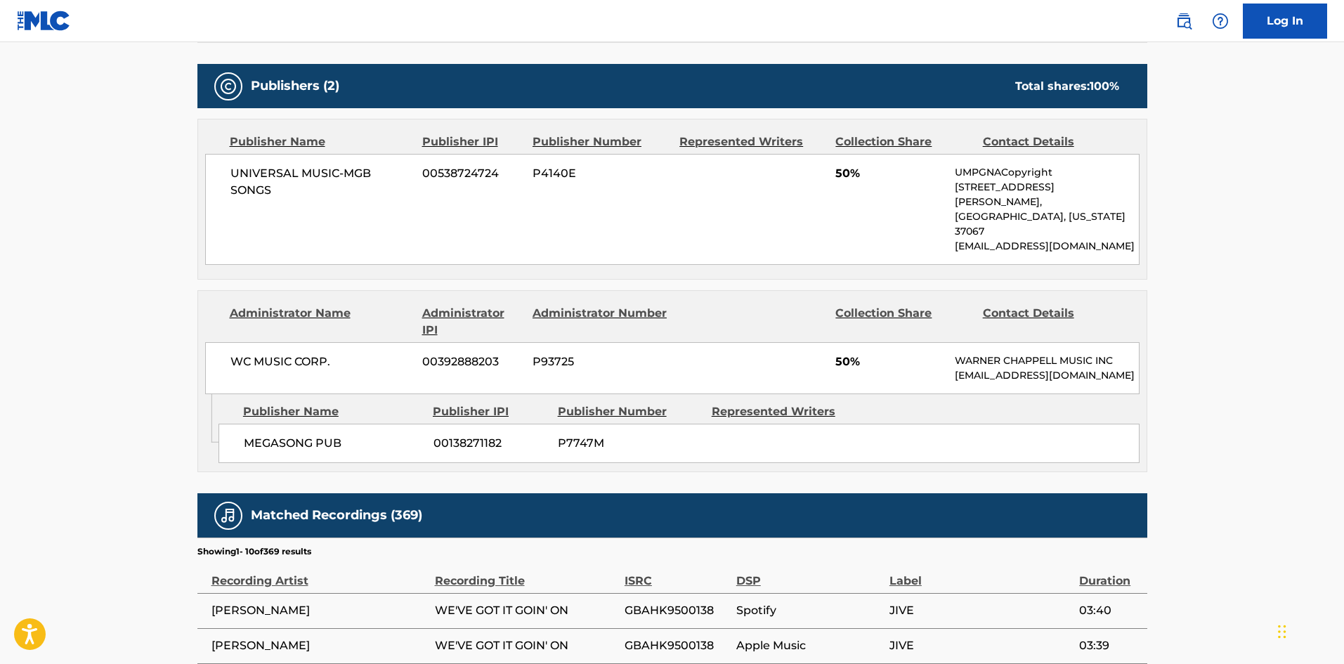
click at [252, 435] on span "MEGASONG PUB" at bounding box center [333, 443] width 179 height 17
drag, startPoint x: 252, startPoint y: 402, endPoint x: 329, endPoint y: 408, distance: 77.5
click at [329, 435] on span "MEGASONG PUB" at bounding box center [333, 443] width 179 height 17
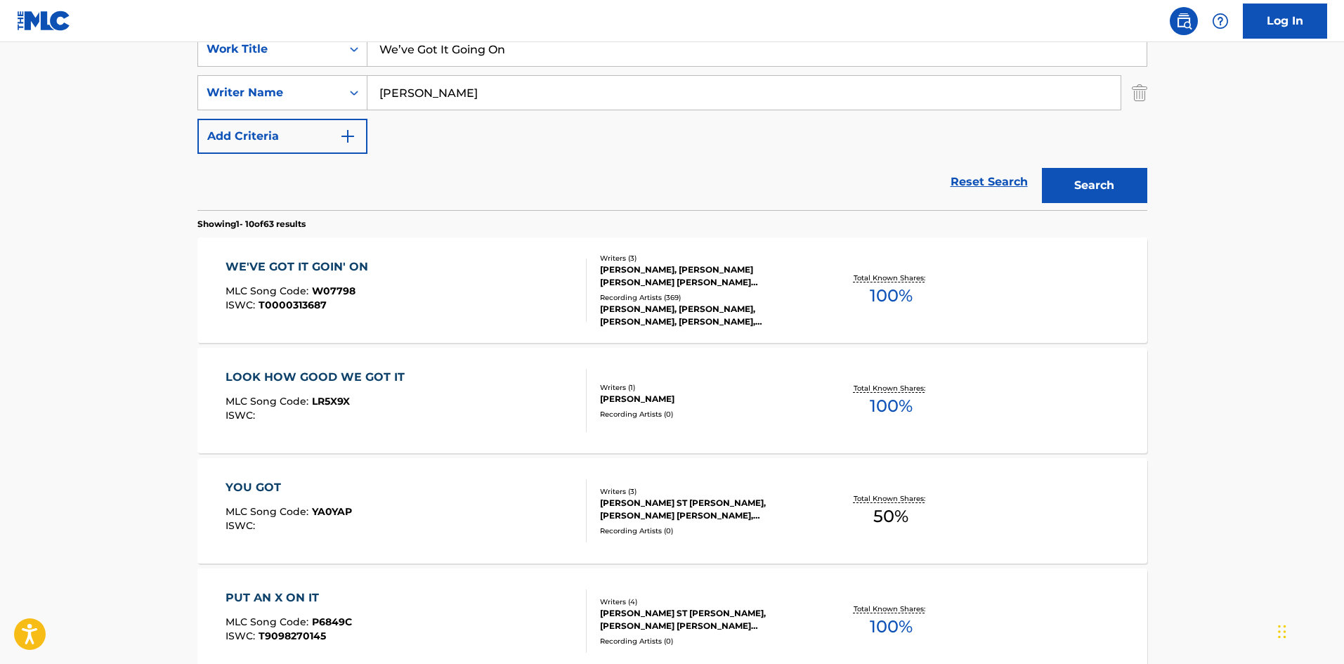
click at [378, 131] on div "SearchWithCriteriab1383756-4945-4eff-bdc7-4d282f4a7465 Work Title We’ve Got It …" at bounding box center [672, 93] width 950 height 122
click at [416, 99] on input "[PERSON_NAME]" at bounding box center [743, 93] width 753 height 34
type input "v"
click at [553, 56] on input "We’ve Got It Going On" at bounding box center [756, 49] width 779 height 34
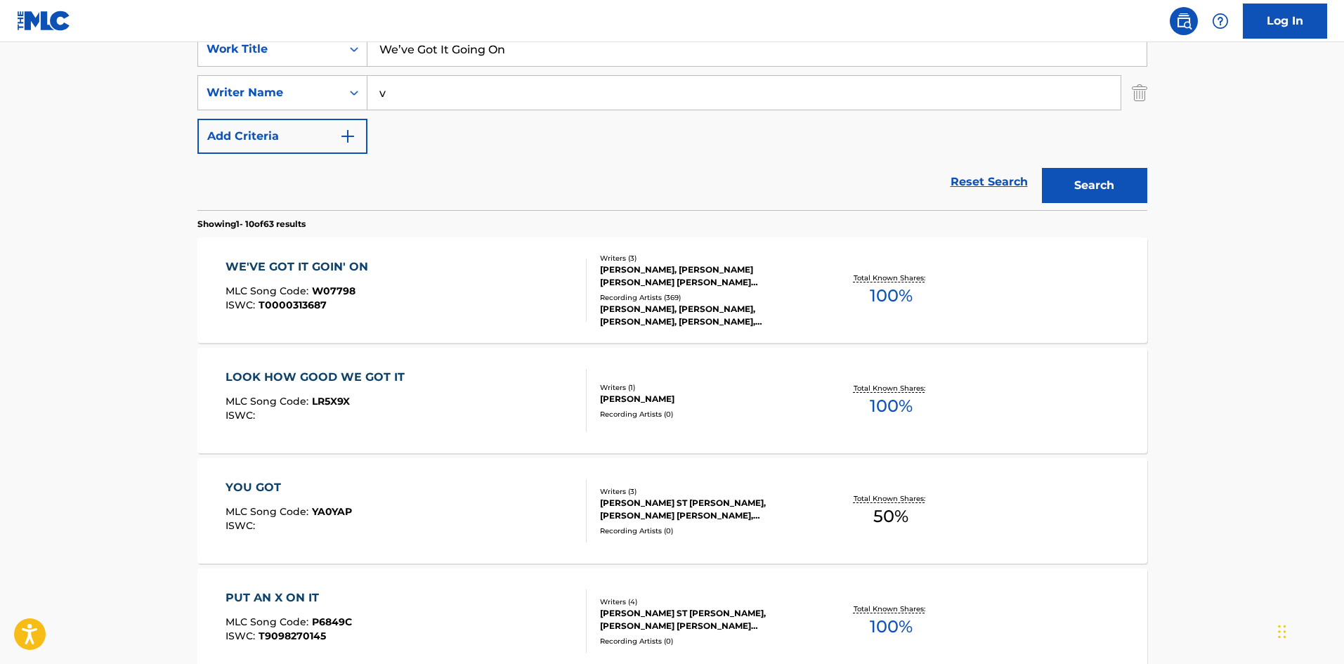
click at [553, 56] on input "We’ve Got It Going On" at bounding box center [756, 49] width 779 height 34
paste input "Larger Than Life"
type input "Larger Than Life"
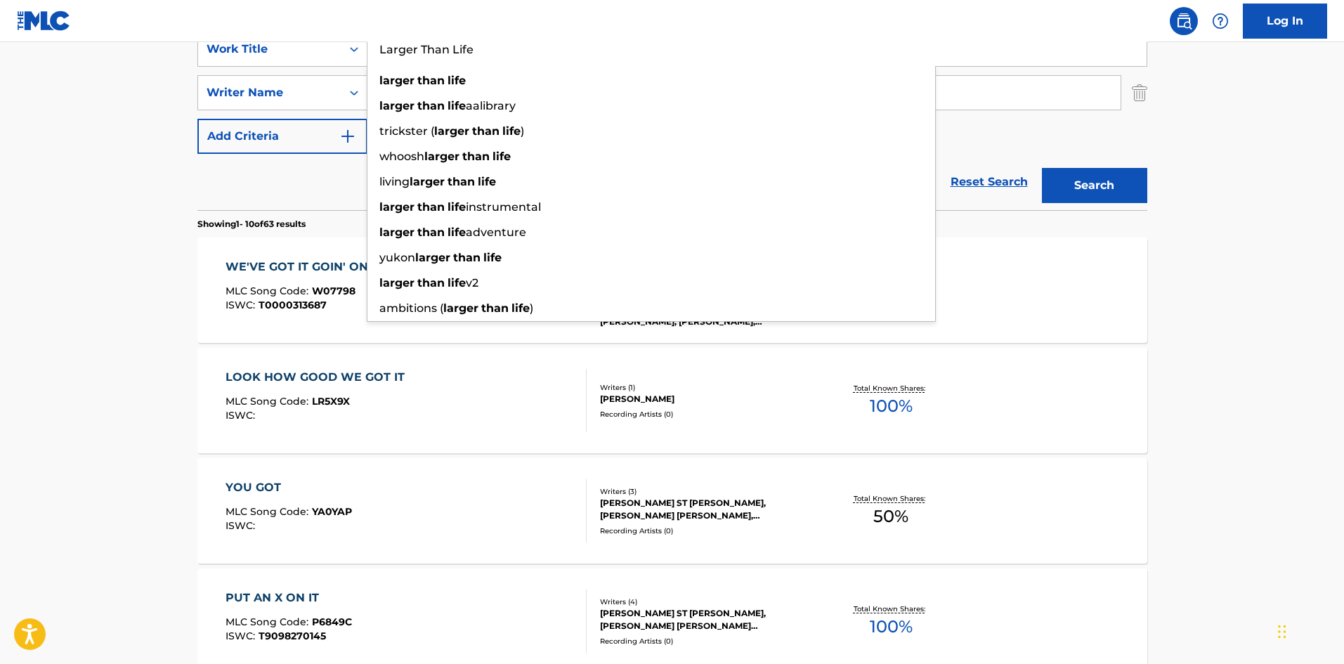
click at [4, 288] on main "The MLC Public Work Search The accuracy and completeness of The MLC's data is d…" at bounding box center [672, 587] width 1344 height 1653
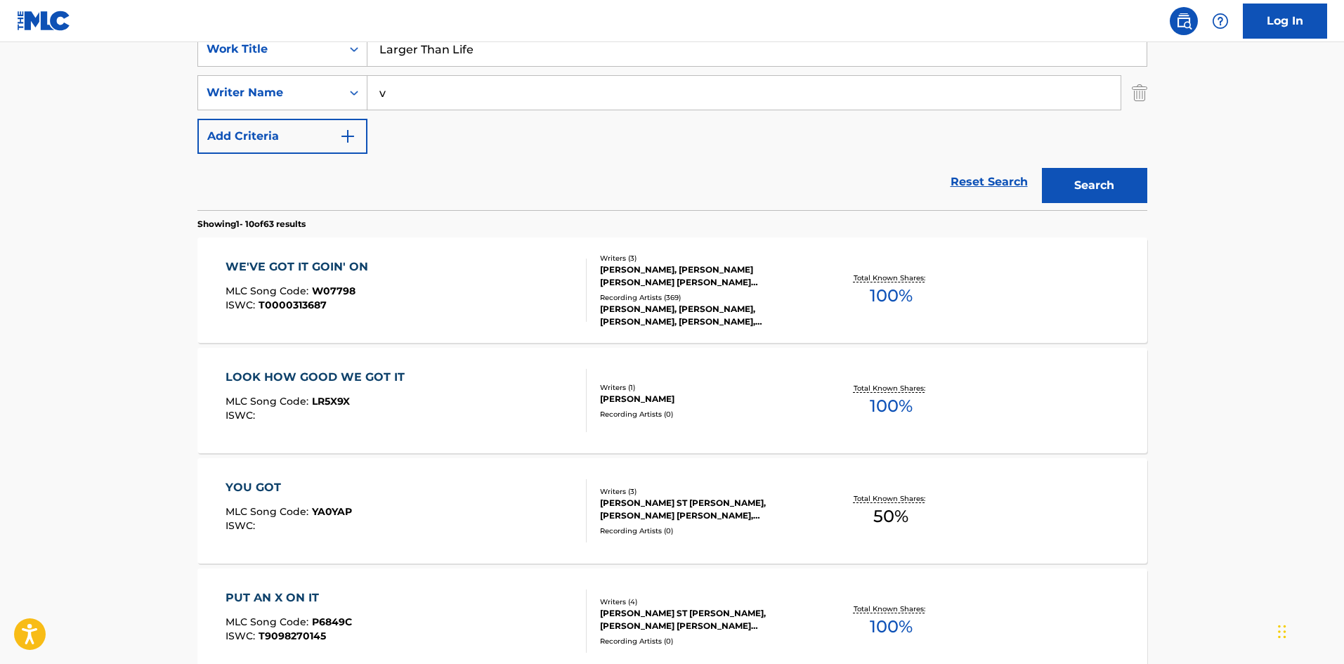
click at [465, 85] on input "v" at bounding box center [743, 93] width 753 height 34
paste input "AUDIO KARAOKE,AMERITZ TRIBUTE CLUB,AMERITZ TRIBUTE STANDARDS,[PERSON_NAME],BAKE…"
drag, startPoint x: 1063, startPoint y: 96, endPoint x: 0, endPoint y: 110, distance: 1062.7
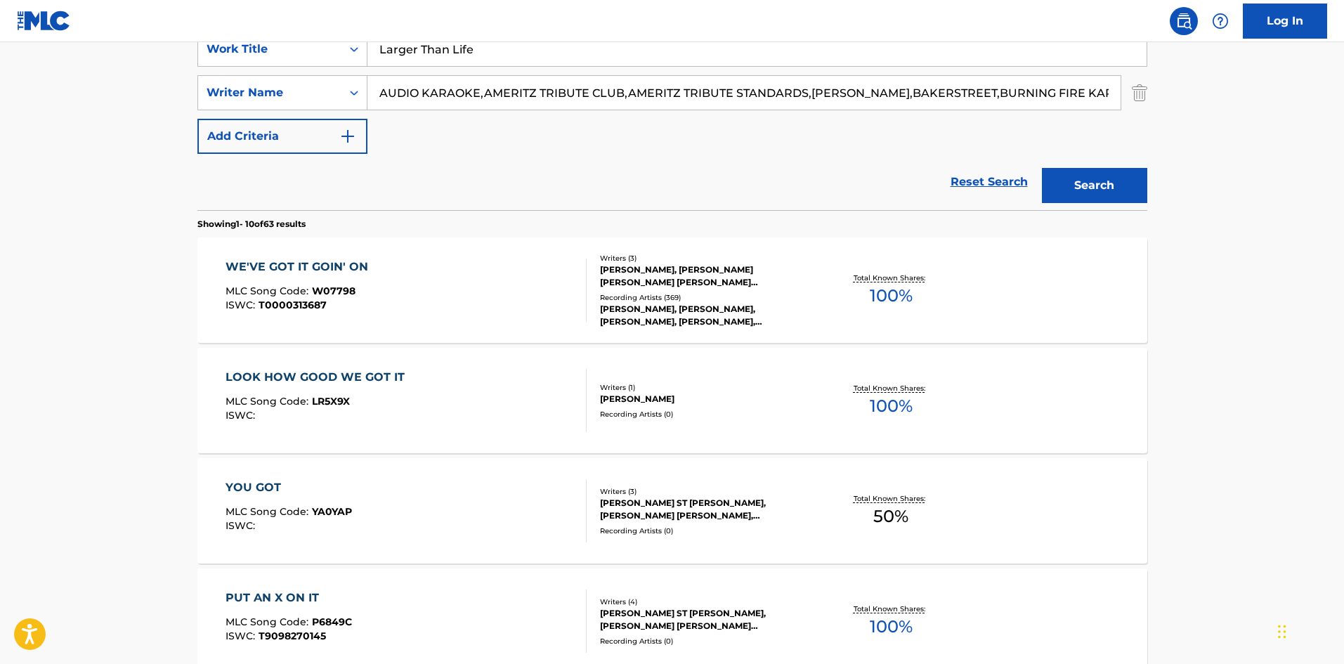
click at [0, 110] on main "The MLC Public Work Search The accuracy and completeness of The MLC's data is d…" at bounding box center [672, 587] width 1344 height 1653
type input "[PERSON_NAME]"
click at [1042, 168] on button "Search" at bounding box center [1094, 185] width 105 height 35
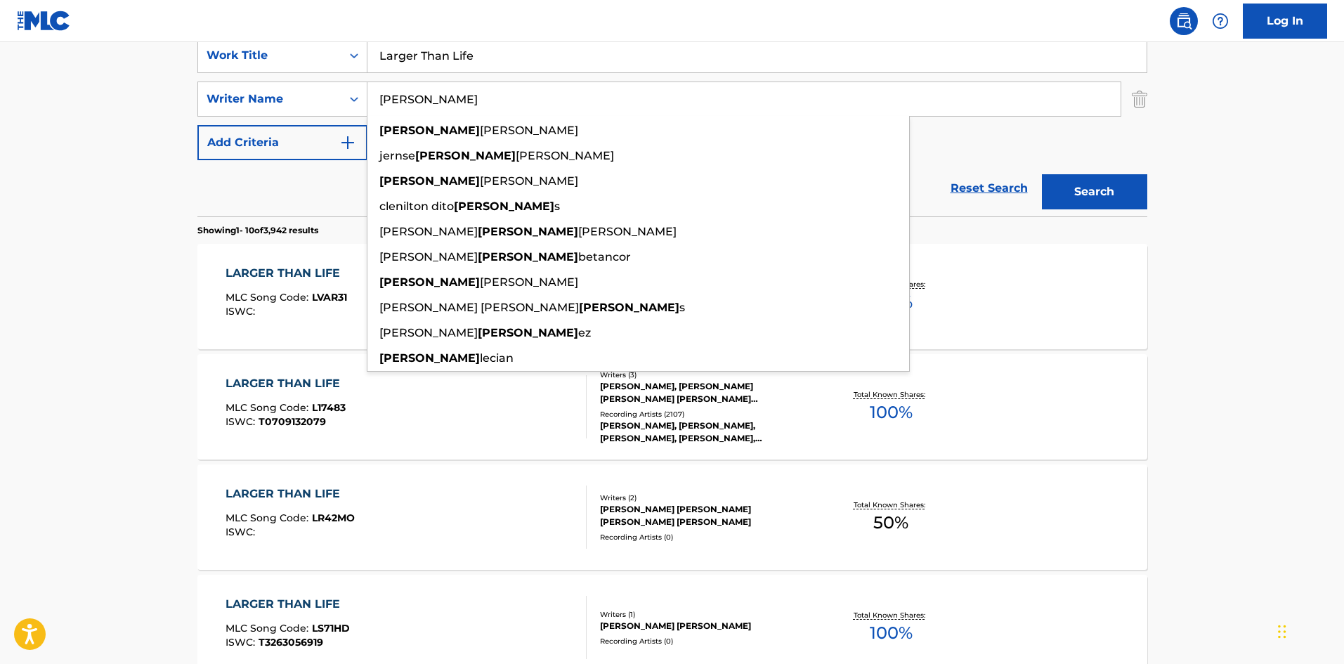
scroll to position [281, 0]
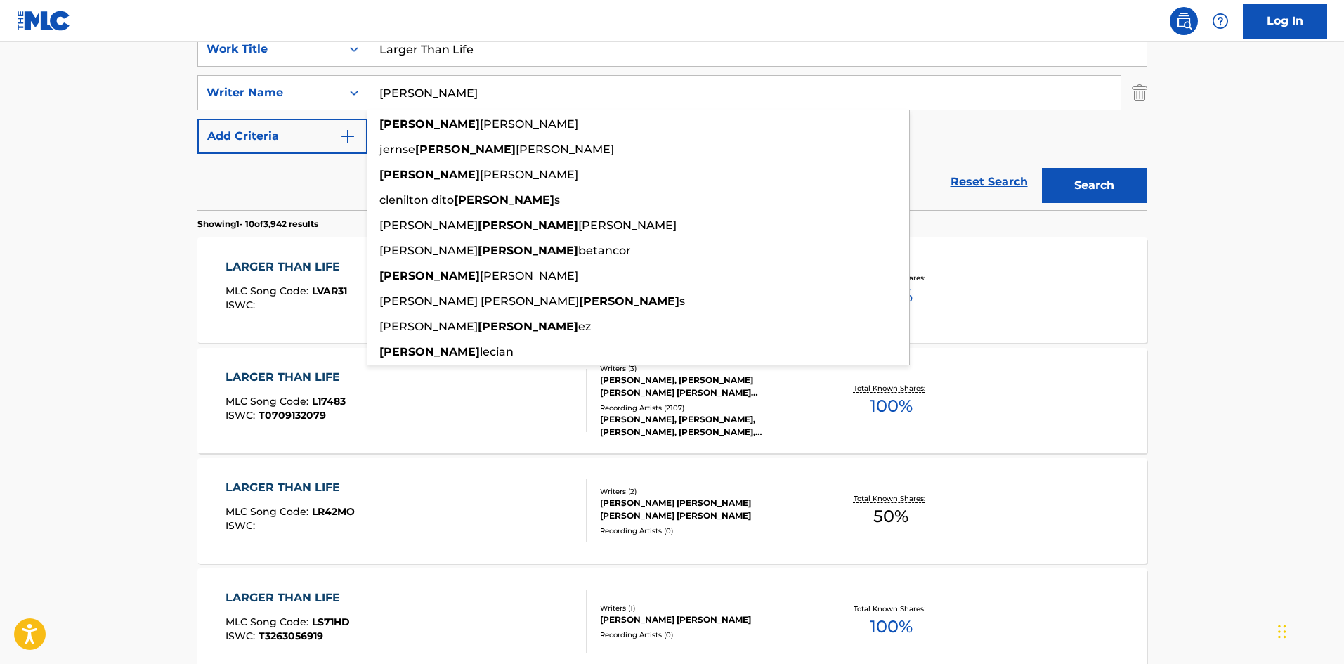
click at [58, 255] on main "The MLC Public Work Search The accuracy and completeness of The MLC's data is d…" at bounding box center [672, 587] width 1344 height 1653
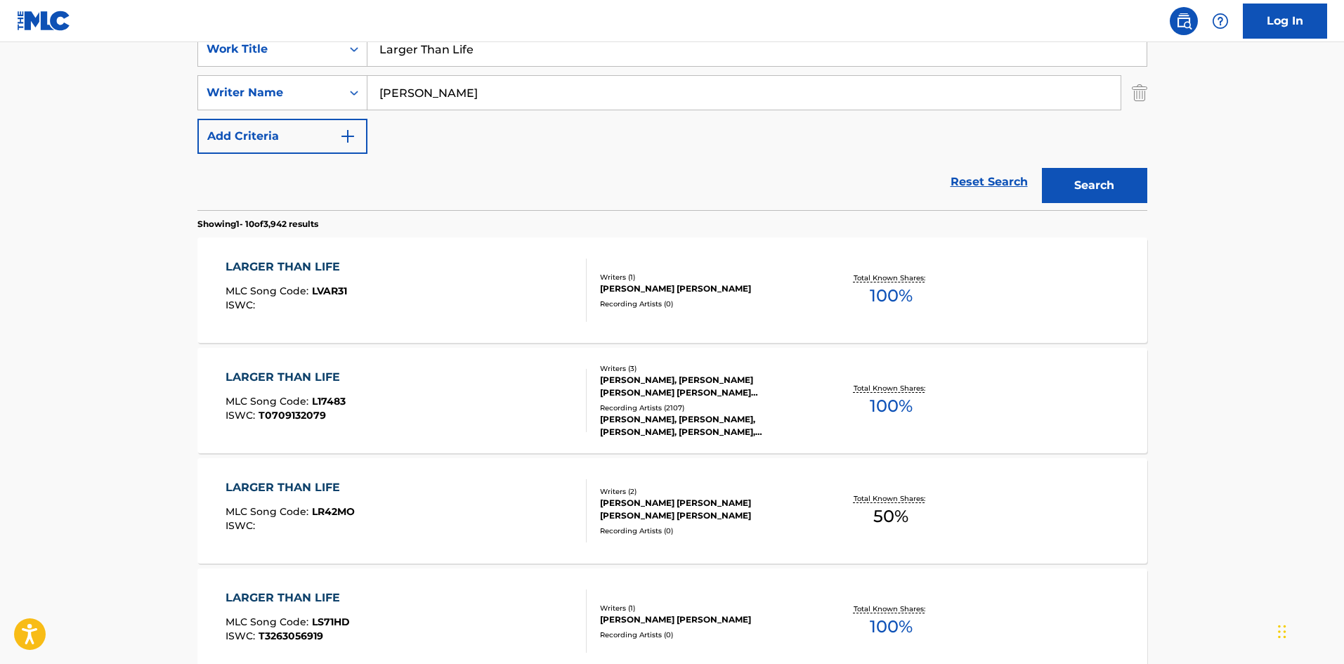
click at [398, 404] on div "LARGER THAN LIFE MLC Song Code : L17483 ISWC : T0709132079" at bounding box center [405, 400] width 361 height 63
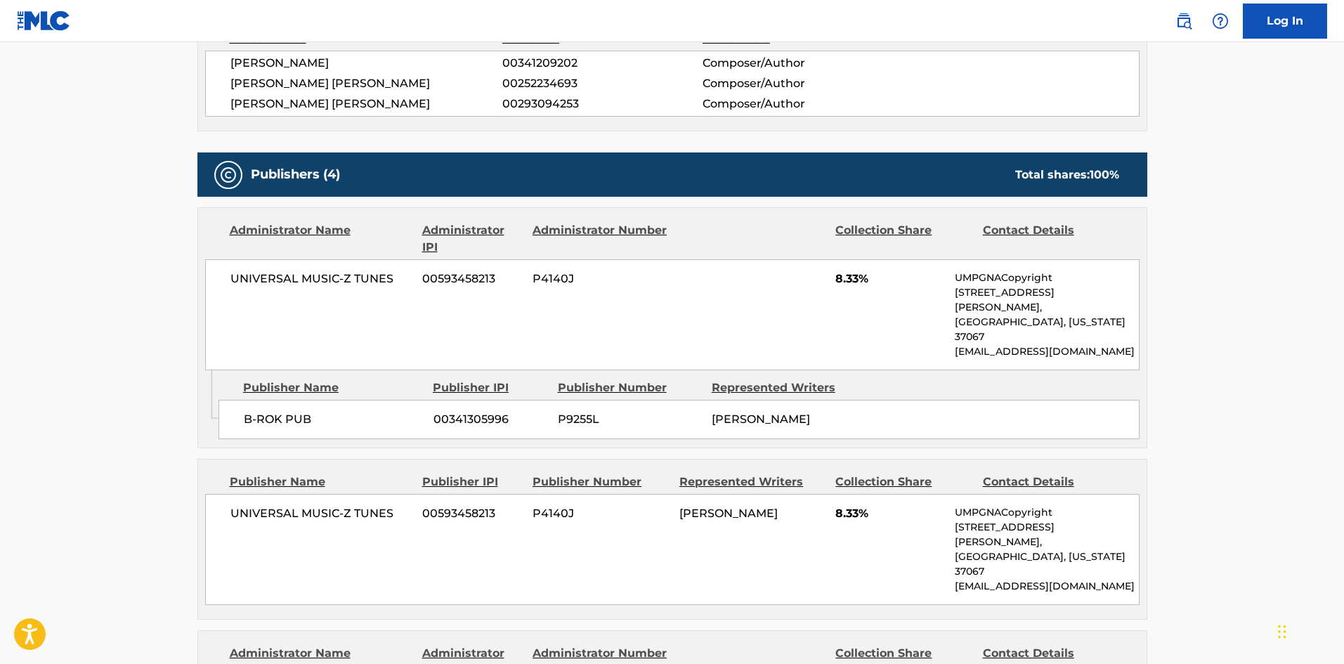
scroll to position [421, 0]
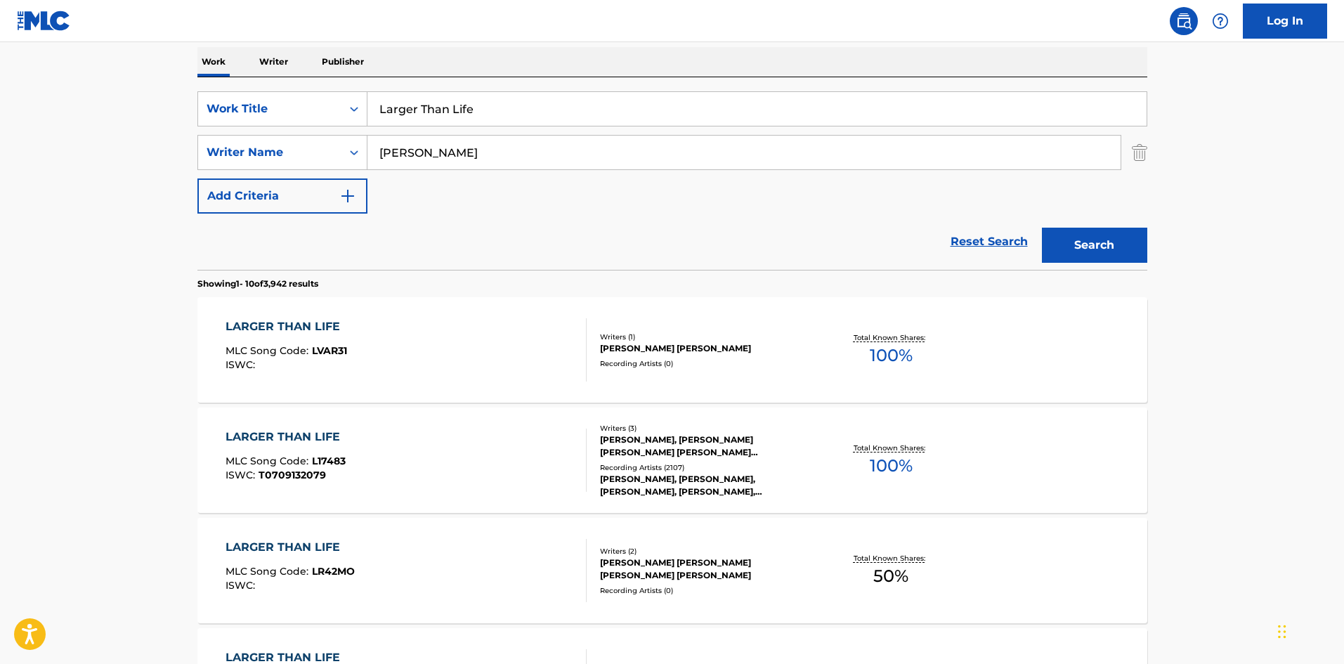
scroll to position [140, 0]
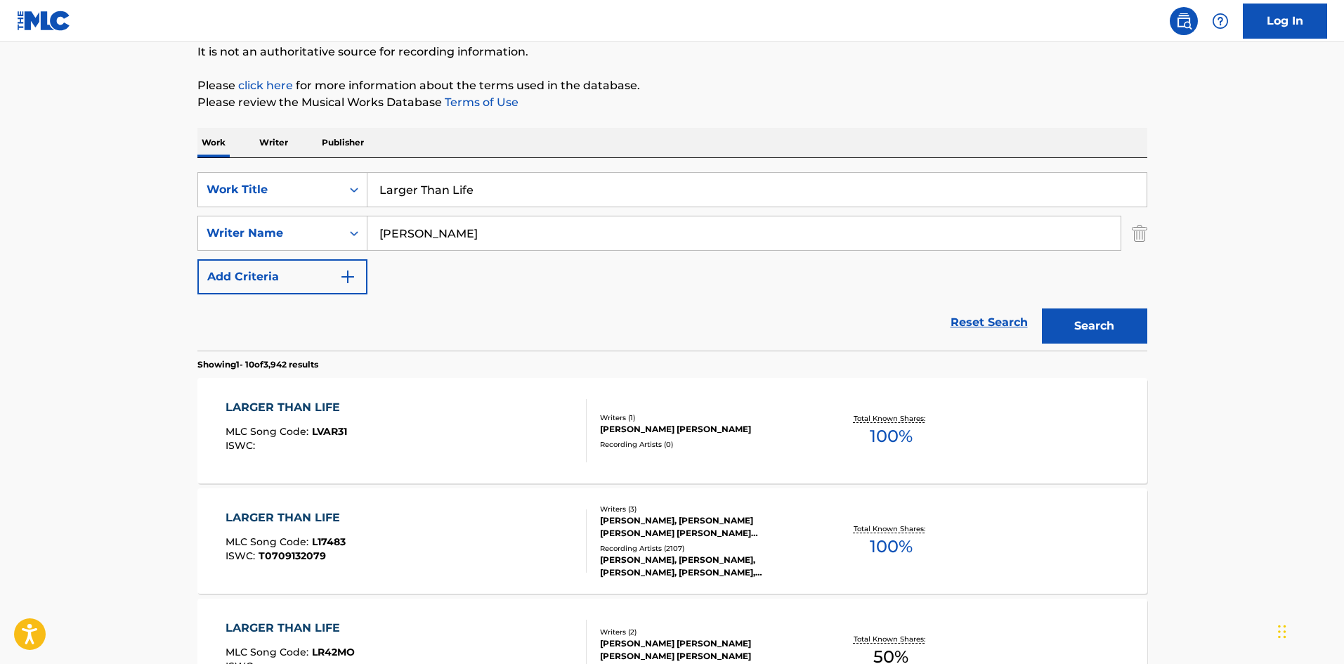
click at [455, 194] on input "Larger Than Life" at bounding box center [756, 190] width 779 height 34
paste input "ose It All"
type input "Lose It All"
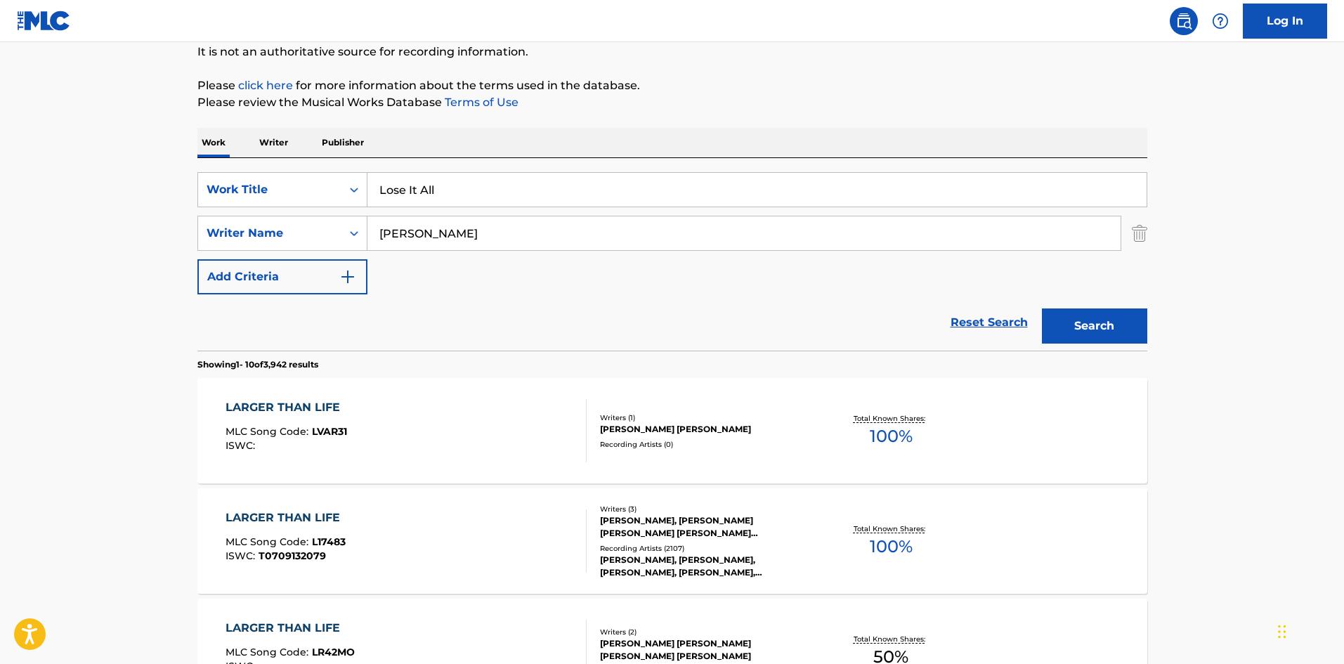
click at [428, 226] on input "[PERSON_NAME]" at bounding box center [743, 233] width 753 height 34
paste input "Peiken"
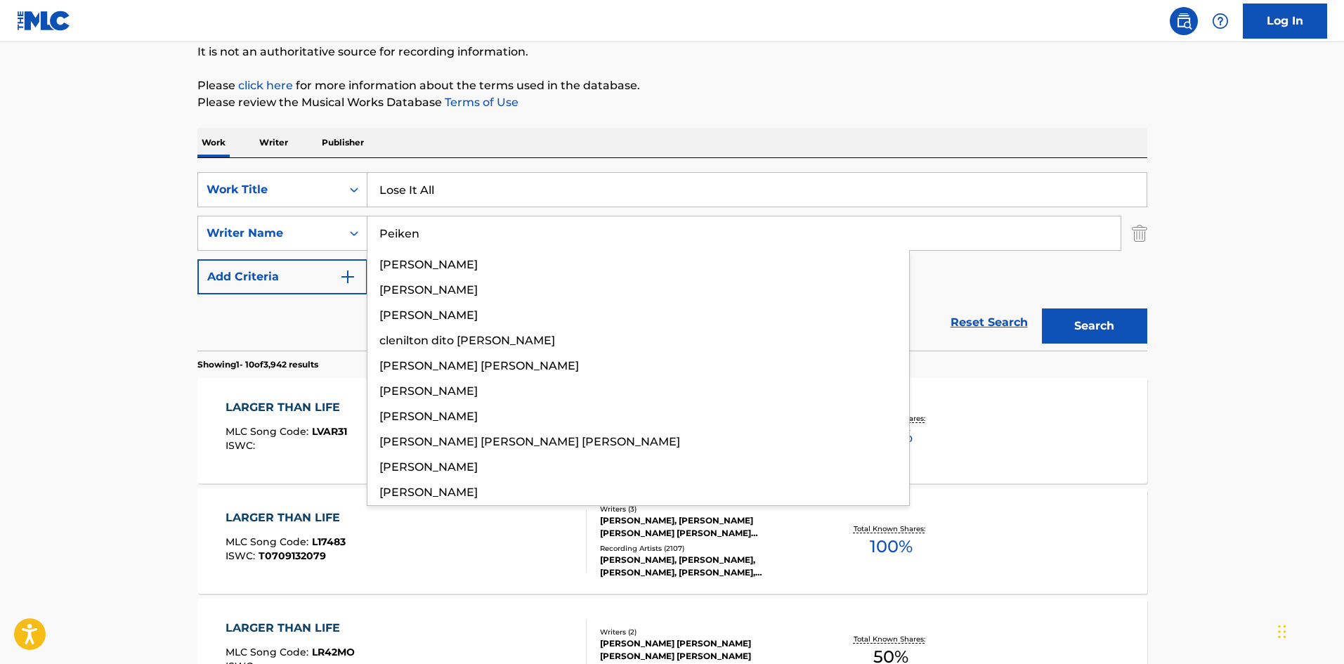
type input "Peiken"
click at [1127, 325] on button "Search" at bounding box center [1094, 325] width 105 height 35
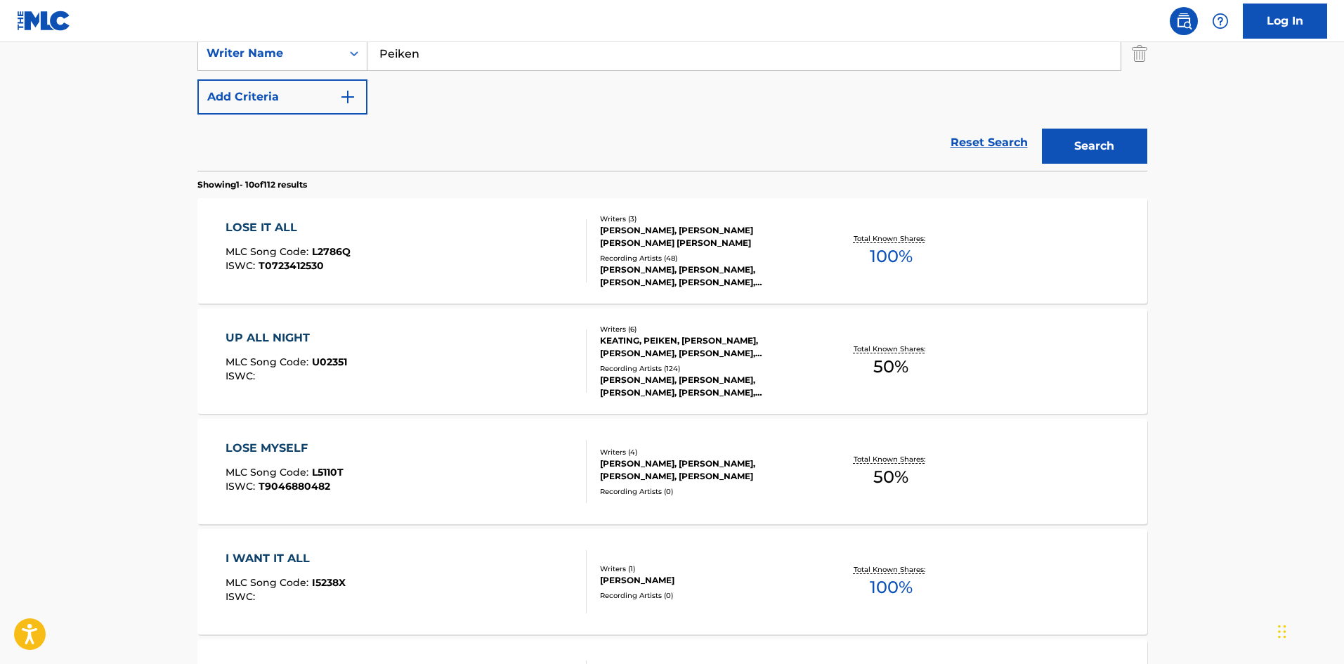
scroll to position [351, 0]
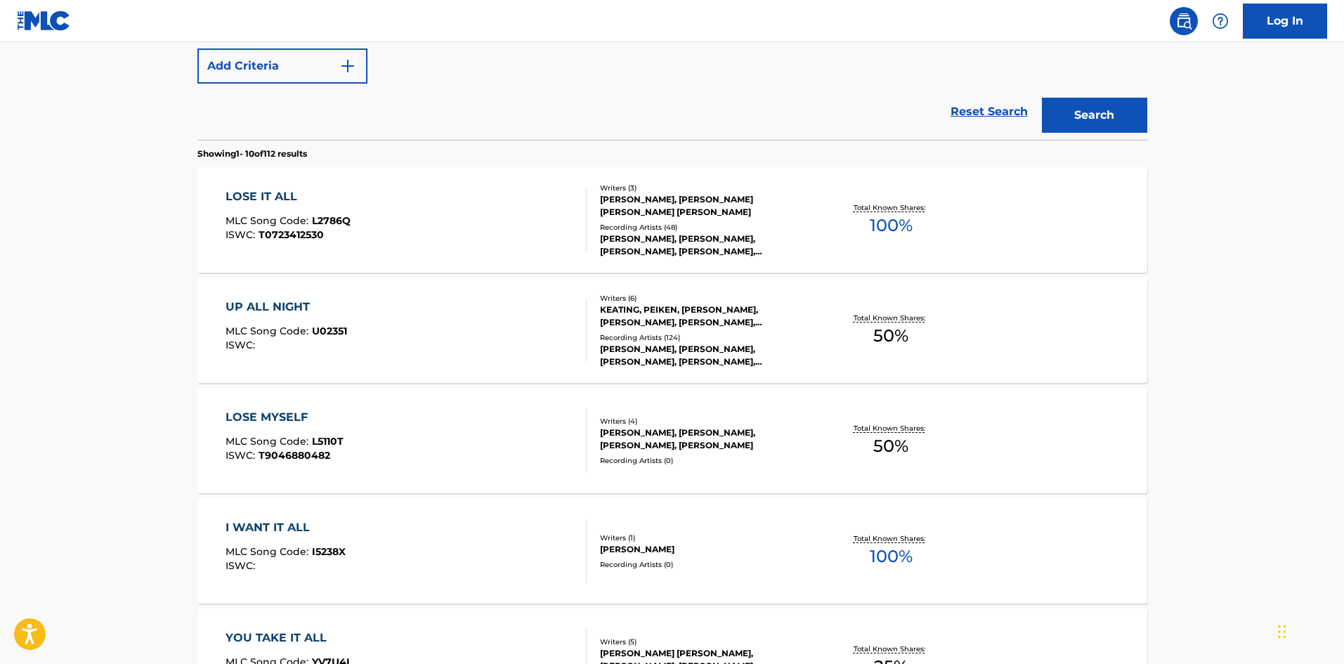
click at [406, 249] on div "LOSE IT ALL MLC Song Code : L2786Q ISWC : T0723412530" at bounding box center [405, 219] width 361 height 63
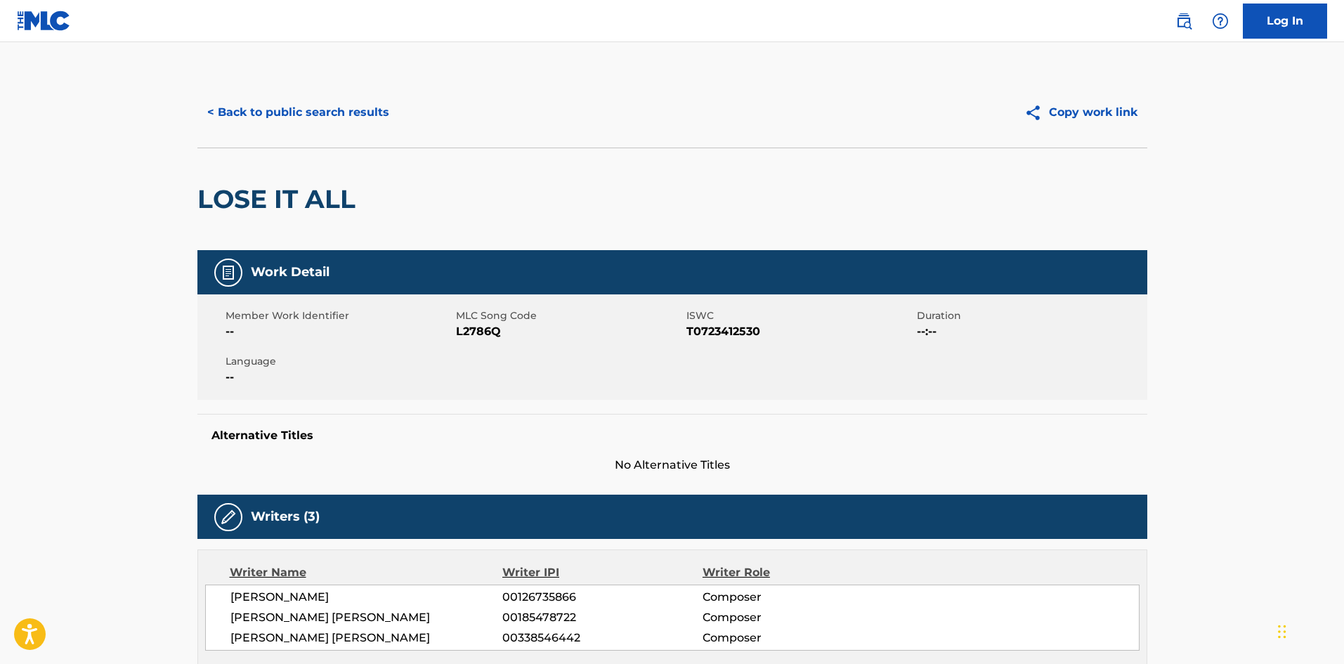
scroll to position [351, 0]
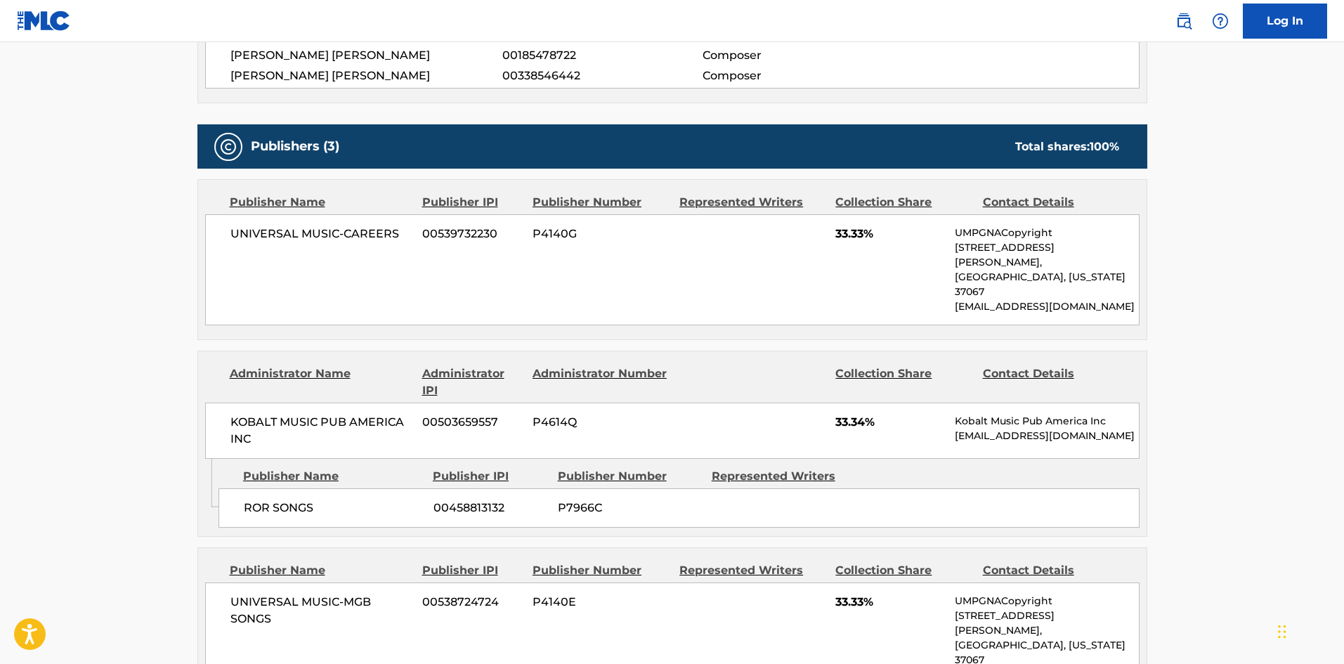
scroll to position [431, 0]
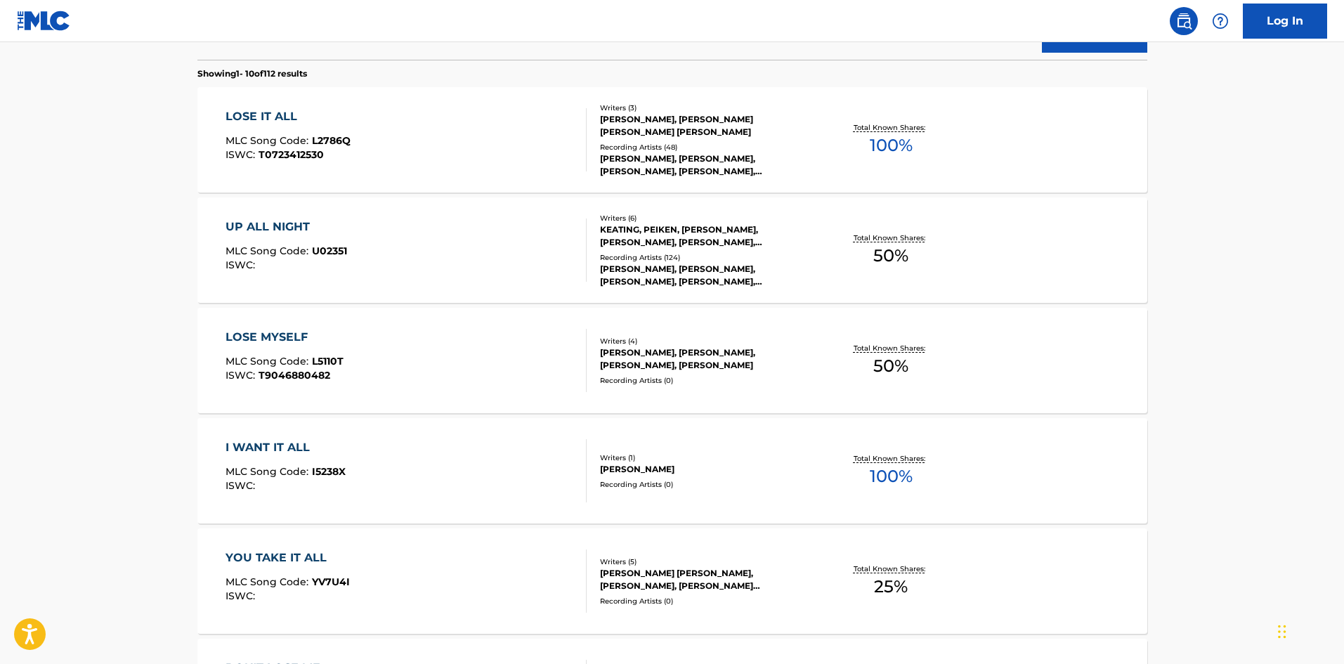
click at [354, 114] on div "LOSE IT ALL MLC Song Code : L2786Q ISWC : T0723412530" at bounding box center [405, 139] width 361 height 63
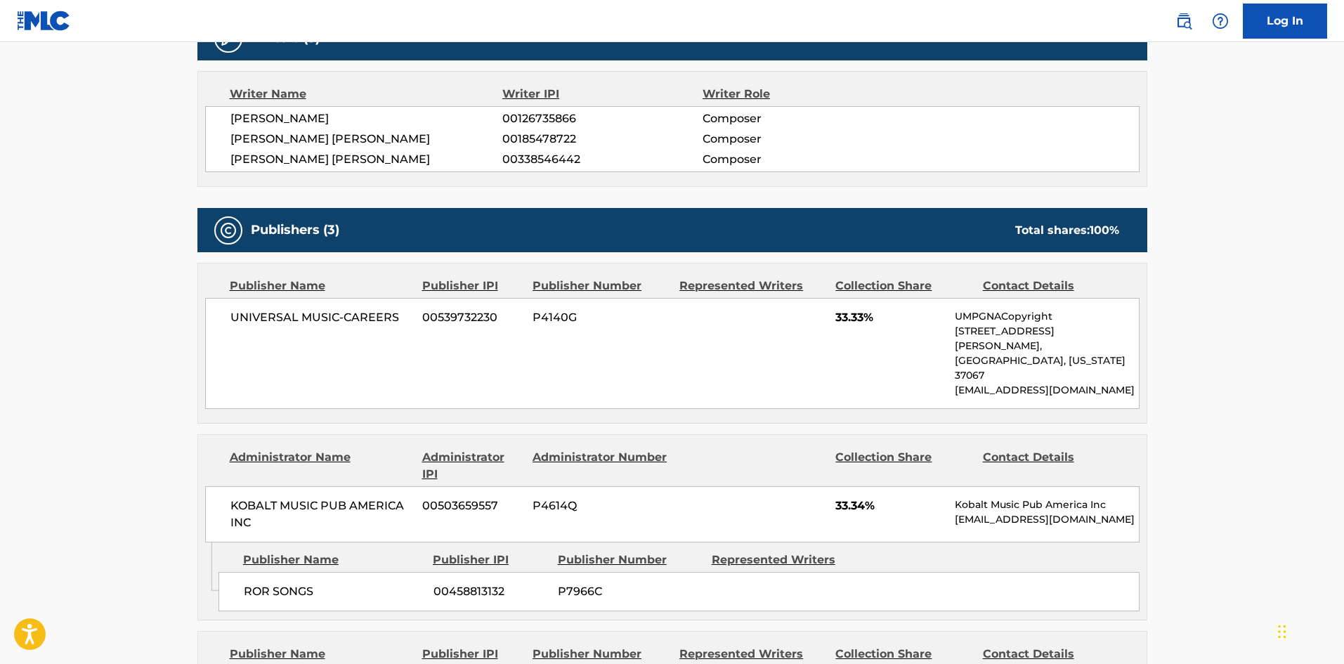
scroll to position [632, 0]
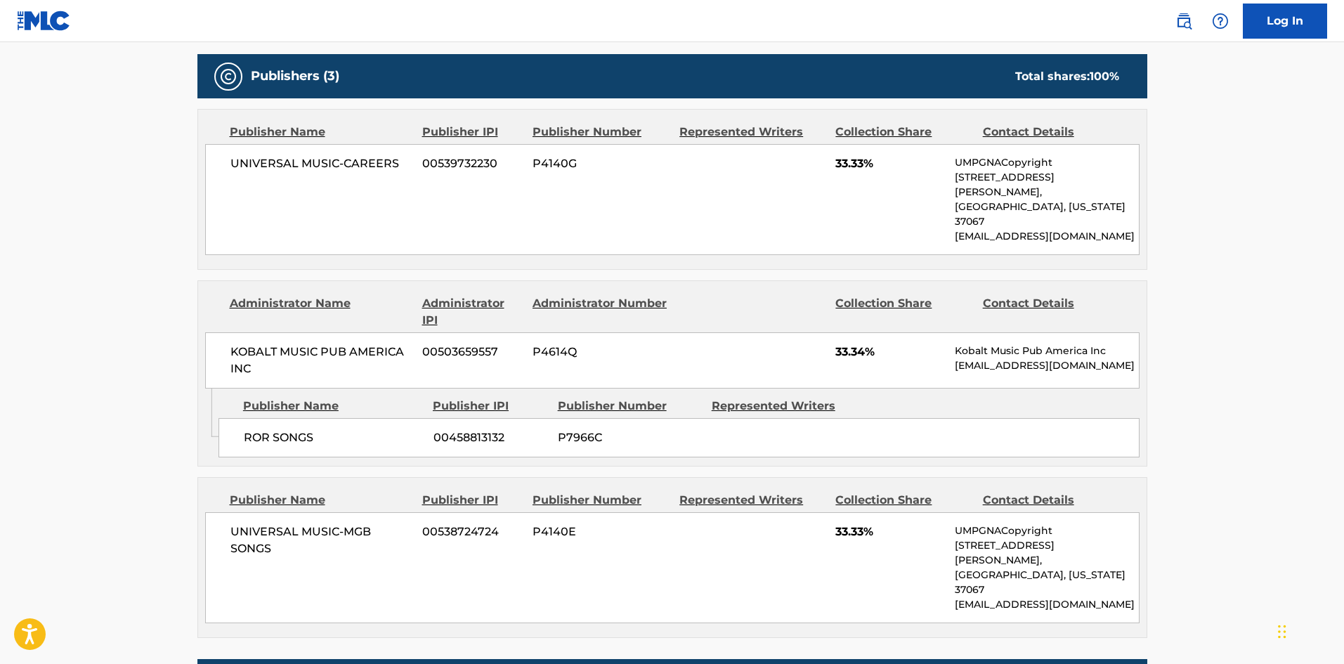
click at [254, 426] on div "ROR SONGS 00458813132 P7966C" at bounding box center [678, 437] width 921 height 39
drag, startPoint x: 254, startPoint y: 426, endPoint x: 260, endPoint y: 169, distance: 257.1
click at [313, 420] on div "ROR SONGS 00458813132 P7966C" at bounding box center [678, 437] width 921 height 39
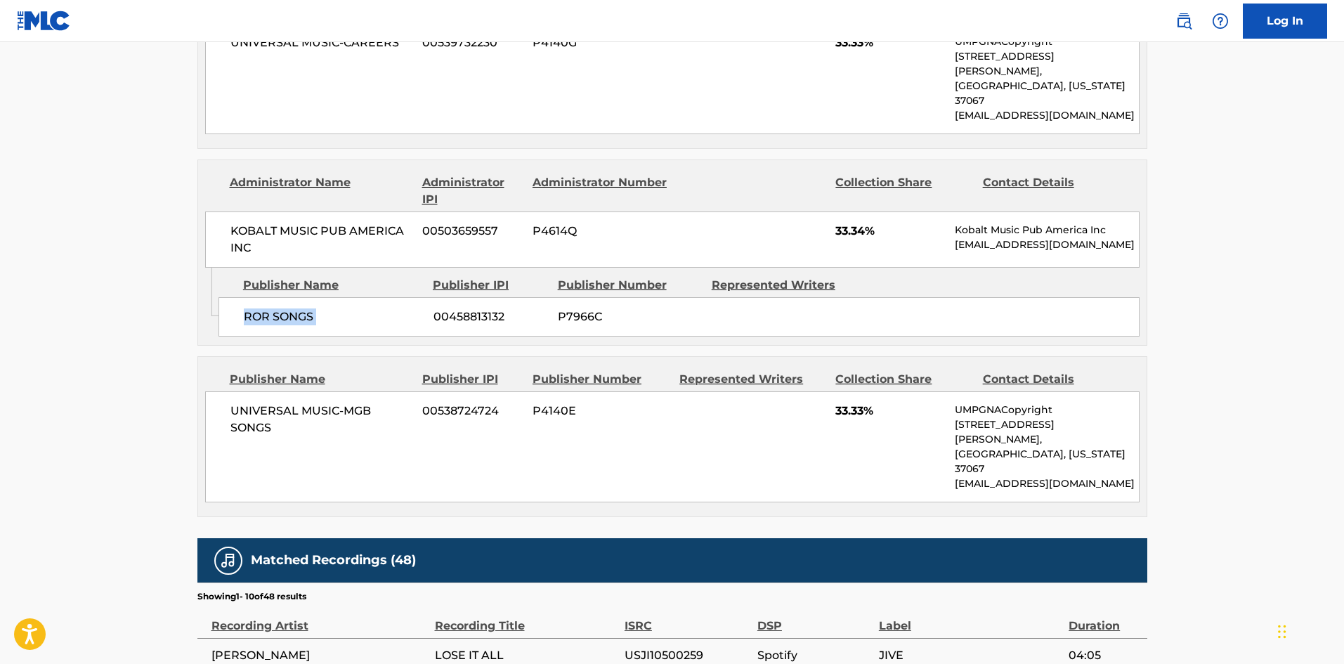
scroll to position [773, 0]
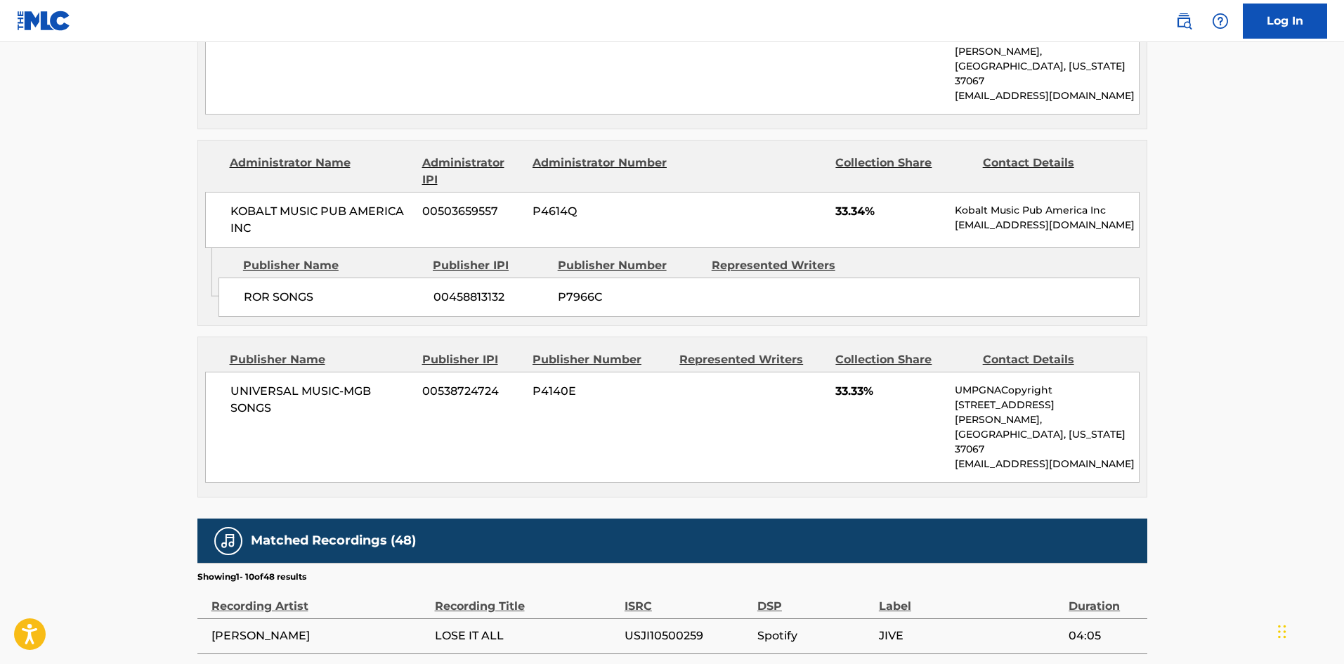
click at [249, 372] on div "UNIVERSAL MUSIC-MGB SONGS 00538724724 P4140E 33.33% UMPGNACopyright [STREET_ADD…" at bounding box center [672, 427] width 934 height 111
drag, startPoint x: 249, startPoint y: 350, endPoint x: 331, endPoint y: 382, distance: 88.0
click at [331, 382] on div "UNIVERSAL MUSIC-MGB SONGS 00538724724 P4140E 33.33% UMPGNACopyright [STREET_ADD…" at bounding box center [672, 427] width 934 height 111
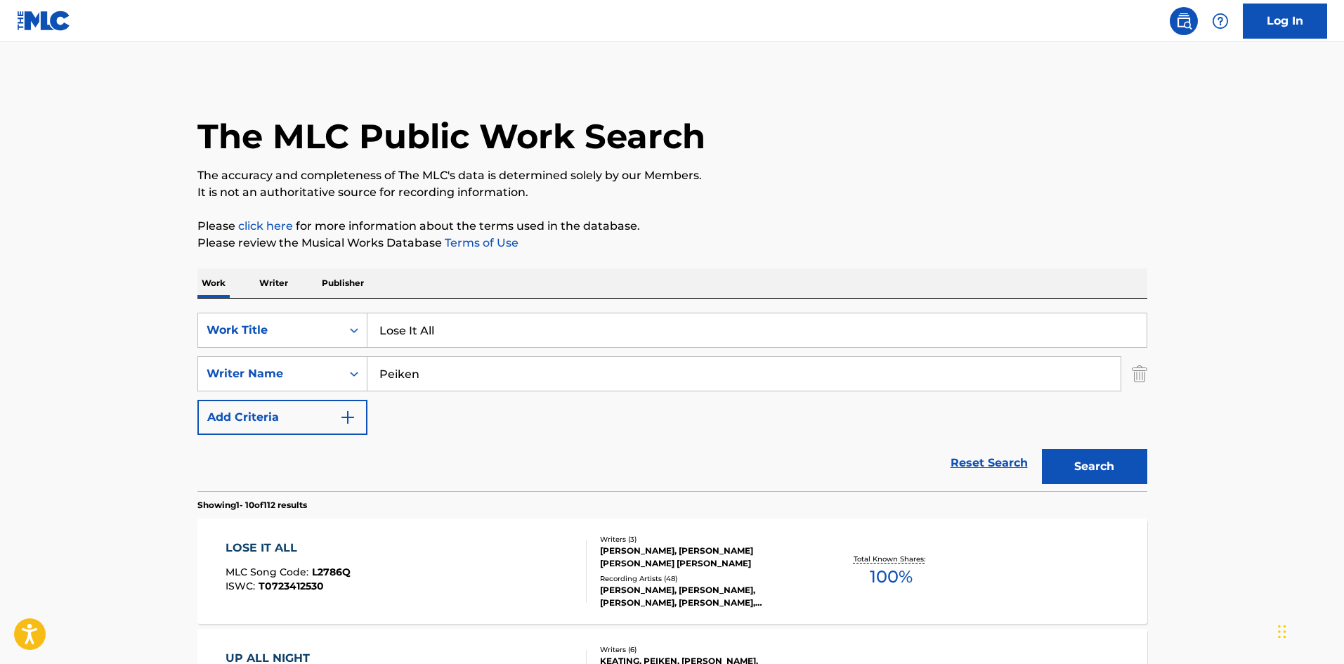
click at [504, 358] on input "Peiken" at bounding box center [743, 374] width 753 height 34
click at [514, 339] on input "Lose It All" at bounding box center [756, 330] width 779 height 34
drag, startPoint x: 514, startPoint y: 339, endPoint x: 507, endPoint y: 326, distance: 15.1
click at [514, 339] on input "Lose It All" at bounding box center [756, 330] width 779 height 34
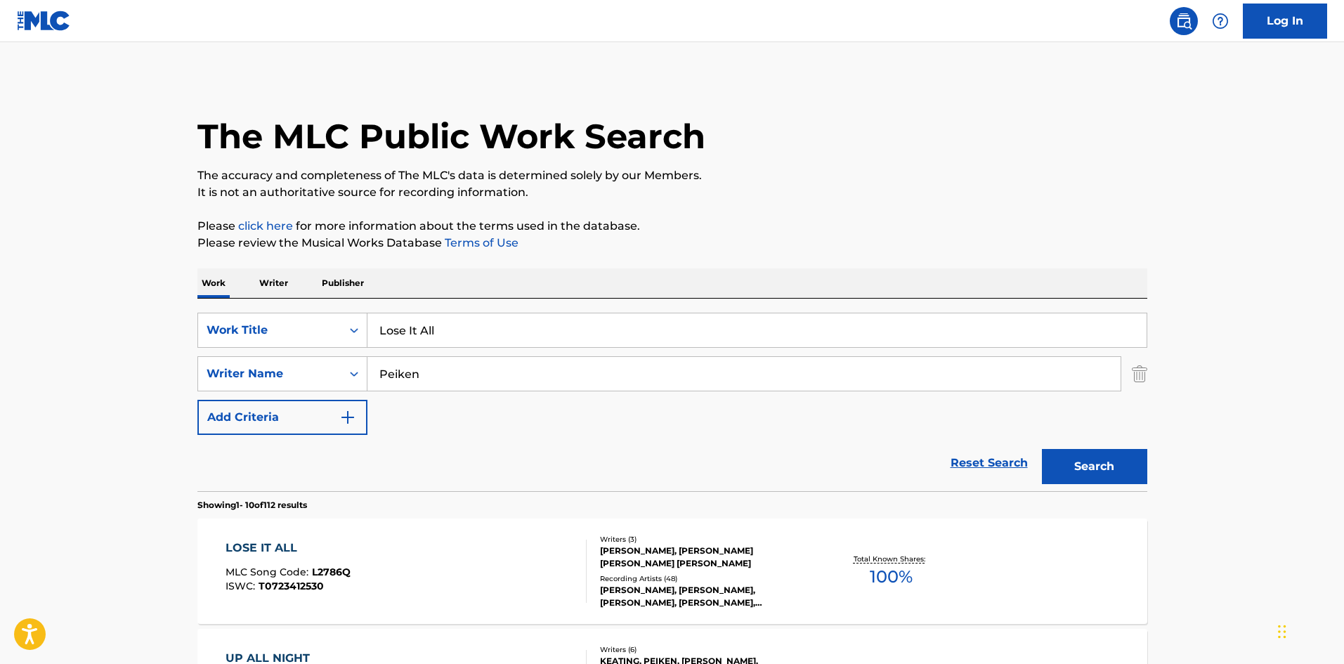
paste input "Make Believe"
type input "Make Believe"
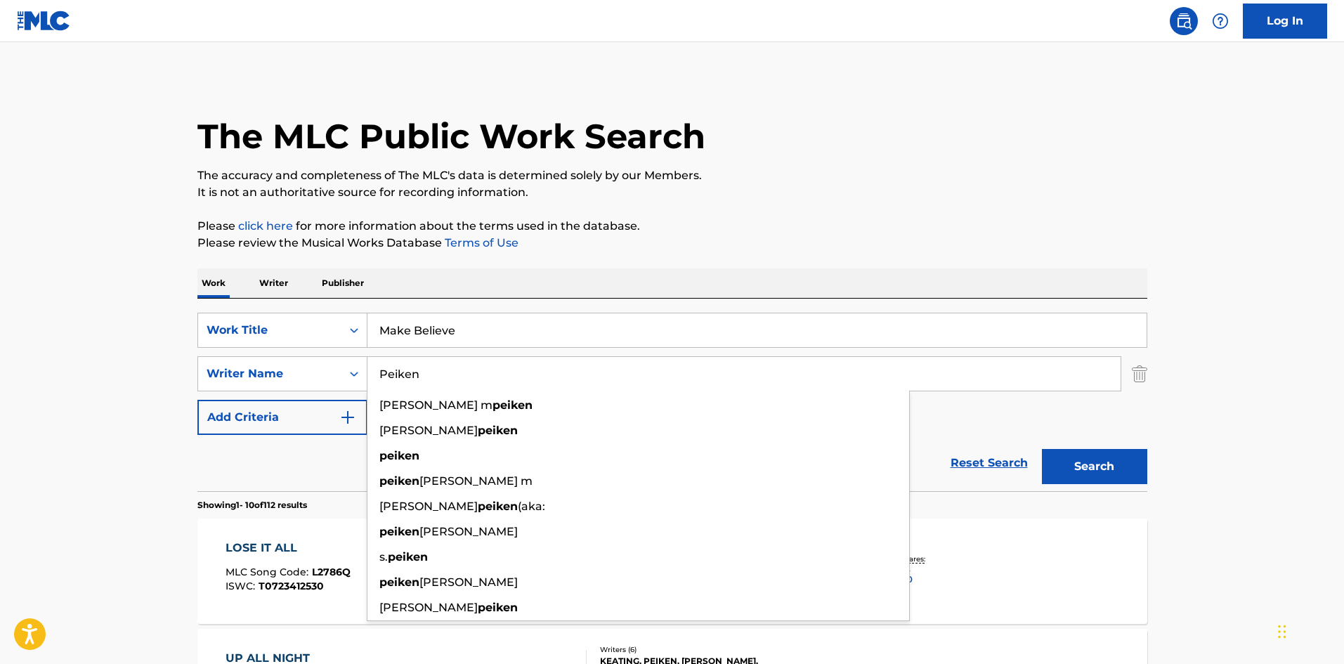
click at [423, 368] on input "Peiken" at bounding box center [743, 374] width 753 height 34
click at [424, 369] on input "Peiken" at bounding box center [743, 374] width 753 height 34
paste input "SHACKLE"
type input "SHACKLE"
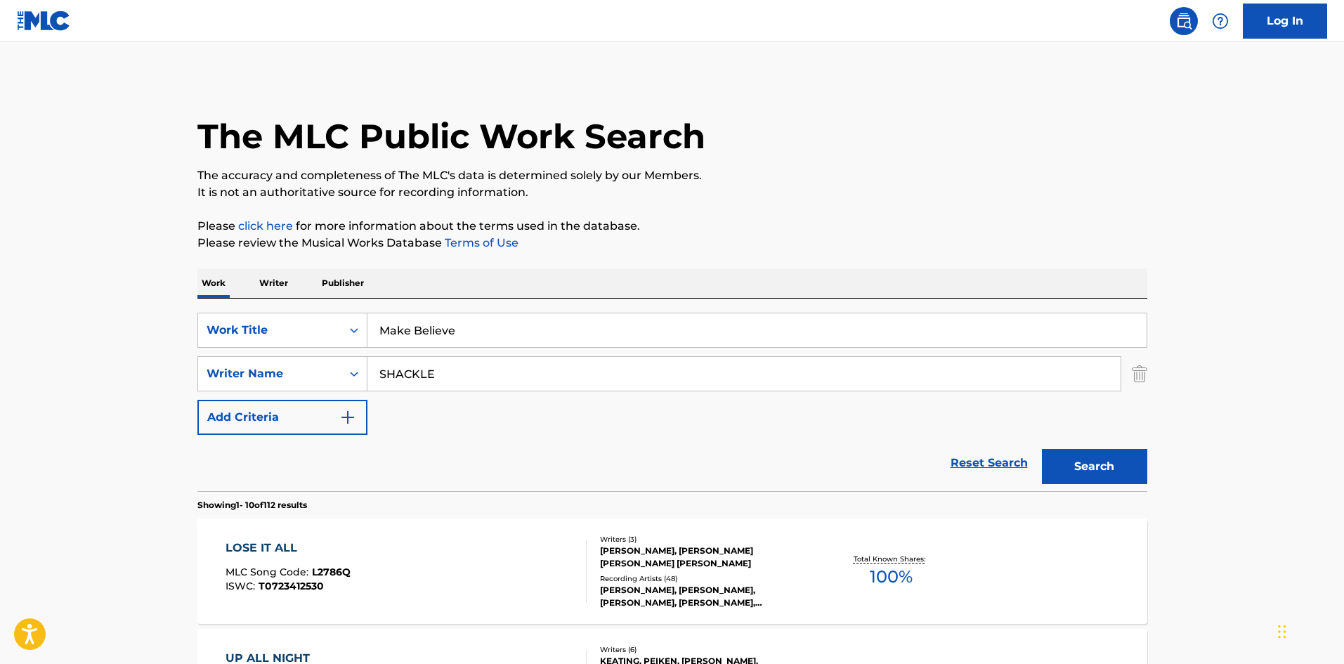
click at [1092, 453] on button "Search" at bounding box center [1094, 466] width 105 height 35
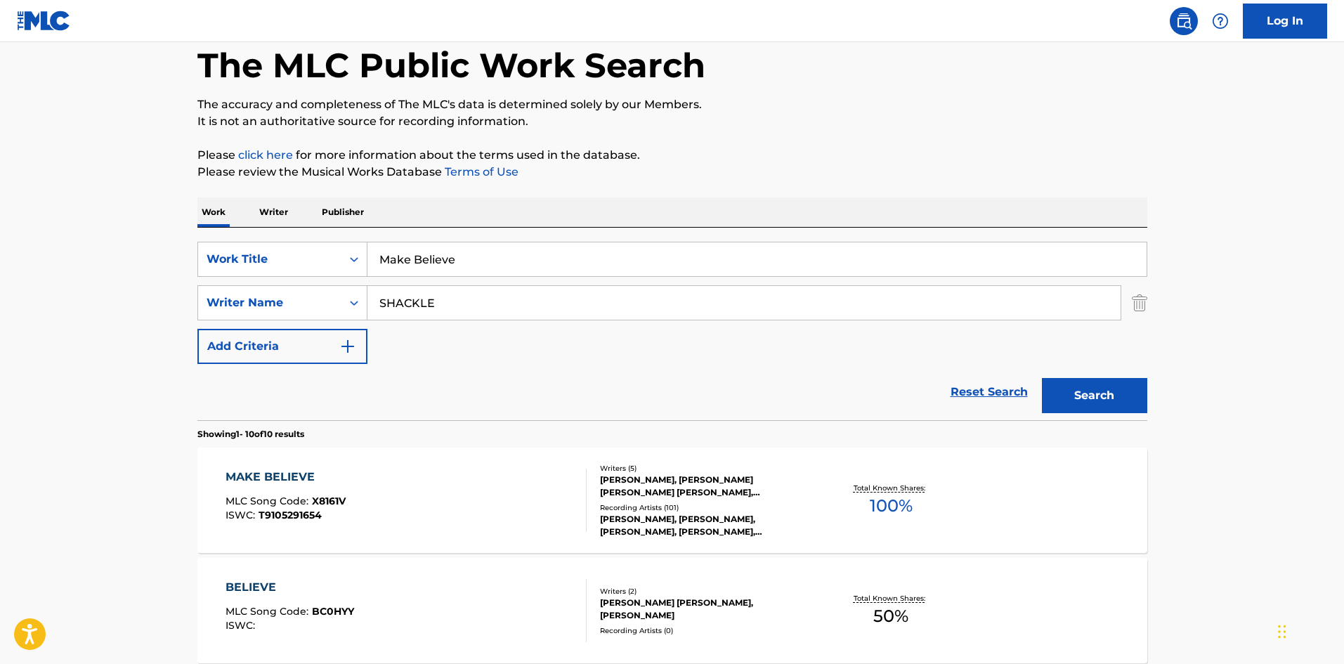
scroll to position [281, 0]
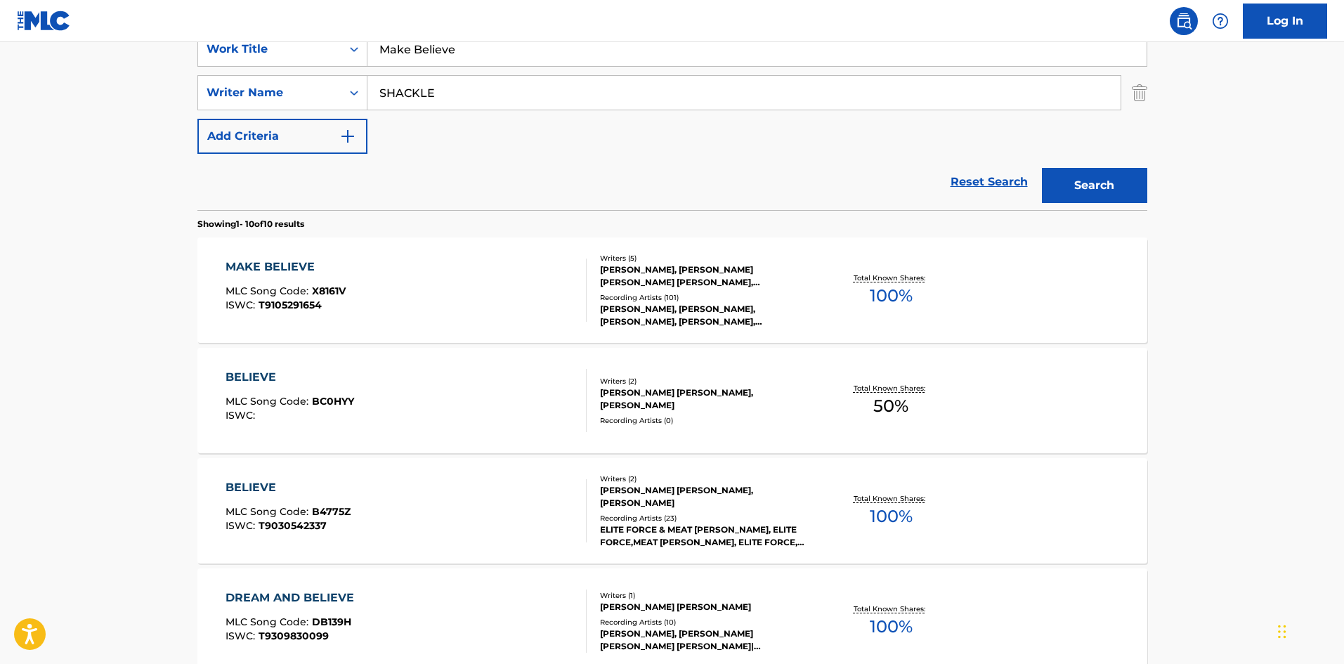
click at [387, 262] on div "MAKE BELIEVE MLC Song Code : X8161V ISWC : T9105291654" at bounding box center [405, 289] width 361 height 63
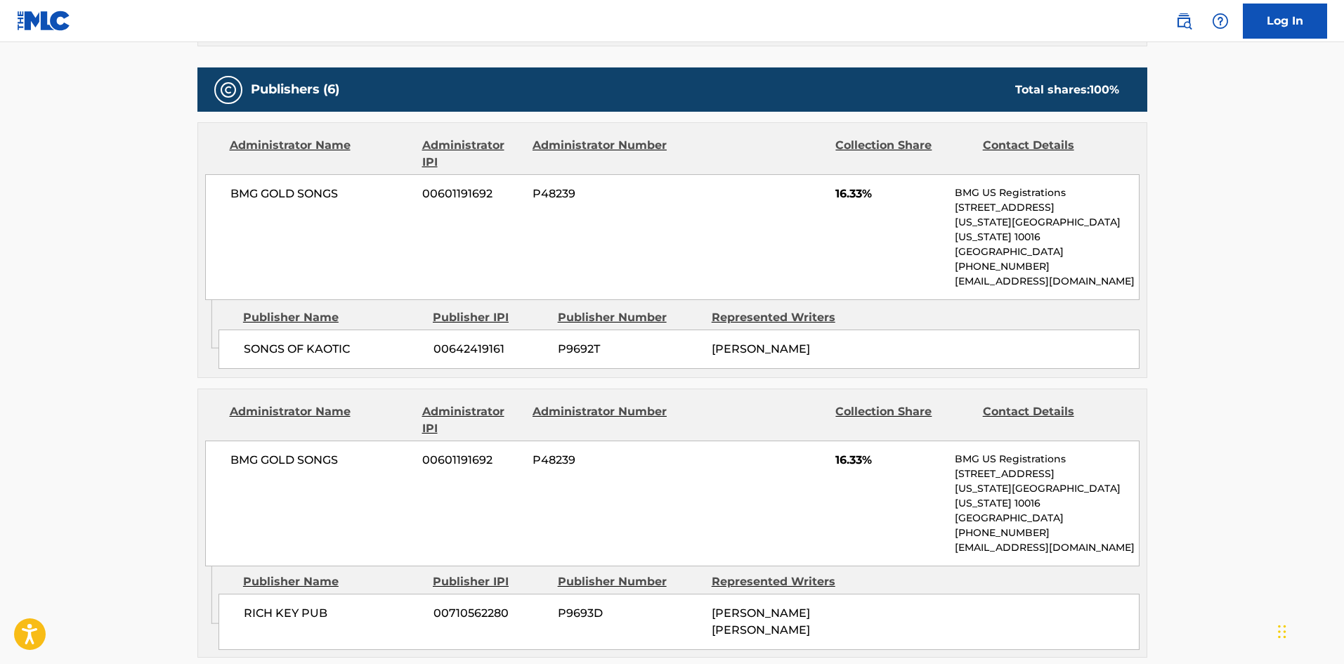
scroll to position [702, 0]
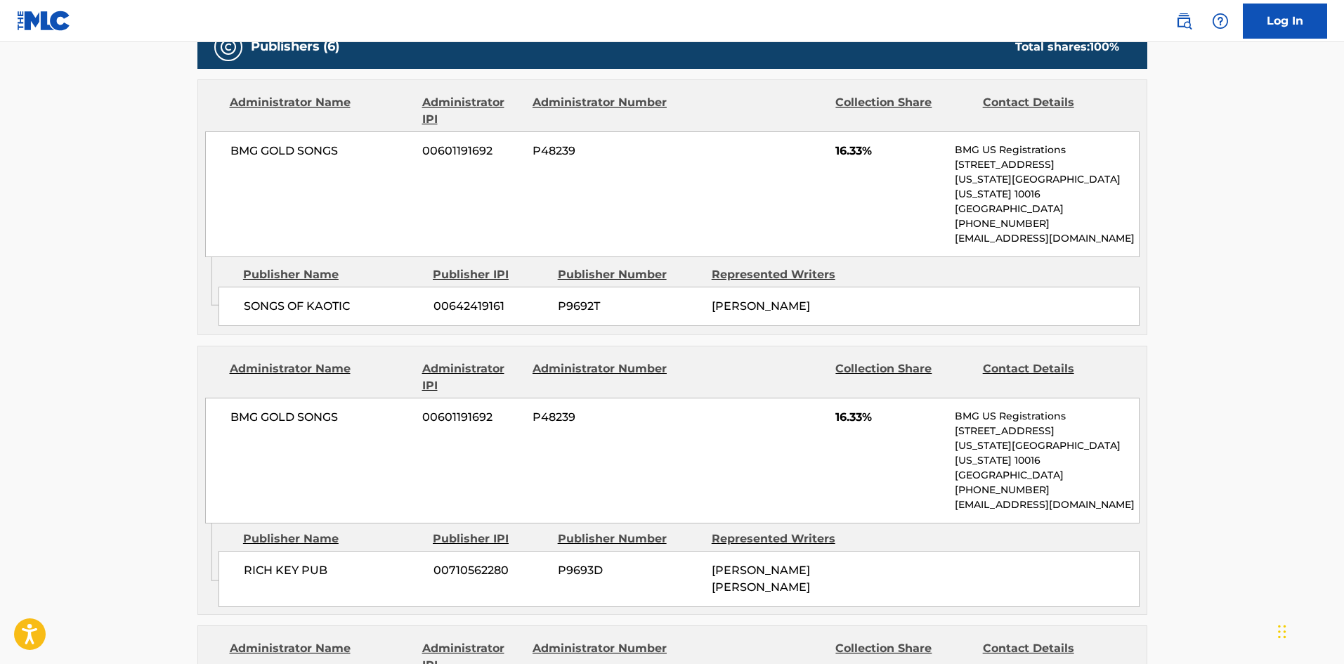
click at [247, 298] on span "SONGS OF KAOTIC" at bounding box center [333, 306] width 179 height 17
drag, startPoint x: 247, startPoint y: 294, endPoint x: 361, endPoint y: 286, distance: 114.1
click at [361, 298] on span "SONGS OF KAOTIC" at bounding box center [333, 306] width 179 height 17
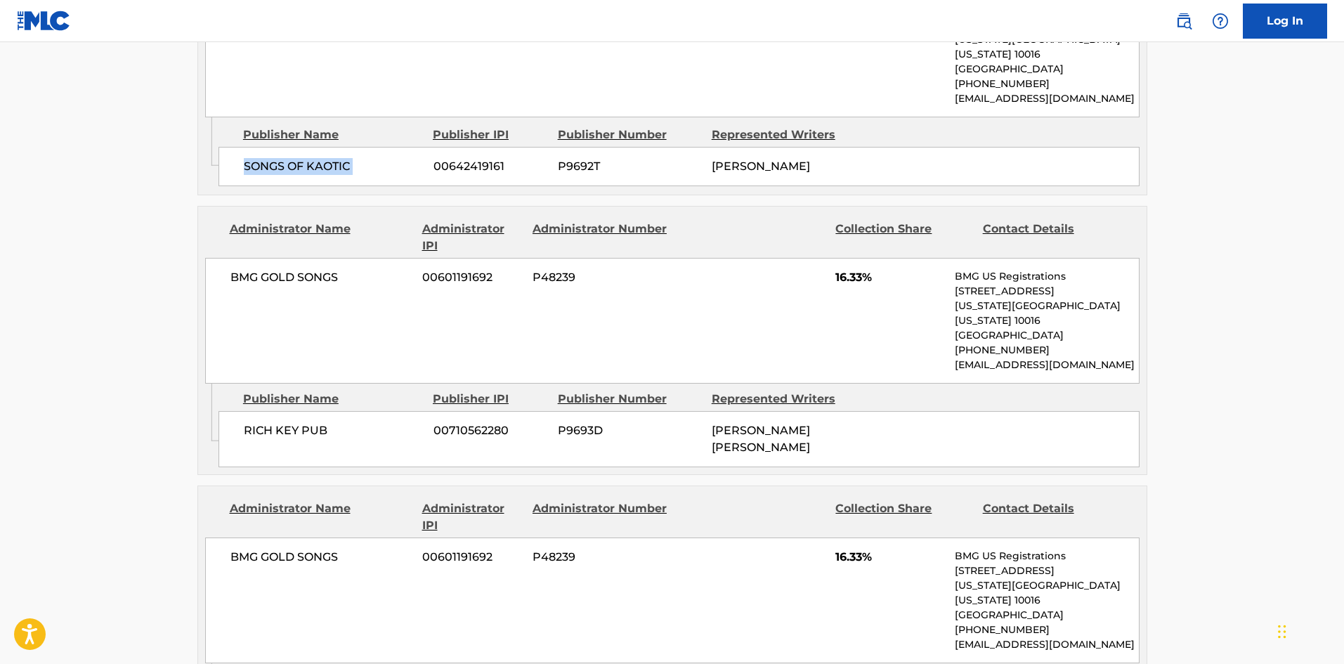
scroll to position [843, 0]
click at [250, 421] on span "RICH KEY PUB" at bounding box center [333, 429] width 179 height 17
drag, startPoint x: 250, startPoint y: 394, endPoint x: 271, endPoint y: 34, distance: 360.2
click at [287, 410] on div "RICH KEY PUB 00710562280 P9693D [PERSON_NAME] [PERSON_NAME]" at bounding box center [678, 438] width 921 height 56
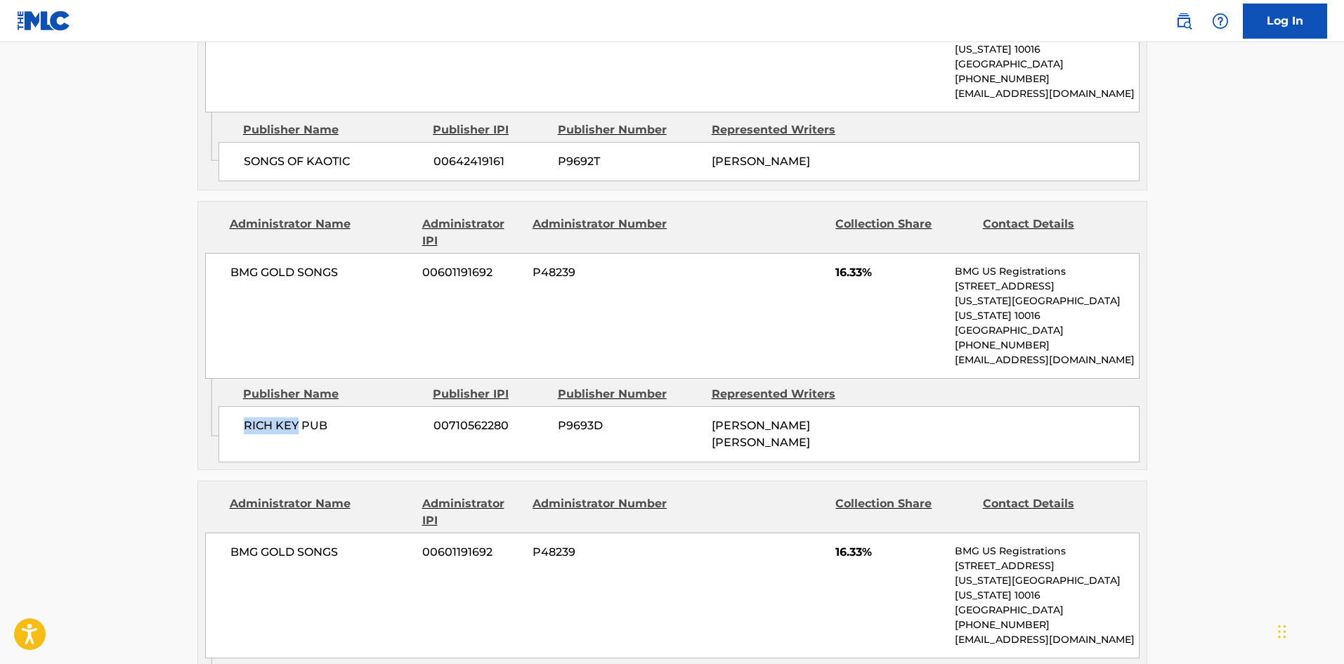
scroll to position [1053, 0]
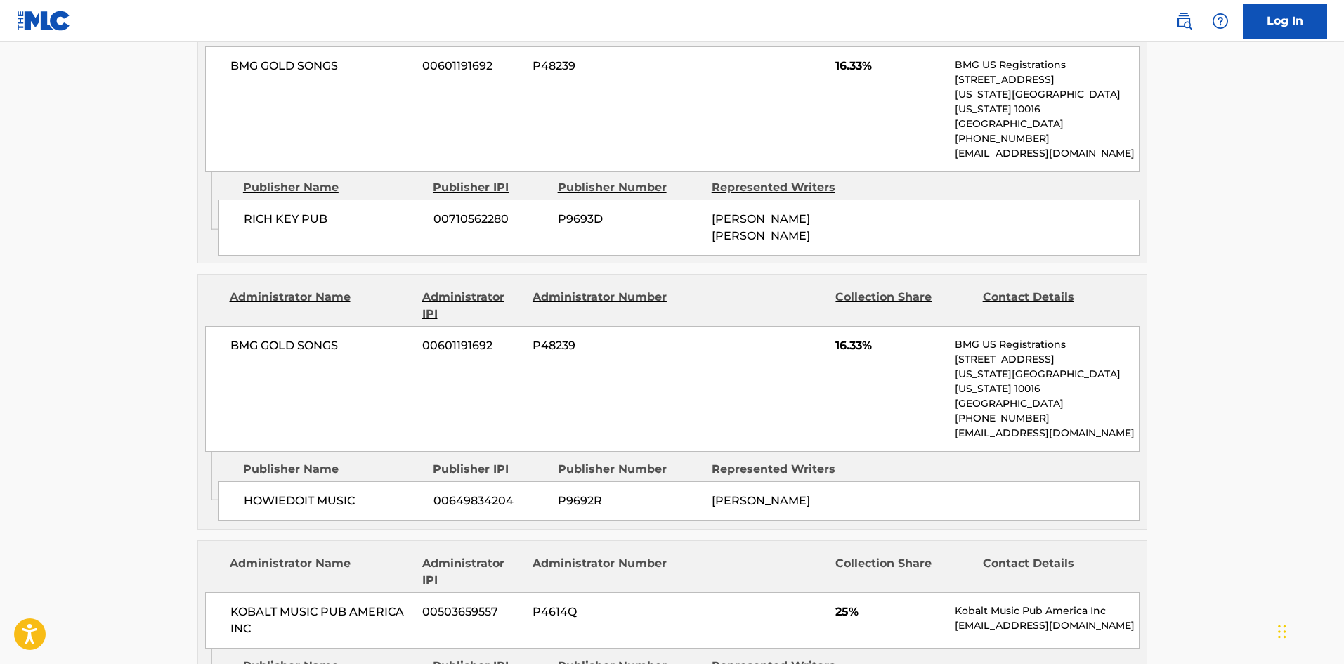
click at [249, 492] on span "HOWIEDOIT MUSIC" at bounding box center [333, 500] width 179 height 17
drag, startPoint x: 249, startPoint y: 456, endPoint x: 331, endPoint y: 446, distance: 82.1
click at [331, 481] on div "HOWIEDOIT MUSIC 00649834204 P9692R [PERSON_NAME]" at bounding box center [678, 500] width 921 height 39
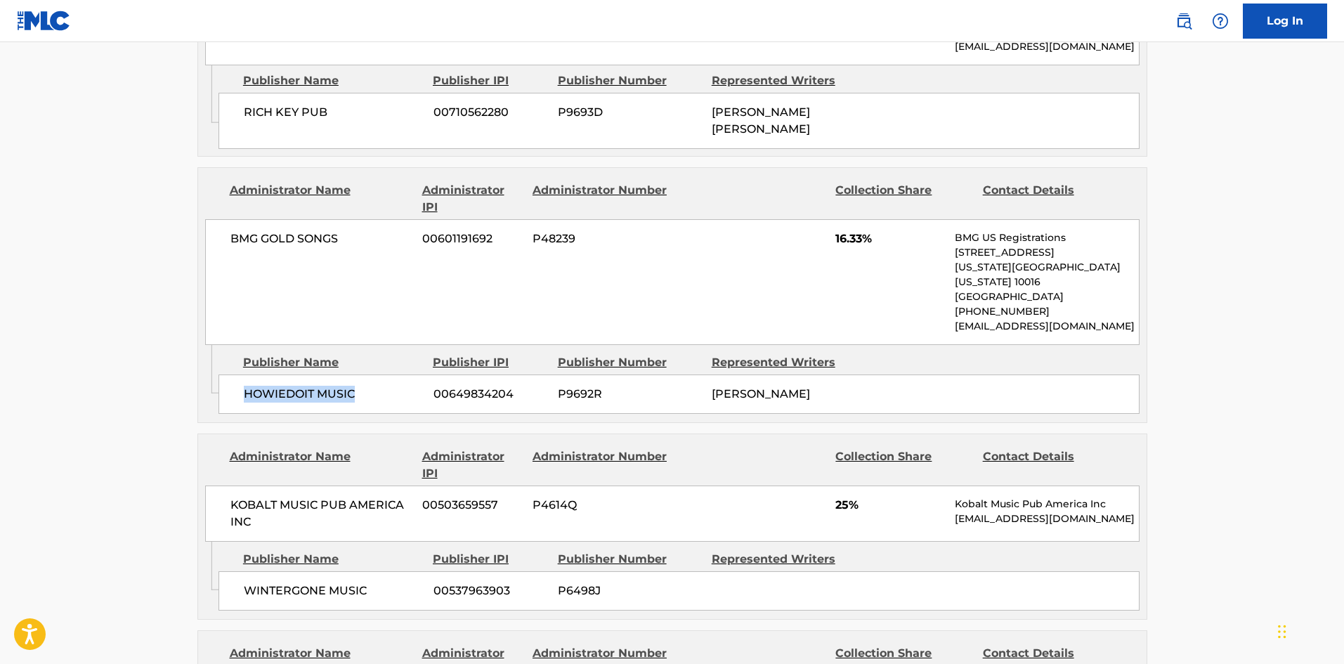
scroll to position [1264, 0]
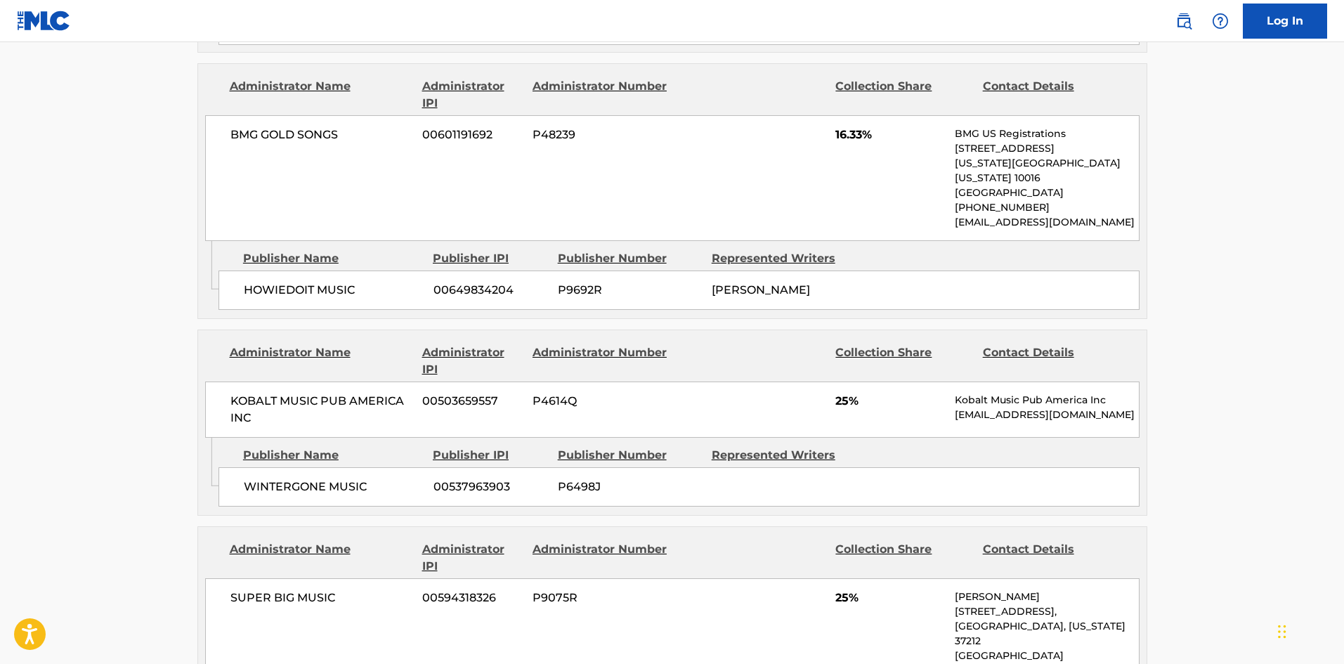
click at [253, 467] on div "WINTERGONE MUSIC 00537963903 P6498J" at bounding box center [678, 486] width 921 height 39
drag, startPoint x: 253, startPoint y: 433, endPoint x: 317, endPoint y: 431, distance: 64.6
click at [317, 467] on div "WINTERGONE MUSIC 00537963903 P6498J" at bounding box center [678, 486] width 921 height 39
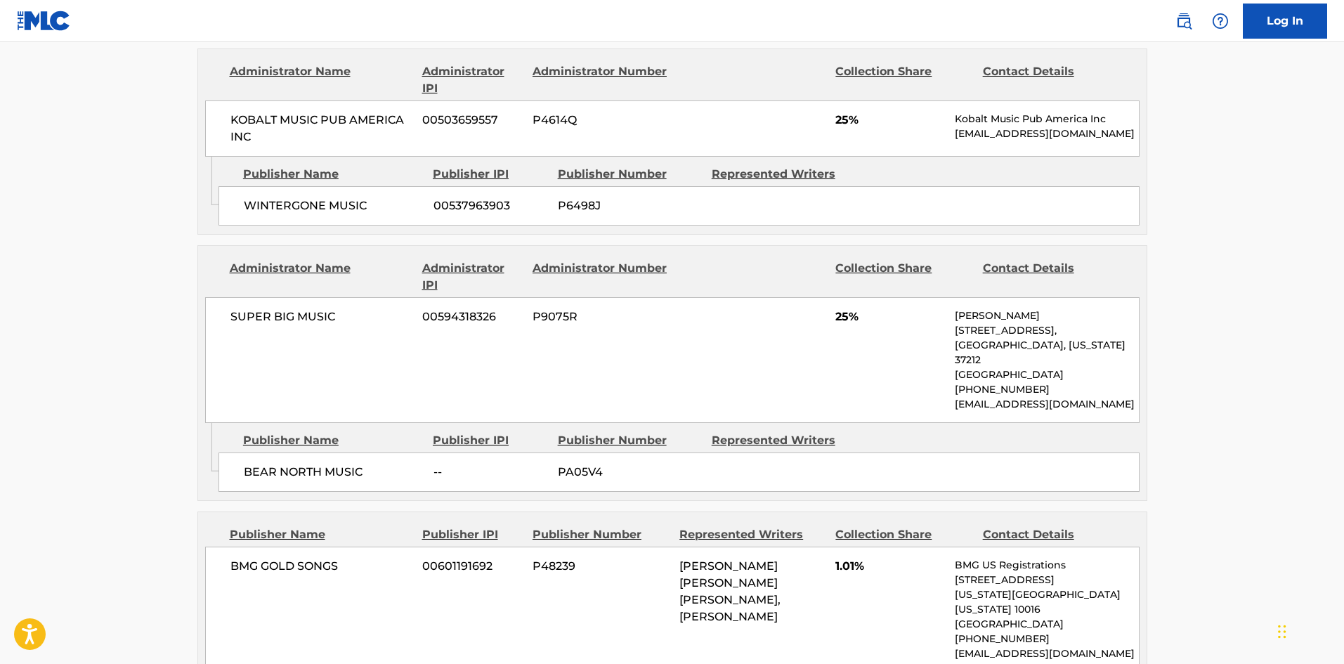
click at [251, 464] on span "BEAR NORTH MUSIC" at bounding box center [333, 472] width 179 height 17
drag, startPoint x: 251, startPoint y: 408, endPoint x: 166, endPoint y: 46, distance: 372.2
click at [306, 464] on span "BEAR NORTH MUSIC" at bounding box center [333, 472] width 179 height 17
click at [270, 452] on div "BEAR NORTH MUSIC -- PA05V4" at bounding box center [678, 471] width 921 height 39
click at [257, 464] on span "BEAR NORTH MUSIC" at bounding box center [333, 472] width 179 height 17
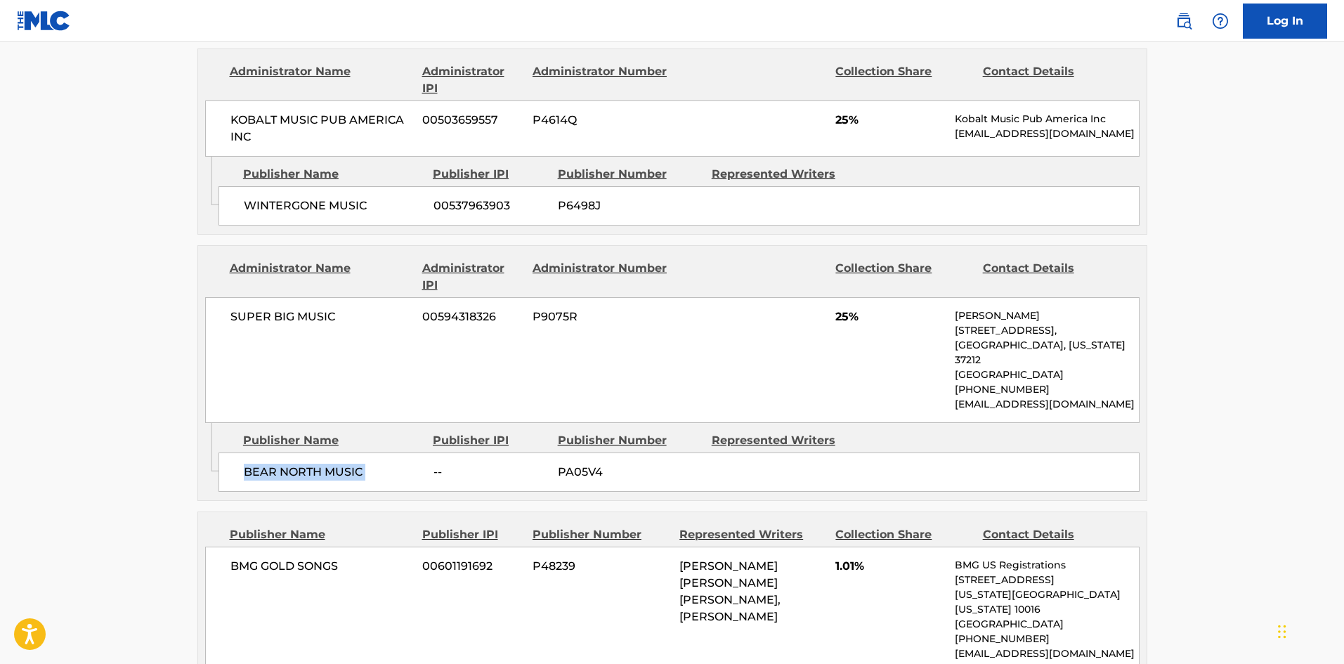
drag, startPoint x: 257, startPoint y: 407, endPoint x: 375, endPoint y: 407, distance: 118.0
click at [375, 464] on span "BEAR NORTH MUSIC" at bounding box center [333, 472] width 179 height 17
drag, startPoint x: 61, startPoint y: 400, endPoint x: 69, endPoint y: 402, distance: 8.0
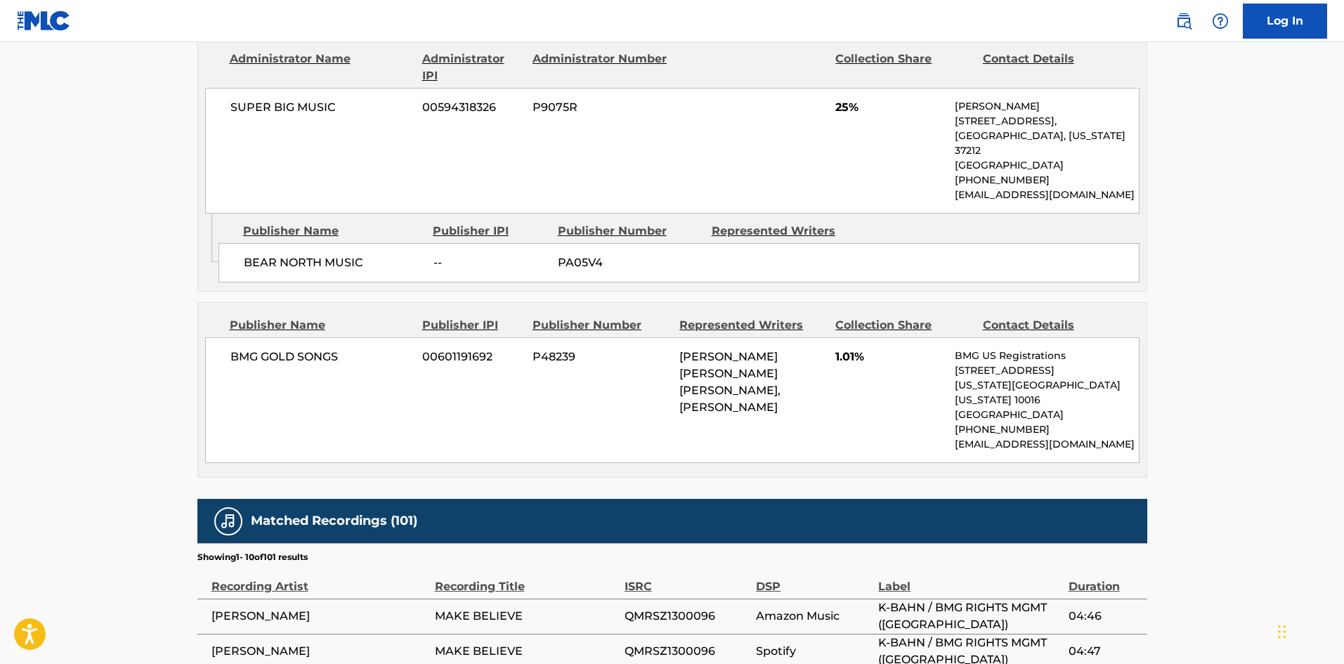
scroll to position [1756, 0]
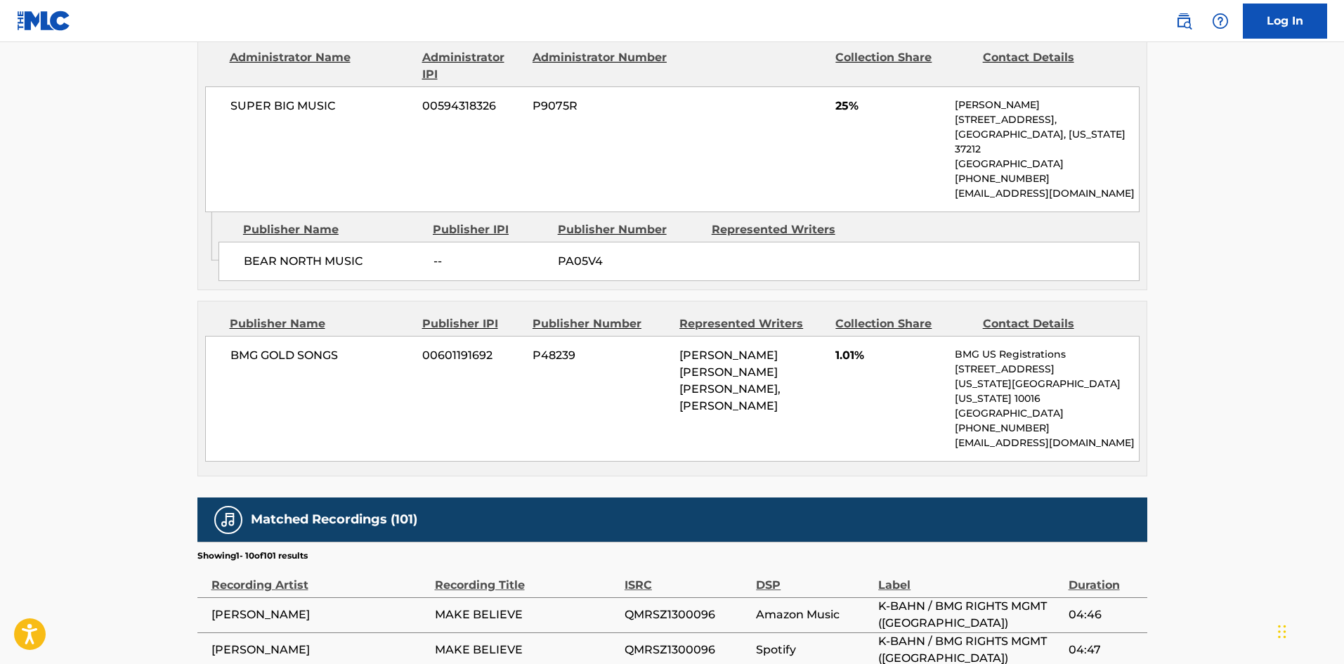
click at [221, 336] on div "BMG GOLD SONGS 00601191692 P48239 [PERSON_NAME] [PERSON_NAME] [PERSON_NAME], [P…" at bounding box center [672, 399] width 934 height 126
drag, startPoint x: 221, startPoint y: 301, endPoint x: 331, endPoint y: 301, distance: 110.3
click at [331, 336] on div "BMG GOLD SONGS 00601191692 P48239 [PERSON_NAME] [PERSON_NAME] [PERSON_NAME], [P…" at bounding box center [672, 399] width 934 height 126
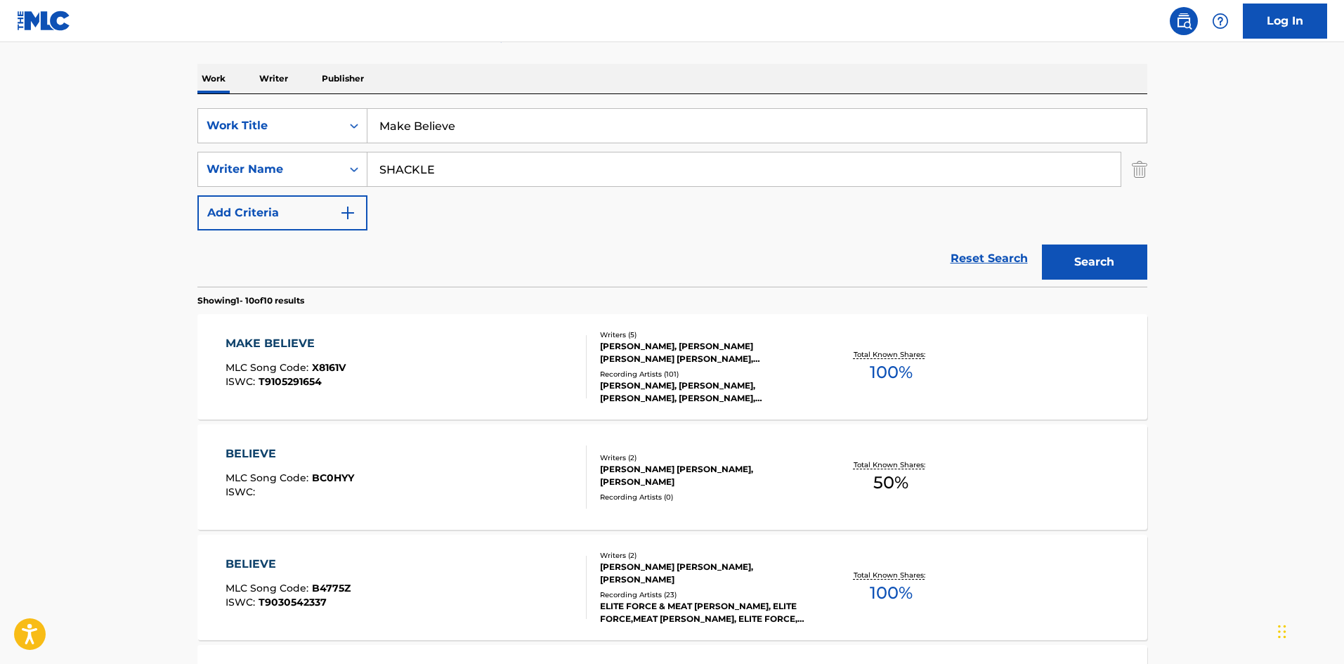
scroll to position [140, 0]
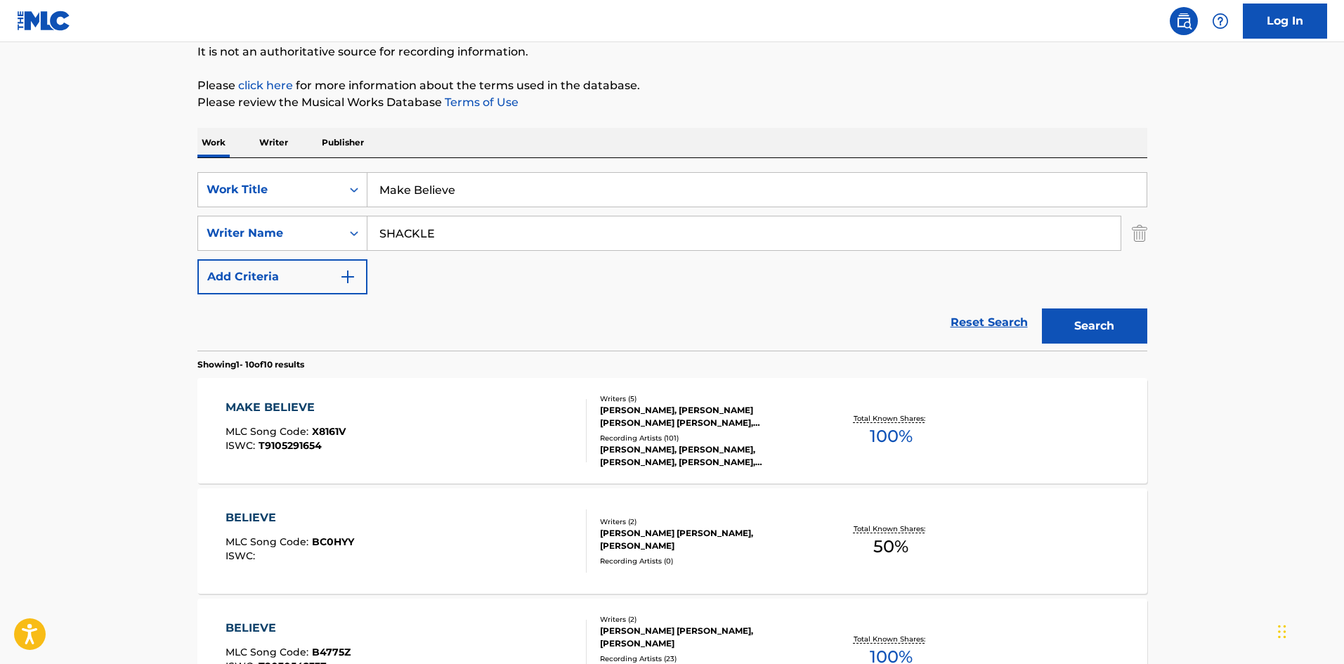
click at [469, 202] on input "Make Believe" at bounding box center [756, 190] width 779 height 34
paste input "No Plac"
type input "No Place"
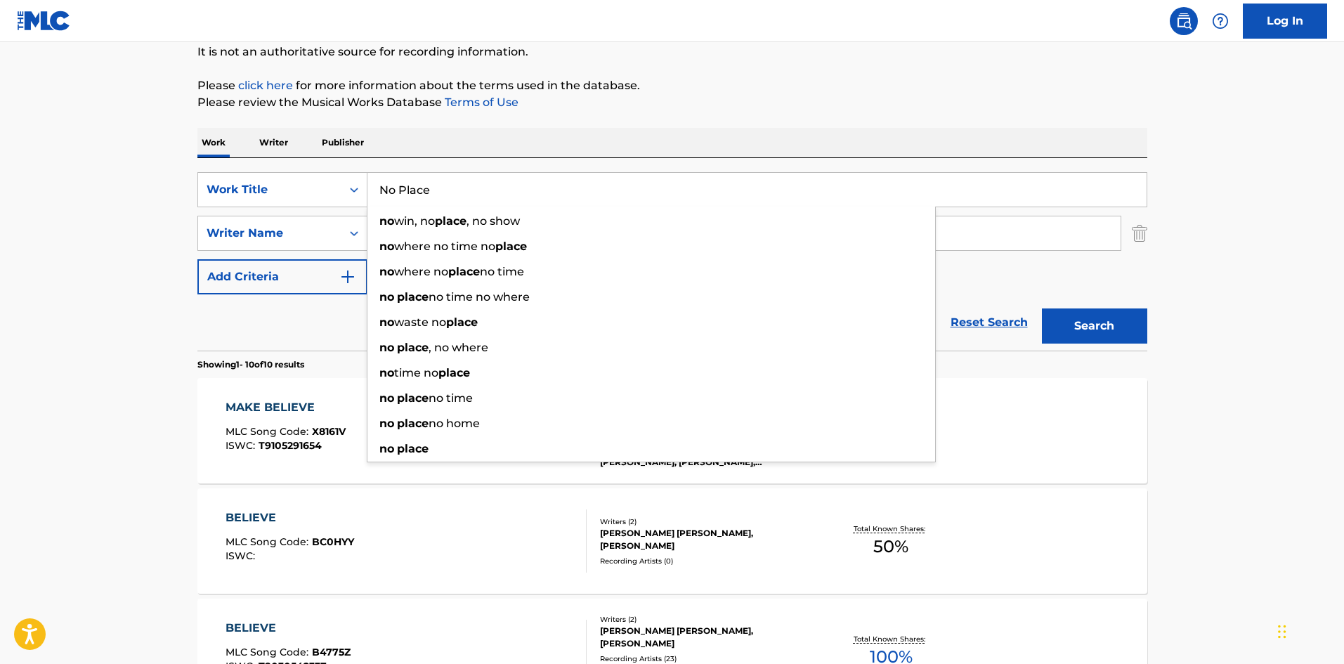
drag, startPoint x: 39, startPoint y: 291, endPoint x: 491, endPoint y: 241, distance: 455.0
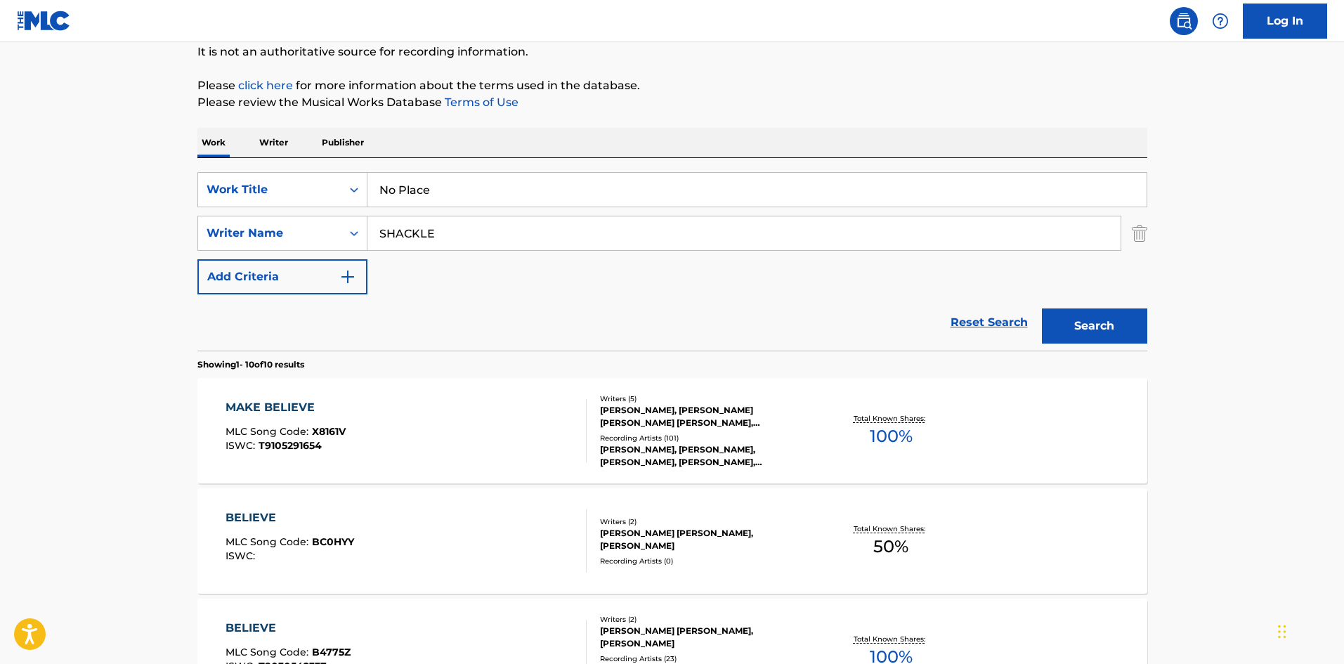
click at [491, 241] on input "SHACKLE" at bounding box center [743, 233] width 753 height 34
paste input "[PERSON_NAME]"
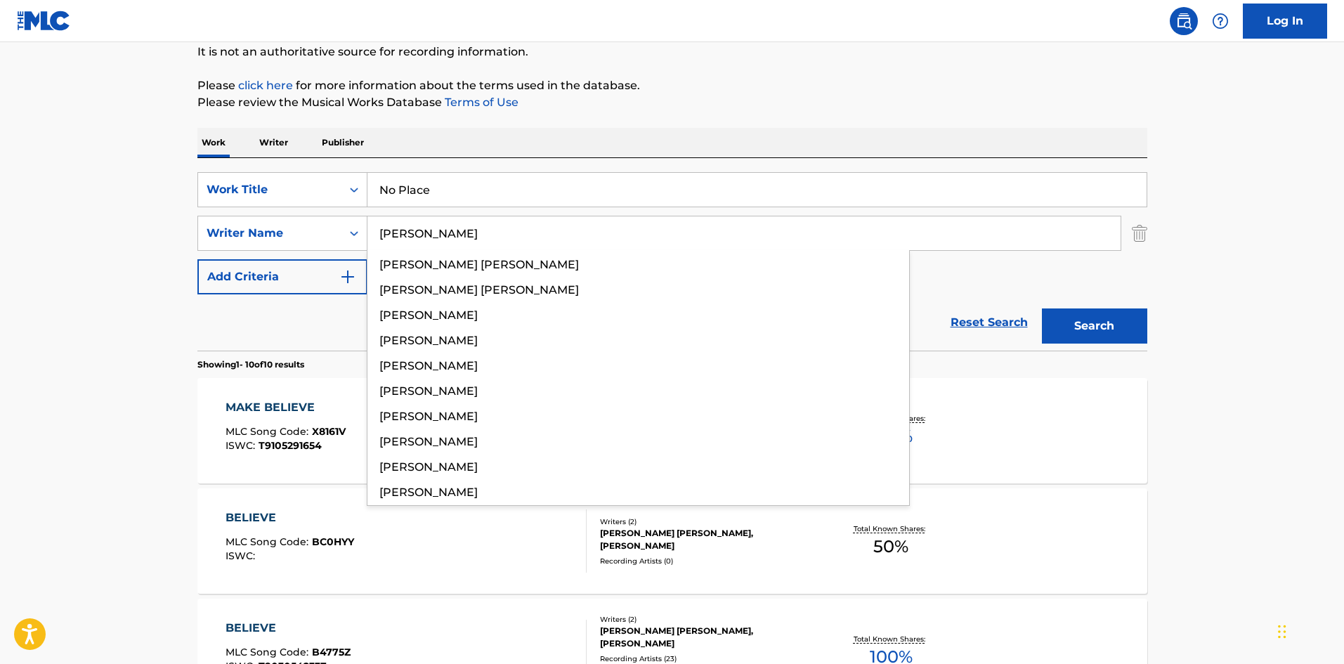
type input "[PERSON_NAME]"
click at [1120, 314] on button "Search" at bounding box center [1094, 325] width 105 height 35
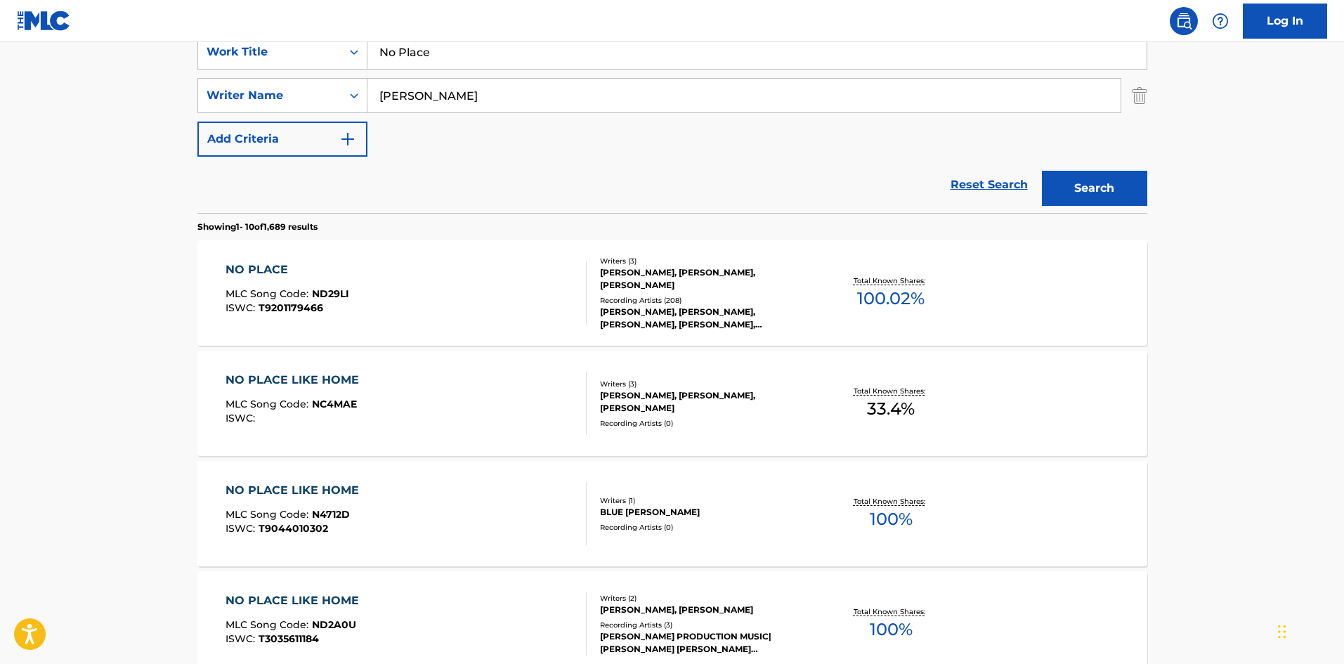
scroll to position [281, 0]
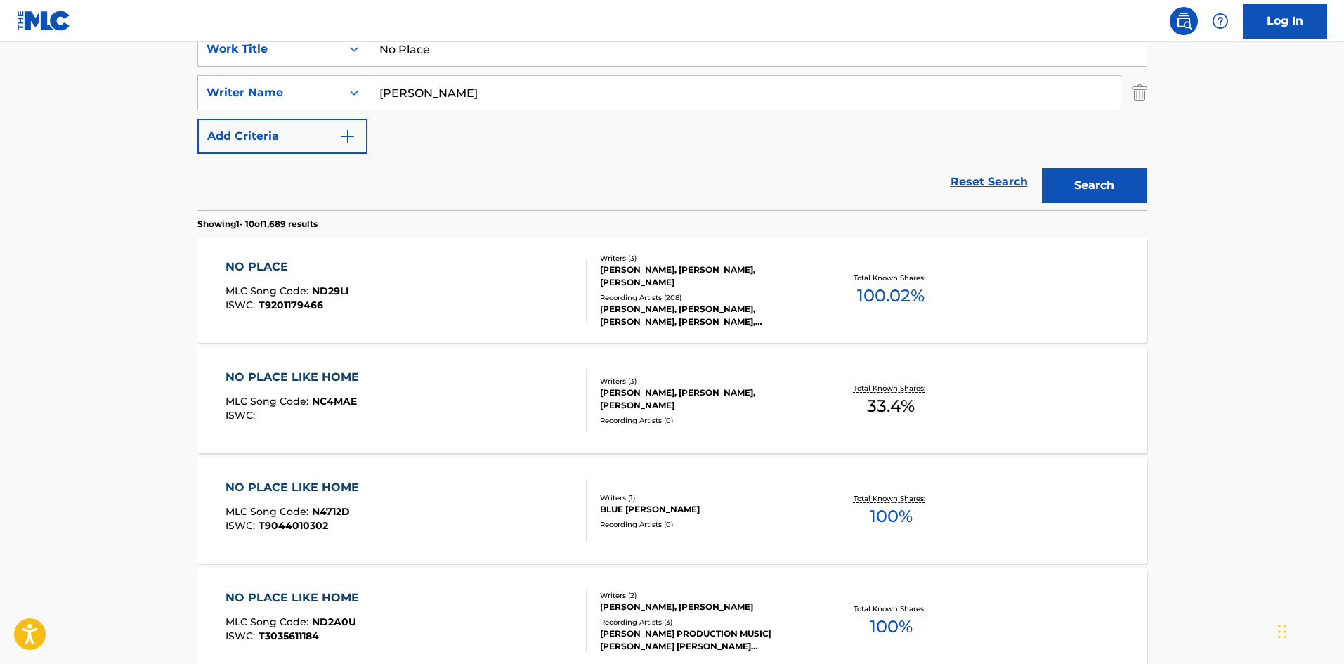
click at [314, 314] on div "NO PLACE MLC Song Code : ND29LI ISWC : T9201179466" at bounding box center [287, 289] width 124 height 63
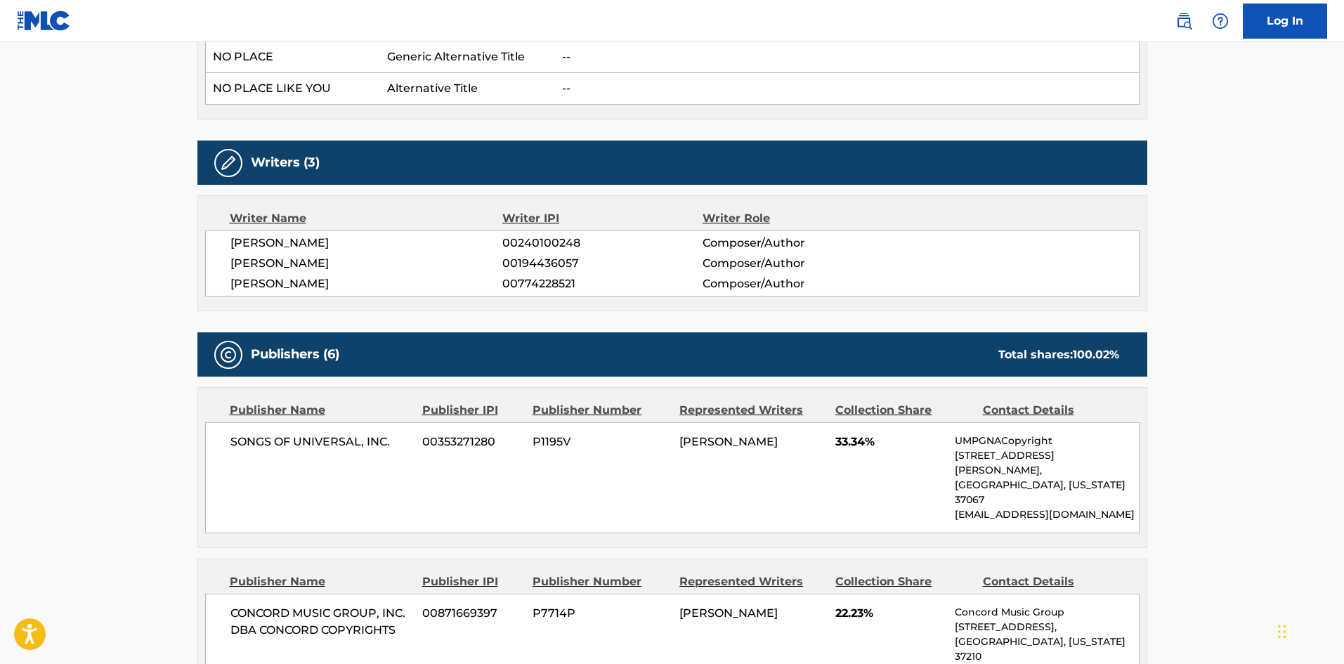
scroll to position [632, 0]
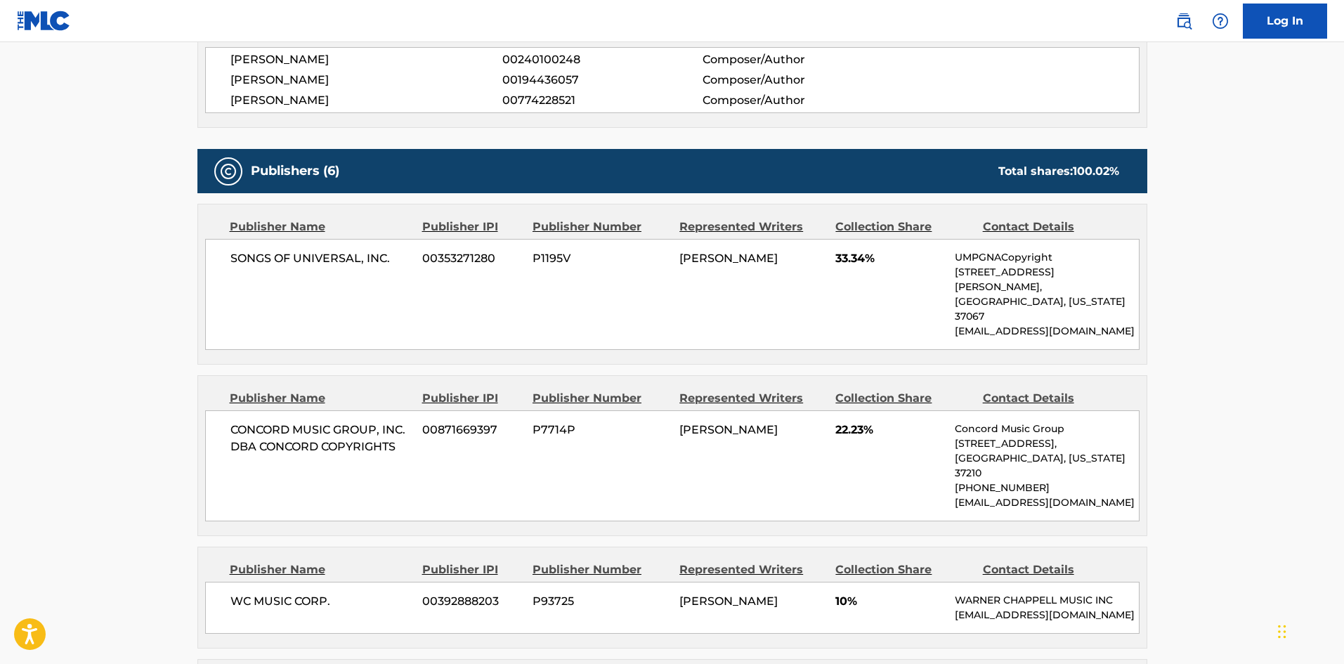
click at [244, 259] on span "SONGS OF UNIVERSAL, INC." at bounding box center [321, 258] width 182 height 17
drag, startPoint x: 244, startPoint y: 259, endPoint x: 353, endPoint y: 257, distance: 108.9
click at [353, 257] on span "SONGS OF UNIVERSAL, INC." at bounding box center [321, 258] width 182 height 17
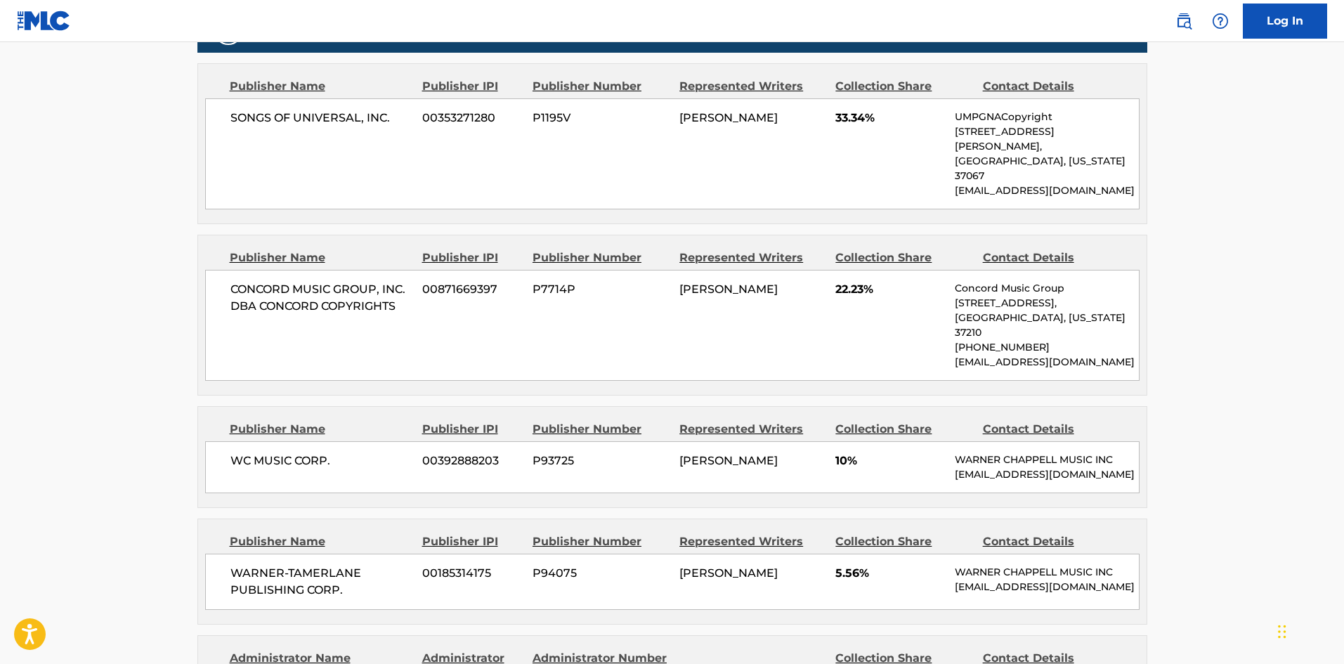
click at [261, 281] on span "CONCORD MUSIC GROUP, INC. DBA CONCORD COPYRIGHTS" at bounding box center [321, 298] width 182 height 34
drag, startPoint x: 261, startPoint y: 275, endPoint x: 353, endPoint y: 279, distance: 92.1
click at [353, 281] on span "CONCORD MUSIC GROUP, INC. DBA CONCORD COPYRIGHTS" at bounding box center [321, 298] width 182 height 34
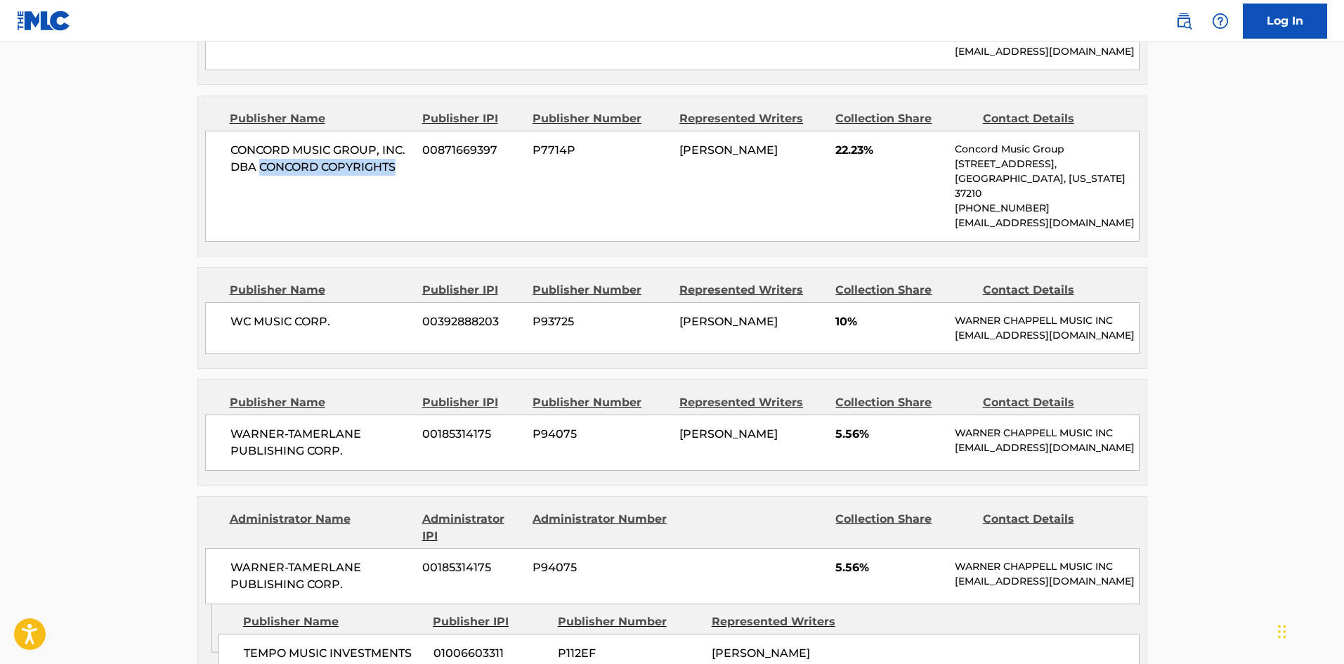
scroll to position [913, 0]
click at [225, 301] on div "WC MUSIC CORP. 00392888203 P93725 [PERSON_NAME] 10% [PERSON_NAME] MUSIC INC [EM…" at bounding box center [672, 327] width 934 height 52
drag, startPoint x: 278, startPoint y: 269, endPoint x: 346, endPoint y: 268, distance: 67.4
click at [346, 301] on div "WC MUSIC CORP. 00392888203 P93725 [PERSON_NAME] 10% [PERSON_NAME] MUSIC INC [EM…" at bounding box center [672, 327] width 934 height 52
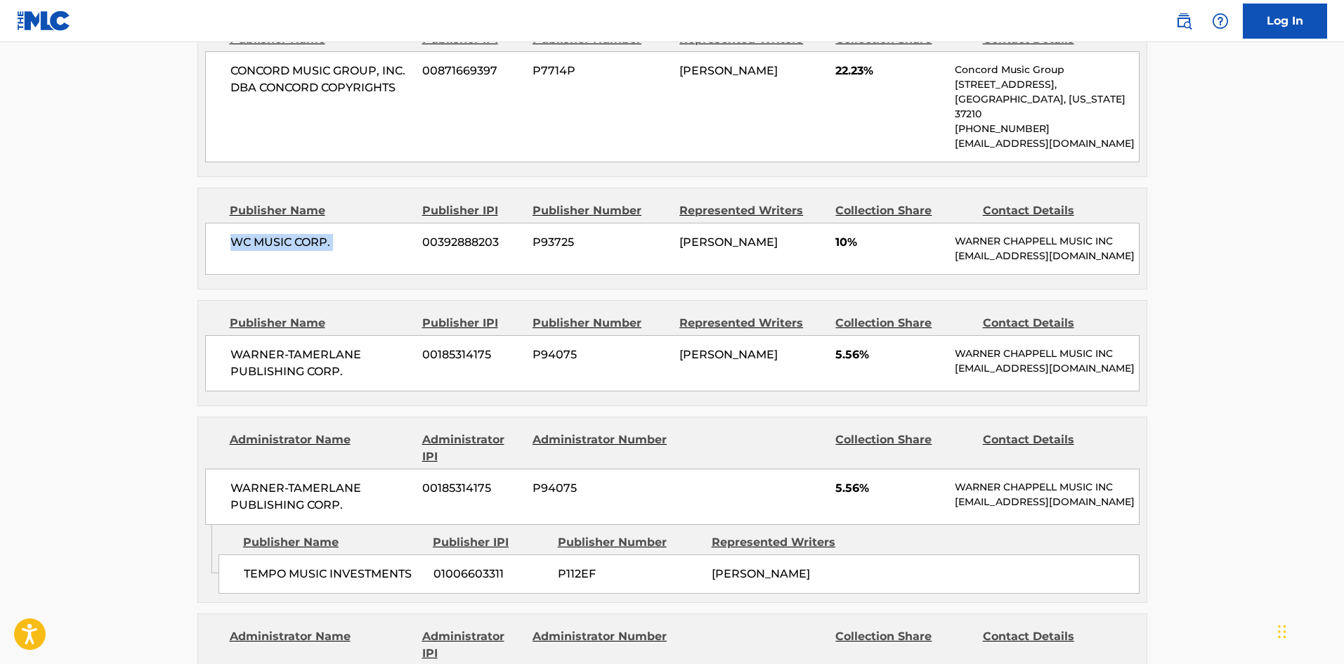
scroll to position [1053, 0]
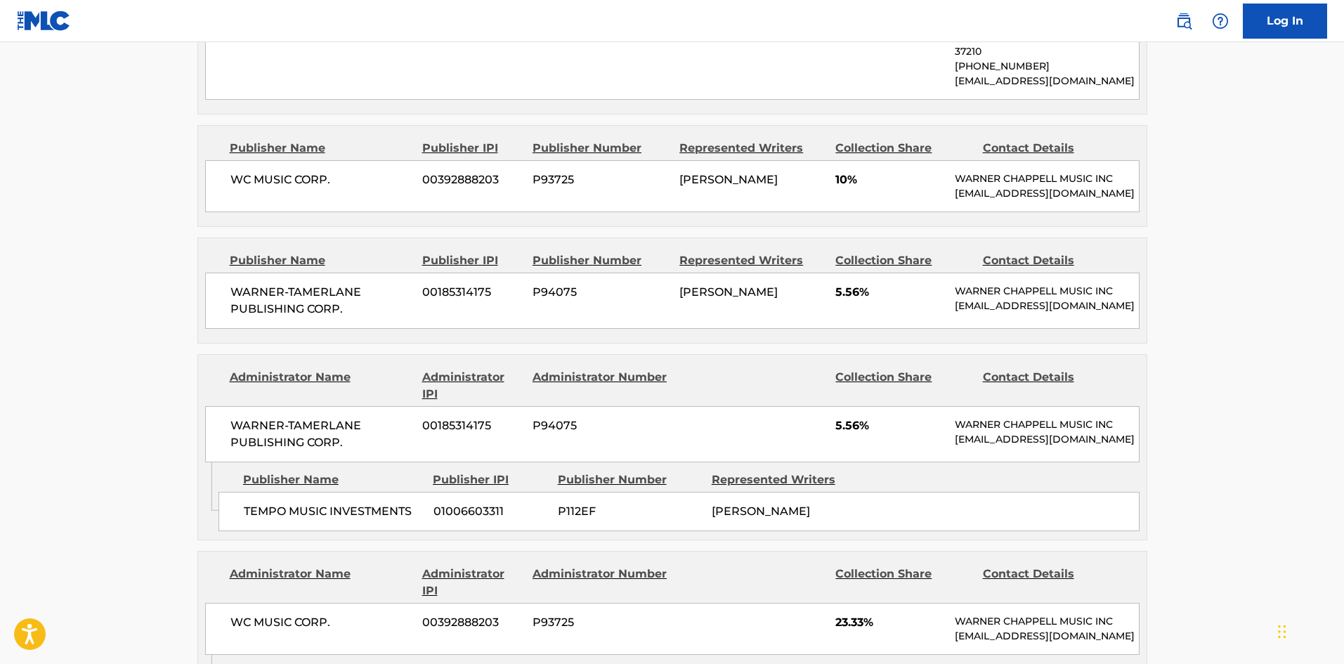
click at [242, 273] on div "WARNER-[PERSON_NAME] PUBLISHING CORP. 00185314175 P94075 [PERSON_NAME] 5.56% [P…" at bounding box center [672, 301] width 934 height 56
drag, startPoint x: 242, startPoint y: 243, endPoint x: 359, endPoint y: 280, distance: 122.2
click at [359, 280] on div "WARNER-[PERSON_NAME] PUBLISHING CORP. 00185314175 P94075 [PERSON_NAME] 5.56% [P…" at bounding box center [672, 301] width 934 height 56
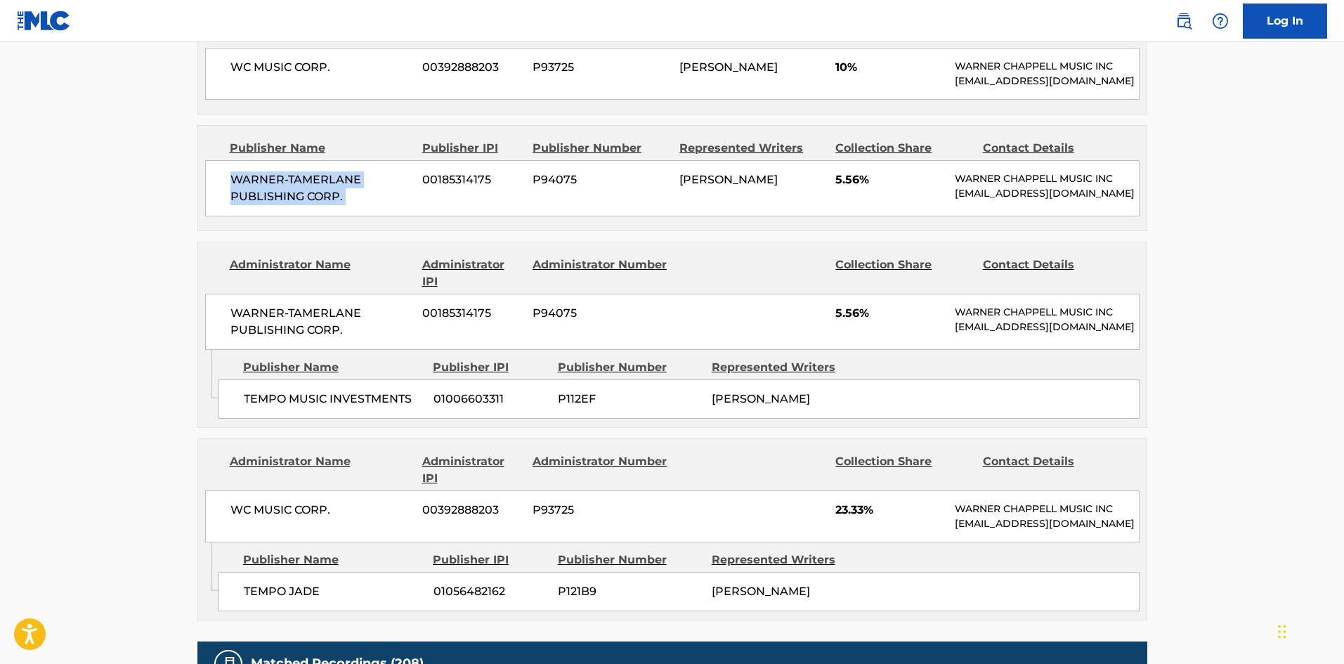
scroll to position [1194, 0]
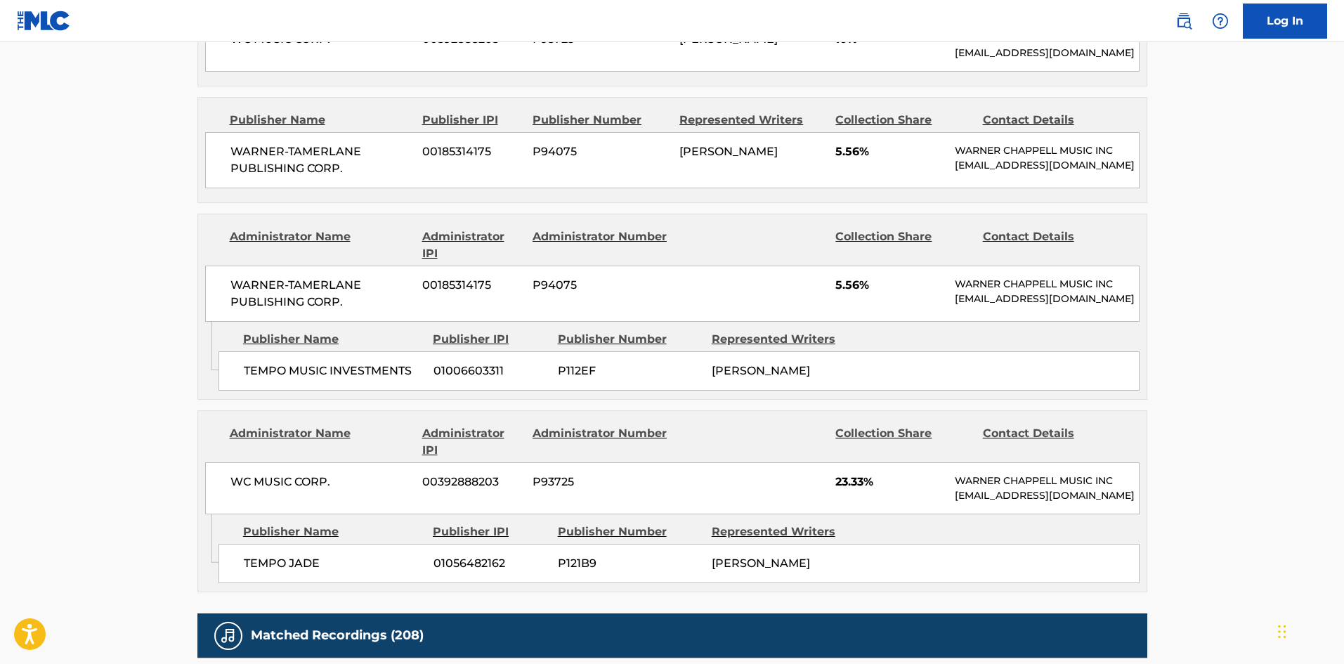
click at [247, 351] on div "TEMPO MUSIC INVESTMENTS 01006603311 P112EF [PERSON_NAME]" at bounding box center [678, 370] width 921 height 39
drag, startPoint x: 247, startPoint y: 349, endPoint x: 386, endPoint y: 370, distance: 140.6
click at [386, 370] on div "TEMPO MUSIC INVESTMENTS 01006603311 P112EF [PERSON_NAME]" at bounding box center [678, 370] width 921 height 39
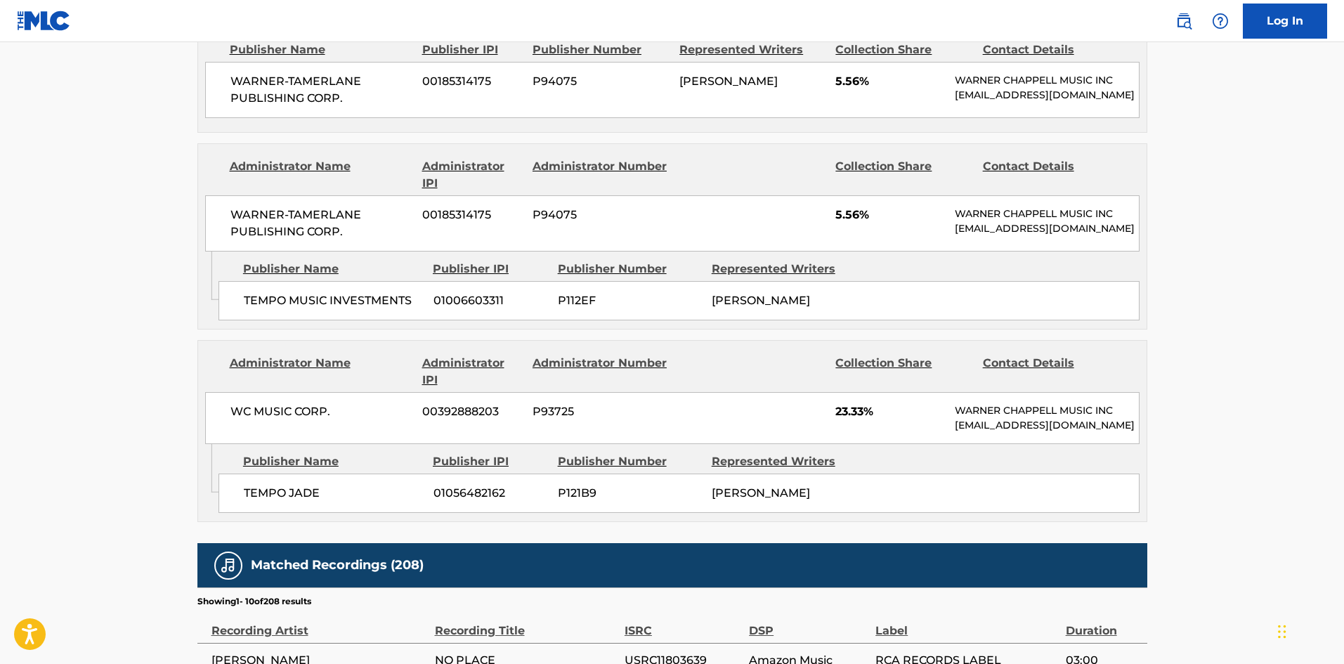
click at [261, 495] on span "TEMPO JADE" at bounding box center [333, 493] width 179 height 17
drag, startPoint x: 261, startPoint y: 495, endPoint x: 294, endPoint y: 382, distance: 117.8
click at [308, 491] on span "TEMPO JADE" at bounding box center [333, 493] width 179 height 17
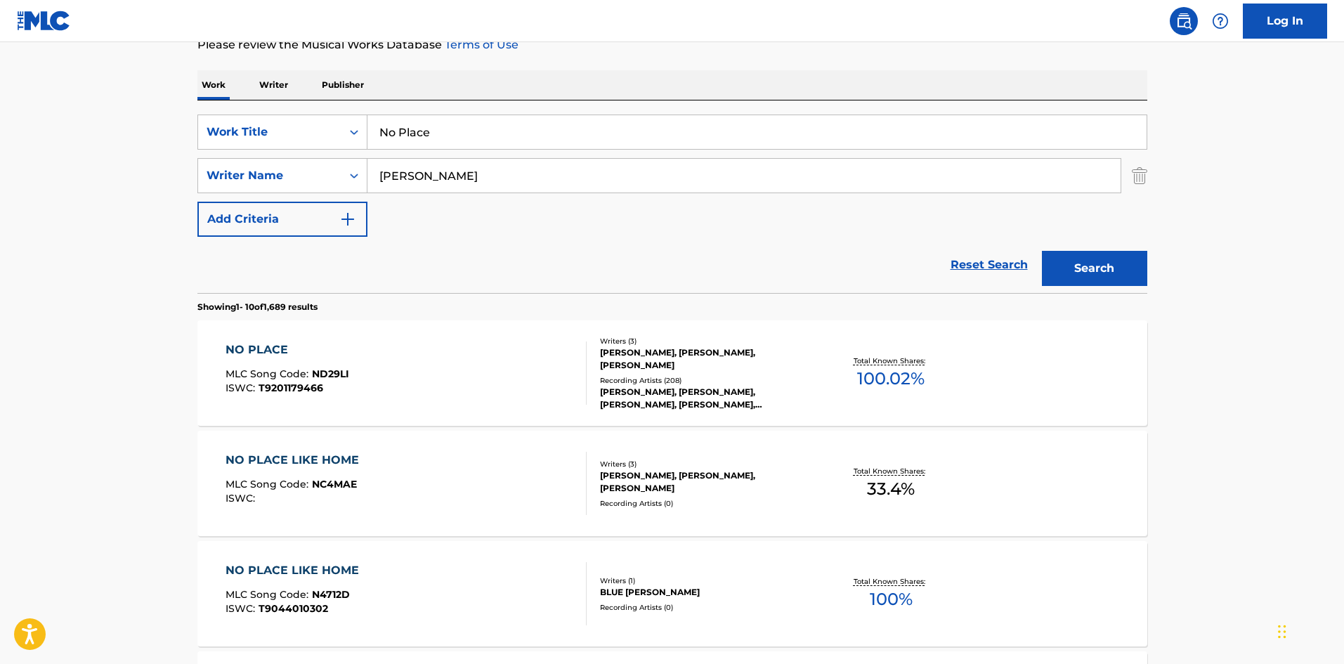
scroll to position [70, 0]
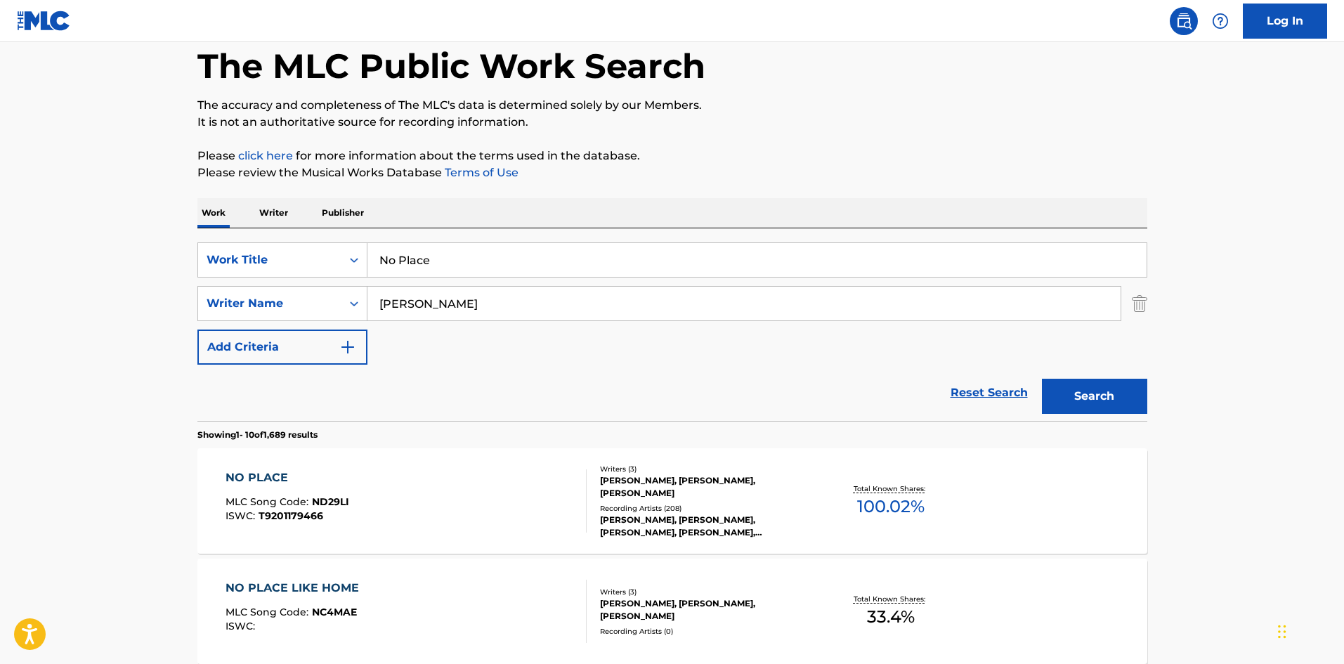
click at [428, 270] on input "No Place" at bounding box center [756, 260] width 779 height 34
paste input "One In A Million"
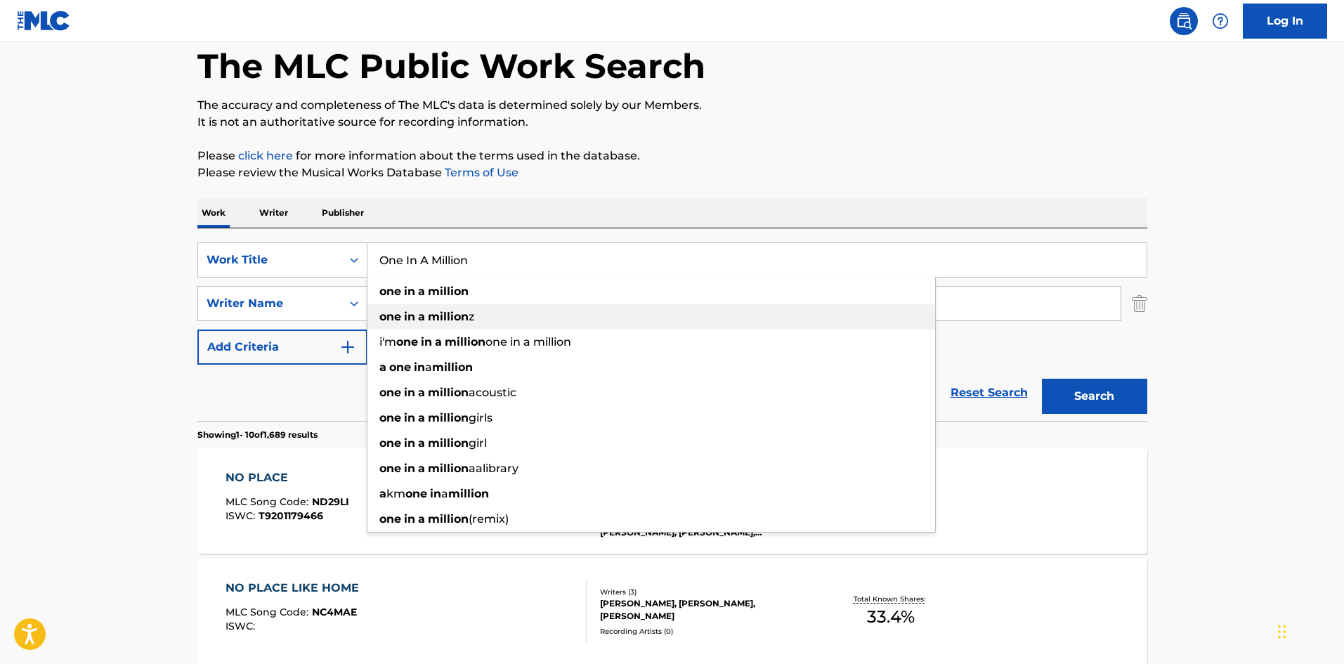
click at [492, 313] on div "one in a million z" at bounding box center [650, 316] width 567 height 25
type input "one in a millionz"
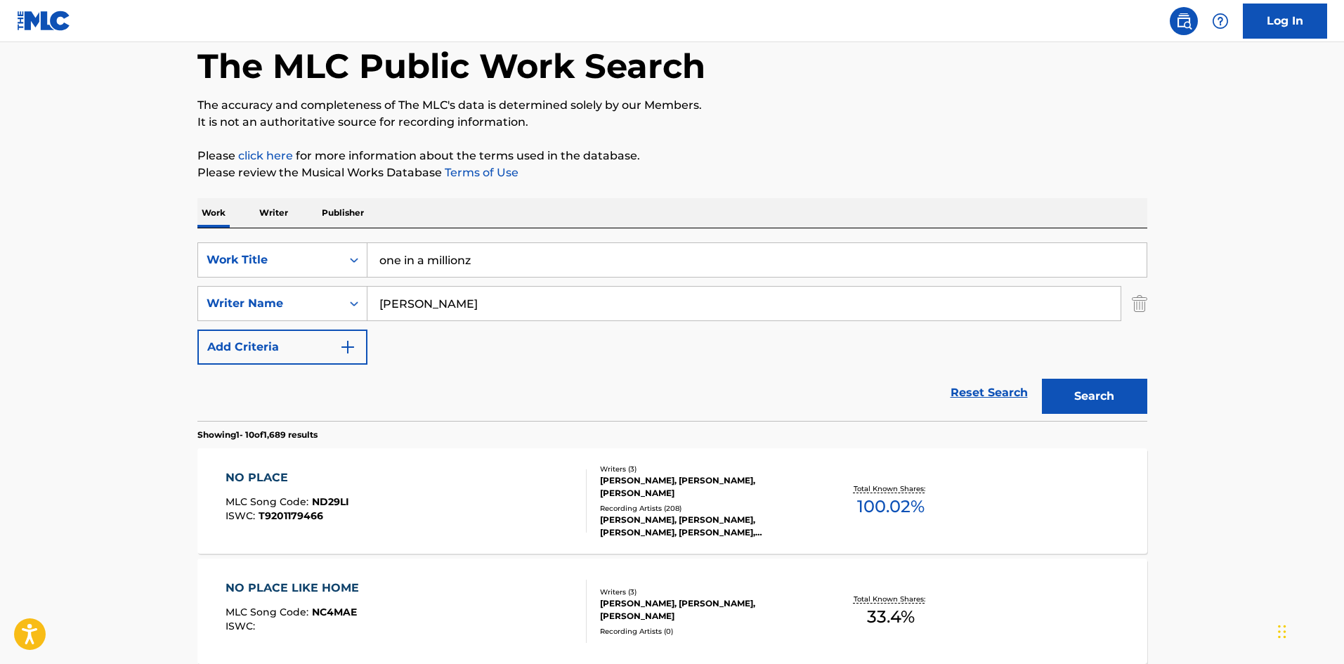
click at [588, 314] on input "[PERSON_NAME]" at bounding box center [743, 304] width 753 height 34
paste input "[PERSON_NAME]"
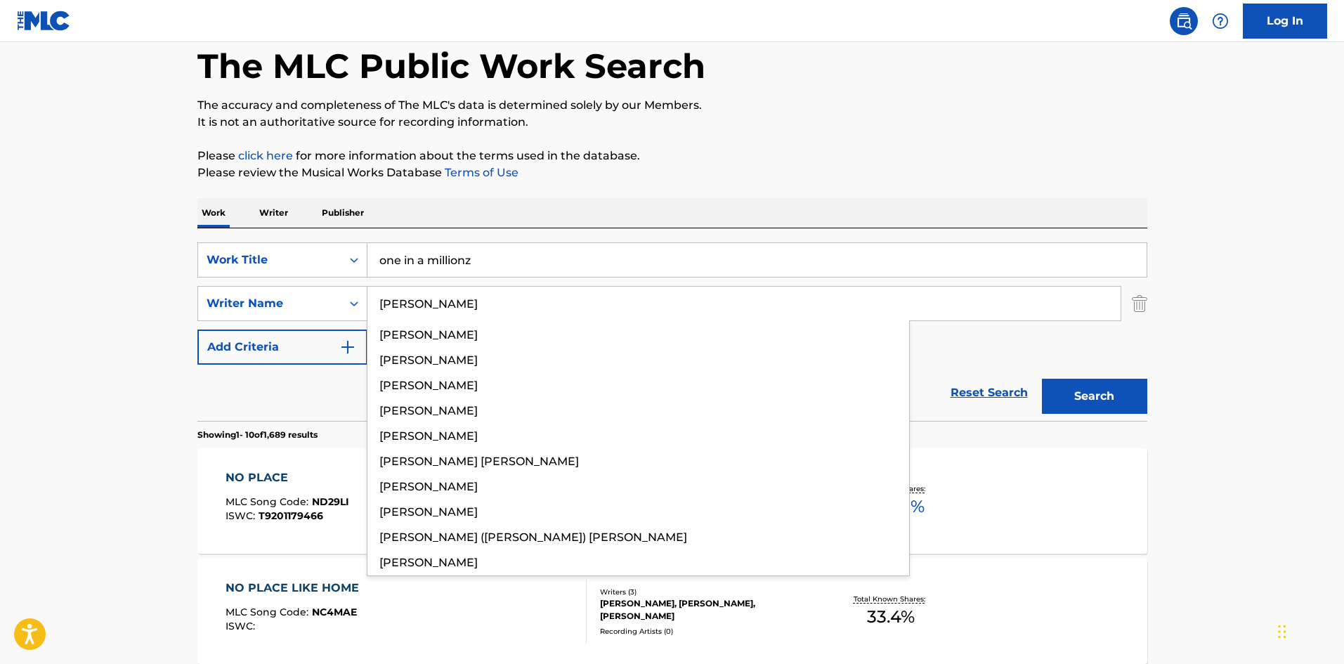
type input "[PERSON_NAME]"
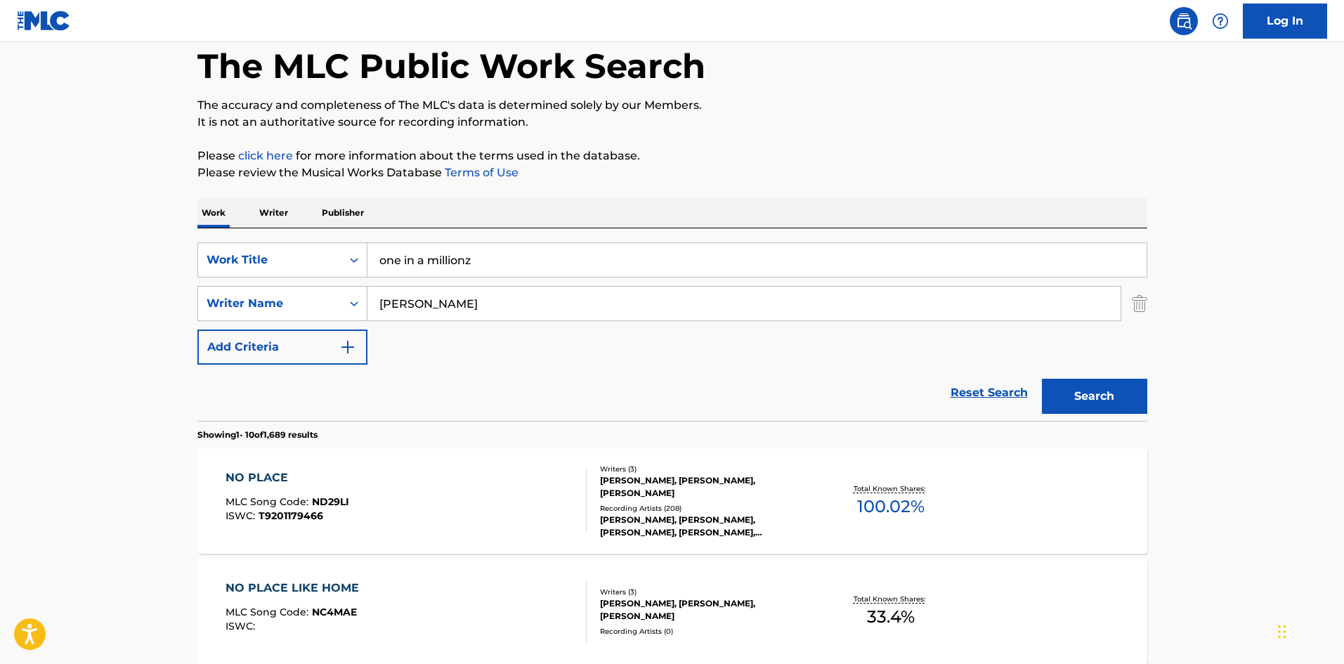
click at [527, 261] on input "one in a millionz" at bounding box center [756, 260] width 779 height 34
paste input "One In A Million"
type input "One In A Million"
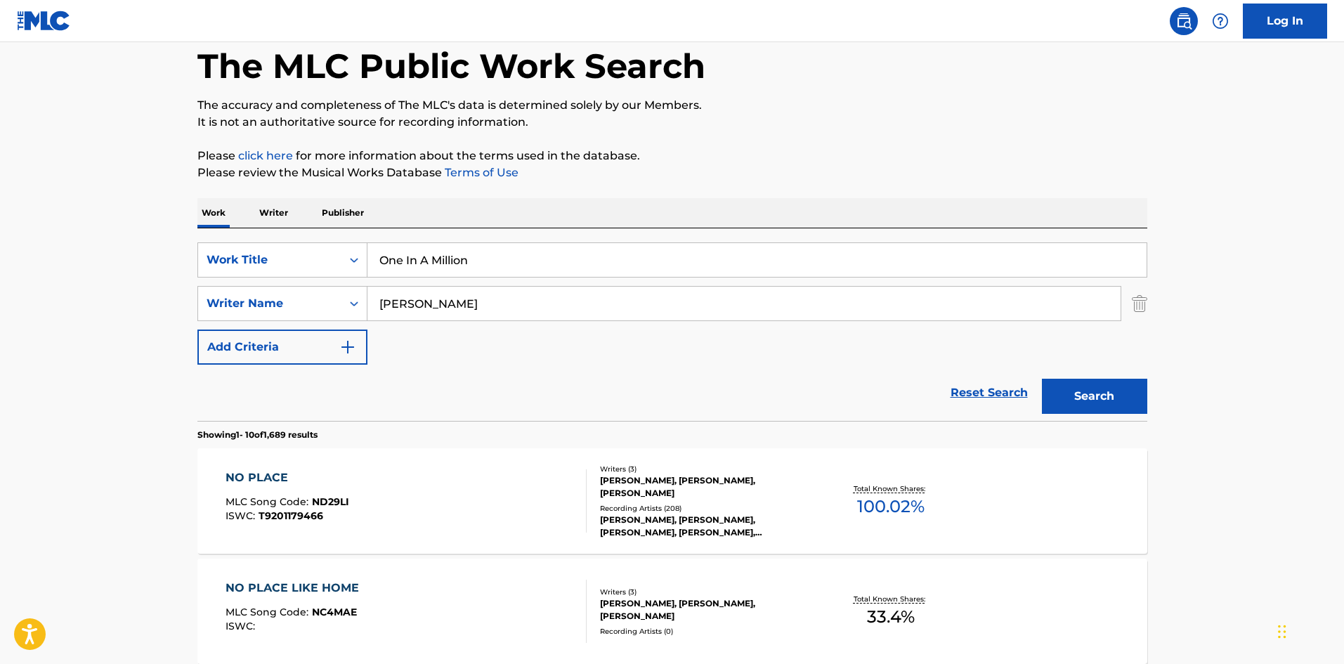
click at [1115, 405] on button "Search" at bounding box center [1094, 396] width 105 height 35
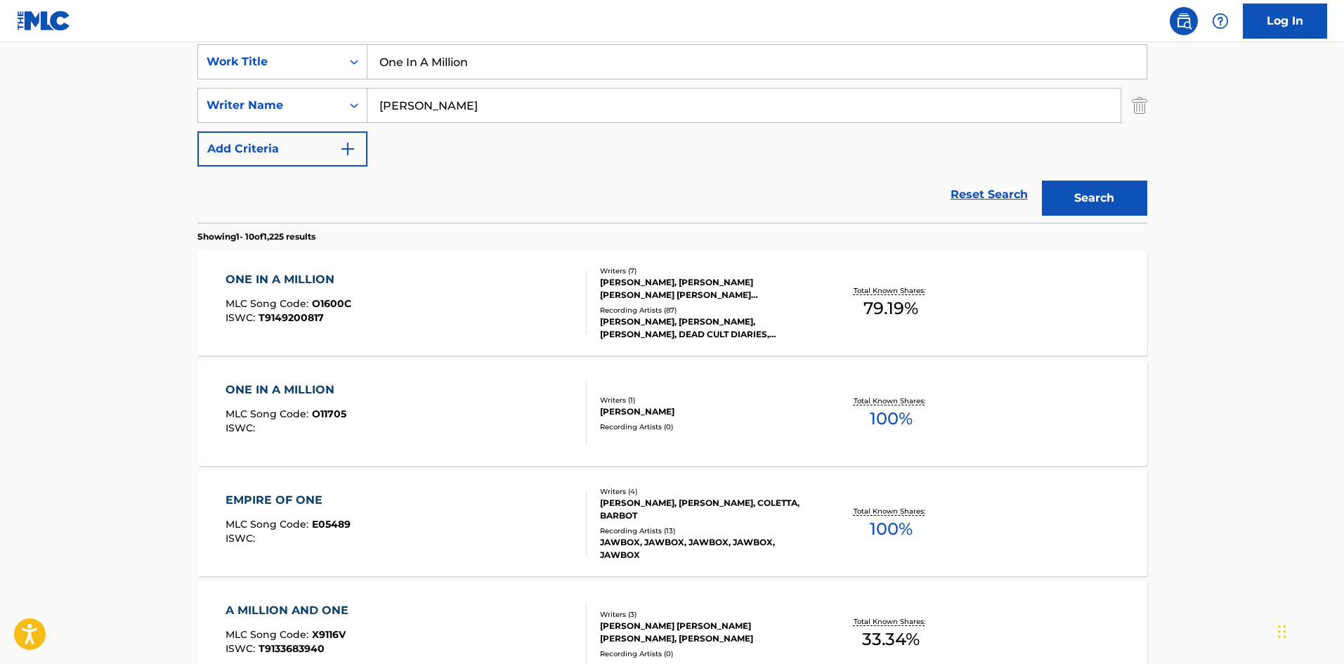
scroll to position [281, 0]
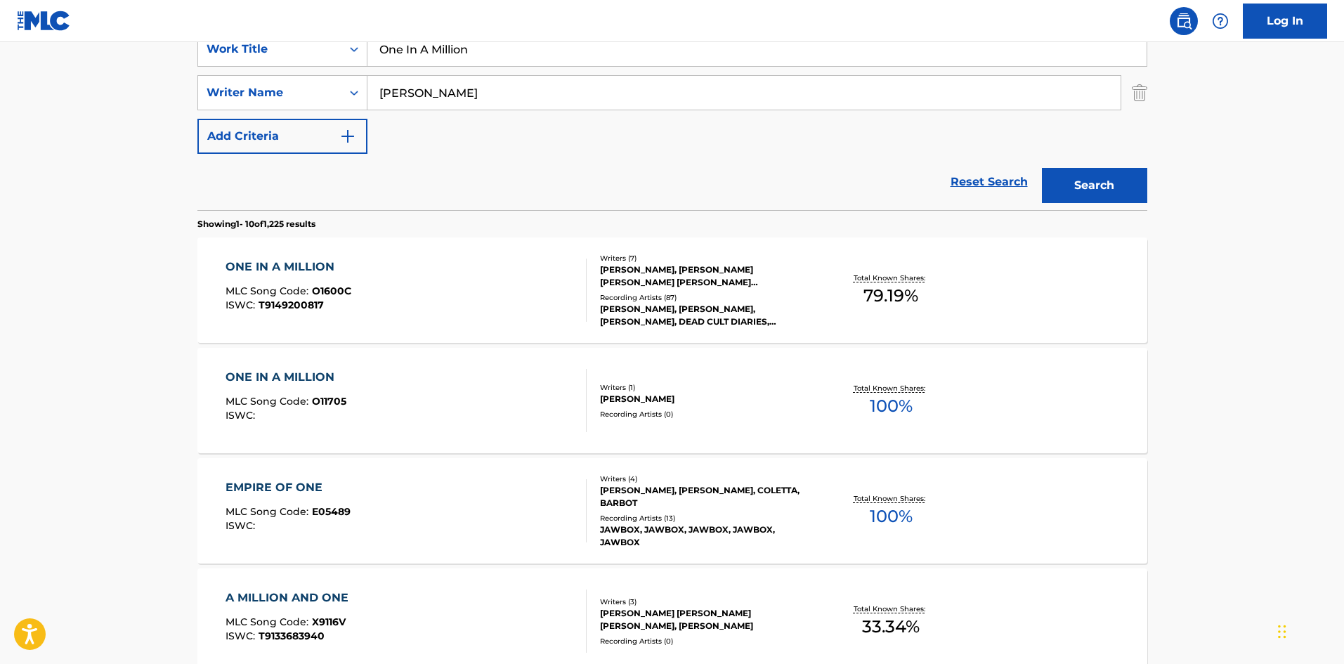
click at [376, 284] on div "ONE IN A MILLION MLC Song Code : O1600C ISWC : T9149200817" at bounding box center [405, 289] width 361 height 63
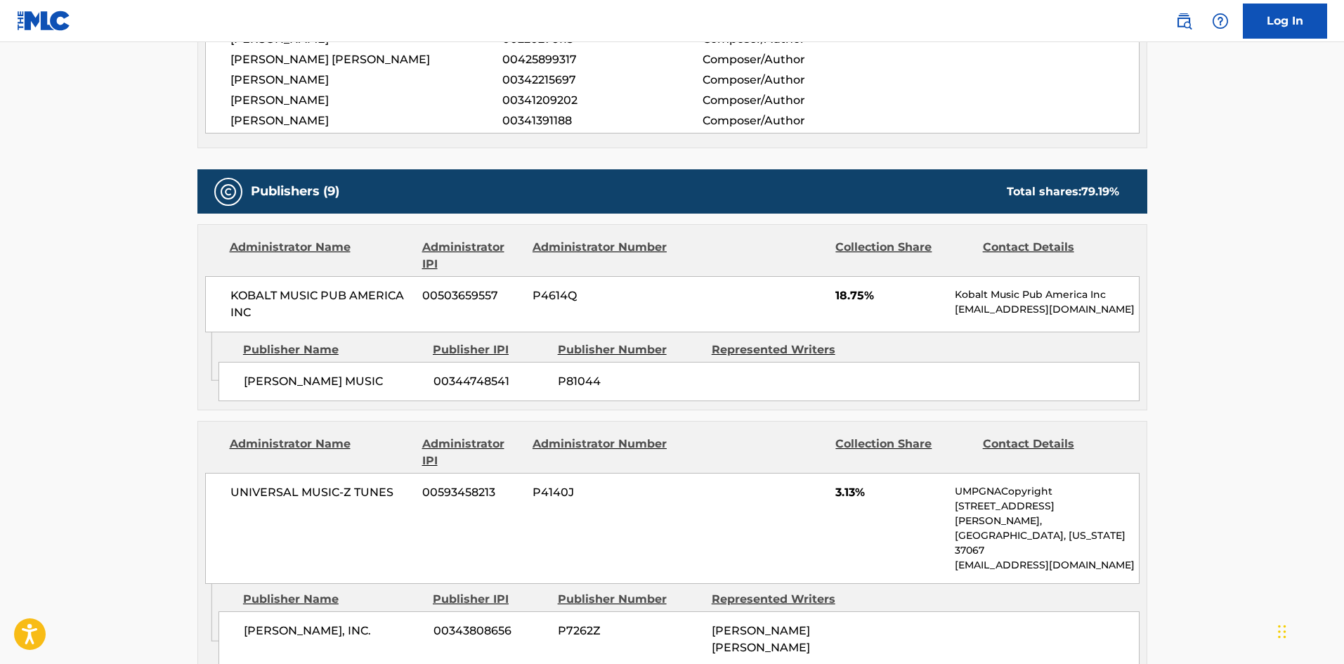
scroll to position [702, 0]
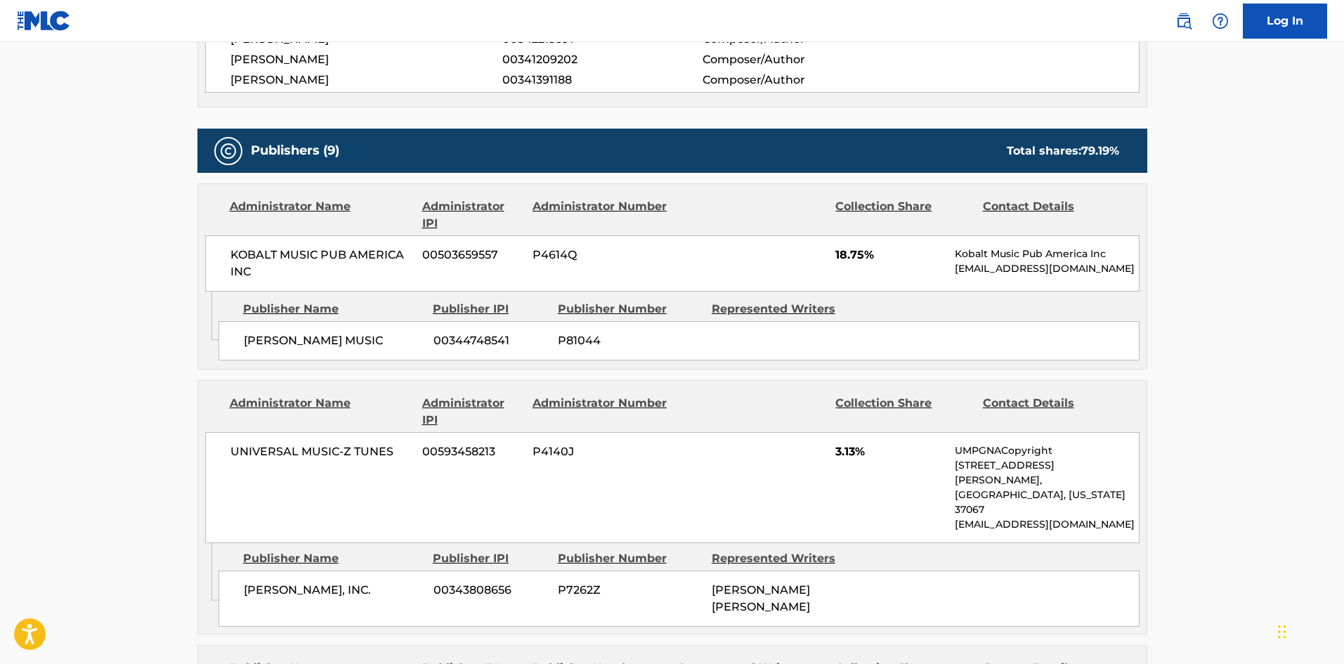
click at [252, 334] on span "[PERSON_NAME] MUSIC" at bounding box center [333, 340] width 179 height 17
drag, startPoint x: 252, startPoint y: 334, endPoint x: 329, endPoint y: 331, distance: 76.6
click at [332, 336] on span "[PERSON_NAME] MUSIC" at bounding box center [333, 340] width 179 height 17
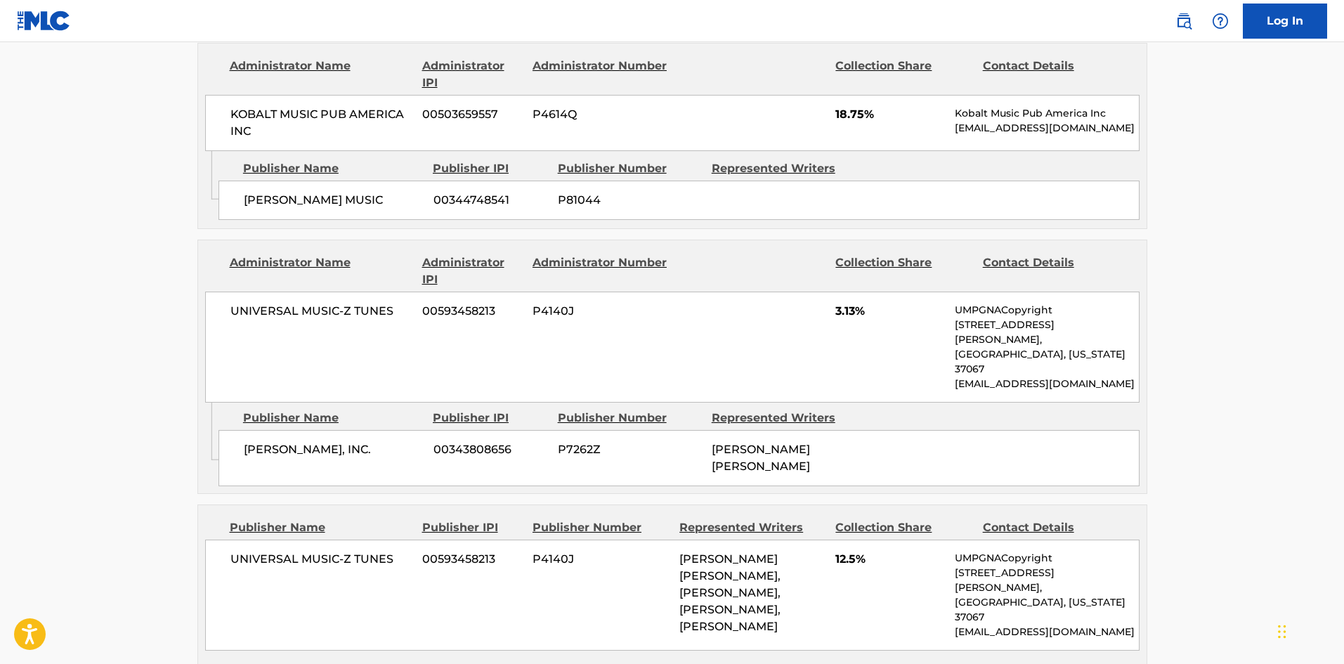
click at [244, 441] on span "[PERSON_NAME], INC." at bounding box center [333, 449] width 179 height 17
drag, startPoint x: 244, startPoint y: 413, endPoint x: 279, endPoint y: 413, distance: 34.4
click at [279, 441] on span "[PERSON_NAME], INC." at bounding box center [333, 449] width 179 height 17
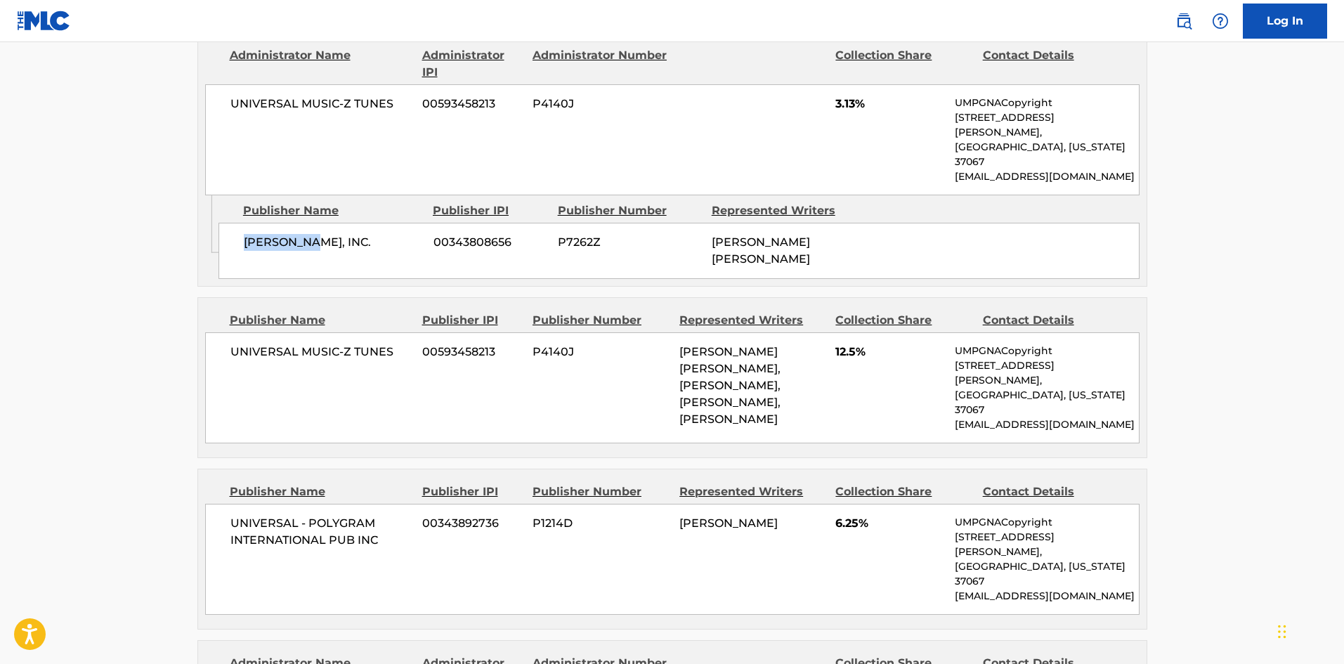
scroll to position [1053, 0]
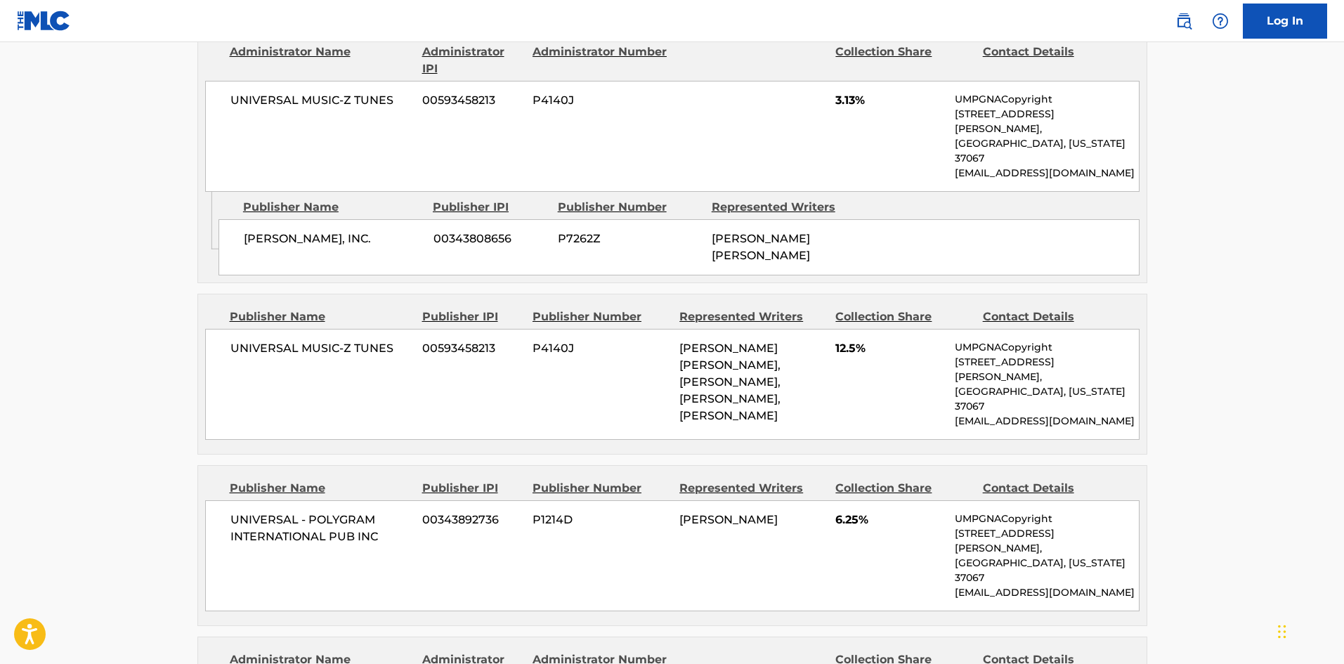
click at [253, 340] on span "UNIVERSAL MUSIC-Z TUNES" at bounding box center [321, 348] width 182 height 17
drag, startPoint x: 253, startPoint y: 321, endPoint x: 377, endPoint y: 322, distance: 124.3
click at [377, 340] on span "UNIVERSAL MUSIC-Z TUNES" at bounding box center [321, 348] width 182 height 17
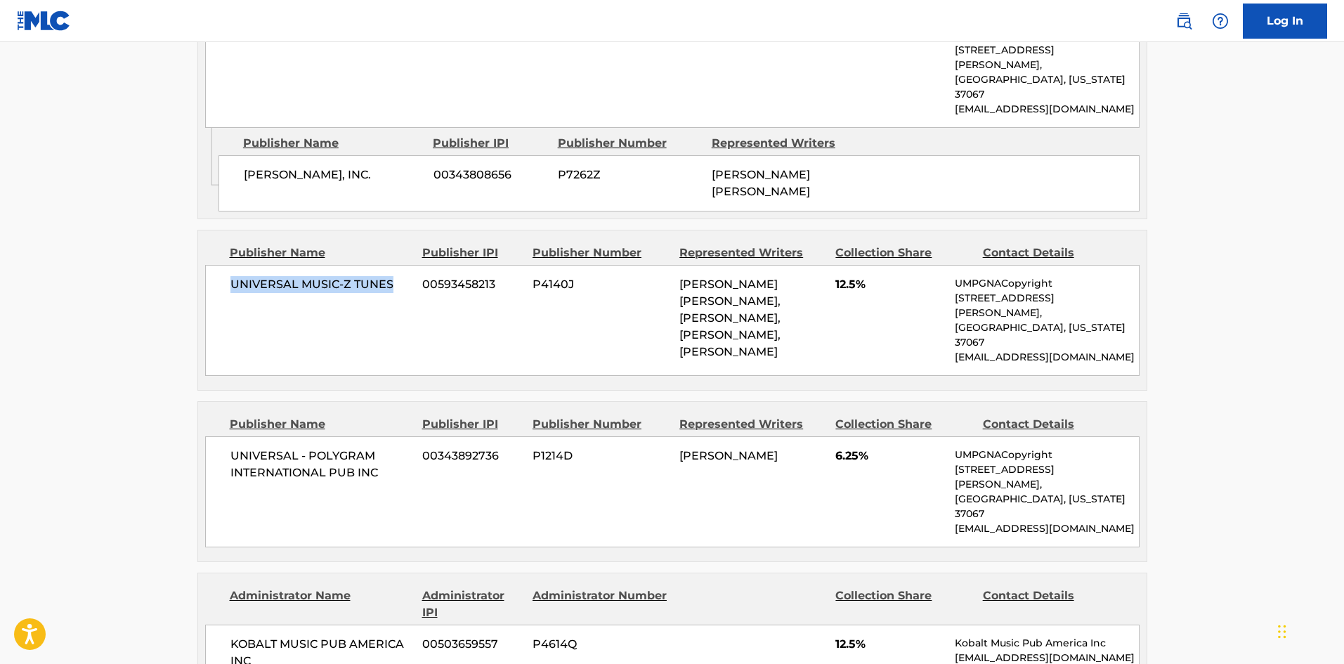
scroll to position [1194, 0]
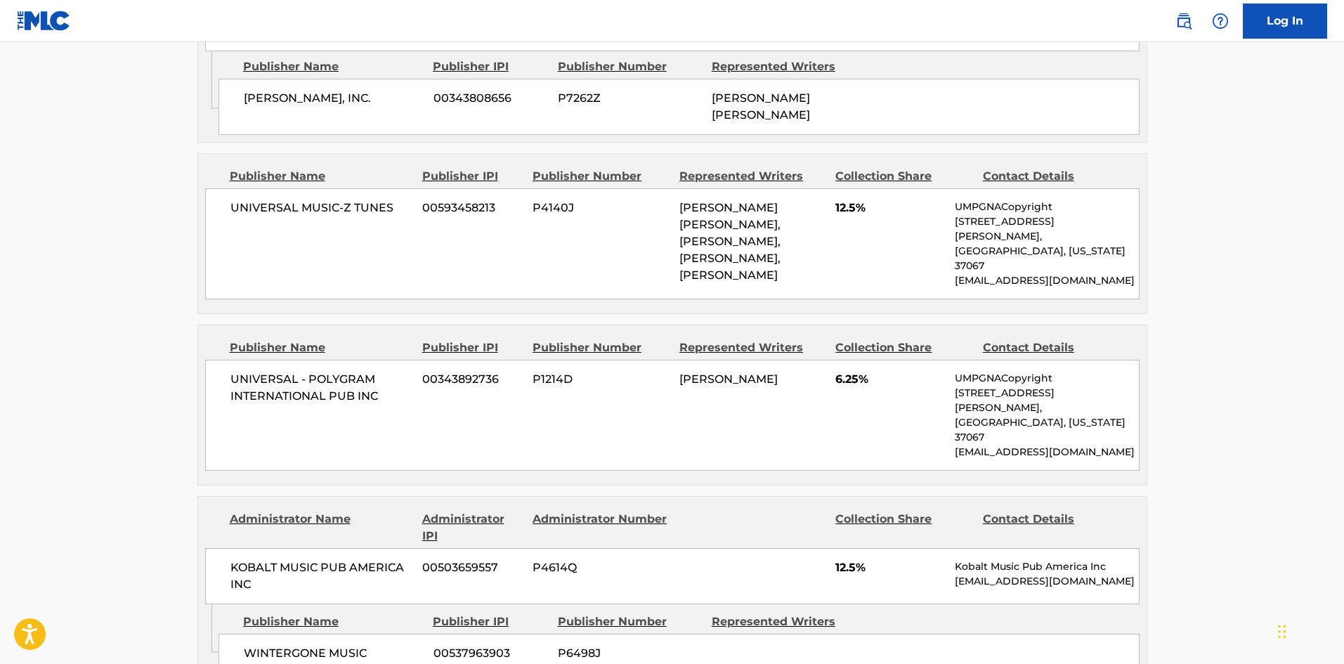
click at [256, 371] on span "UNIVERSAL - POLYGRAM INTERNATIONAL PUB INC" at bounding box center [321, 388] width 182 height 34
drag, startPoint x: 256, startPoint y: 343, endPoint x: 406, endPoint y: 375, distance: 153.6
click at [406, 375] on div "UNIVERSAL - POLYGRAM INTERNATIONAL PUB INC 00343892736 P1214D [PERSON_NAME] 6.2…" at bounding box center [672, 415] width 934 height 111
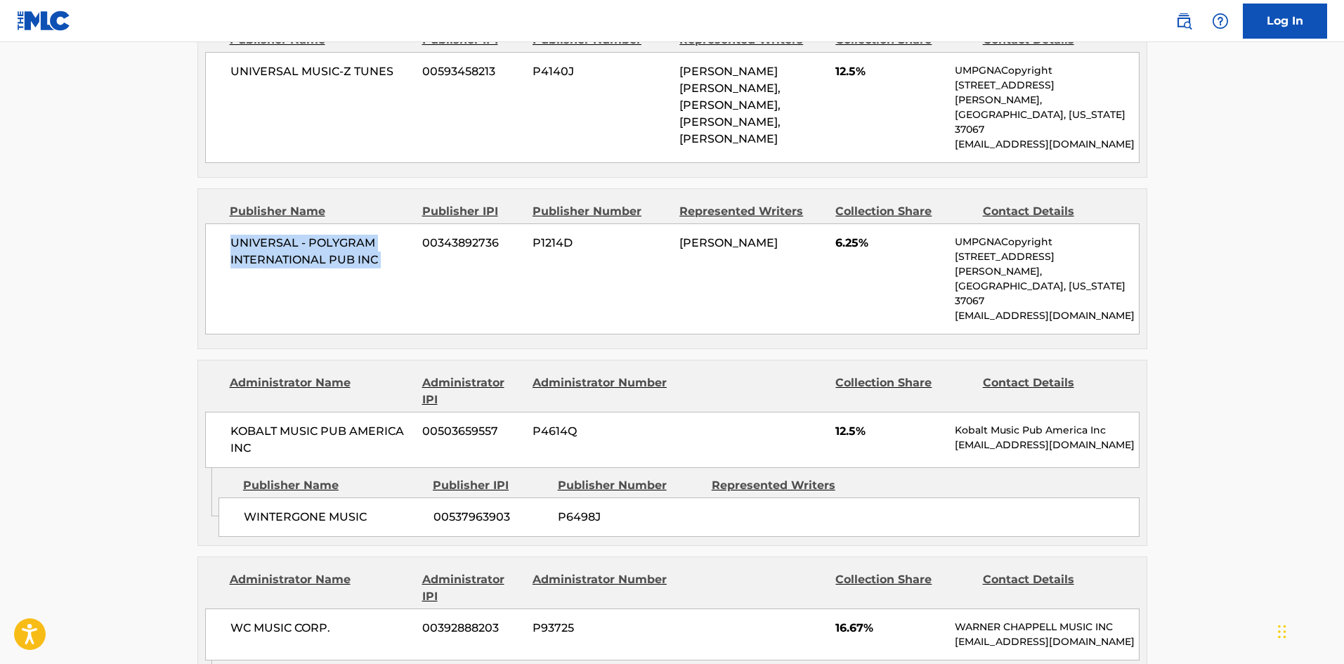
scroll to position [1334, 0]
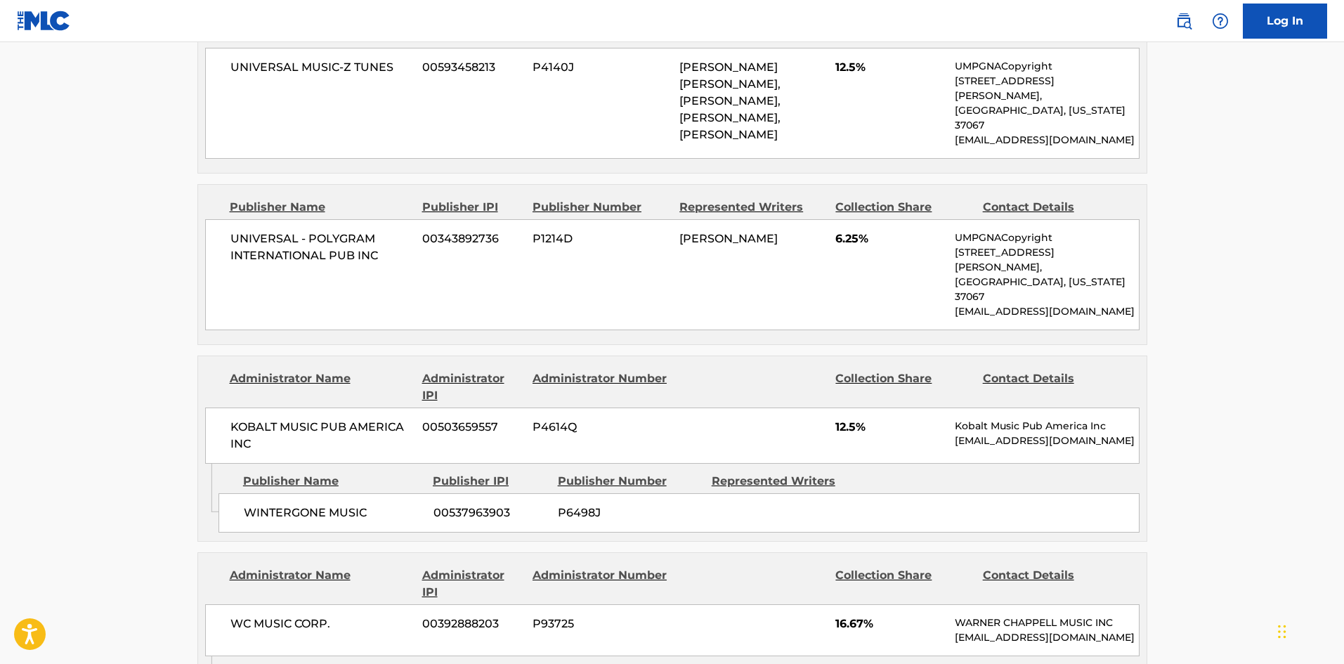
click at [254, 504] on span "WINTERGONE MUSIC" at bounding box center [333, 512] width 179 height 17
drag, startPoint x: 254, startPoint y: 452, endPoint x: 355, endPoint y: 445, distance: 100.7
click at [355, 504] on span "WINTERGONE MUSIC" at bounding box center [333, 512] width 179 height 17
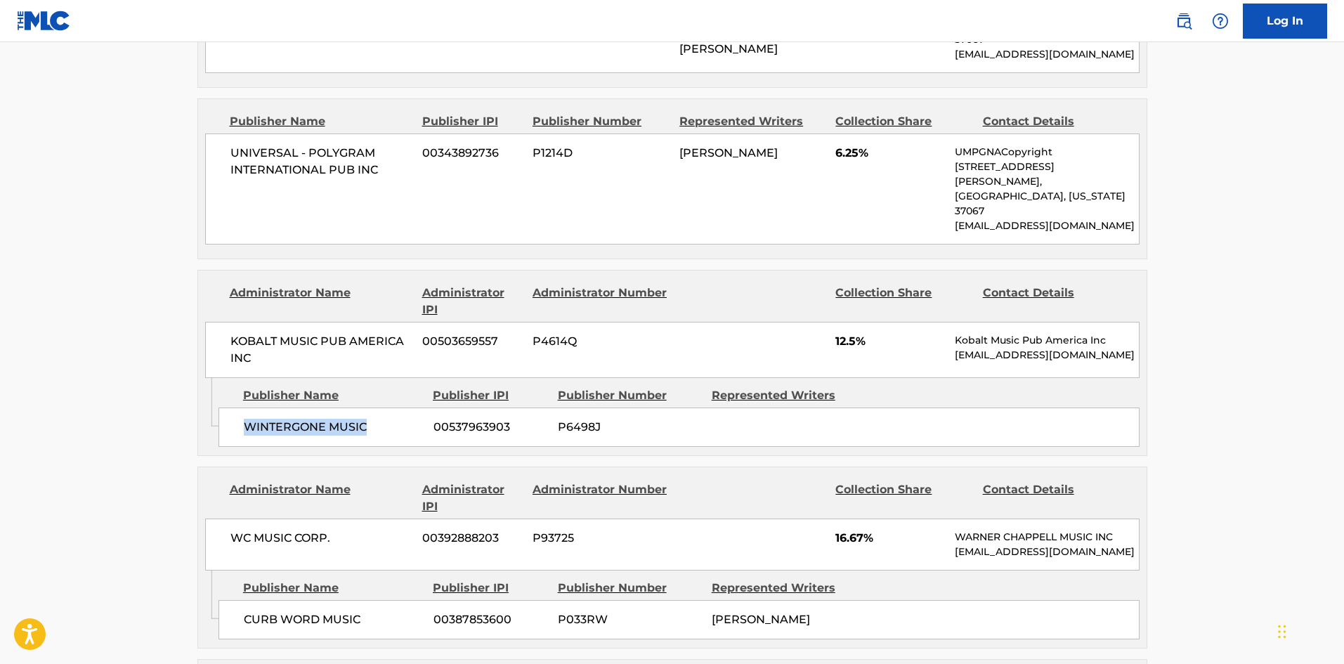
scroll to position [1545, 0]
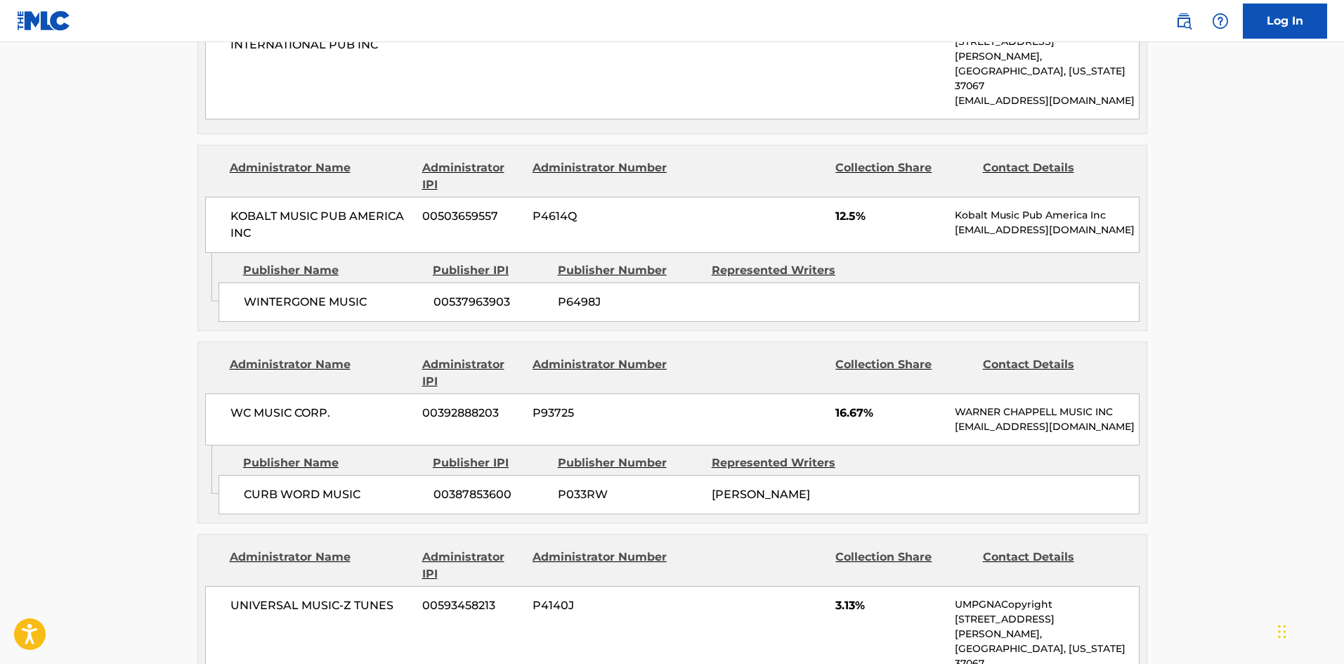
click at [261, 475] on div "CURB WORD MUSIC 00387853600 P033RW [PERSON_NAME]" at bounding box center [678, 494] width 921 height 39
drag, startPoint x: 261, startPoint y: 462, endPoint x: 294, endPoint y: 454, distance: 34.6
click at [294, 475] on div "CURB WORD MUSIC 00387853600 P033RW [PERSON_NAME]" at bounding box center [678, 494] width 921 height 39
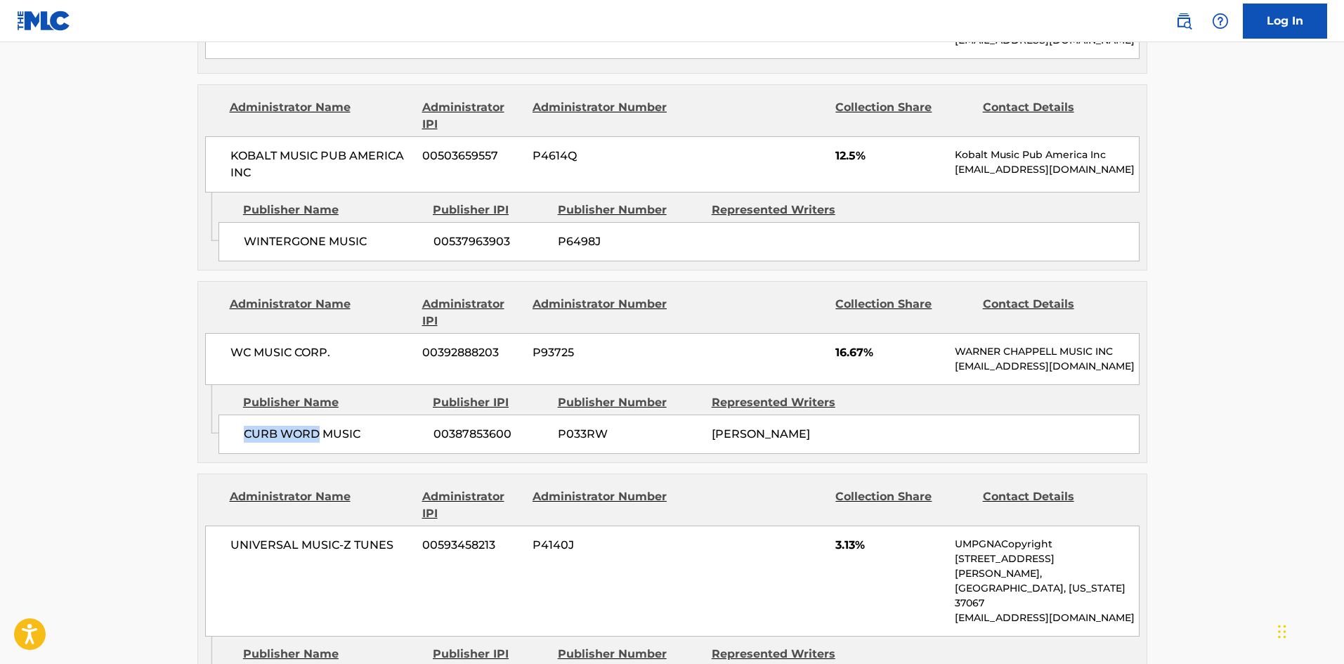
scroll to position [1756, 0]
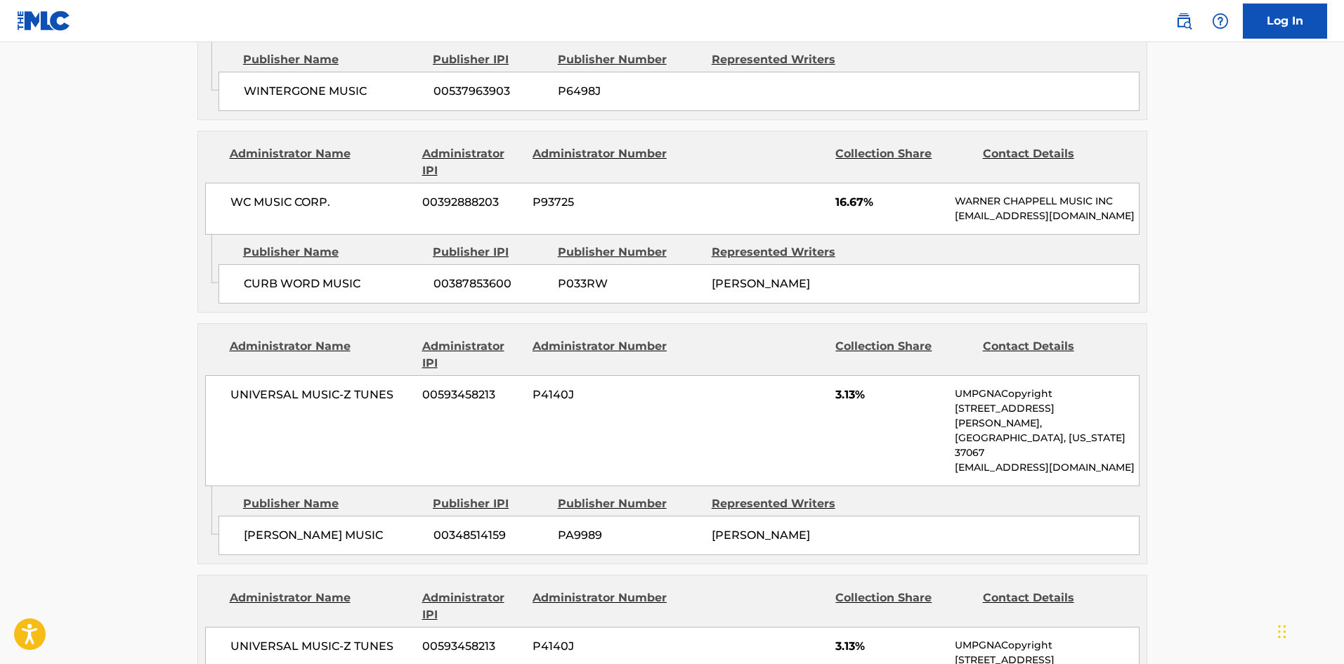
click at [241, 516] on div "[PERSON_NAME] MUSIC 00348514159 PA9989 [PERSON_NAME]" at bounding box center [678, 535] width 921 height 39
drag, startPoint x: 241, startPoint y: 461, endPoint x: 307, endPoint y: 457, distance: 66.1
click at [307, 516] on div "[PERSON_NAME] MUSIC 00348514159 PA9989 [PERSON_NAME]" at bounding box center [678, 535] width 921 height 39
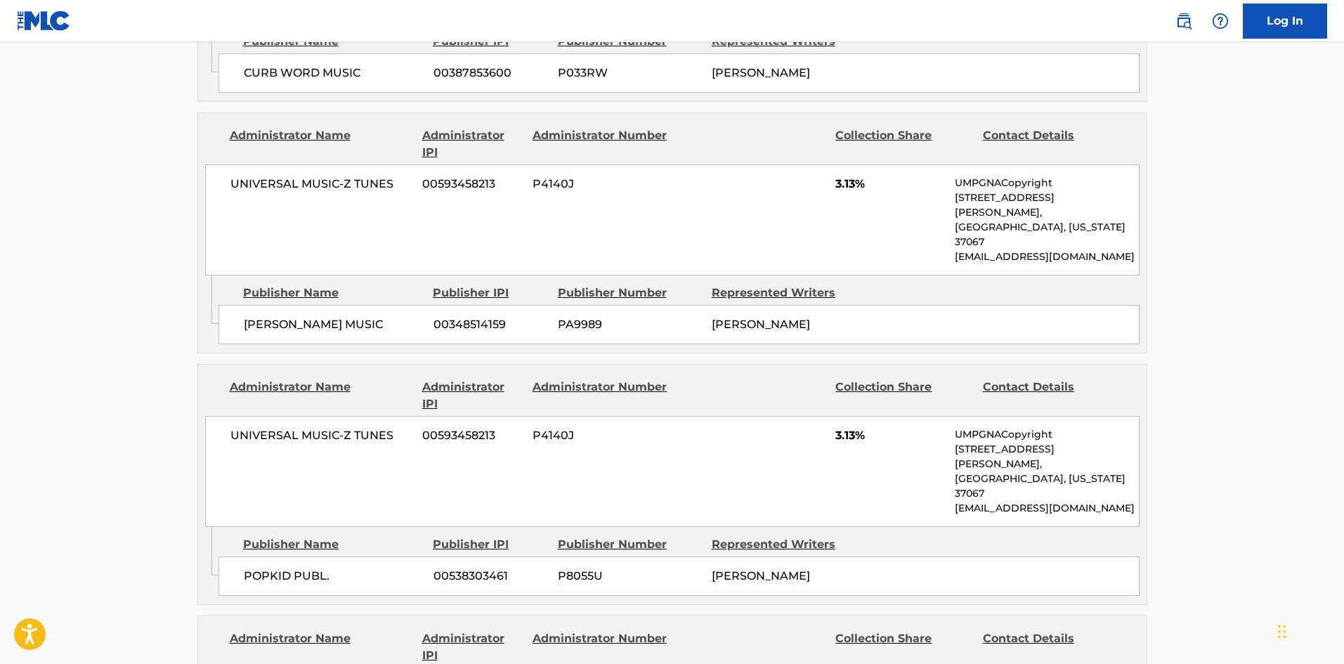
click at [239, 556] on div "POPKID PUBL. 00538303461 P8055U [PERSON_NAME]" at bounding box center [678, 575] width 921 height 39
drag, startPoint x: 239, startPoint y: 466, endPoint x: 278, endPoint y: 465, distance: 39.3
click at [278, 556] on div "POPKID PUBL. 00538303461 P8055U [PERSON_NAME]" at bounding box center [678, 575] width 921 height 39
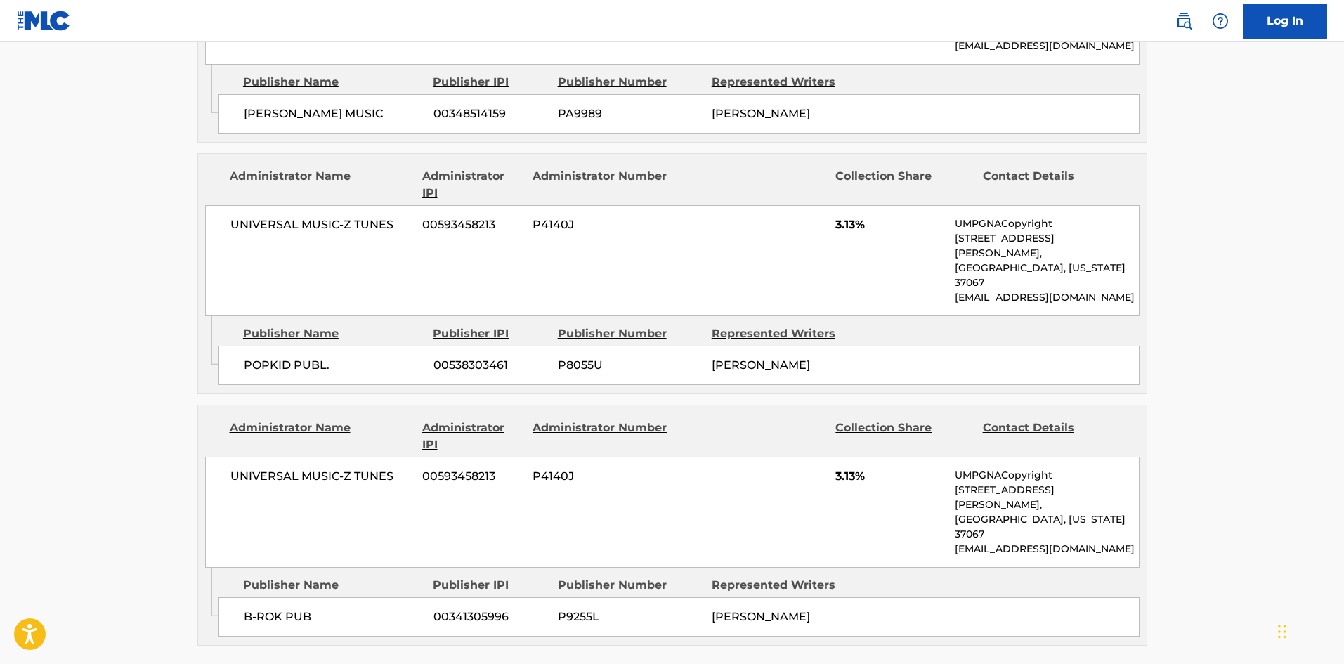
click at [239, 597] on div "B-ROK PUB 00341305996 P9255L [PERSON_NAME]" at bounding box center [678, 616] width 921 height 39
drag, startPoint x: 239, startPoint y: 482, endPoint x: 275, endPoint y: 478, distance: 36.7
click at [275, 597] on div "B-ROK PUB 00341305996 P9255L [PERSON_NAME]" at bounding box center [678, 616] width 921 height 39
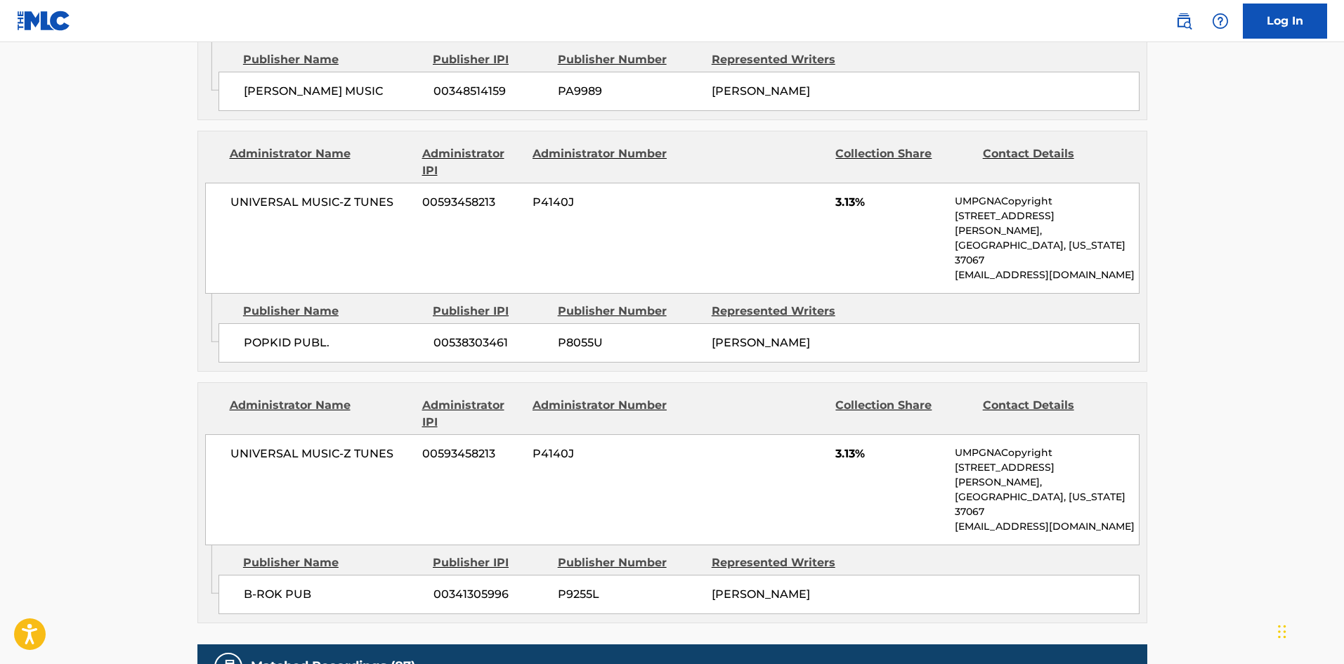
scroll to position [2328, 0]
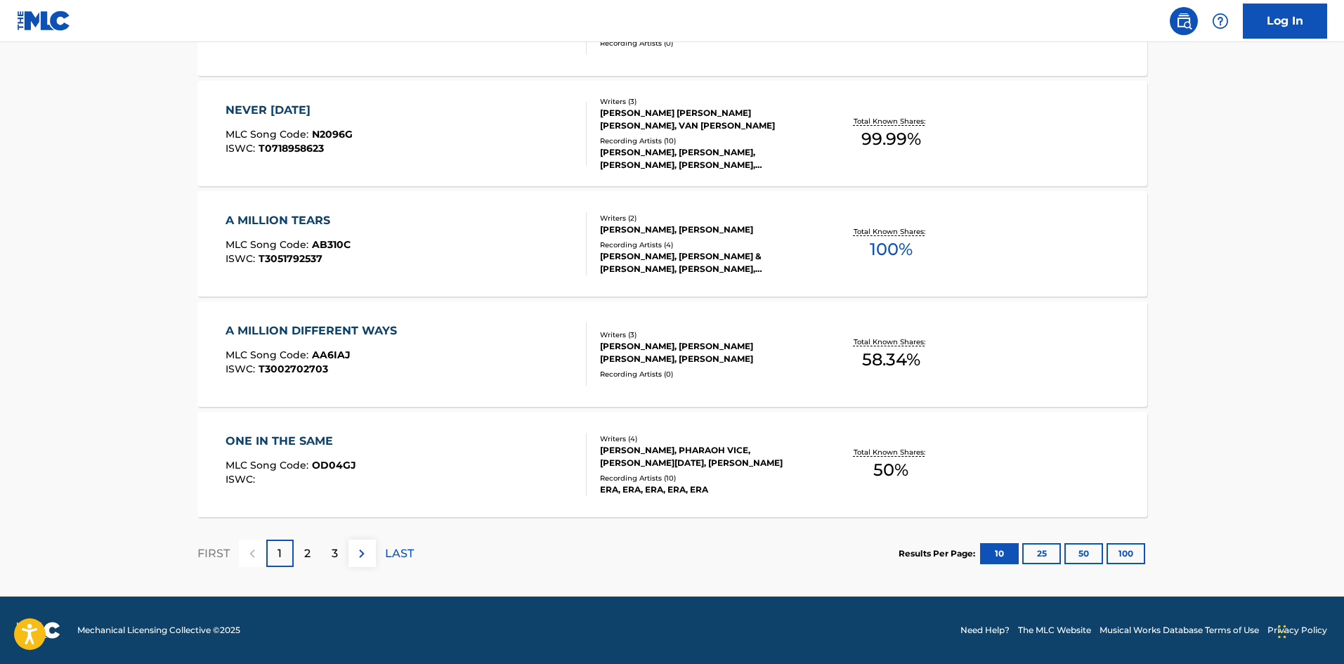
scroll to position [281, 0]
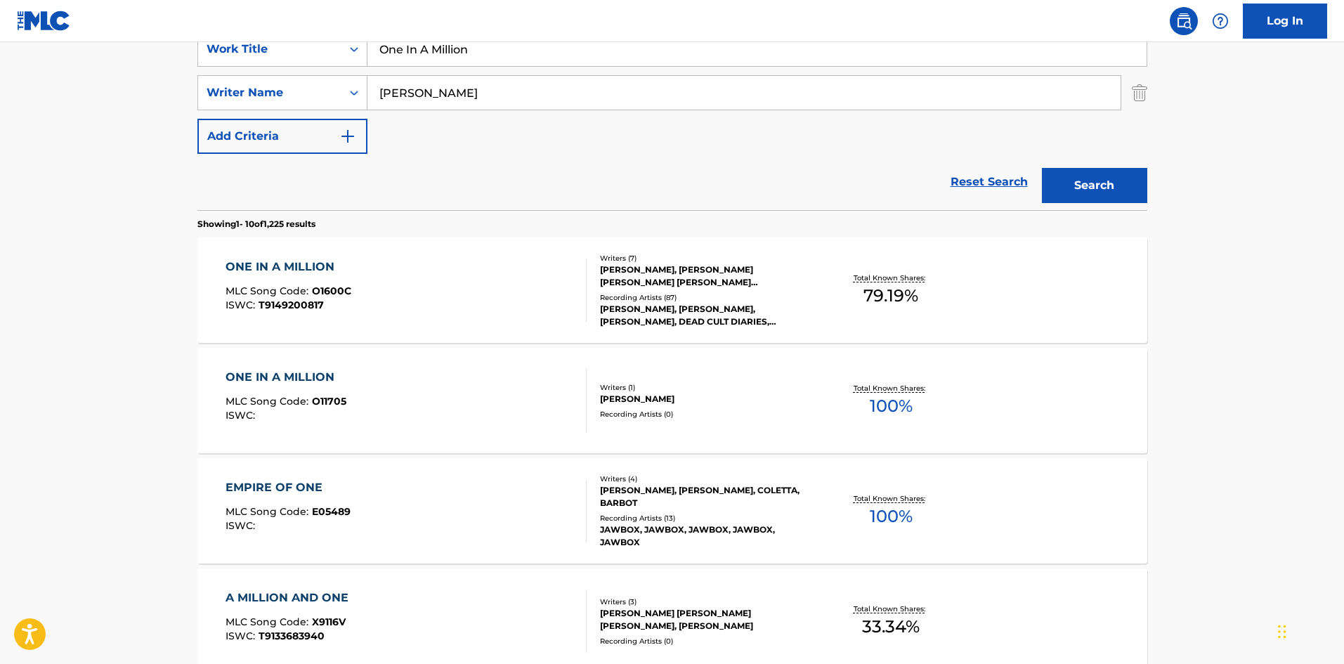
click at [492, 76] on input "[PERSON_NAME]" at bounding box center [743, 93] width 753 height 34
click at [494, 74] on div "SearchWithCriteriab1383756-4945-4eff-bdc7-4d282f4a7465 Work Title One In A Mill…" at bounding box center [672, 93] width 950 height 122
click at [520, 52] on input "One In A Million" at bounding box center [756, 49] width 779 height 34
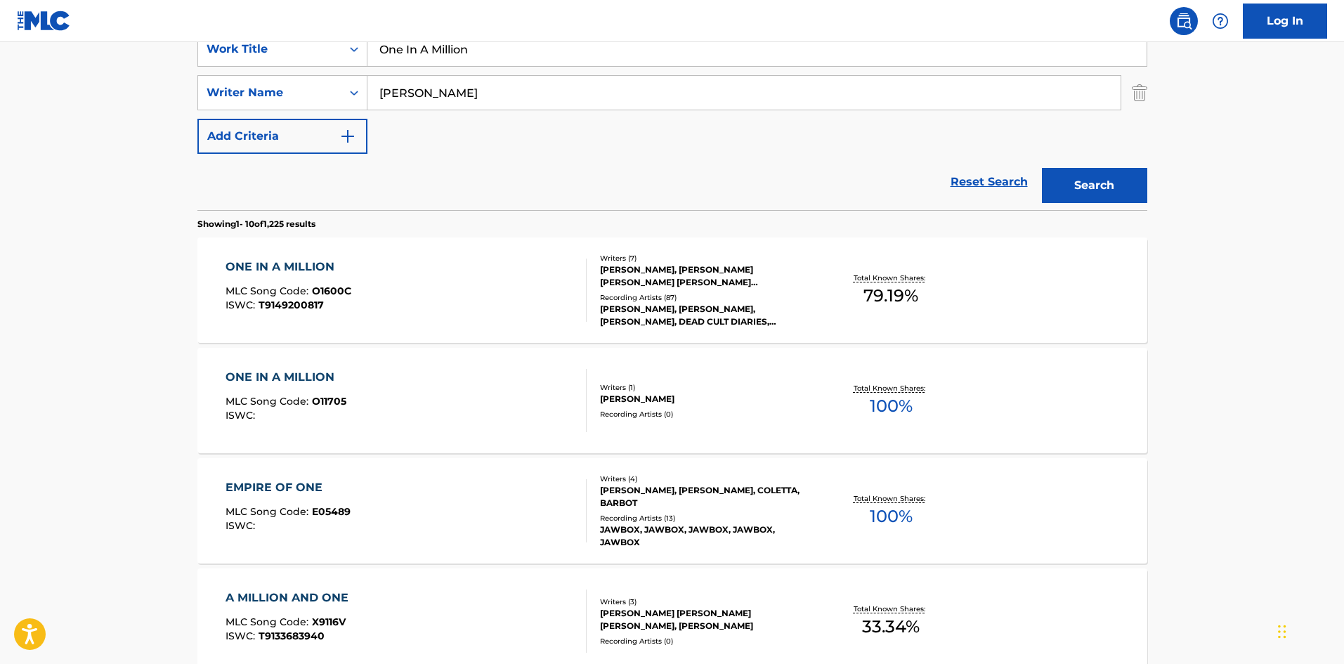
paste input "Phone Call"
type input "One Phone Call"
click at [494, 96] on input "[PERSON_NAME]" at bounding box center [743, 93] width 753 height 34
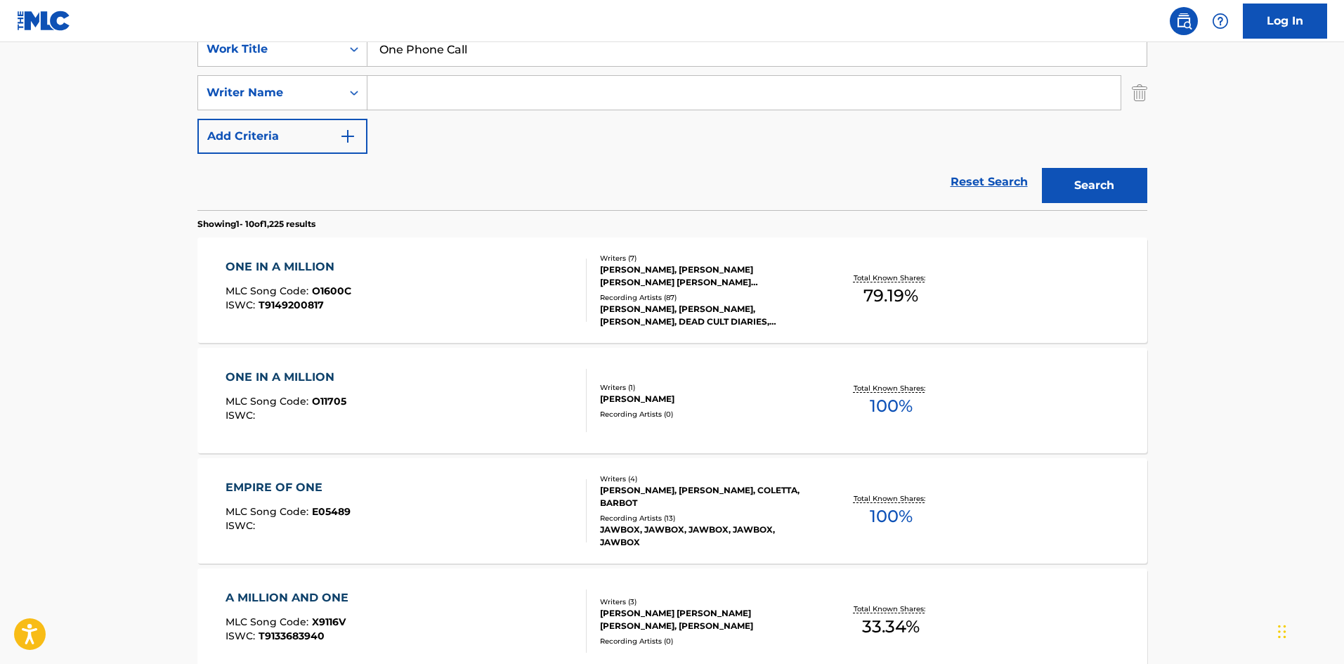
click at [1042, 168] on button "Search" at bounding box center [1094, 185] width 105 height 35
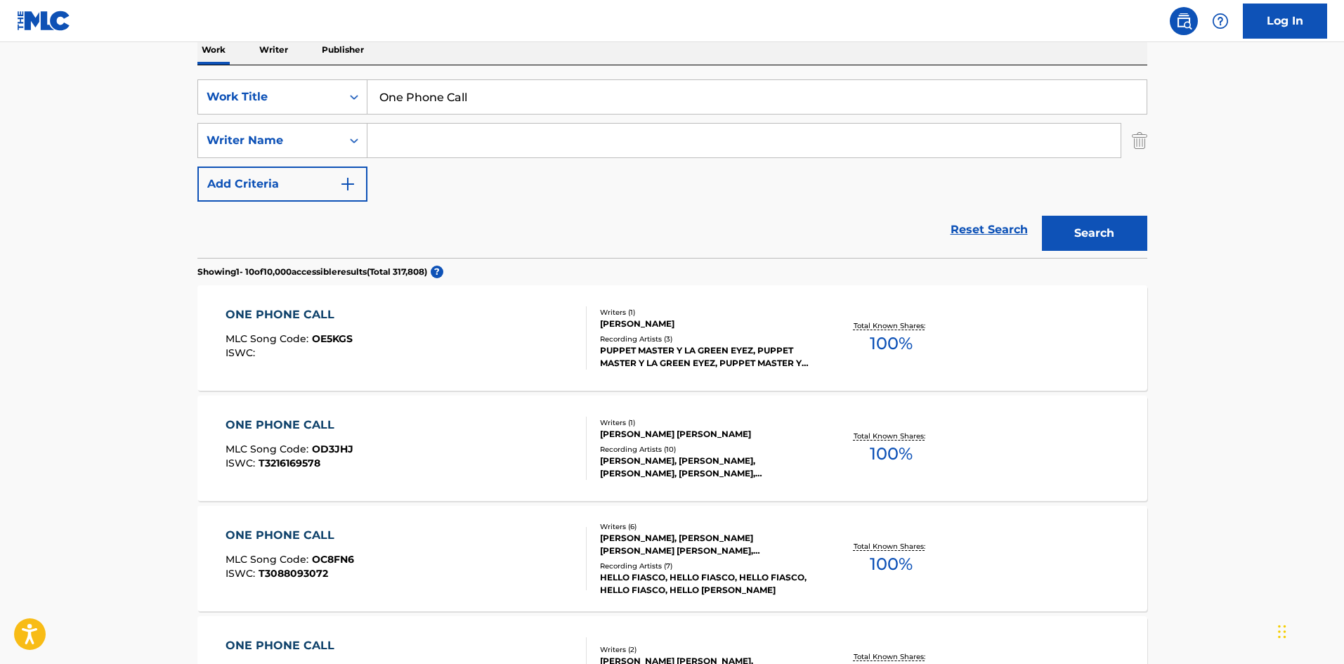
scroll to position [70, 0]
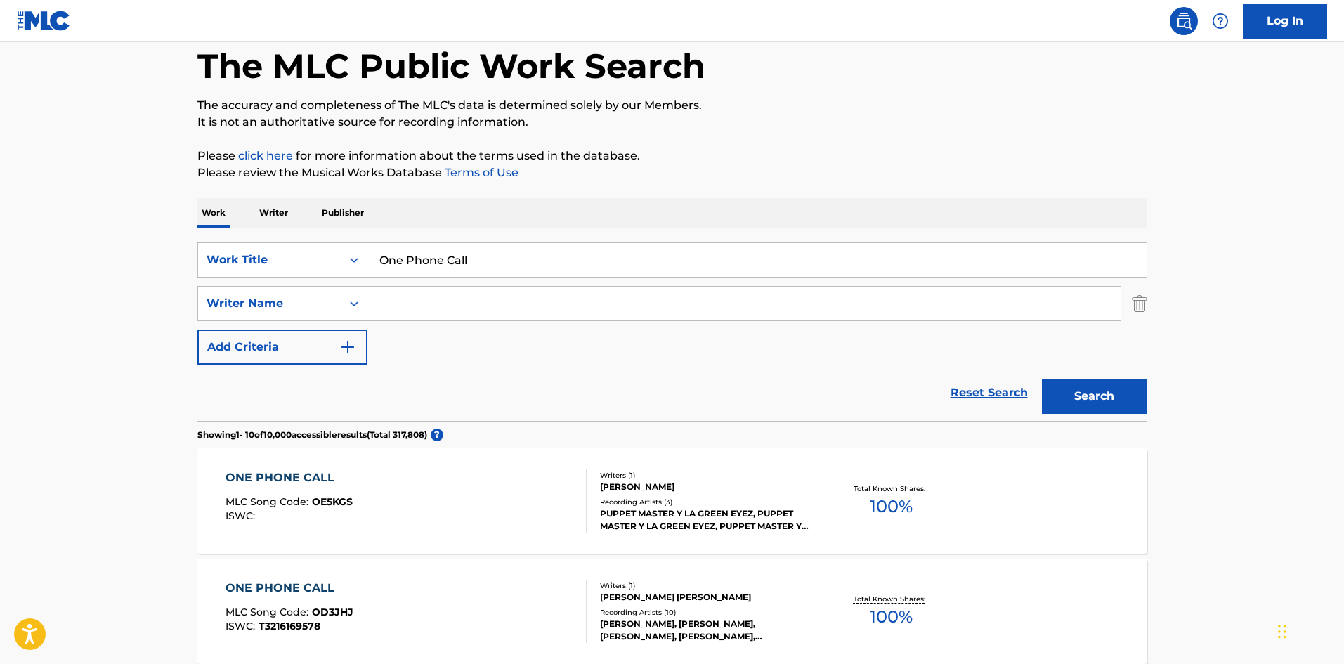
paste input "[PERSON_NAME]"
type input "[PERSON_NAME]"
drag, startPoint x: 1119, startPoint y: 397, endPoint x: 933, endPoint y: 325, distance: 199.4
click at [1119, 397] on button "Search" at bounding box center [1094, 396] width 105 height 35
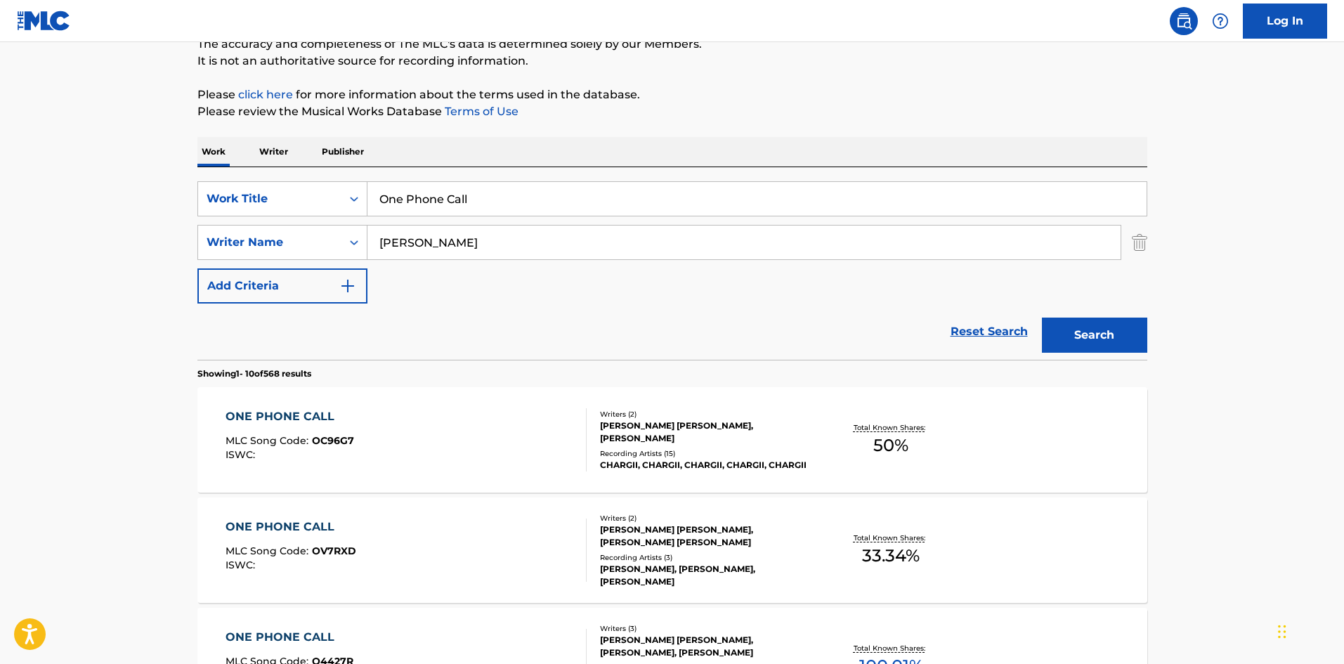
scroll to position [281, 0]
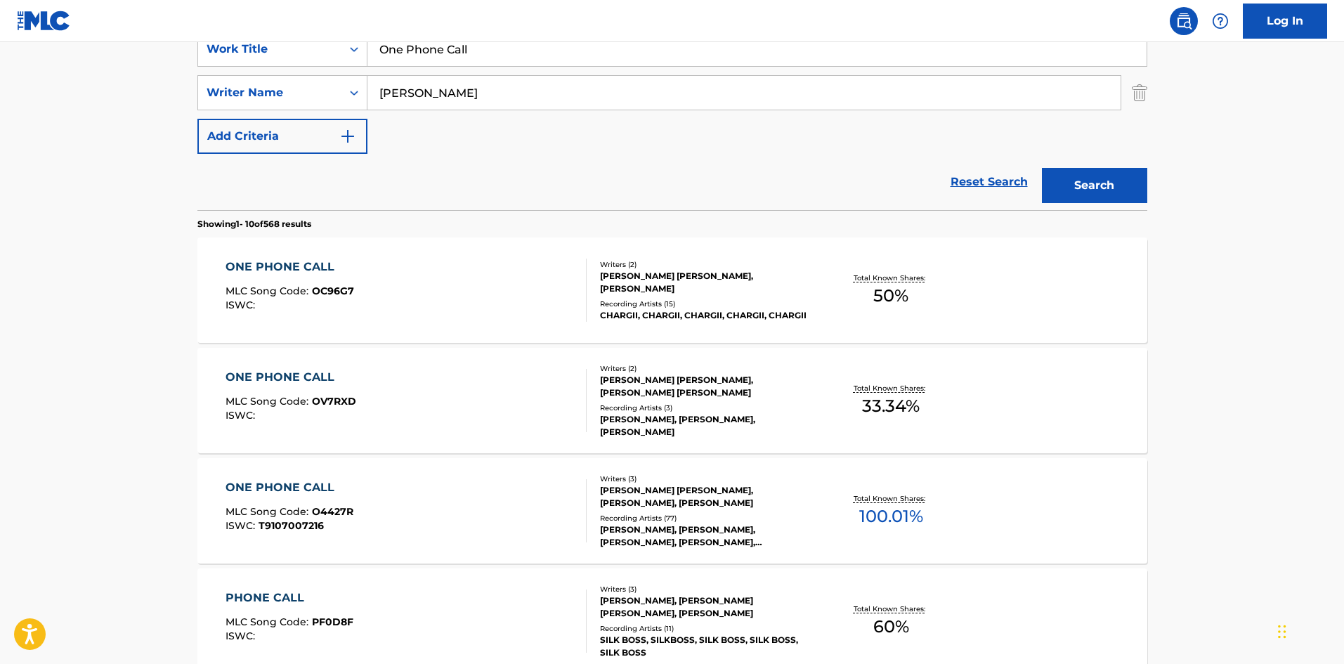
click at [490, 544] on div "ONE PHONE CALL MLC Song Code : O4427R ISWC : T9107007216 Writers ( 3 ) [PERSON_…" at bounding box center [672, 510] width 950 height 105
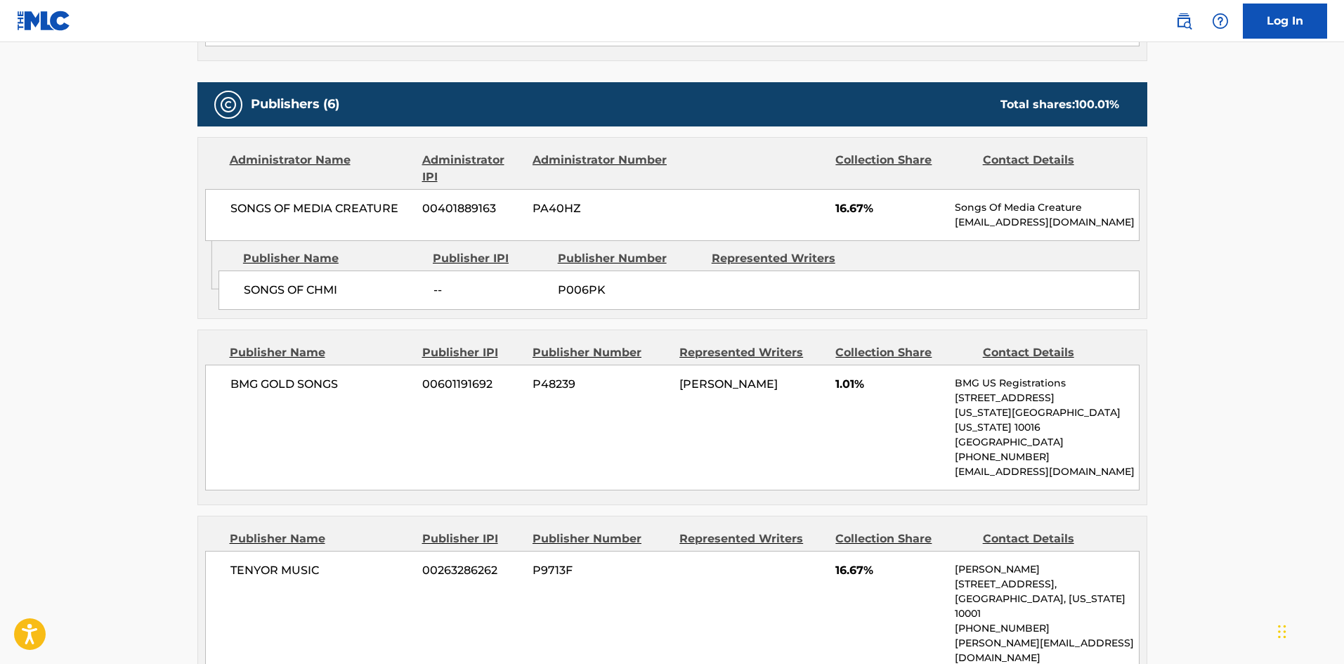
scroll to position [575, 0]
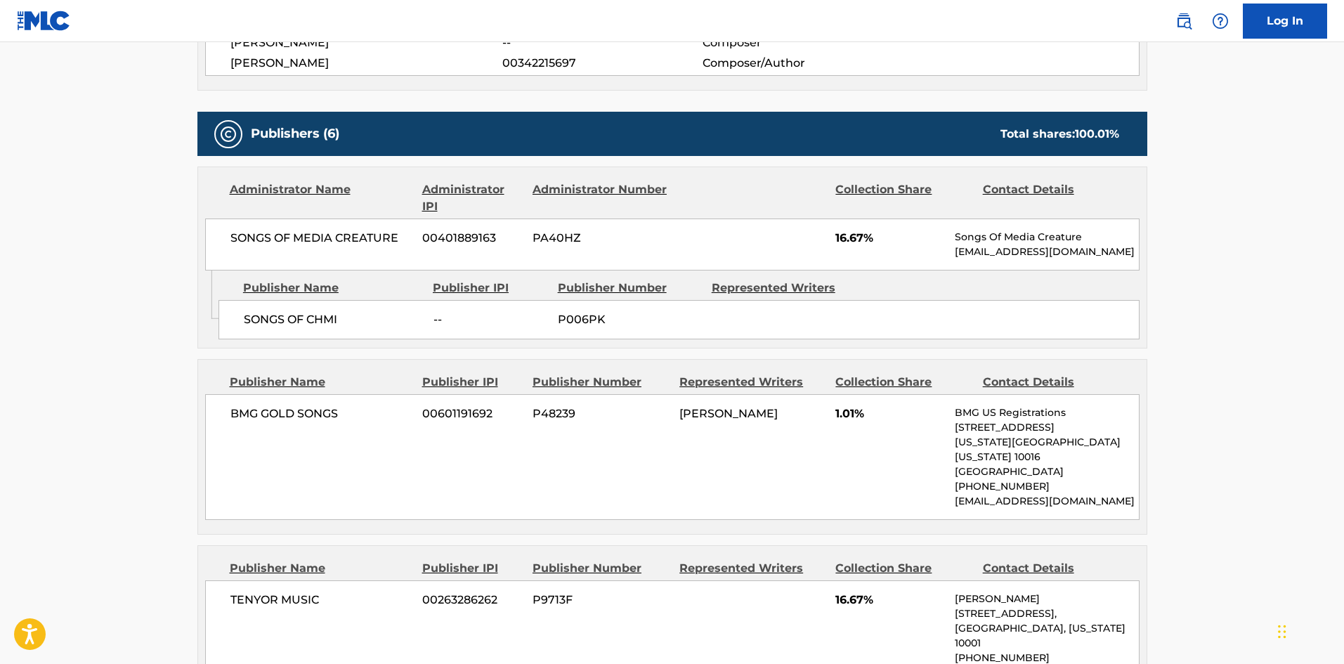
click at [237, 306] on div "SONGS OF CHMI -- P006PK" at bounding box center [678, 319] width 921 height 39
drag, startPoint x: 237, startPoint y: 306, endPoint x: 320, endPoint y: 315, distance: 83.4
click at [320, 315] on div "SONGS OF CHMI -- P006PK" at bounding box center [678, 319] width 921 height 39
drag, startPoint x: 67, startPoint y: 216, endPoint x: 219, endPoint y: 300, distance: 174.2
click at [67, 216] on main "< Back to public search results Copy work link ONE PHONE CALL Work Detail Membe…" at bounding box center [672, 652] width 1344 height 2369
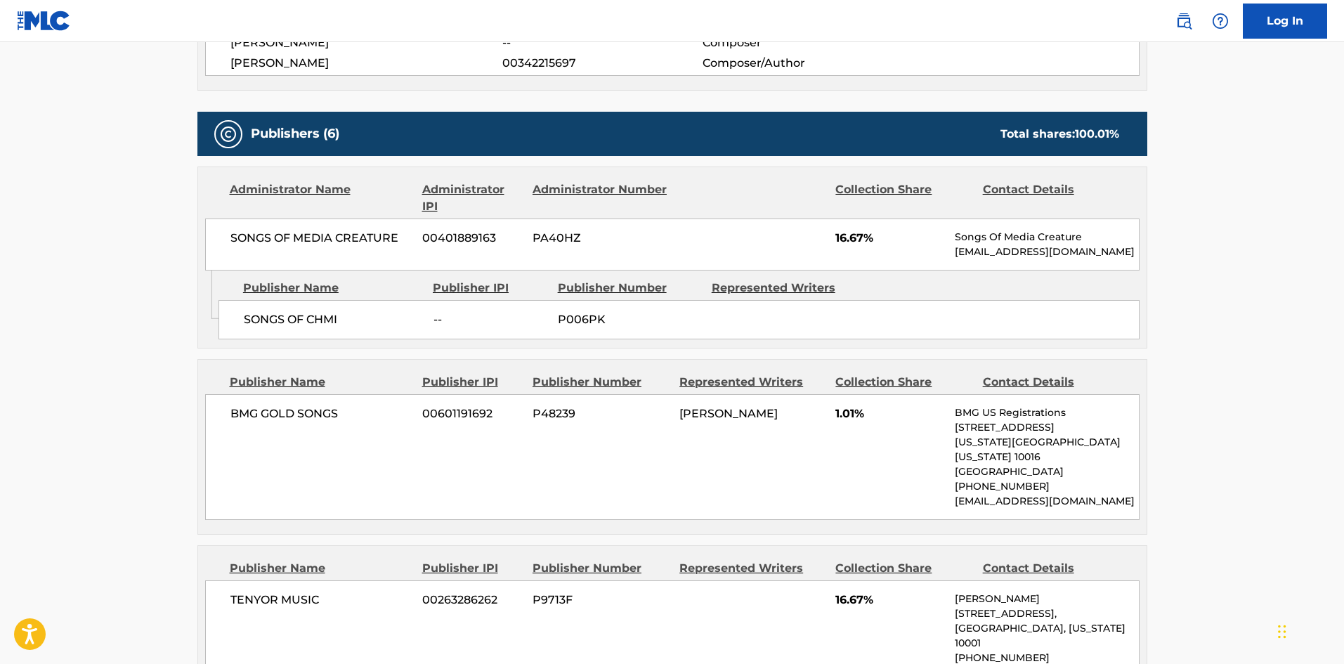
click at [264, 436] on div "BMG GOLD SONGS 00601191692 P48239 [PERSON_NAME] 1.01% BMG US Registrations [STR…" at bounding box center [672, 457] width 934 height 126
drag, startPoint x: 264, startPoint y: 436, endPoint x: 201, endPoint y: 406, distance: 70.1
click at [319, 419] on div "BMG GOLD SONGS 00601191692 P48239 [PERSON_NAME] 1.01% BMG US Registrations [STR…" at bounding box center [672, 457] width 934 height 126
click at [216, 412] on div "BMG GOLD SONGS 00601191692 P48239 [PERSON_NAME] 1.01% BMG US Registrations [STR…" at bounding box center [672, 457] width 934 height 126
drag, startPoint x: 216, startPoint y: 412, endPoint x: 315, endPoint y: 412, distance: 99.0
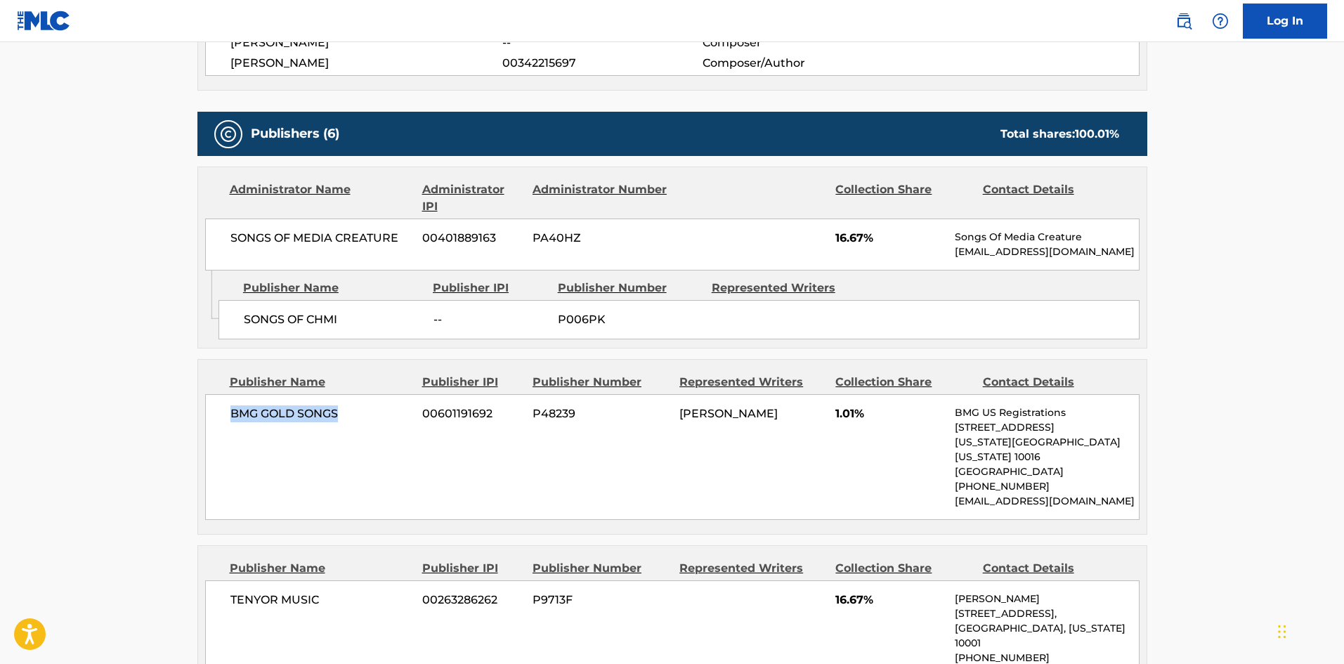
click at [315, 412] on div "BMG GOLD SONGS 00601191692 P48239 [PERSON_NAME] 1.01% BMG US Registrations [STR…" at bounding box center [672, 457] width 934 height 126
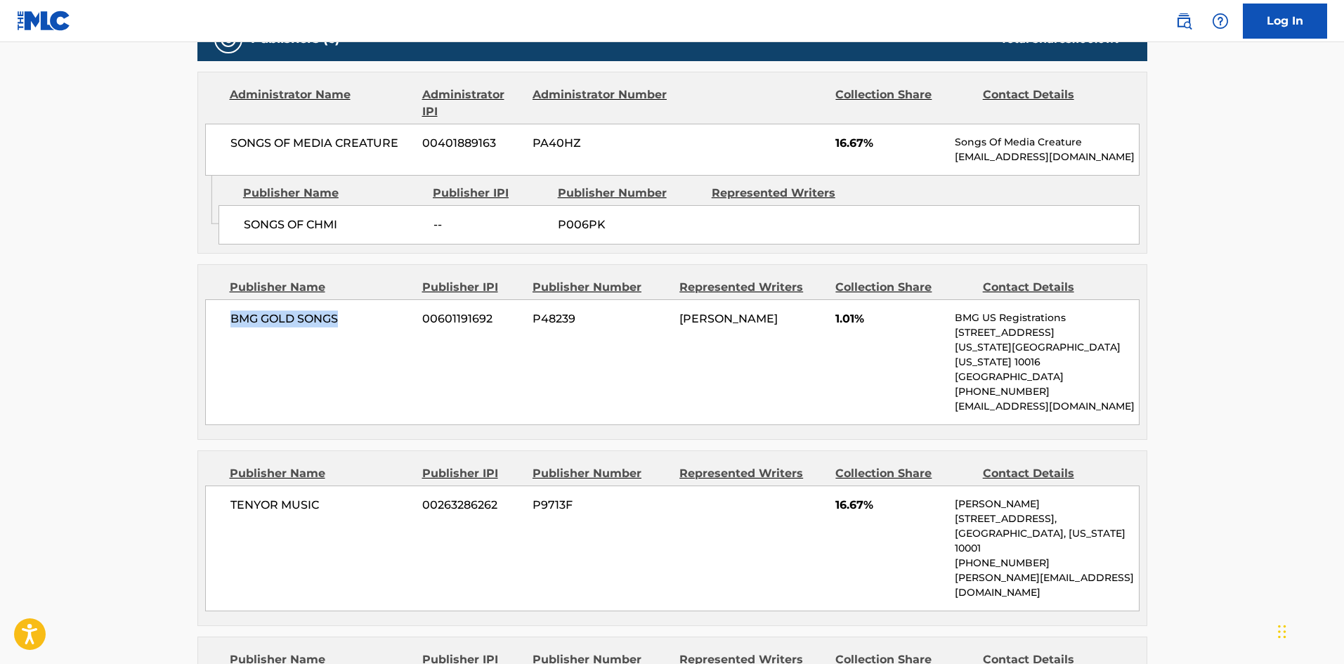
scroll to position [855, 0]
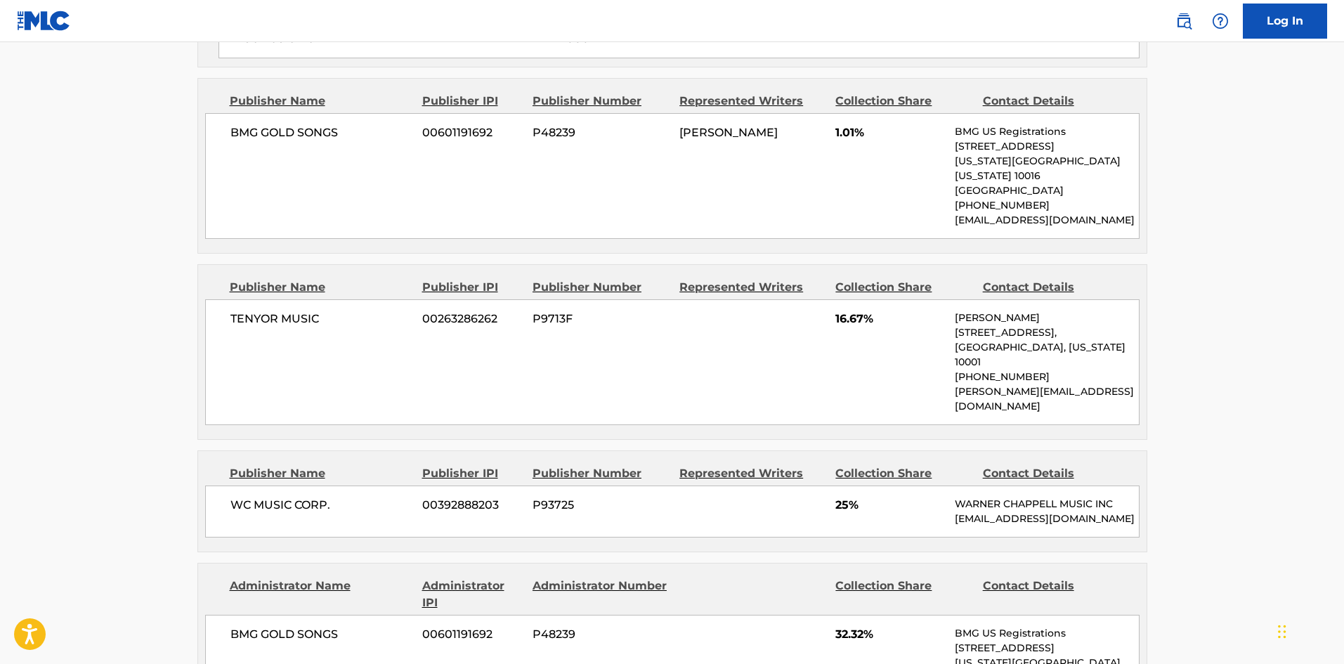
click at [233, 310] on span "TENYOR MUSIC" at bounding box center [321, 318] width 182 height 17
drag, startPoint x: 233, startPoint y: 309, endPoint x: 291, endPoint y: 306, distance: 57.7
click at [291, 310] on span "TENYOR MUSIC" at bounding box center [321, 318] width 182 height 17
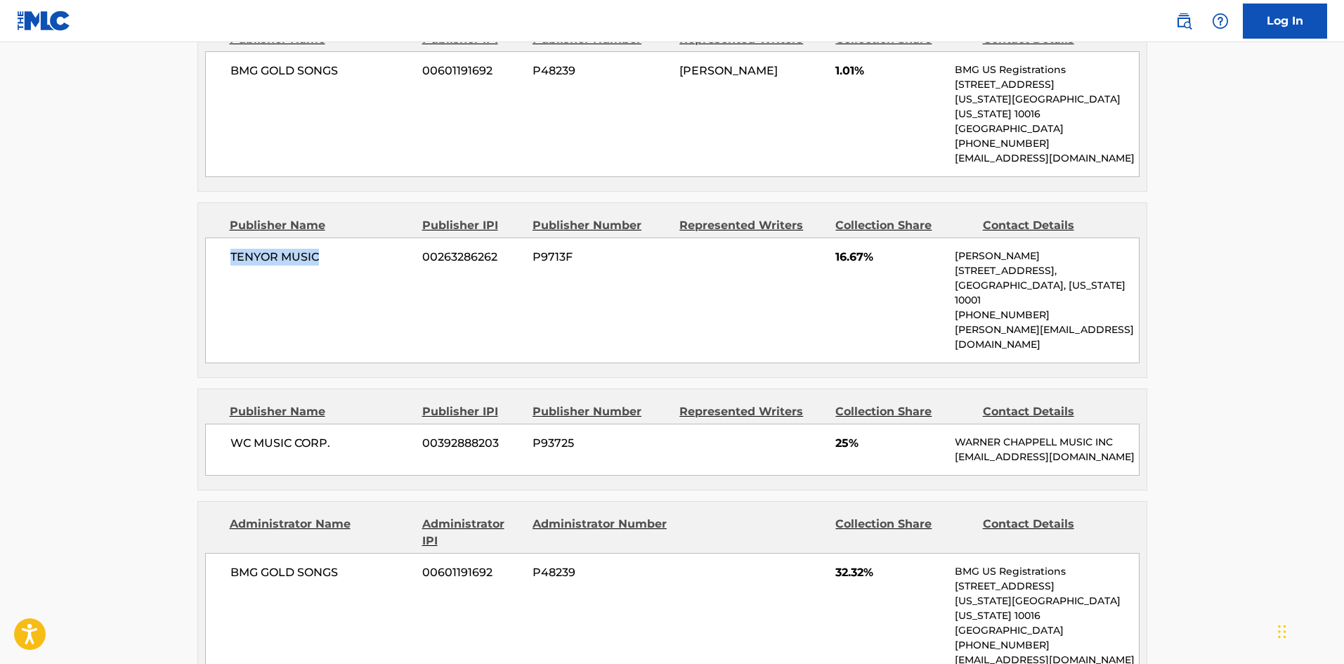
scroll to position [996, 0]
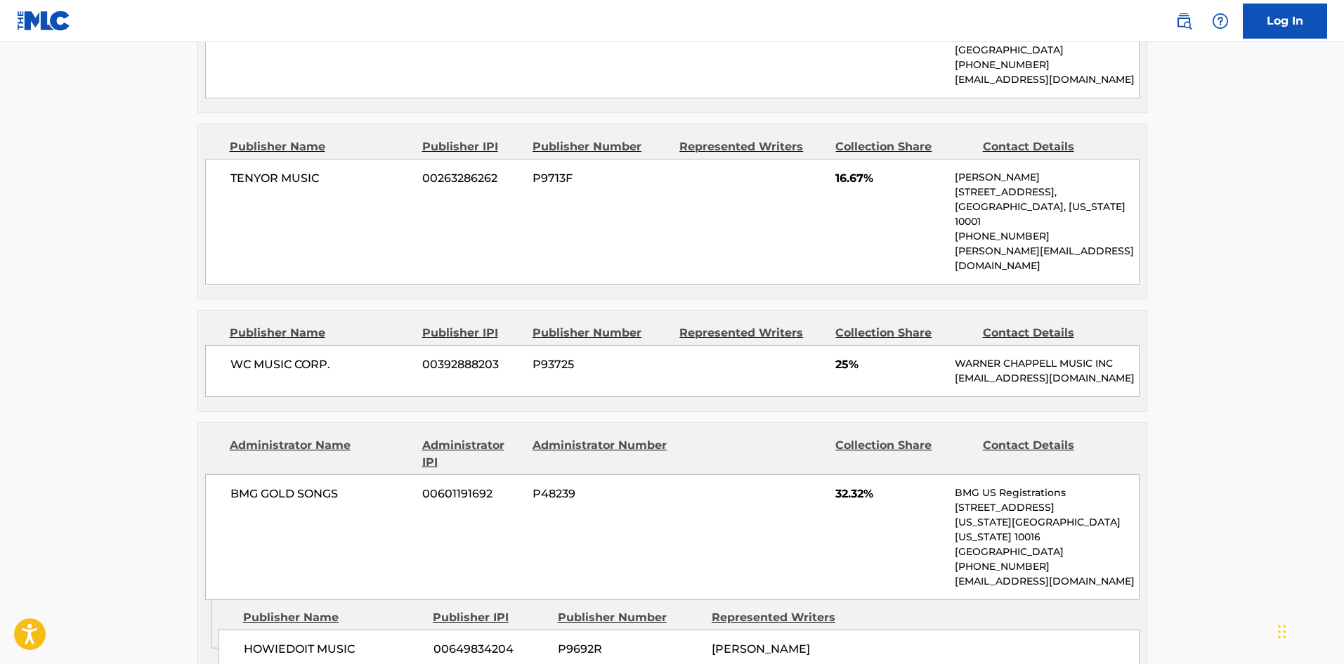
click at [232, 356] on span "WC MUSIC CORP." at bounding box center [321, 364] width 182 height 17
drag, startPoint x: 232, startPoint y: 326, endPoint x: 350, endPoint y: 323, distance: 117.3
click at [350, 356] on span "WC MUSIC CORP." at bounding box center [321, 364] width 182 height 17
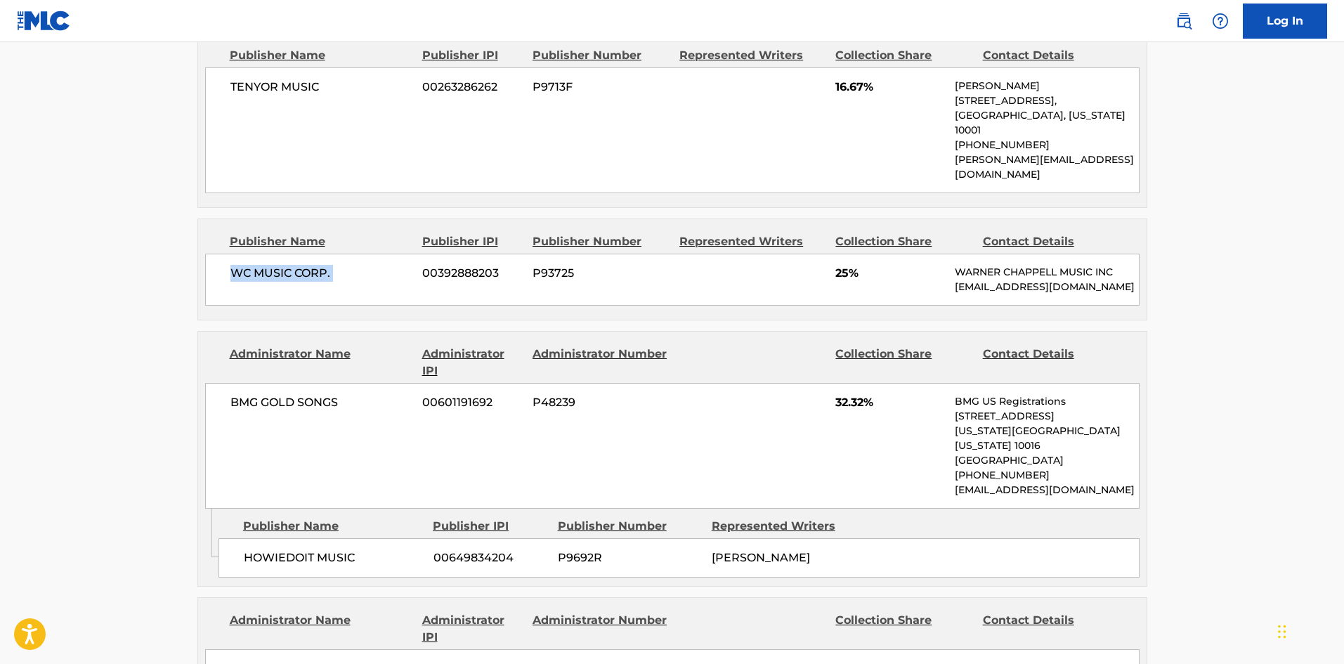
scroll to position [1207, 0]
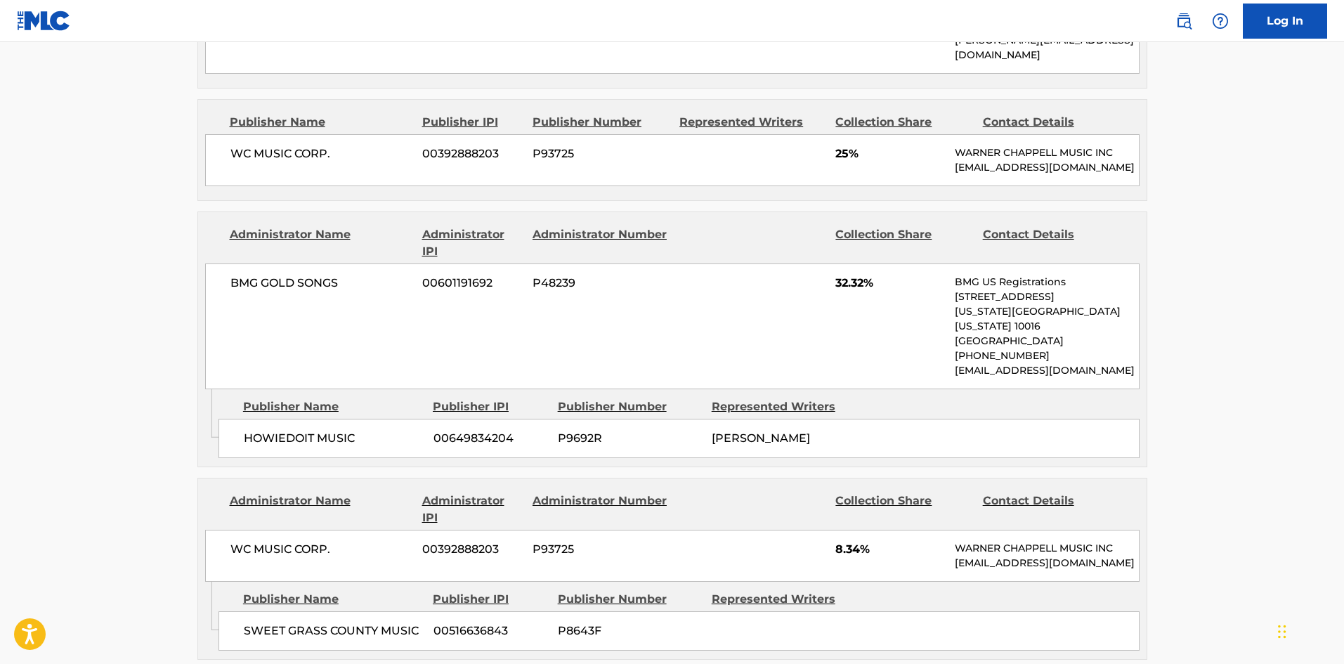
click at [268, 430] on span "HOWIEDOIT MUSIC" at bounding box center [333, 438] width 179 height 17
drag, startPoint x: 268, startPoint y: 400, endPoint x: 340, endPoint y: 387, distance: 73.4
click at [340, 430] on span "HOWIEDOIT MUSIC" at bounding box center [333, 438] width 179 height 17
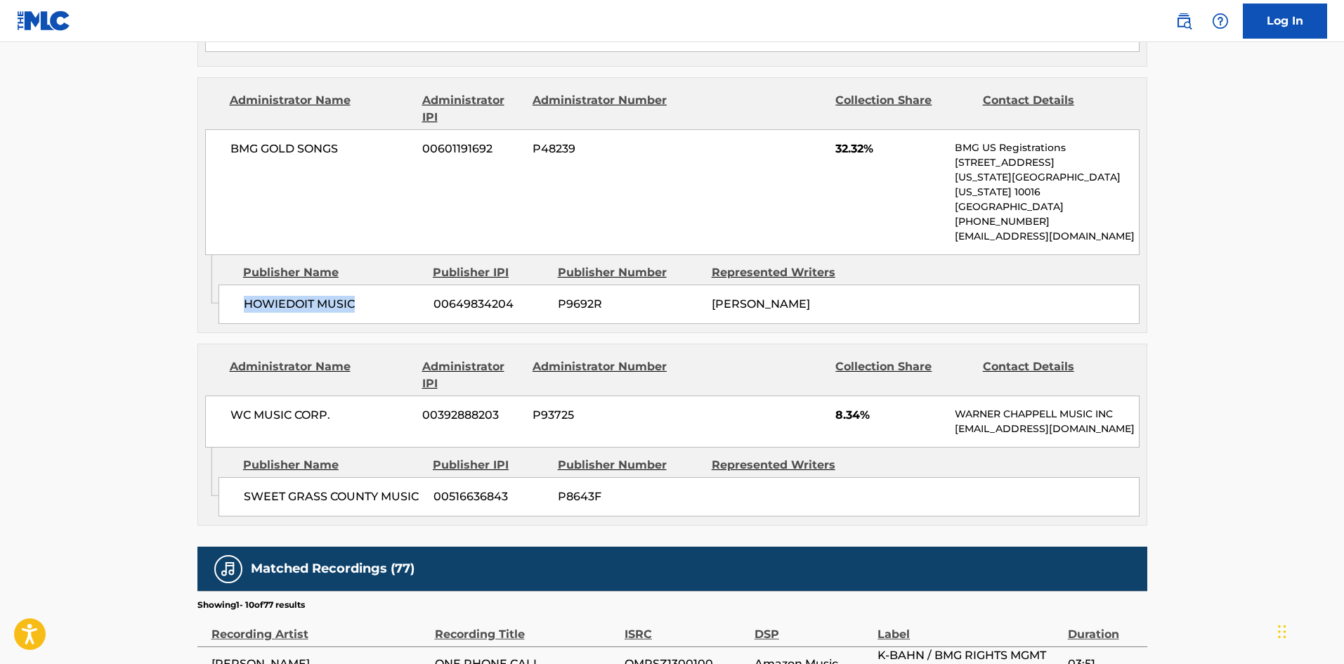
scroll to position [1347, 0]
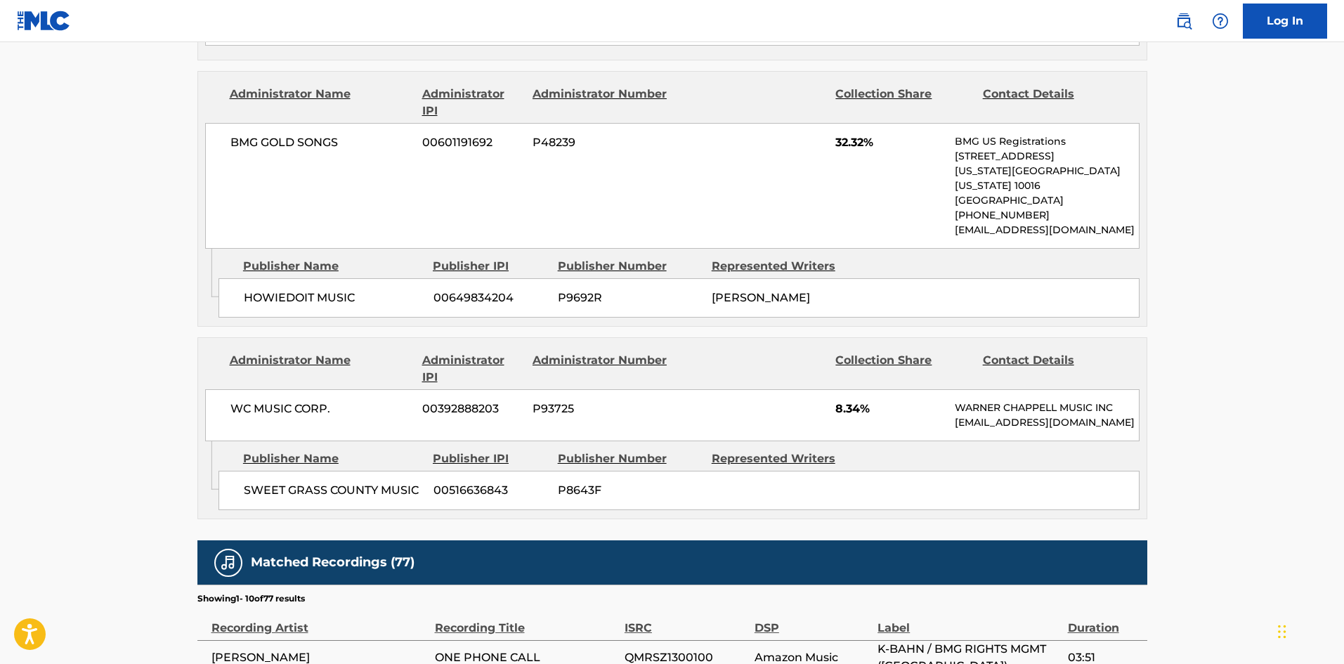
click at [232, 471] on div "SWEET GRASS COUNTY MUSIC 00516636843 P8643F" at bounding box center [678, 490] width 921 height 39
drag, startPoint x: 232, startPoint y: 470, endPoint x: 394, endPoint y: 452, distance: 163.2
click at [394, 471] on div "SWEET GRASS COUNTY MUSIC 00516636843 P8643F" at bounding box center [678, 490] width 921 height 39
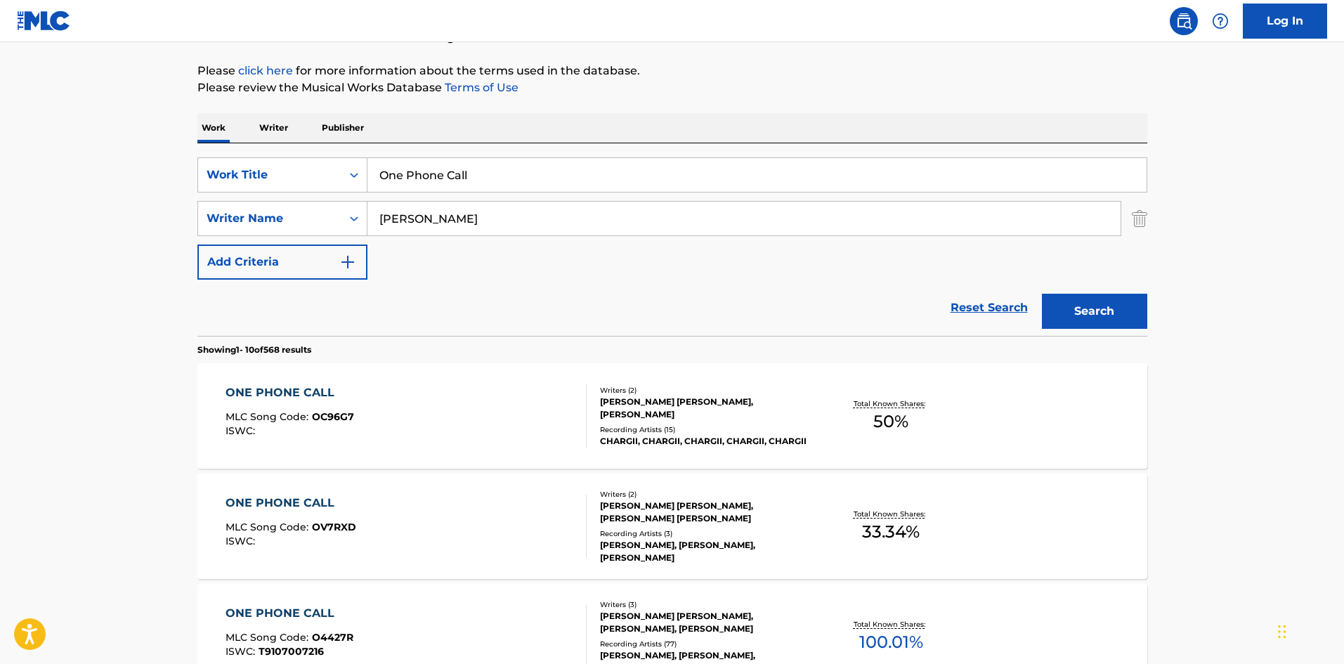
scroll to position [140, 0]
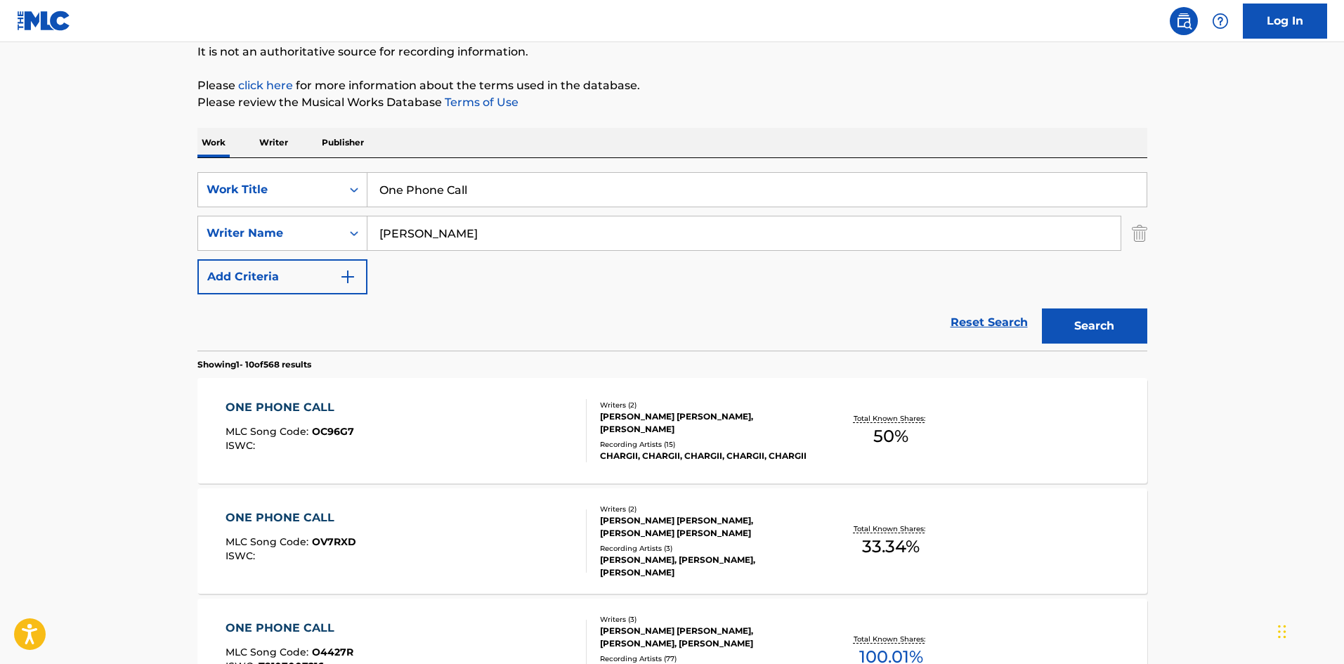
click at [458, 200] on input "One Phone Call" at bounding box center [756, 190] width 779 height 34
paste input "Passionate"
type input "Passionate"
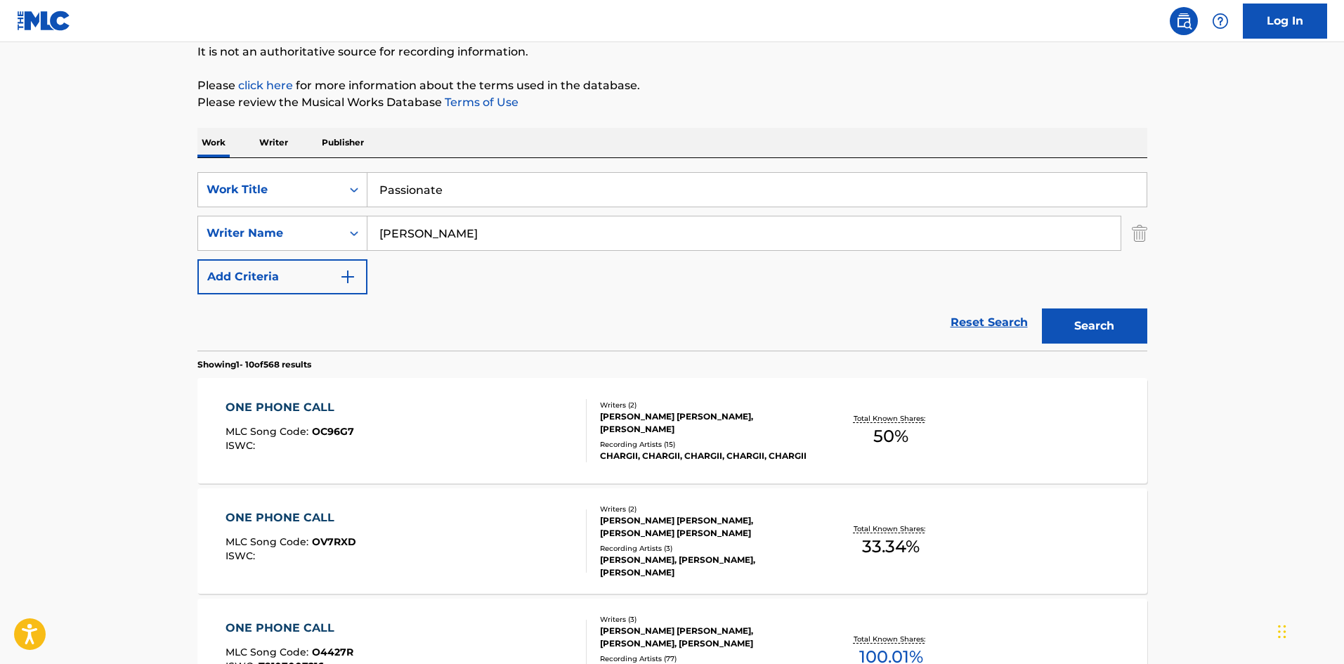
click at [457, 238] on input "[PERSON_NAME]" at bounding box center [743, 233] width 753 height 34
paste input "[PERSON_NAME]"
type input "[PERSON_NAME]"
click at [1085, 317] on button "Search" at bounding box center [1094, 325] width 105 height 35
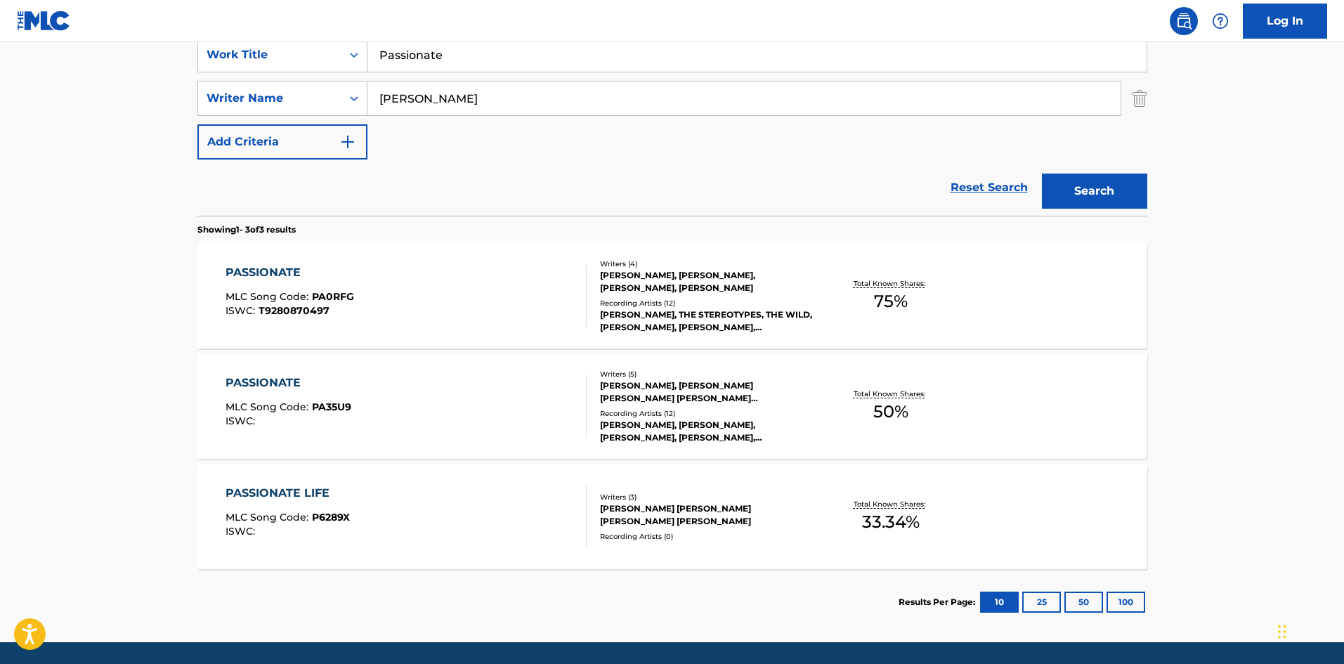
scroll to position [251, 0]
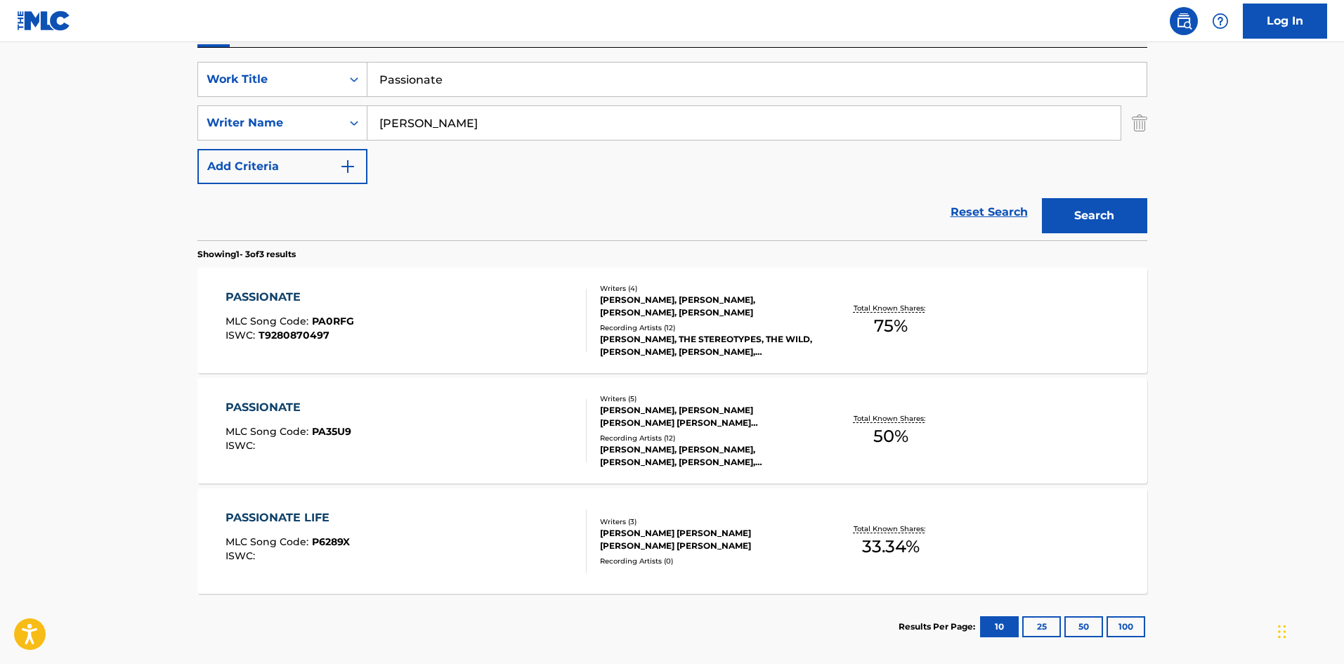
click at [359, 331] on div "PASSIONATE MLC Song Code : PA0RFG ISWC : T9280870497" at bounding box center [405, 320] width 361 height 63
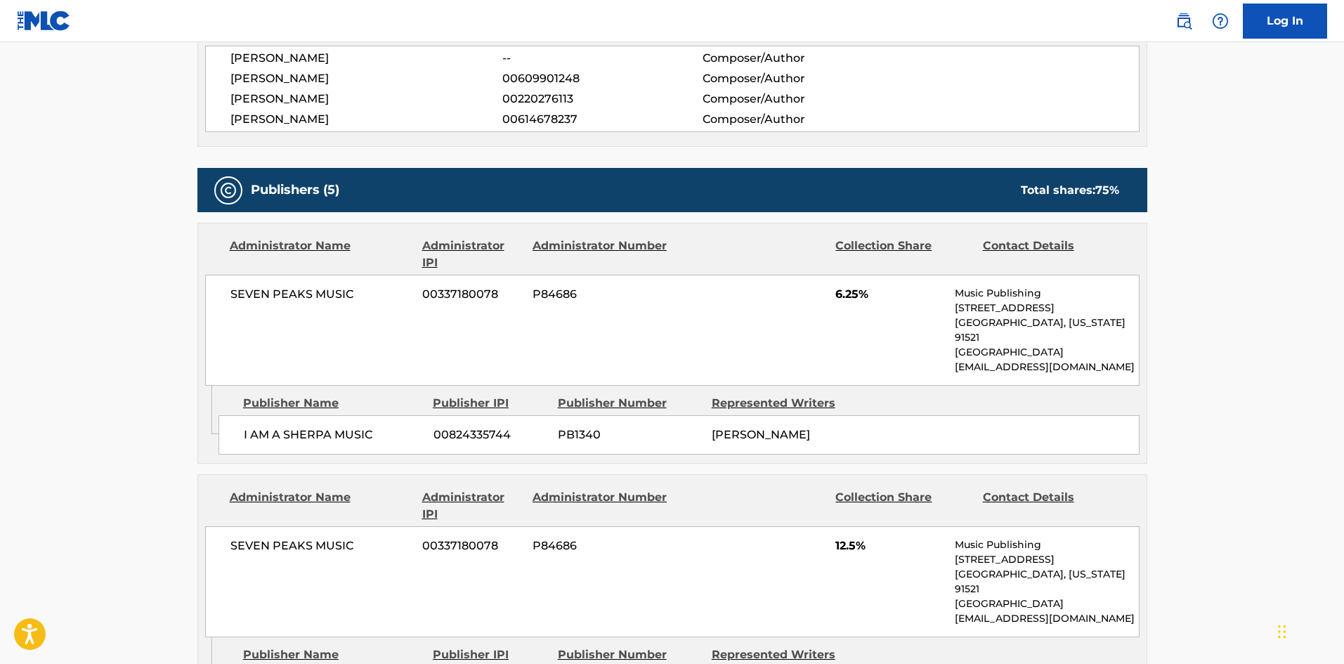
scroll to position [632, 0]
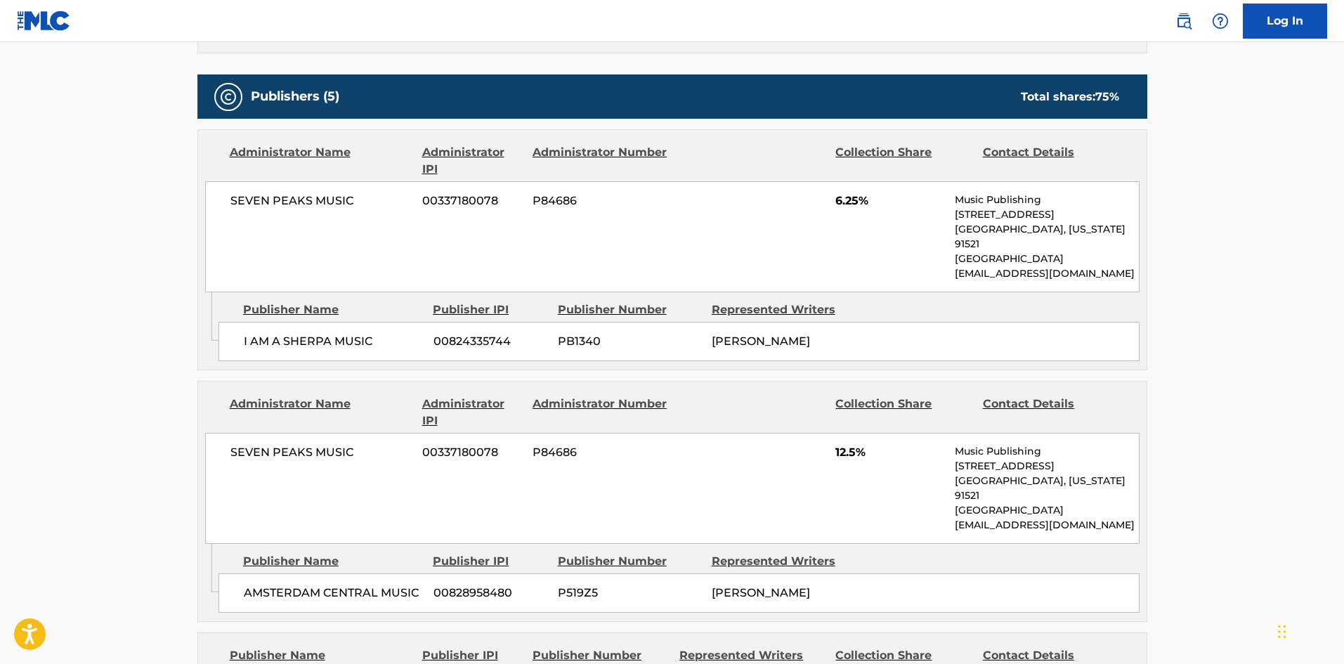
click at [231, 323] on div "I AM A SHERPA MUSIC 00824335744 PB1340 [PERSON_NAME]" at bounding box center [678, 341] width 921 height 39
drag, startPoint x: 231, startPoint y: 323, endPoint x: 316, endPoint y: 327, distance: 85.1
click at [316, 327] on div "I AM A SHERPA MUSIC 00824335744 PB1340 [PERSON_NAME]" at bounding box center [678, 341] width 921 height 39
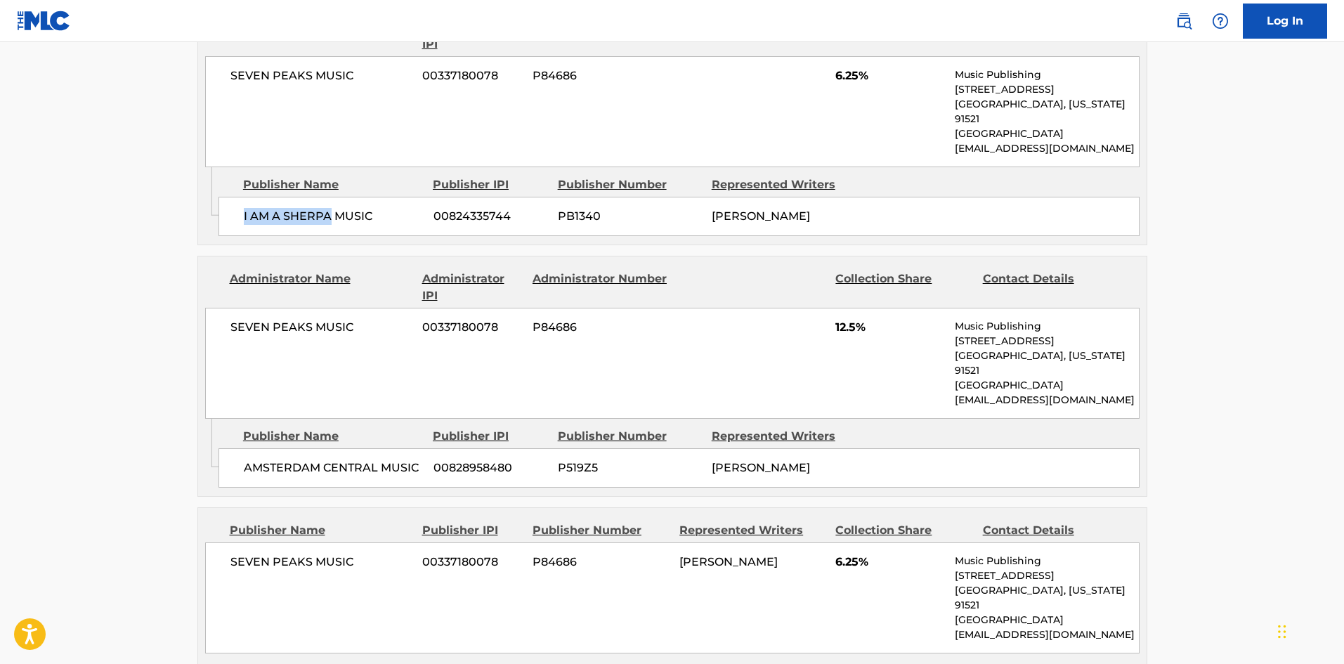
scroll to position [773, 0]
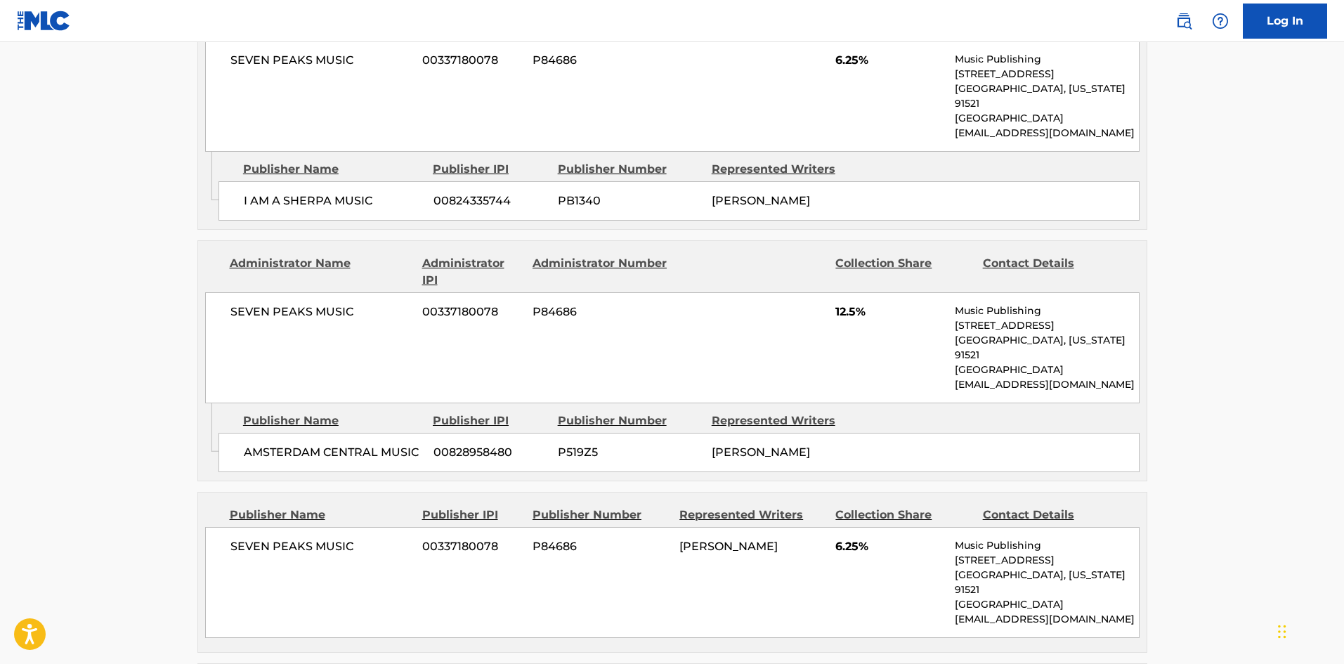
click at [276, 444] on span "AMSTERDAM CENTRAL MUSIC" at bounding box center [333, 452] width 179 height 17
drag, startPoint x: 276, startPoint y: 426, endPoint x: 238, endPoint y: 67, distance: 360.9
click at [360, 444] on span "AMSTERDAM CENTRAL MUSIC" at bounding box center [333, 452] width 179 height 17
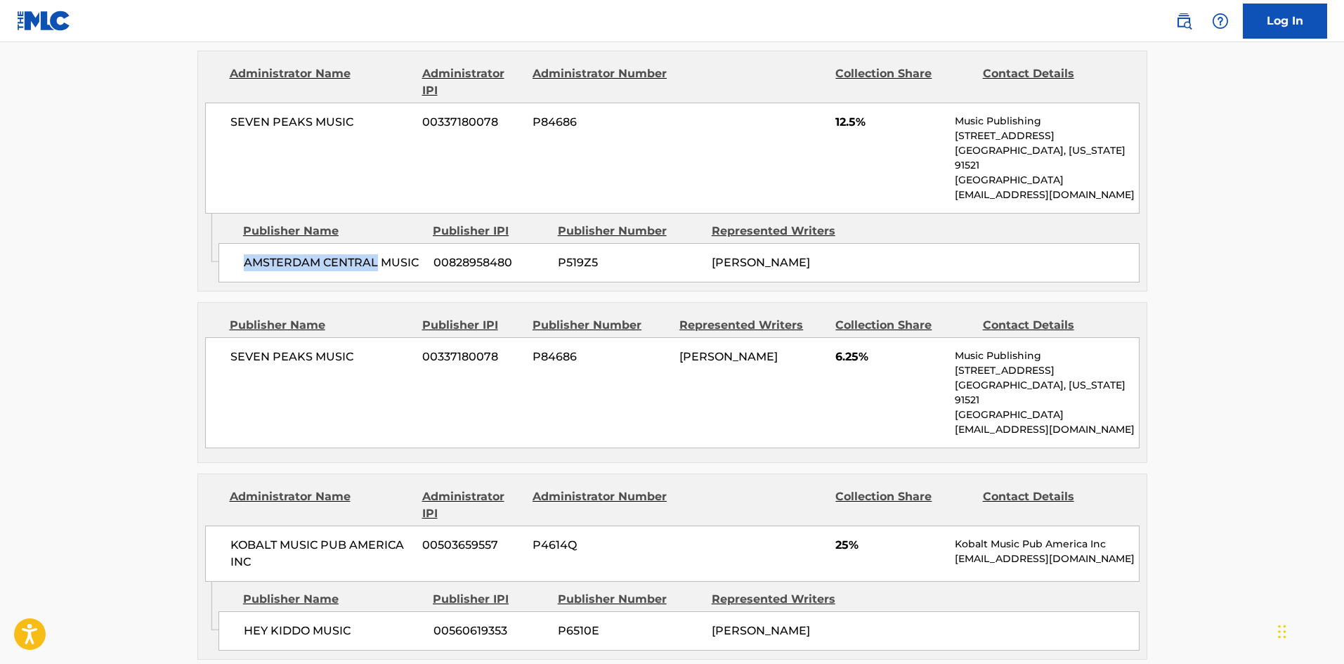
scroll to position [983, 0]
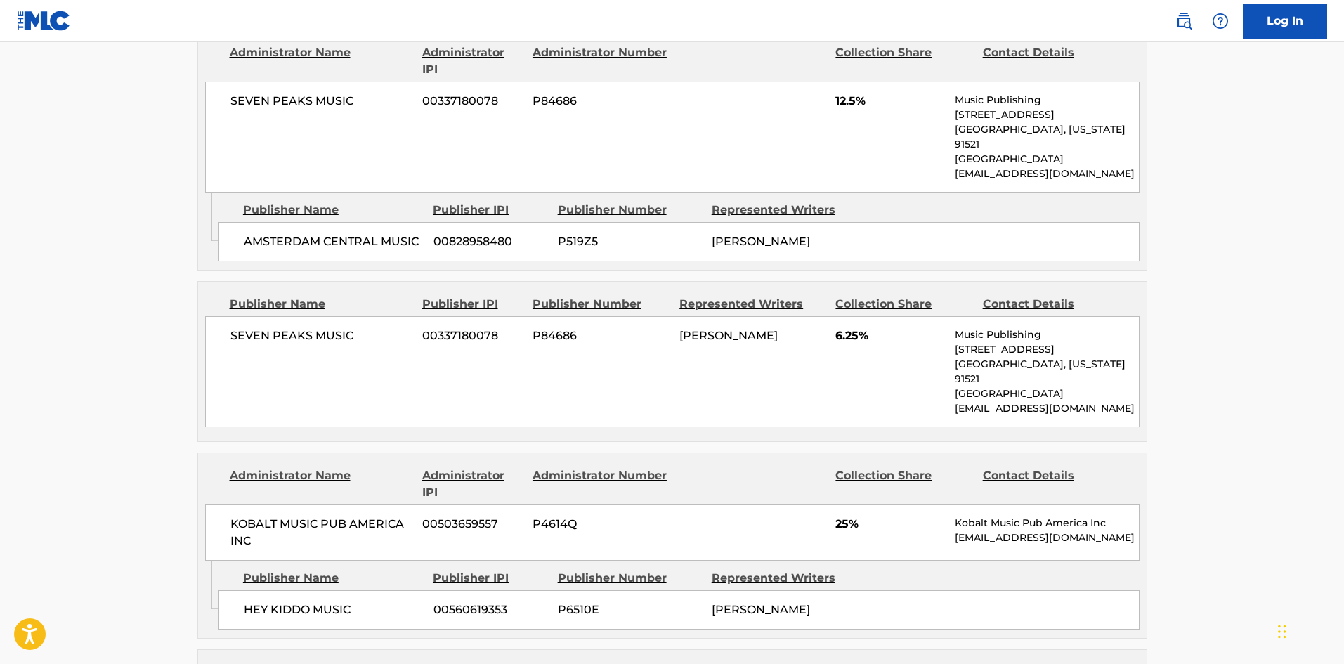
click at [246, 316] on div "SEVEN PEAKS MUSIC 00337180078 P84686 [PERSON_NAME] 6.25% Music Publishing [STRE…" at bounding box center [672, 371] width 934 height 111
drag, startPoint x: 246, startPoint y: 316, endPoint x: 293, endPoint y: 298, distance: 50.5
click at [293, 316] on div "SEVEN PEAKS MUSIC 00337180078 P84686 [PERSON_NAME] 6.25% Music Publishing [STRE…" at bounding box center [672, 371] width 934 height 111
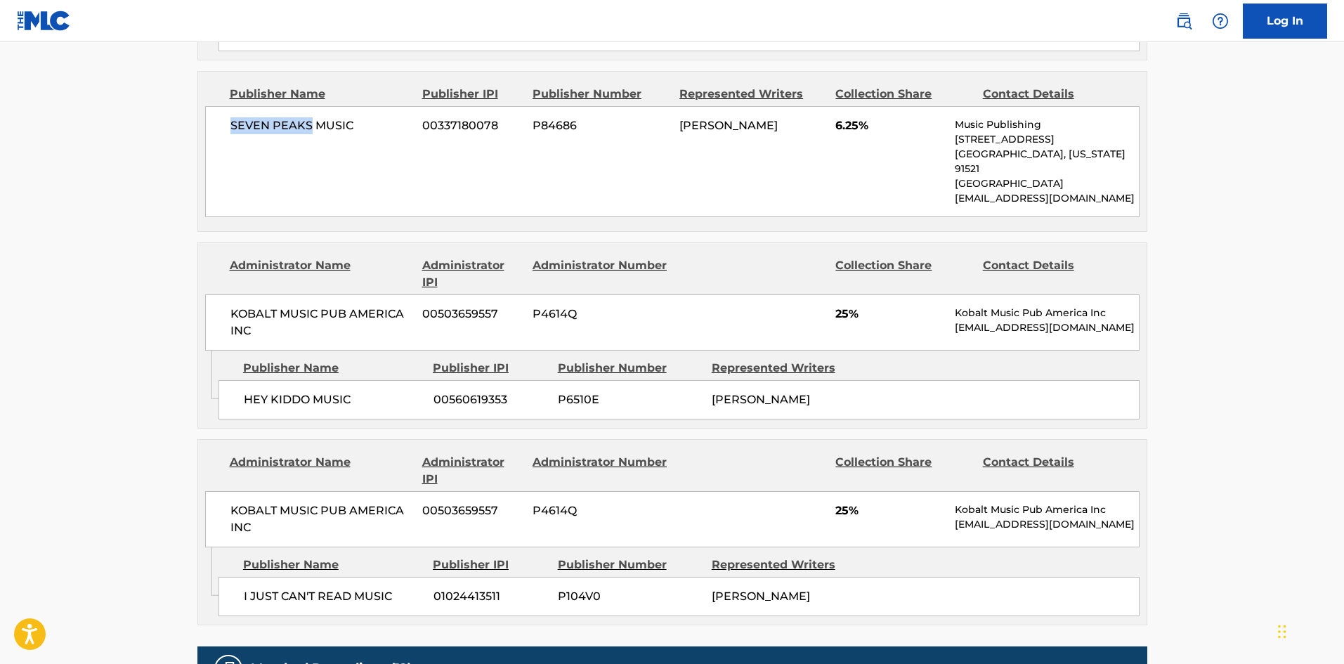
scroll to position [1194, 0]
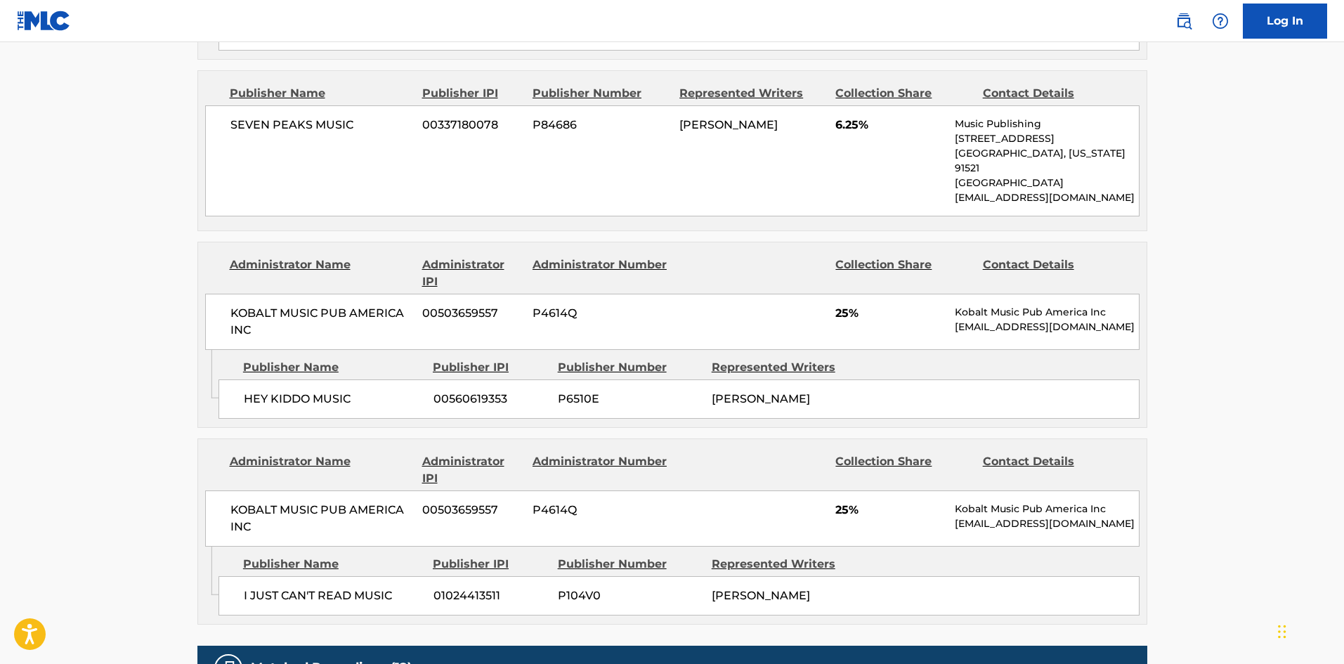
click at [237, 379] on div "HEY KIDDO MUSIC 00560619353 P6510E [PERSON_NAME]" at bounding box center [678, 398] width 921 height 39
drag, startPoint x: 237, startPoint y: 353, endPoint x: 284, endPoint y: 353, distance: 47.1
click at [284, 379] on div "HEY KIDDO MUSIC 00560619353 P6510E [PERSON_NAME]" at bounding box center [678, 398] width 921 height 39
click at [237, 576] on div "I JUST CAN'T READ MUSIC 01024413511 P104V0 [PERSON_NAME]" at bounding box center [678, 595] width 921 height 39
drag, startPoint x: 237, startPoint y: 543, endPoint x: 225, endPoint y: 12, distance: 531.1
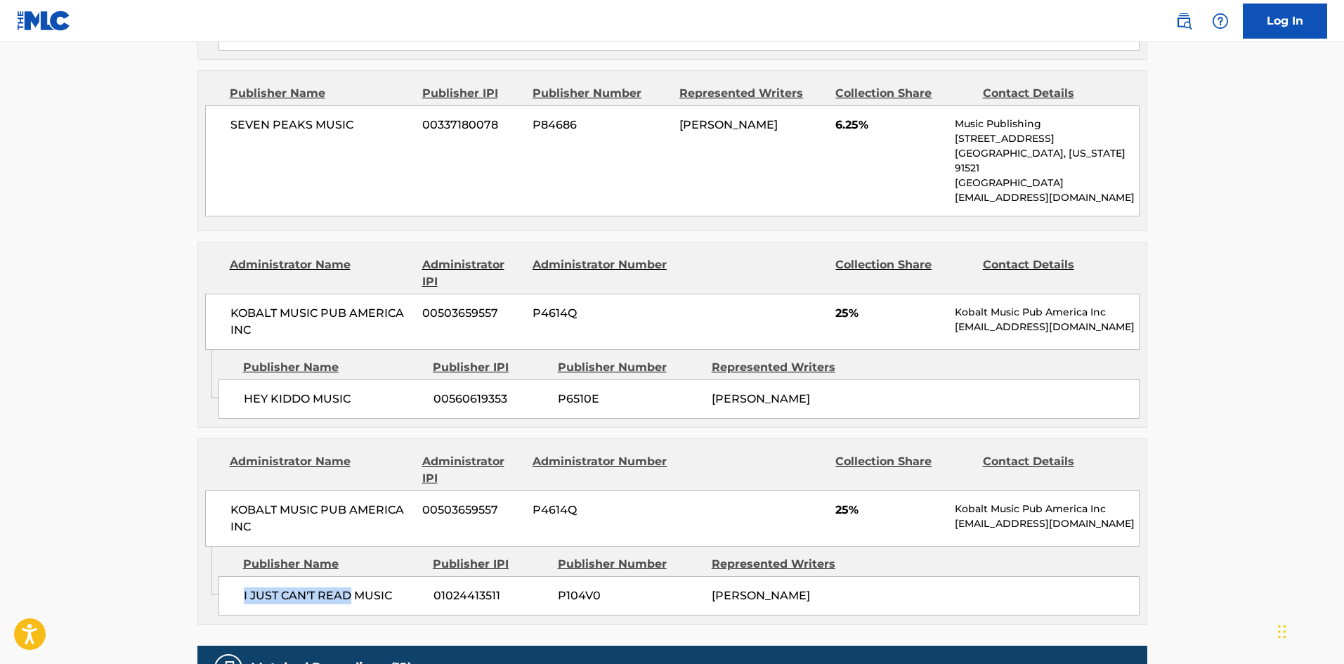
click at [325, 576] on div "I JUST CAN'T READ MUSIC 01024413511 P104V0 [PERSON_NAME]" at bounding box center [678, 595] width 921 height 39
click at [245, 390] on span "HEY KIDDO MUSIC" at bounding box center [333, 398] width 179 height 17
drag, startPoint x: 245, startPoint y: 360, endPoint x: 324, endPoint y: 351, distance: 79.9
click at [324, 390] on span "HEY KIDDO MUSIC" at bounding box center [333, 398] width 179 height 17
click at [244, 587] on span "I JUST CAN'T READ MUSIC" at bounding box center [333, 595] width 179 height 17
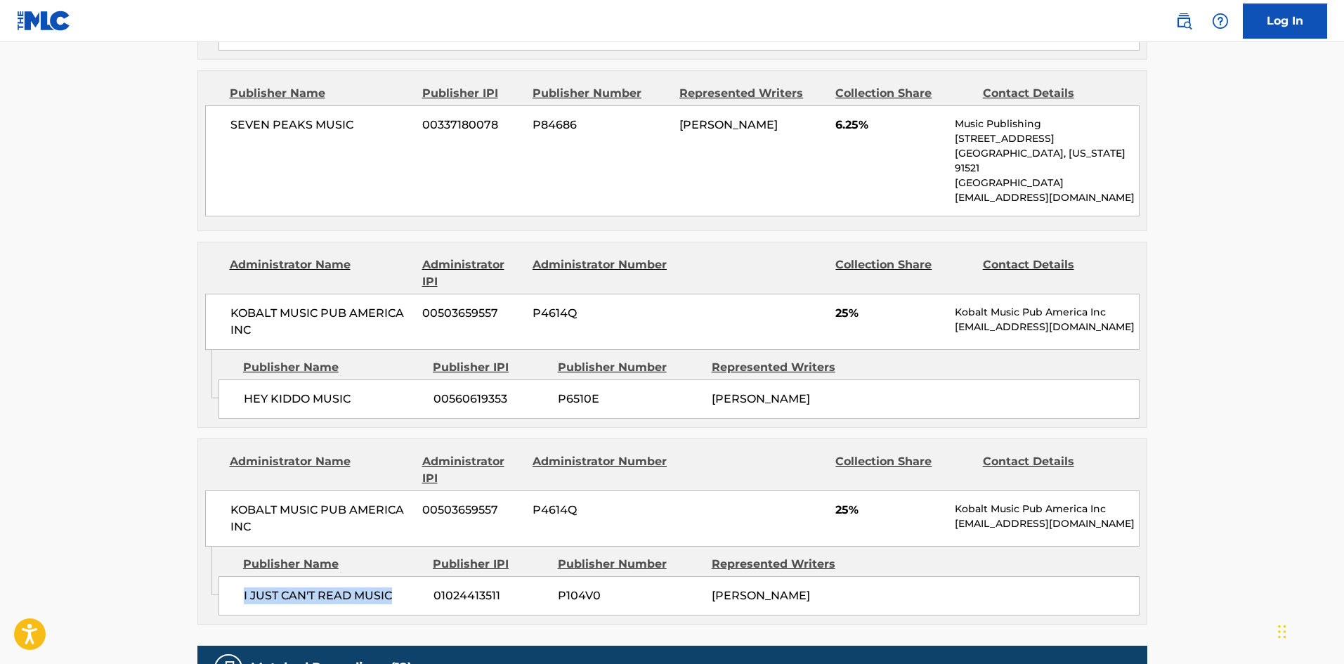
drag, startPoint x: 244, startPoint y: 553, endPoint x: 381, endPoint y: 547, distance: 137.8
click at [381, 587] on span "I JUST CAN'T READ MUSIC" at bounding box center [333, 595] width 179 height 17
click at [247, 390] on span "HEY KIDDO MUSIC" at bounding box center [333, 398] width 179 height 17
drag, startPoint x: 247, startPoint y: 359, endPoint x: 322, endPoint y: 355, distance: 75.2
click at [322, 390] on span "HEY KIDDO MUSIC" at bounding box center [333, 398] width 179 height 17
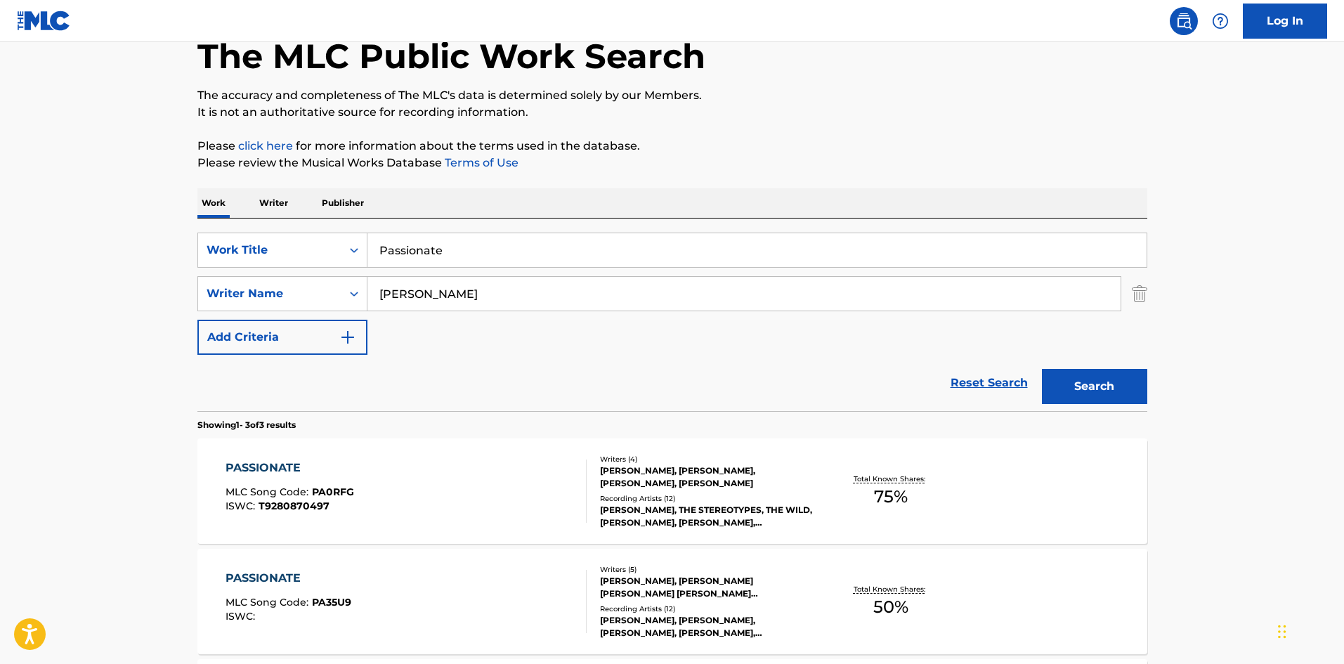
scroll to position [40, 0]
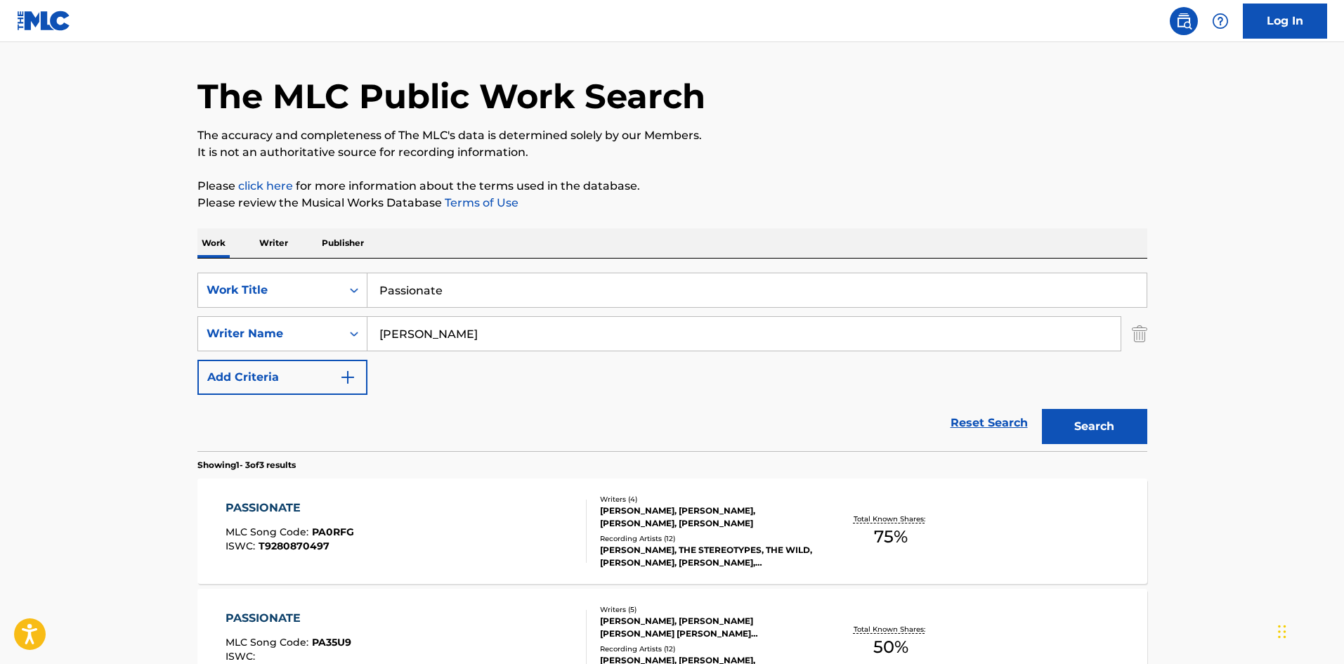
click at [473, 299] on input "Passionate" at bounding box center [756, 290] width 779 height 34
paste input "Quit Playing Games (With My Heart)"
type input "Quit Playing Games (With My Heart)"
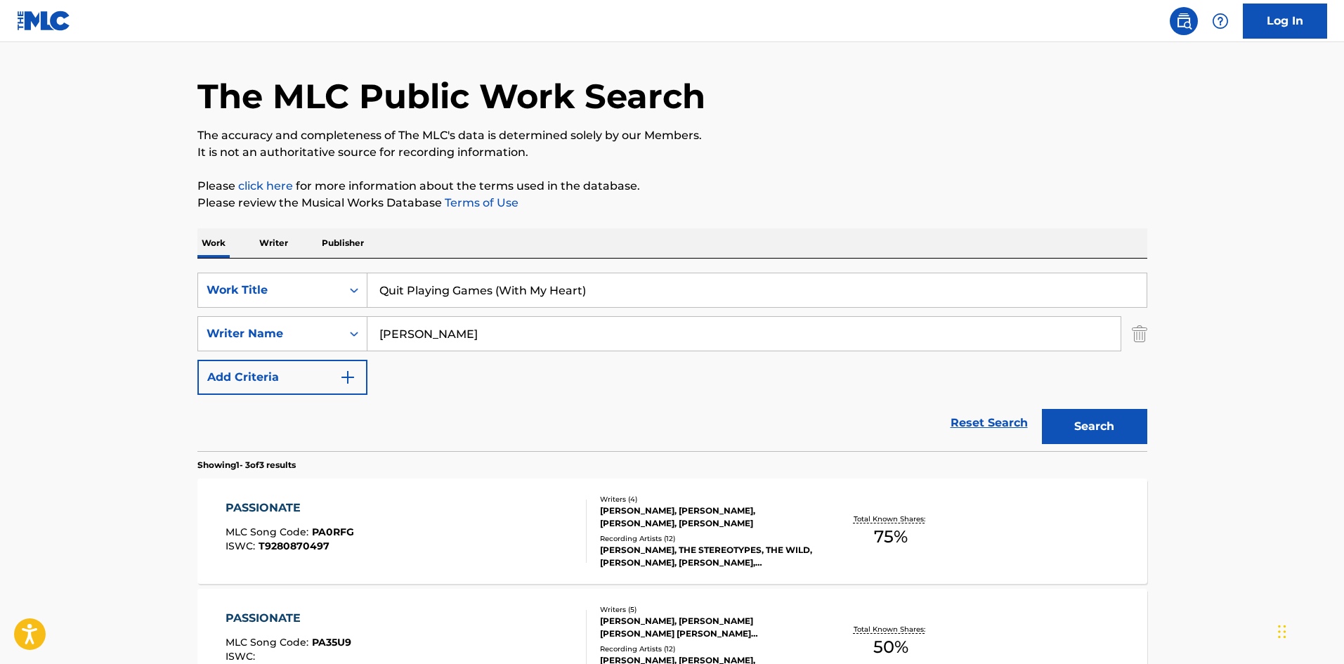
click at [454, 339] on input "[PERSON_NAME]" at bounding box center [743, 334] width 753 height 34
click at [1042, 409] on button "Search" at bounding box center [1094, 426] width 105 height 35
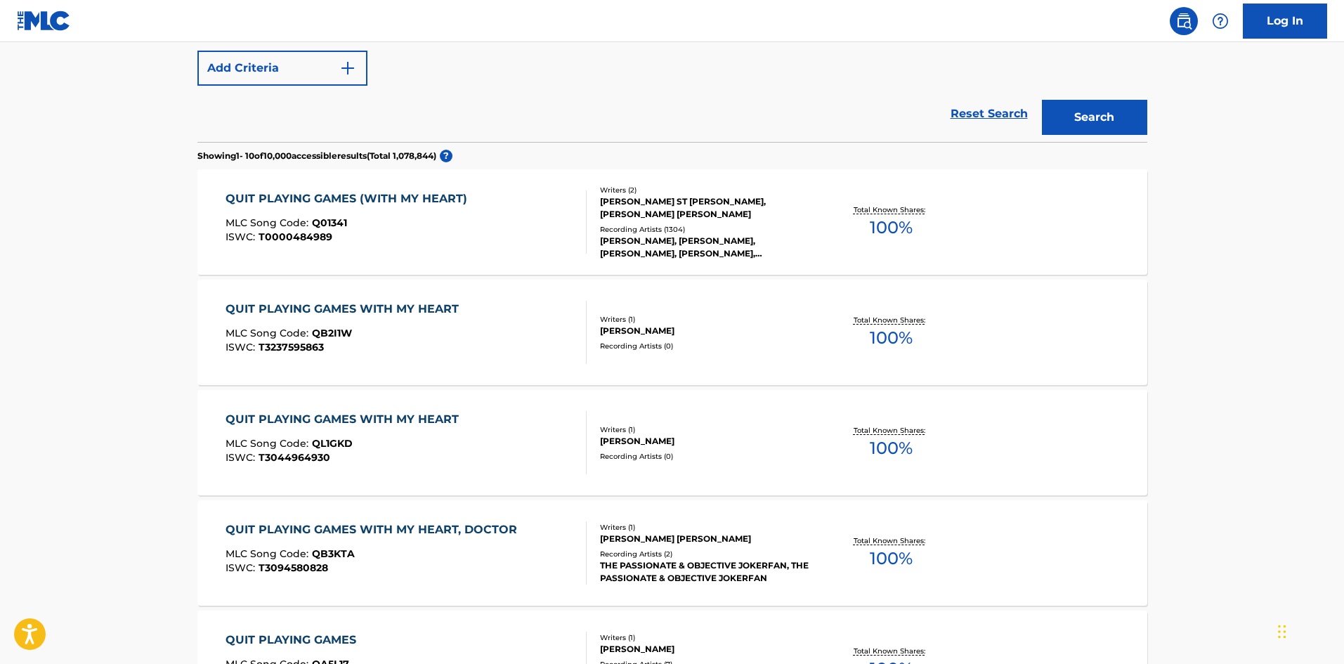
scroll to position [351, 0]
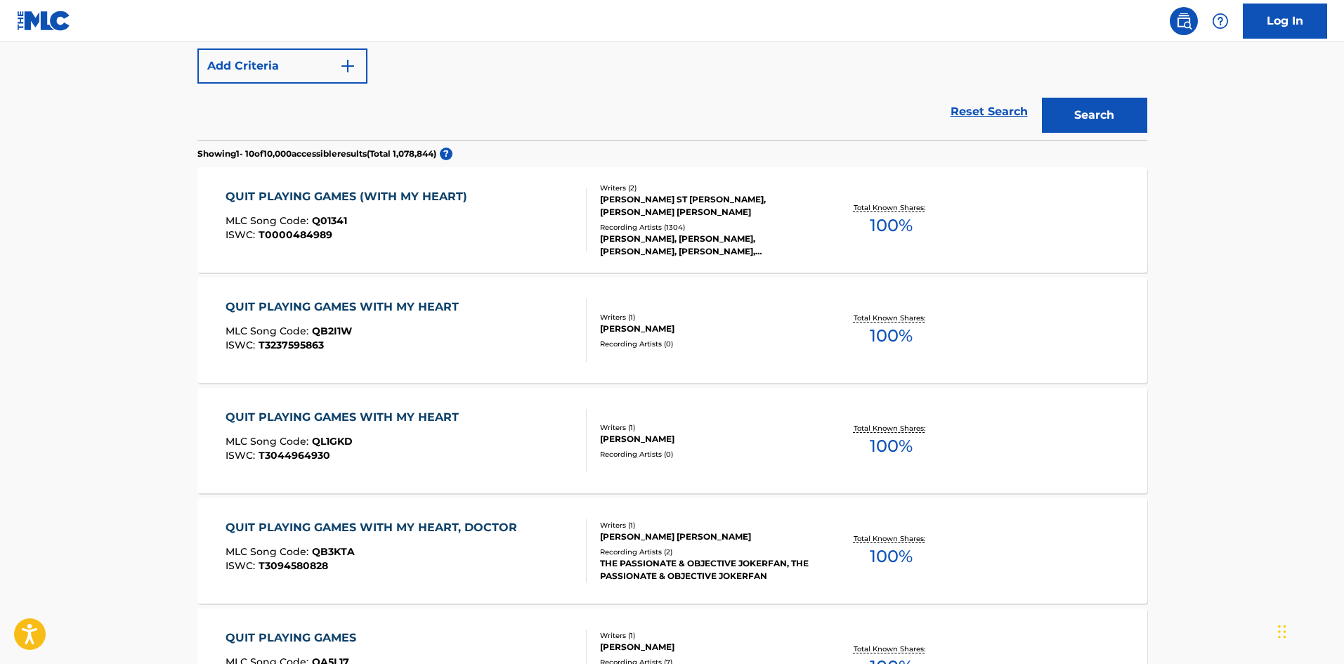
click at [360, 263] on div "QUIT PLAYING GAMES (WITH MY HEART) MLC Song Code : Q01341 ISWC : T0000484989 Wr…" at bounding box center [672, 219] width 950 height 105
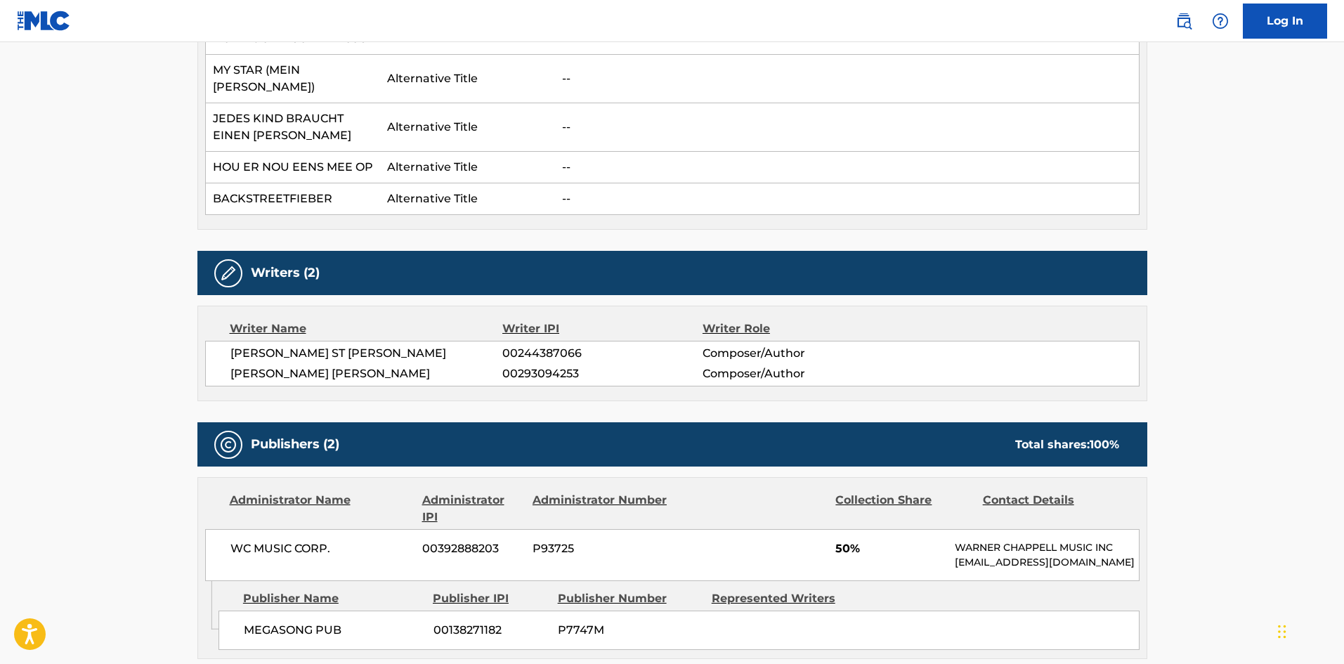
scroll to position [1053, 0]
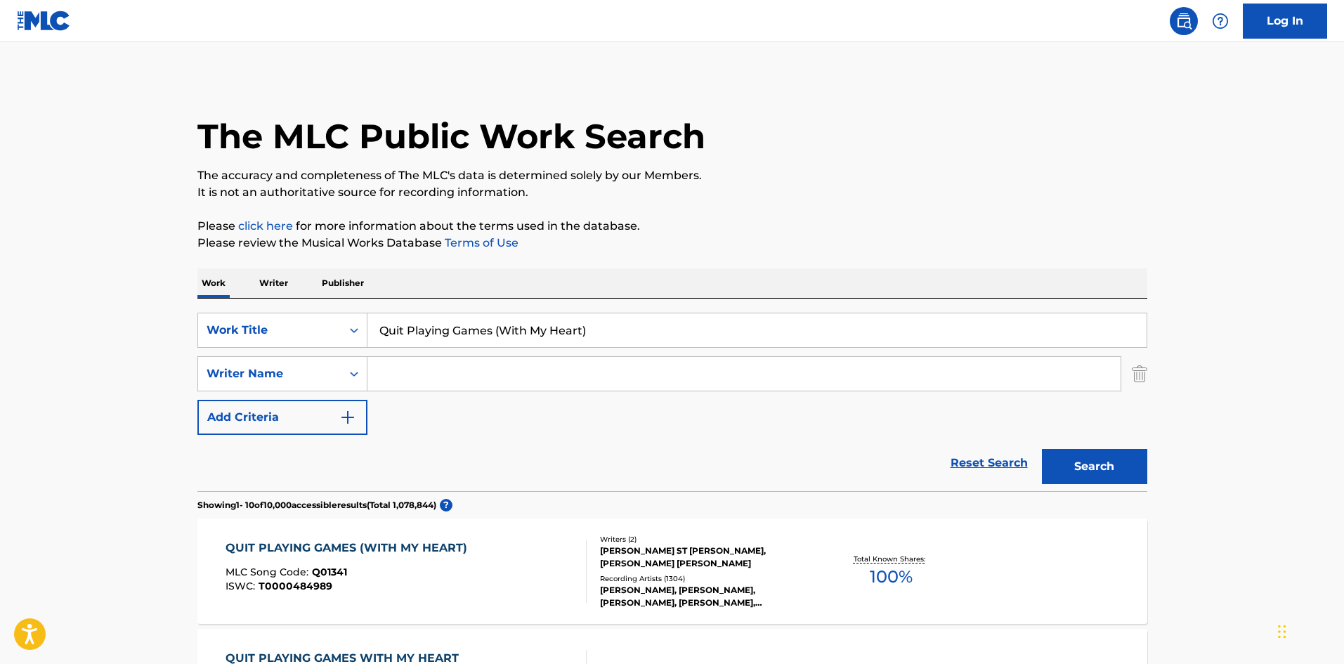
click at [536, 327] on input "Quit Playing Games (With My Heart)" at bounding box center [756, 330] width 779 height 34
paste input "Safest Place To Hide"
type input "Safest Place To Hide"
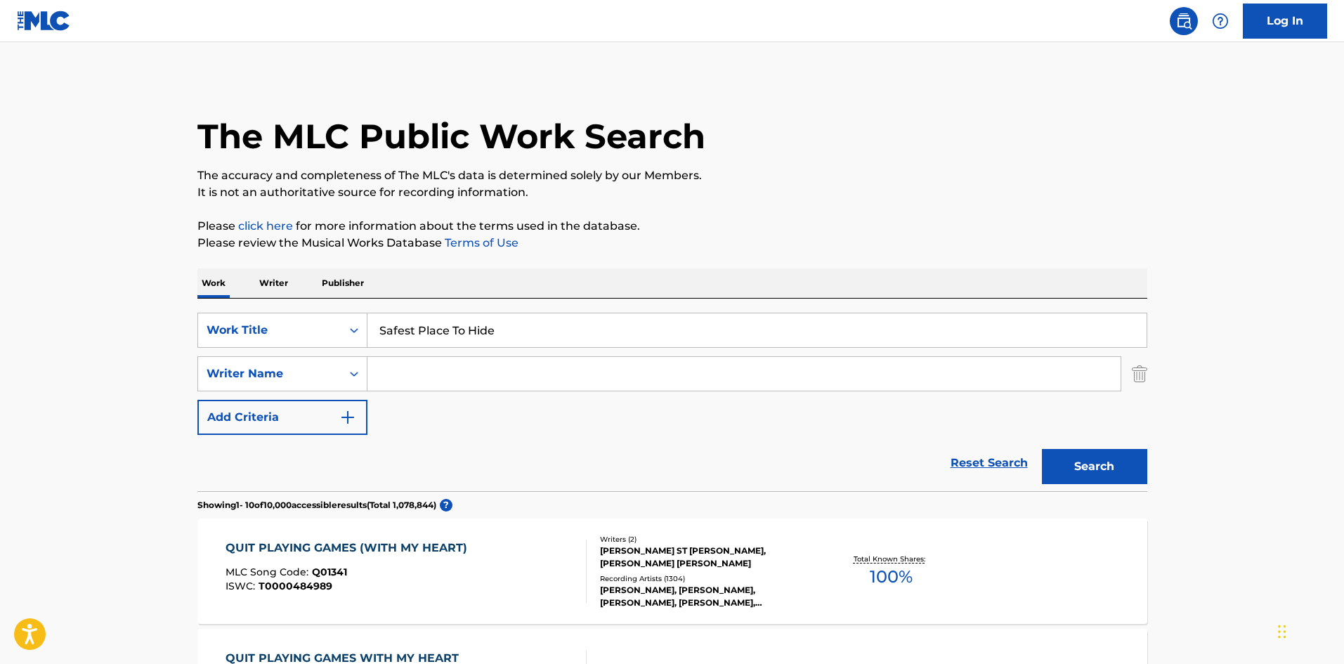
click at [1122, 480] on button "Search" at bounding box center [1094, 466] width 105 height 35
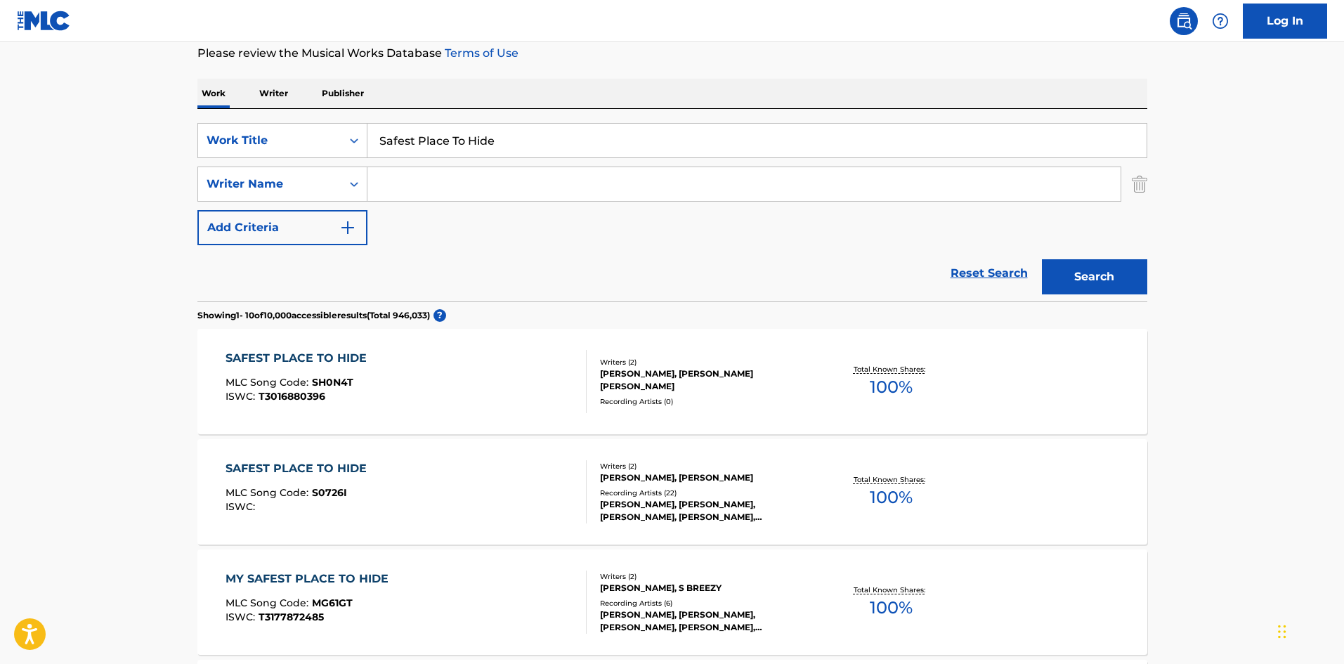
scroll to position [351, 0]
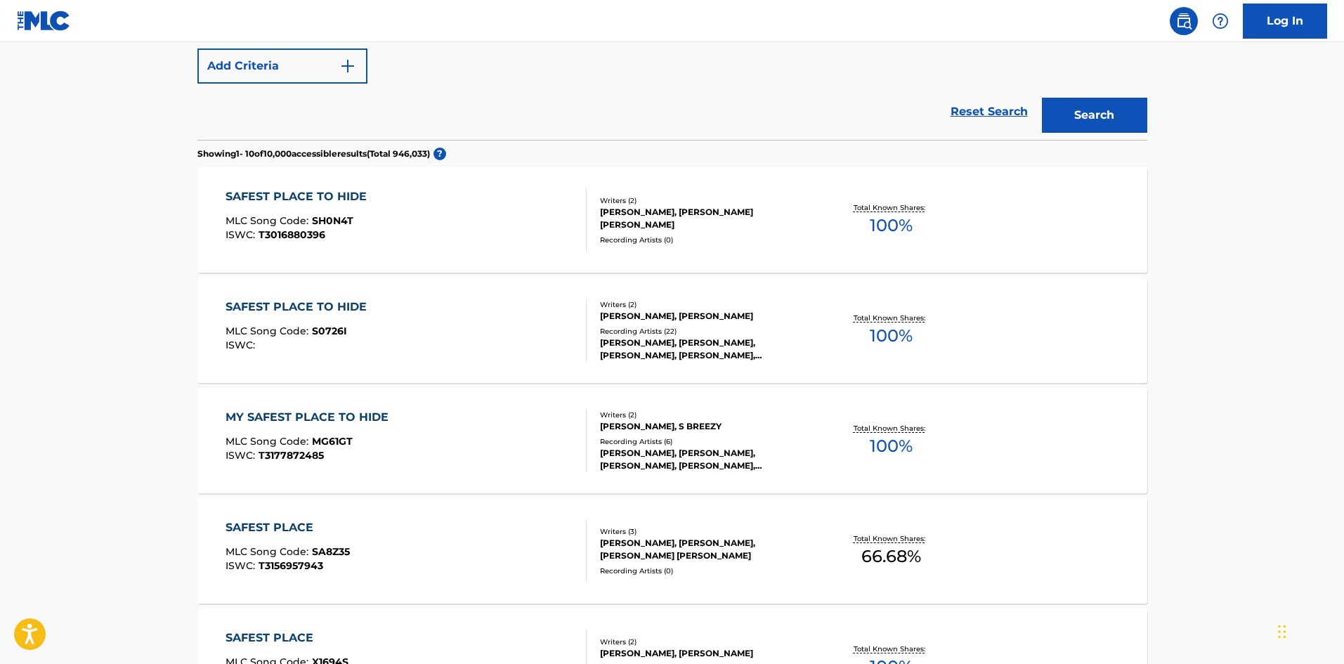
click at [468, 328] on div "SAFEST PLACE TO HIDE MLC Song Code : S0726I ISWC :" at bounding box center [405, 329] width 361 height 63
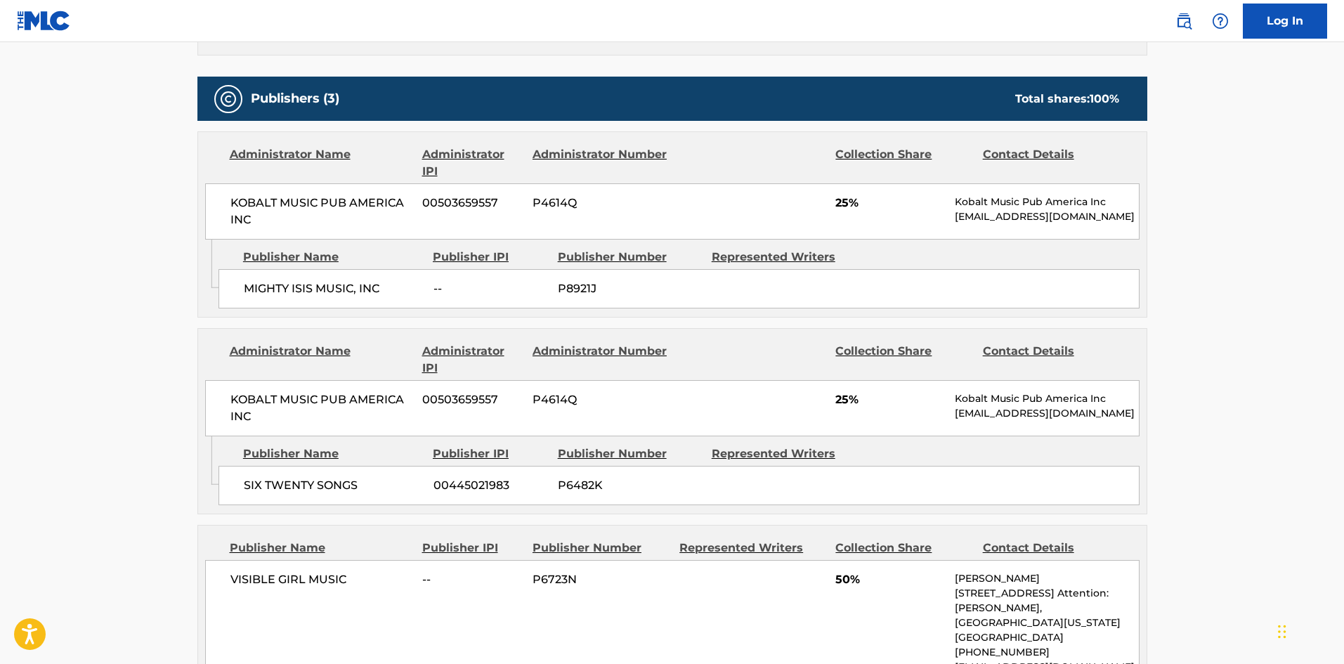
scroll to position [773, 0]
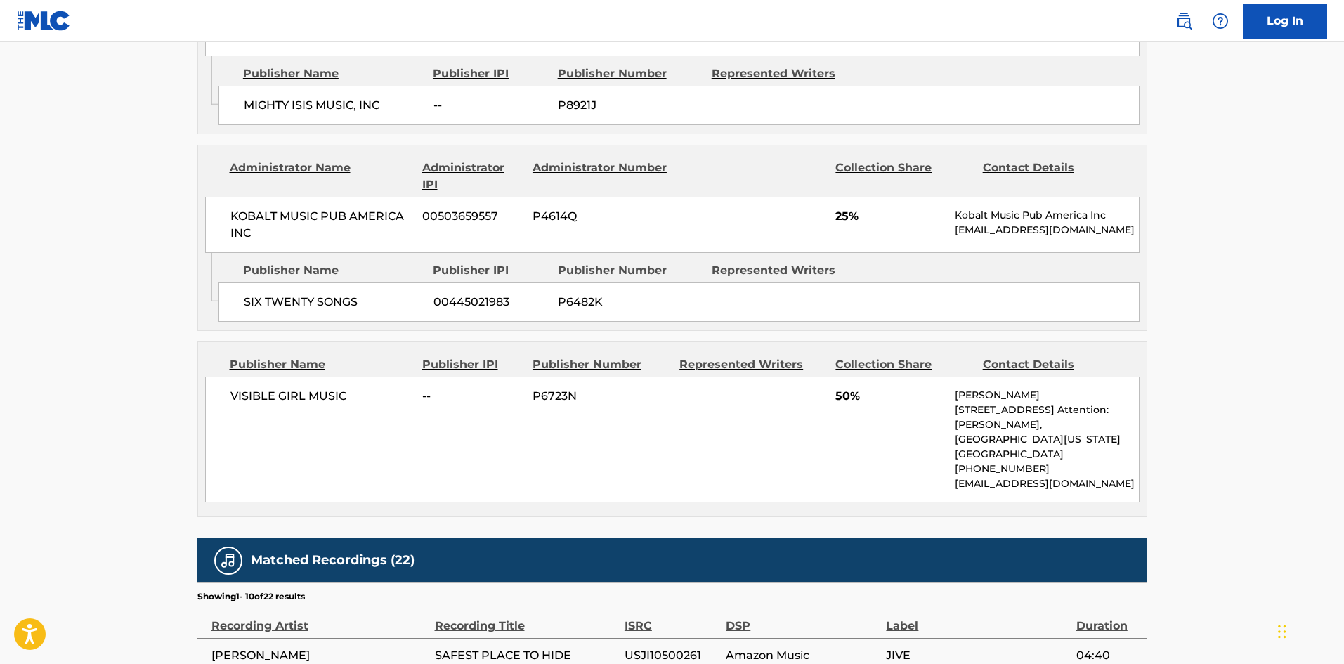
click at [238, 369] on div "Publisher Name" at bounding box center [321, 364] width 182 height 17
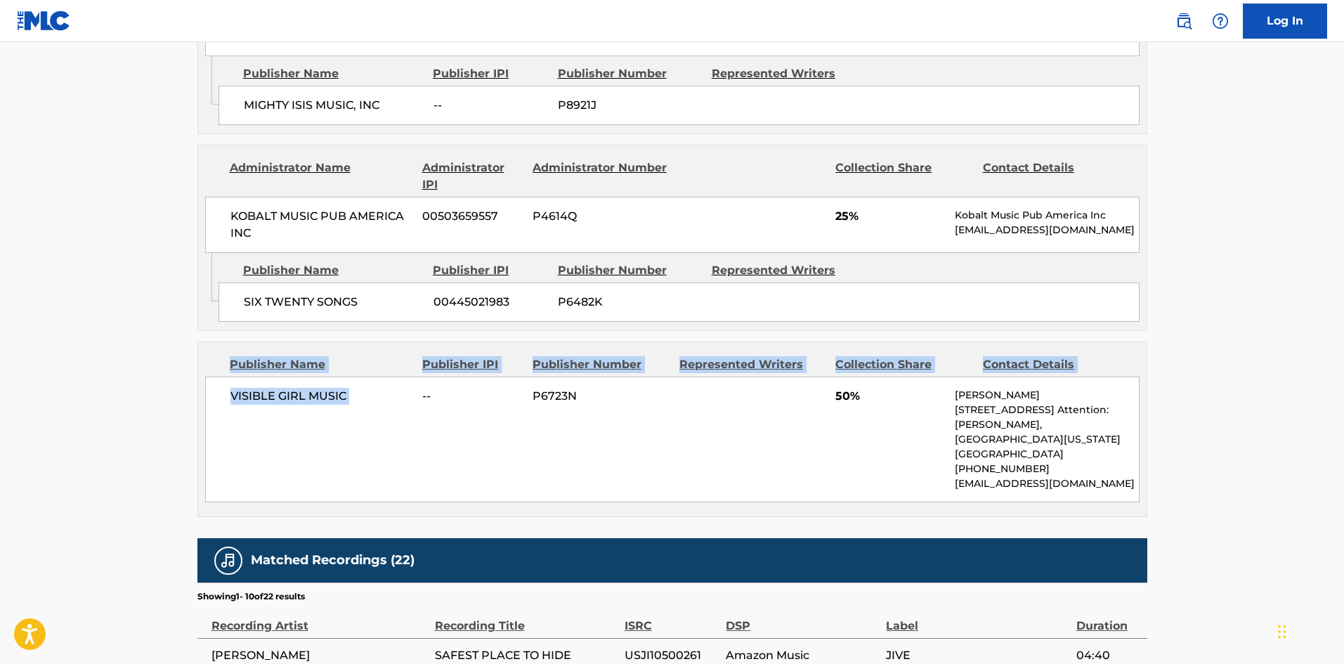
drag, startPoint x: 238, startPoint y: 369, endPoint x: 278, endPoint y: 403, distance: 52.8
click at [372, 407] on div "Publisher Name Publisher IPI Publisher Number Represented Writers Collection Sh…" at bounding box center [672, 429] width 948 height 174
click at [217, 392] on div "VISIBLE GIRL MUSIC -- P6723N 50% [PERSON_NAME] 79-[STREET_ADDRESS] Attention: […" at bounding box center [672, 439] width 934 height 126
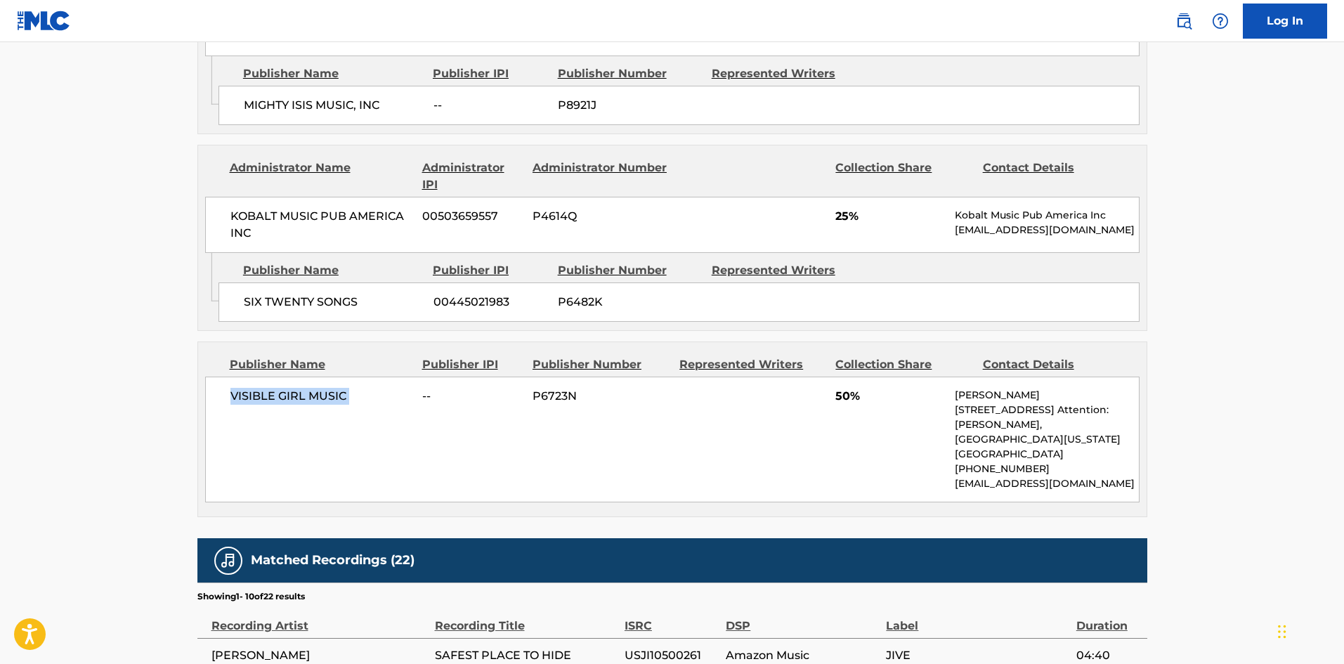
drag, startPoint x: 217, startPoint y: 392, endPoint x: 346, endPoint y: 386, distance: 129.4
click at [346, 386] on div "VISIBLE GIRL MUSIC -- P6723N 50% [PERSON_NAME] 79-[STREET_ADDRESS] Attention: […" at bounding box center [672, 439] width 934 height 126
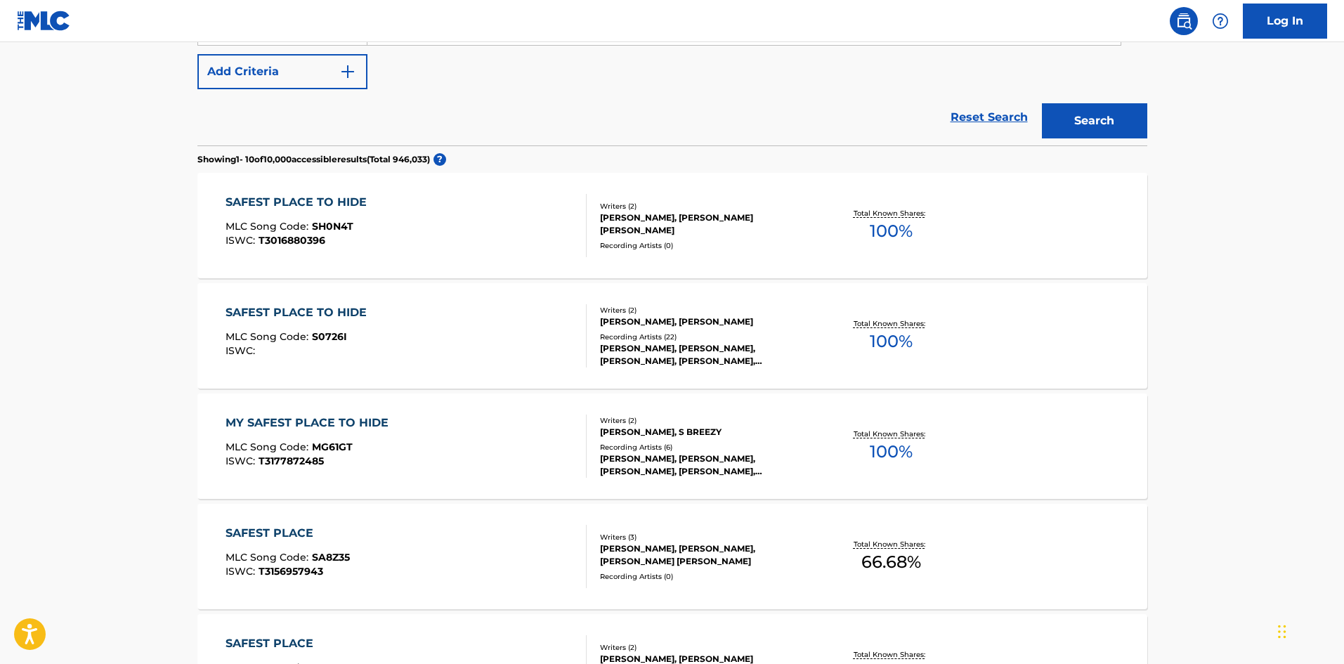
scroll to position [150, 0]
